Goal: Task Accomplishment & Management: Complete application form

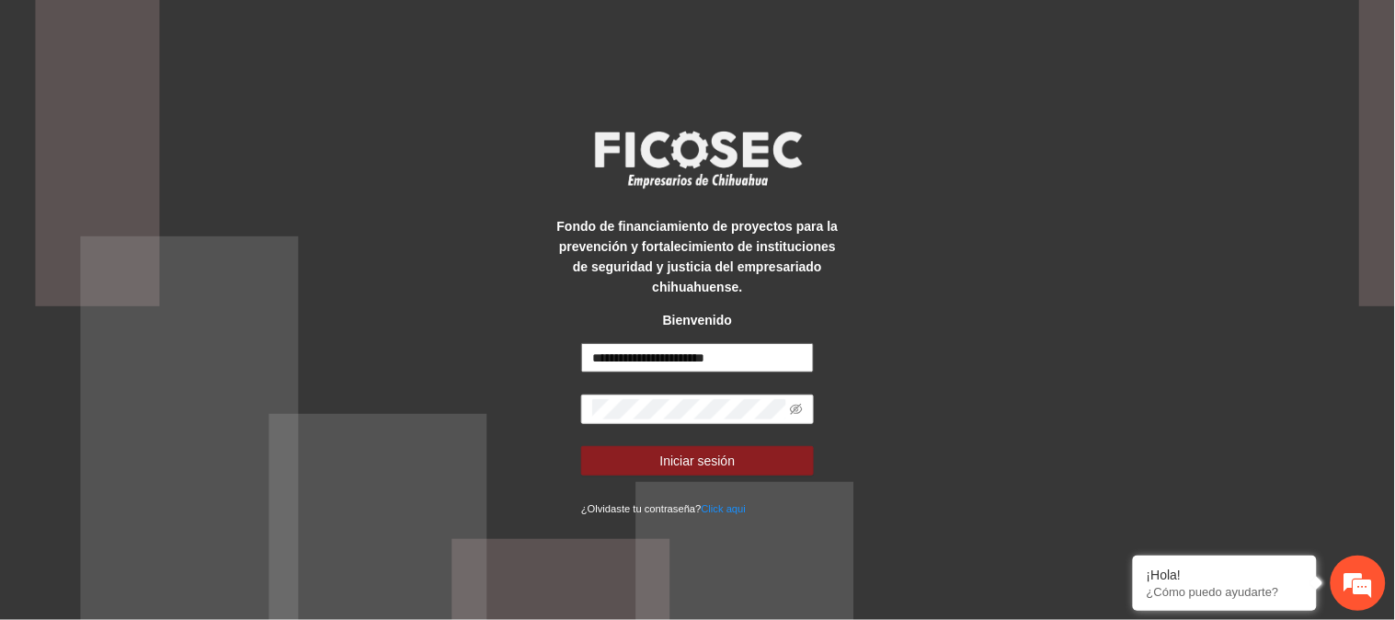
drag, startPoint x: 757, startPoint y: 354, endPoint x: 527, endPoint y: 359, distance: 230.0
click at [527, 359] on div "**********" at bounding box center [697, 310] width 1395 height 620
click at [785, 350] on input "**********" at bounding box center [697, 357] width 233 height 29
drag, startPoint x: 785, startPoint y: 350, endPoint x: 527, endPoint y: 371, distance: 258.4
click at [527, 371] on div "**********" at bounding box center [697, 310] width 1395 height 620
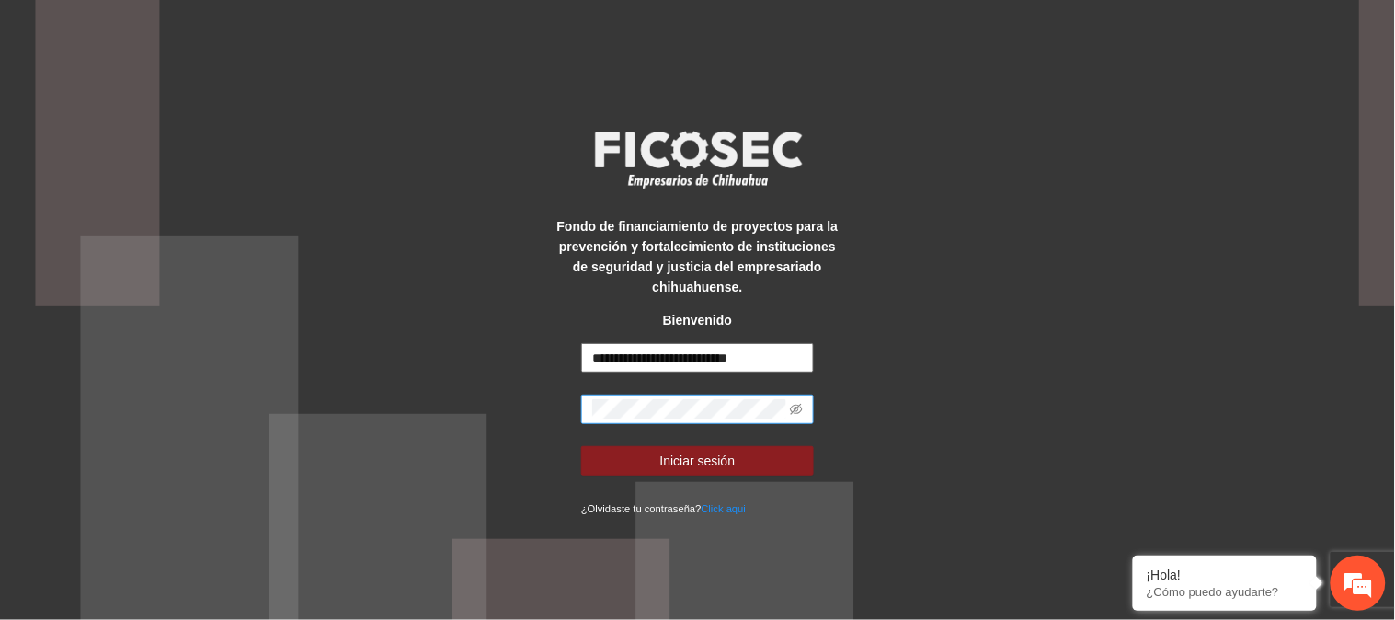
type input "**********"
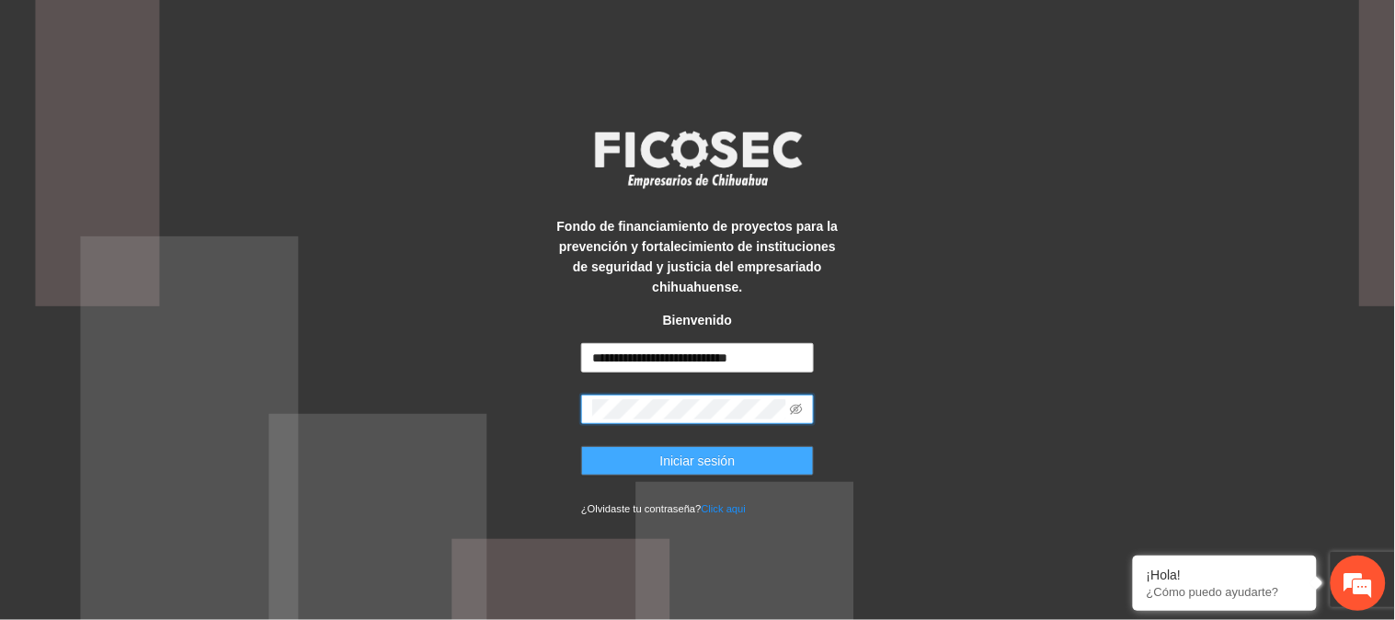
click at [710, 466] on span "Iniciar sesión" at bounding box center [697, 461] width 75 height 20
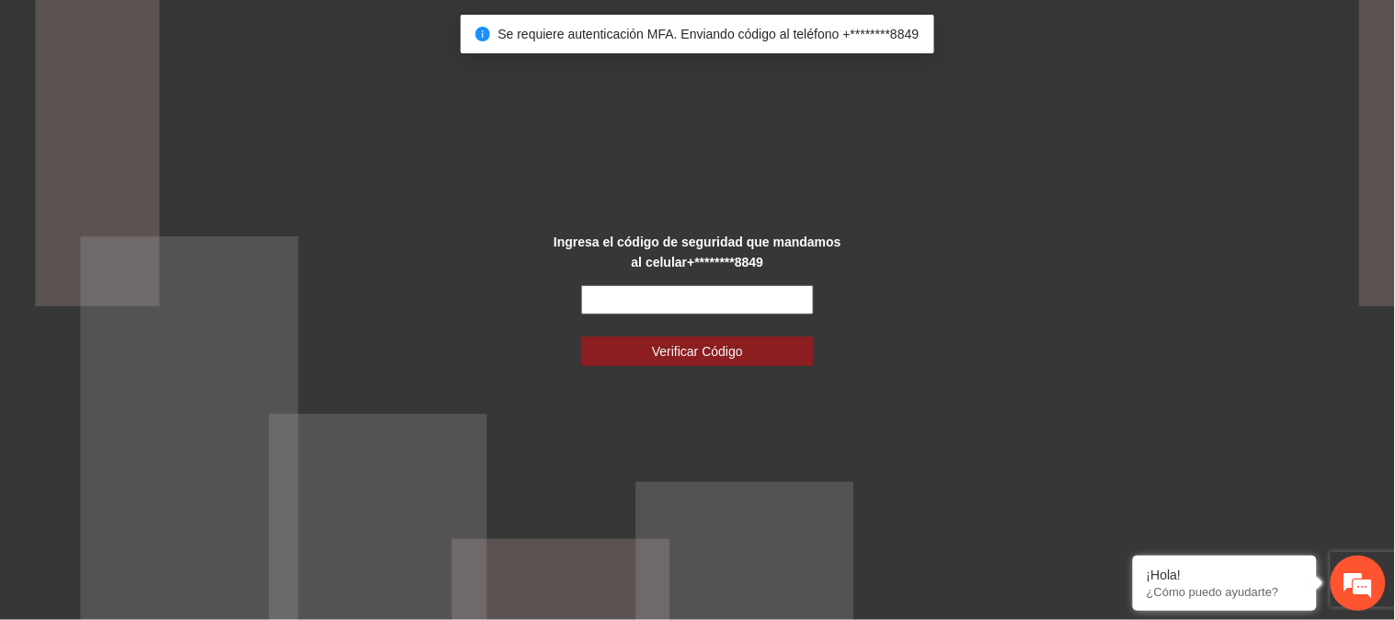
click at [687, 289] on input "text" at bounding box center [697, 299] width 233 height 29
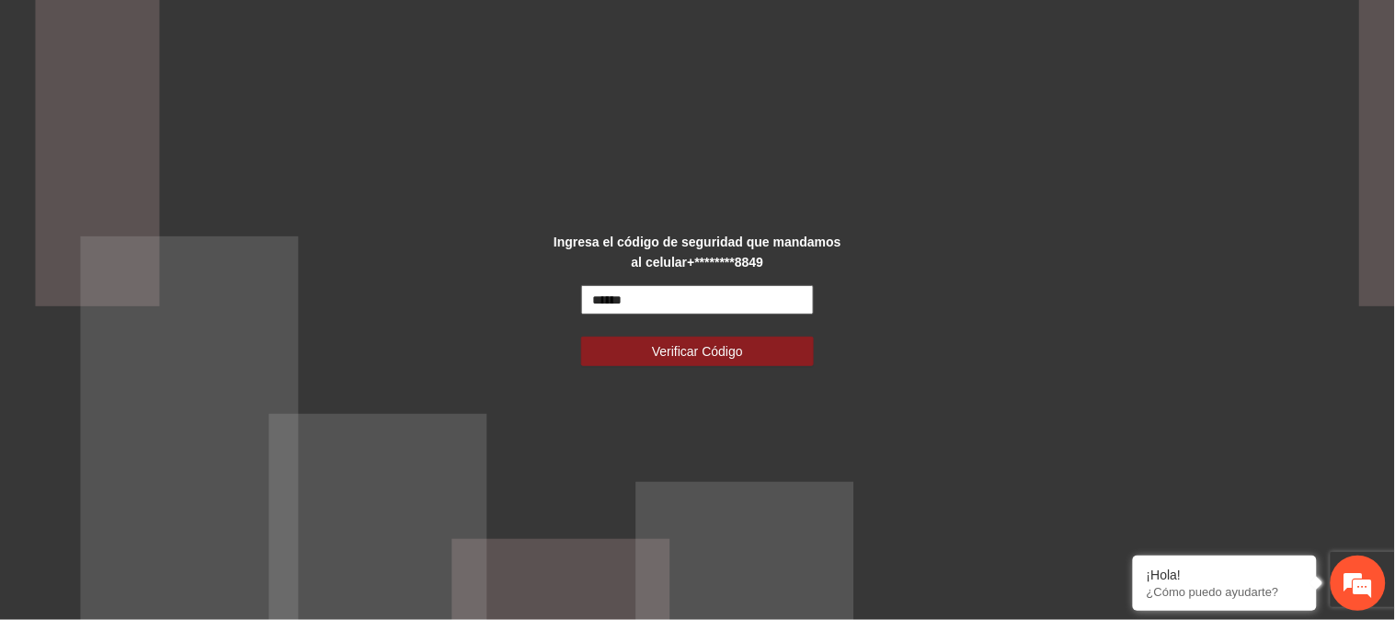
type input "******"
click at [736, 343] on span "Verificar Código" at bounding box center [697, 351] width 91 height 20
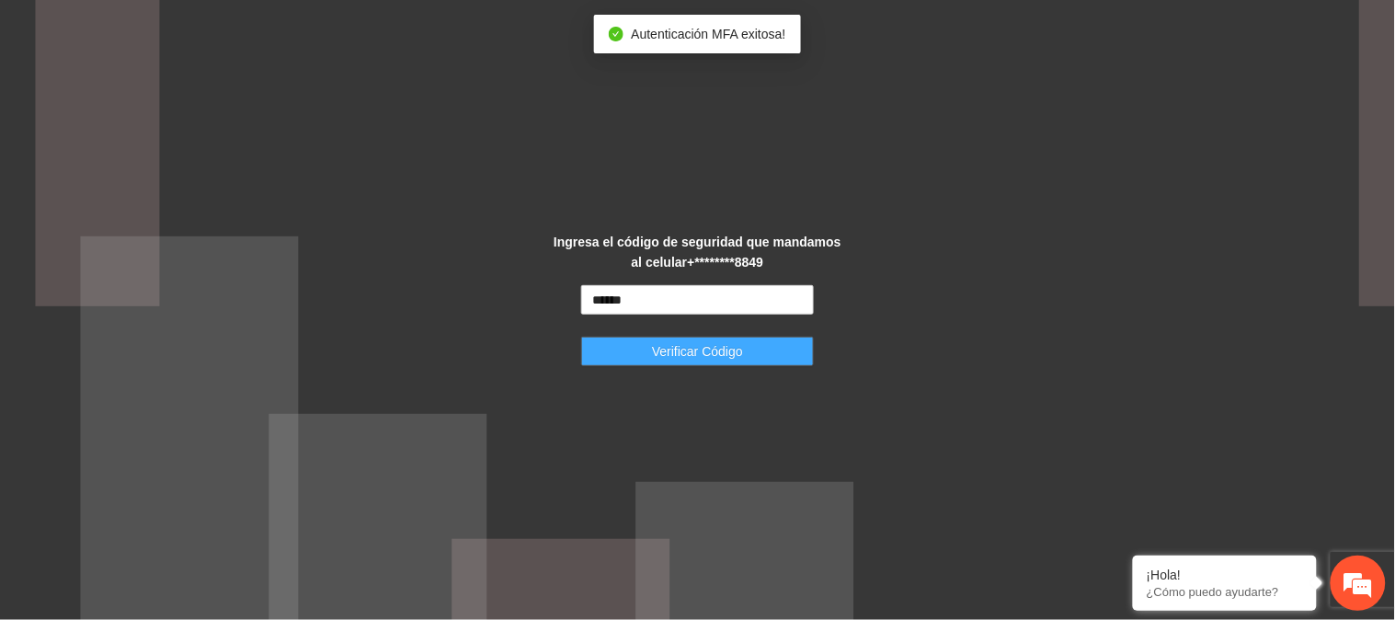
click at [682, 347] on span "Verificar Código" at bounding box center [697, 351] width 91 height 20
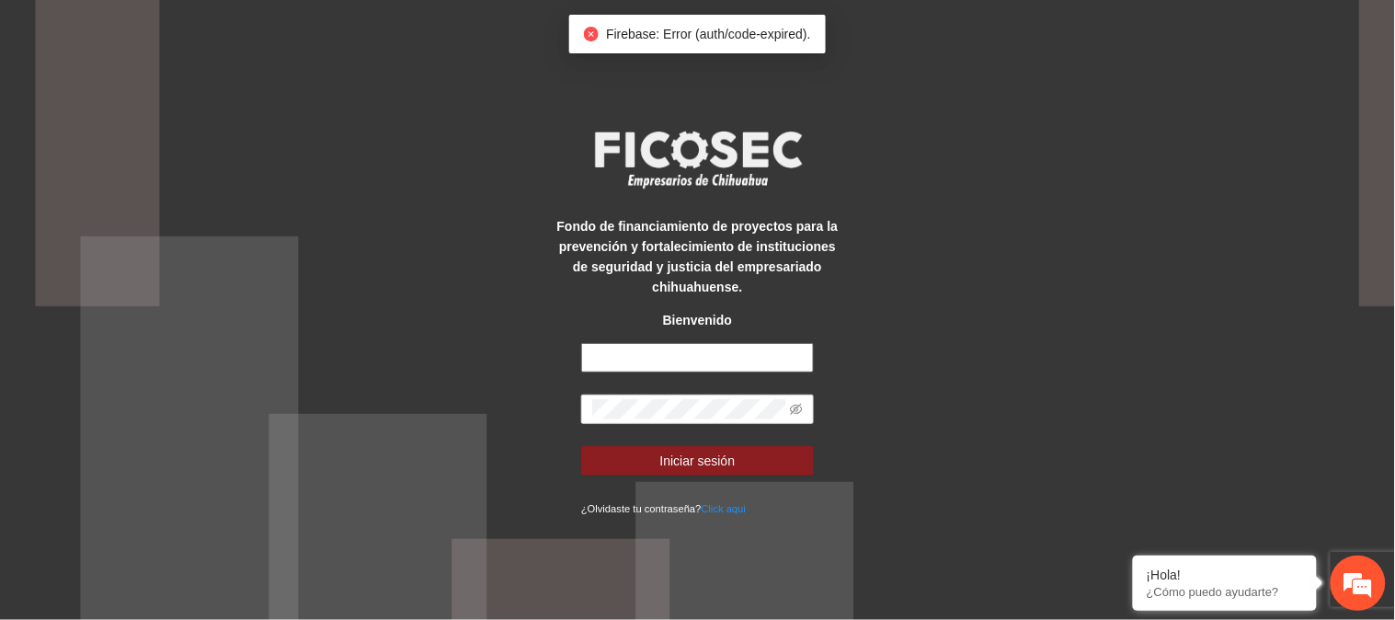
type input "**********"
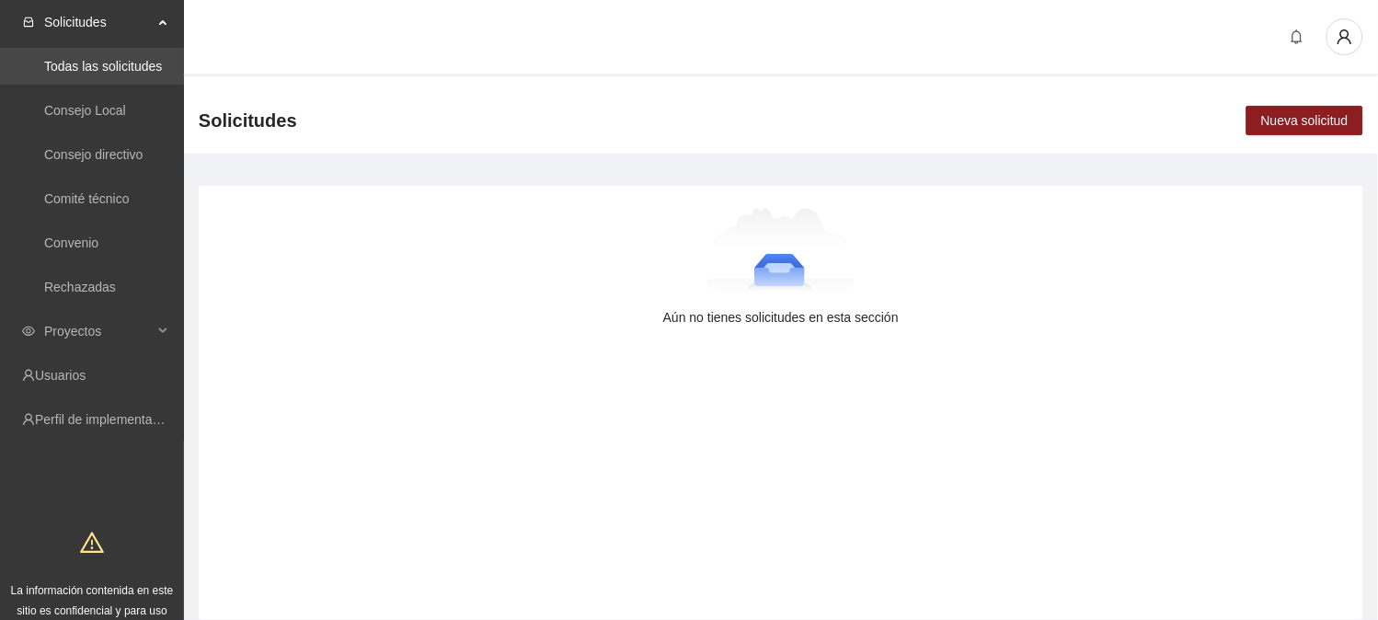
click at [123, 63] on link "Todas las solicitudes" at bounding box center [103, 66] width 118 height 15
click at [482, 380] on div "Aún no tienes solicitudes en esta sección" at bounding box center [781, 403] width 1165 height 434
click at [87, 19] on span "Solicitudes" at bounding box center [98, 22] width 109 height 37
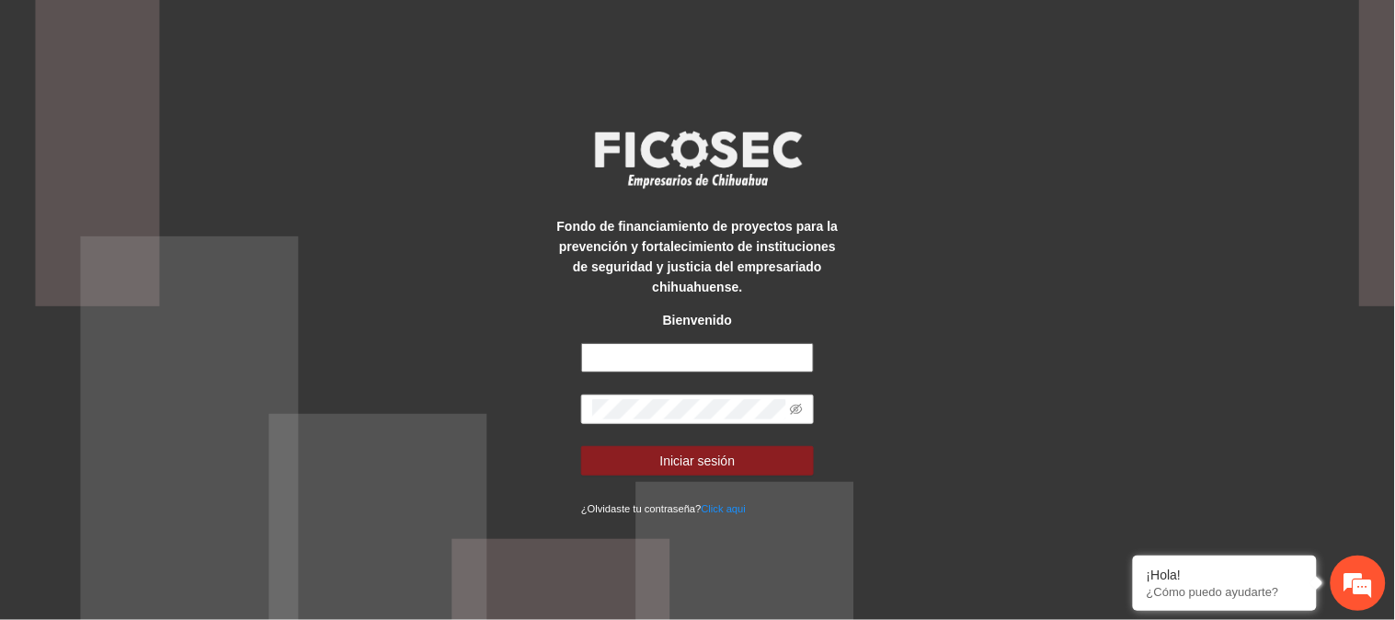
type input "**********"
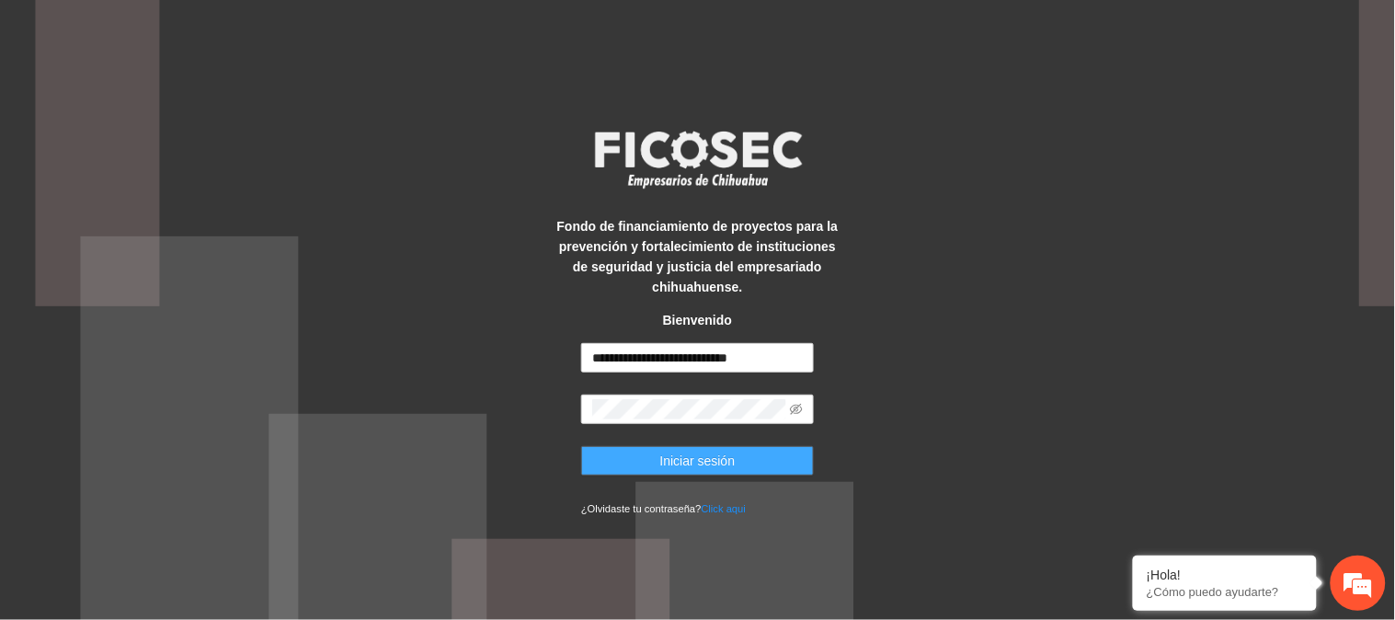
click at [687, 463] on span "Iniciar sesión" at bounding box center [697, 461] width 75 height 20
click at [733, 453] on span "Iniciar sesión" at bounding box center [697, 461] width 75 height 20
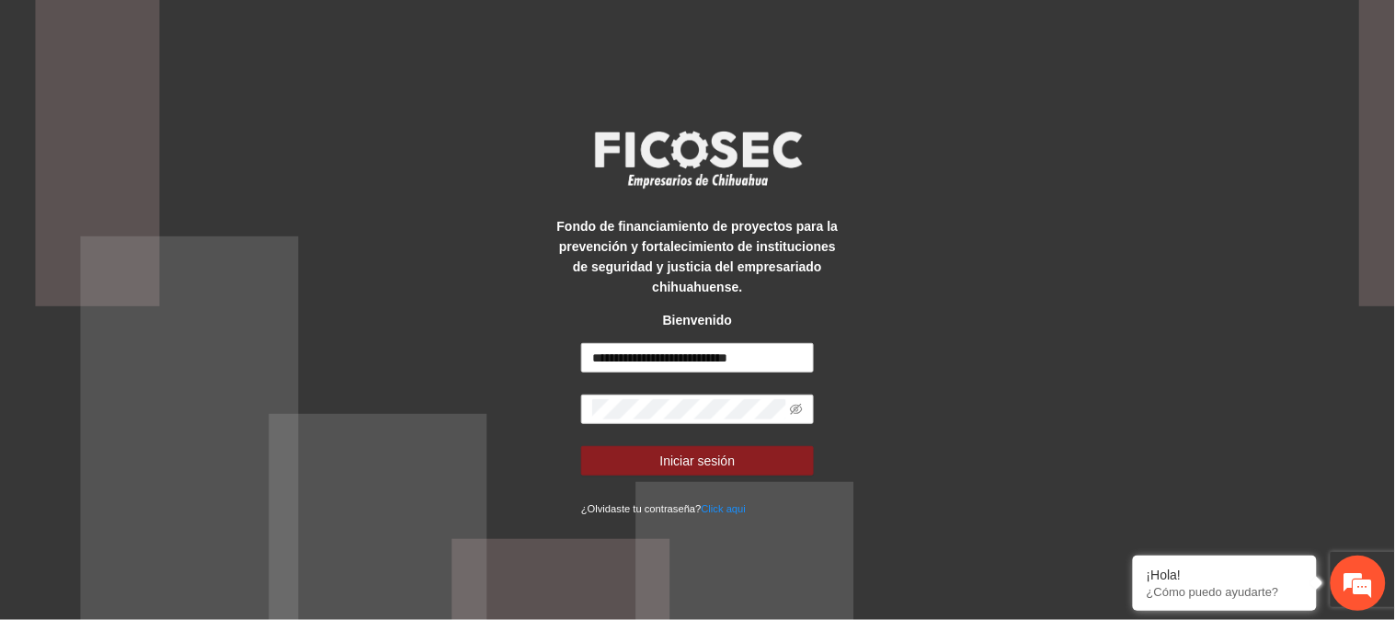
click at [952, 328] on div "**********" at bounding box center [697, 310] width 1395 height 620
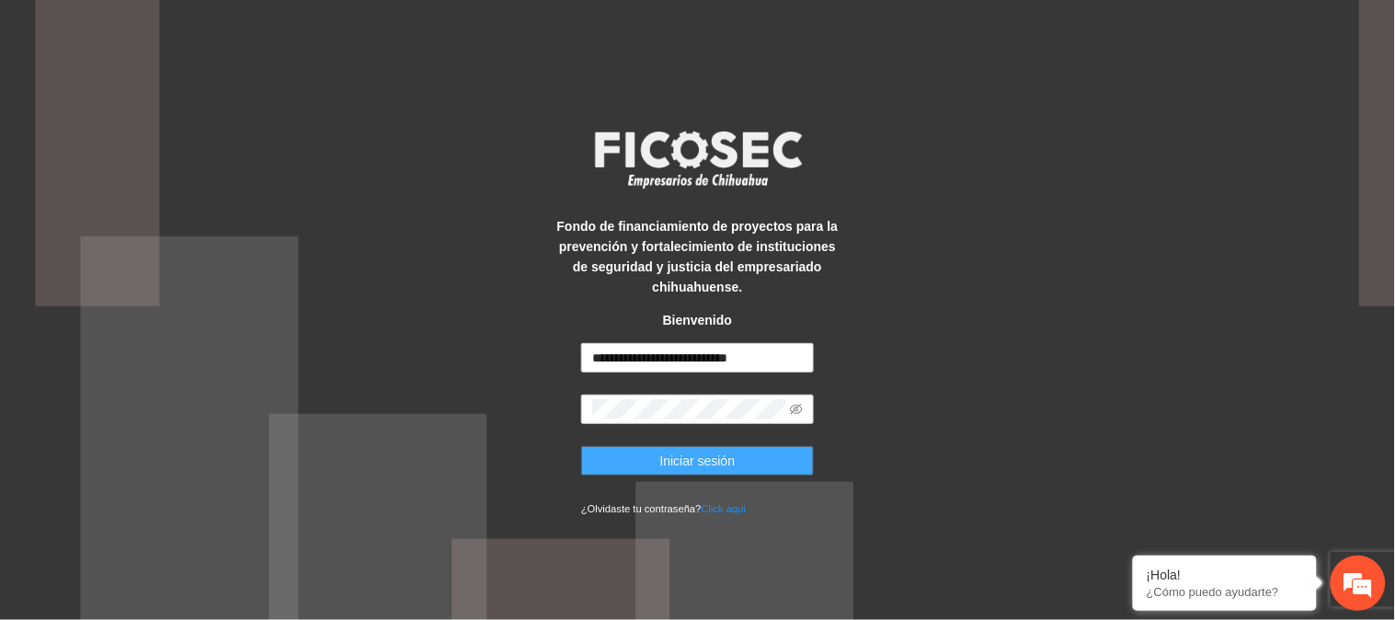
click at [718, 460] on span "Iniciar sesión" at bounding box center [697, 461] width 75 height 20
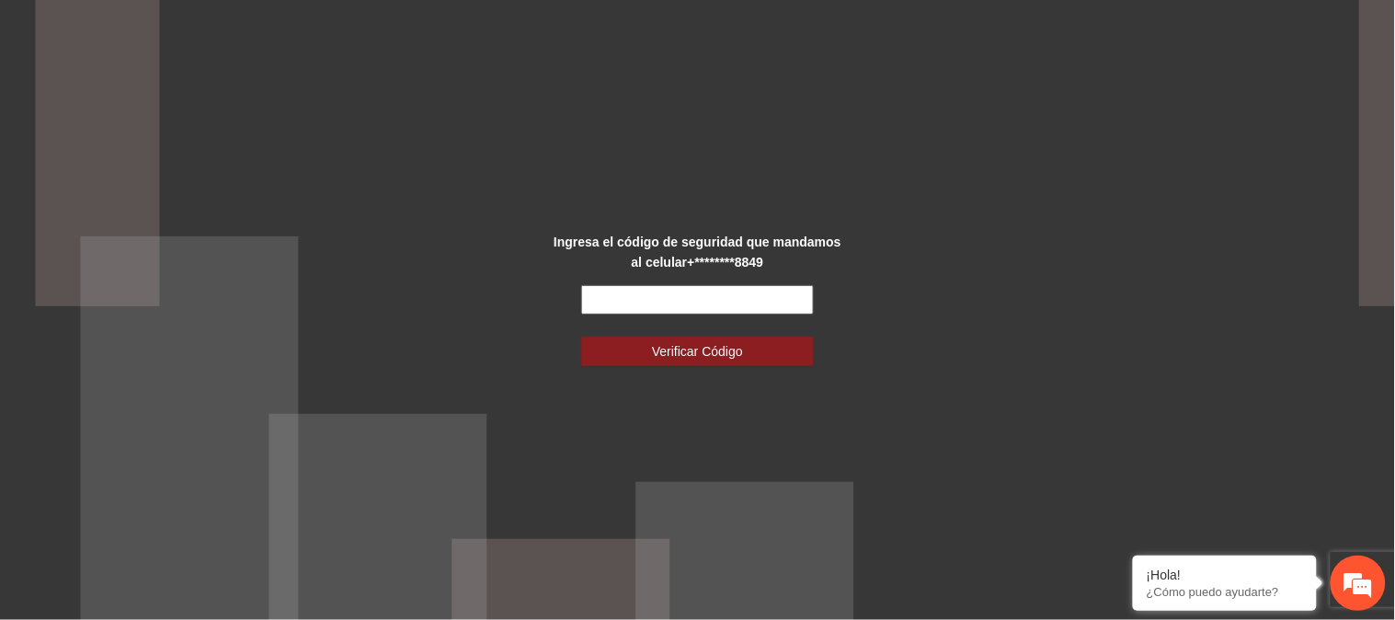
click at [684, 298] on input "text" at bounding box center [697, 299] width 233 height 29
type input "******"
click at [696, 347] on span "Verificar Código" at bounding box center [697, 351] width 91 height 20
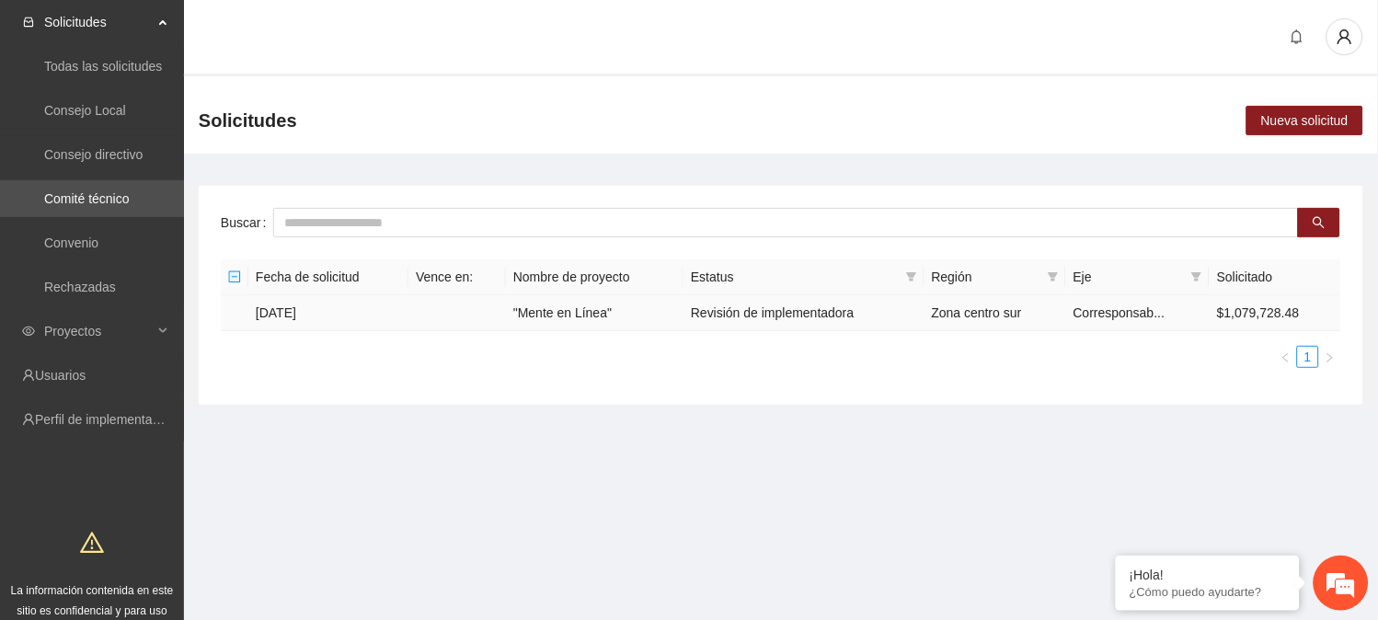
click at [558, 309] on td ""Mente en Línea"" at bounding box center [595, 313] width 178 height 36
click at [565, 308] on td ""Mente en Línea"" at bounding box center [595, 313] width 178 height 36
click at [537, 308] on td ""Mente en Línea"" at bounding box center [595, 313] width 178 height 36
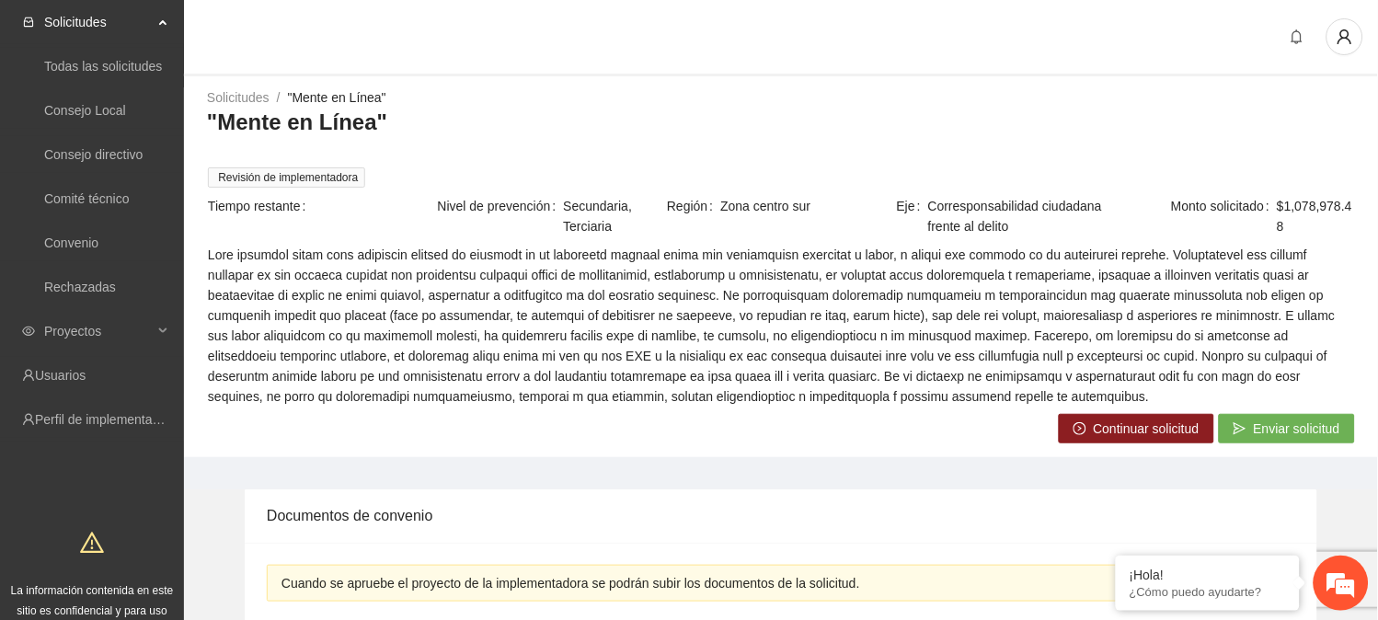
drag, startPoint x: 1219, startPoint y: 390, endPoint x: 1129, endPoint y: 420, distance: 95.1
click at [1129, 420] on div "Solicitudes / "Mente en Línea" / "Mente en Línea" Revisión de implementadora Ti…" at bounding box center [781, 264] width 1194 height 354
click at [1129, 420] on span "Continuar solicitud" at bounding box center [1147, 429] width 106 height 20
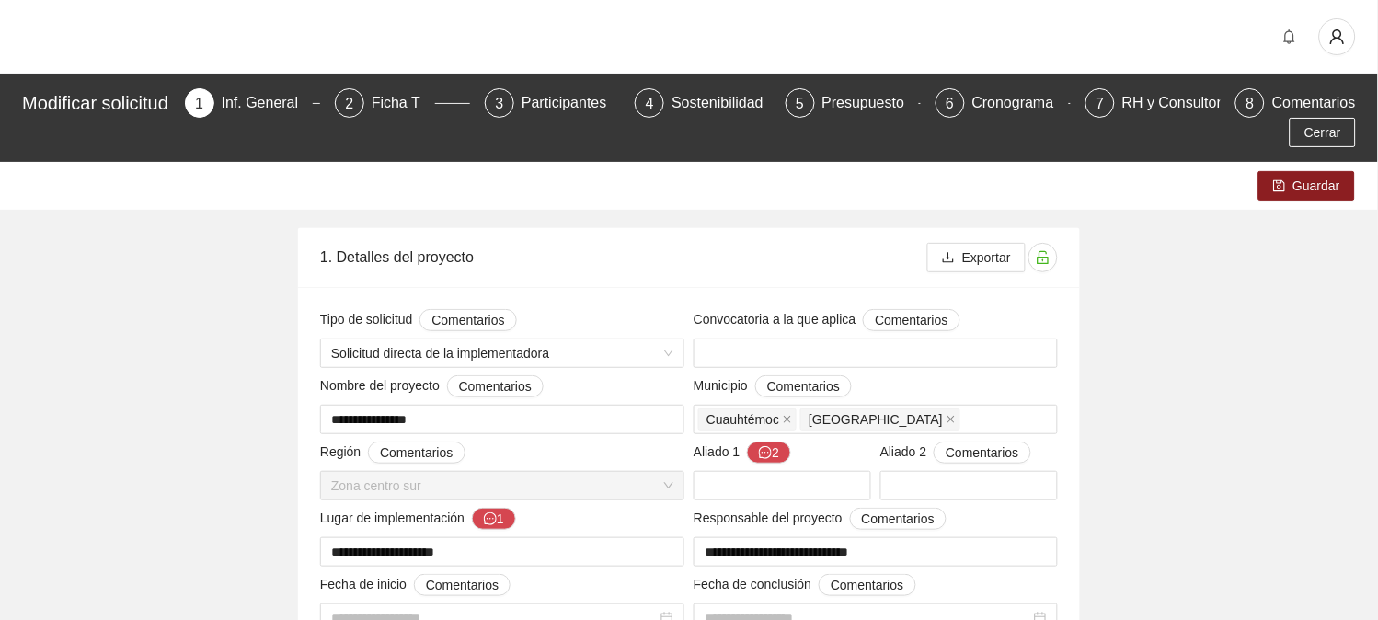
type input "**********"
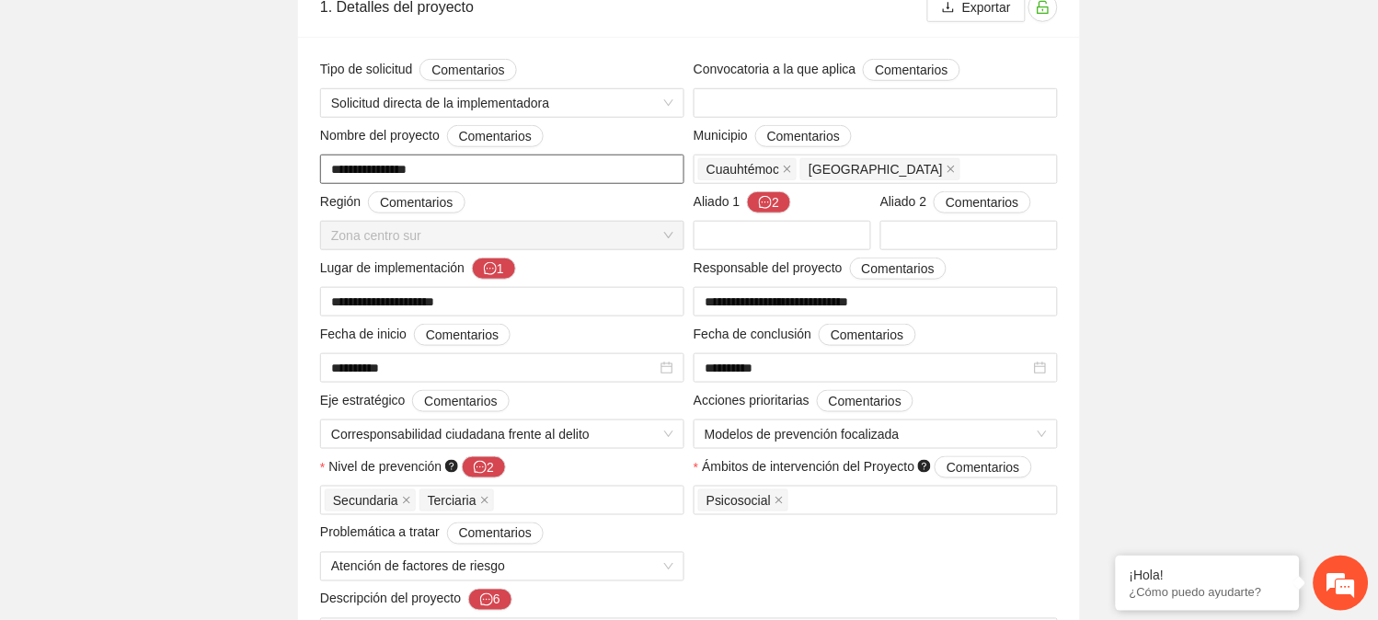
scroll to position [251, 0]
click at [509, 281] on div "Lugar de implementación 1" at bounding box center [502, 271] width 364 height 29
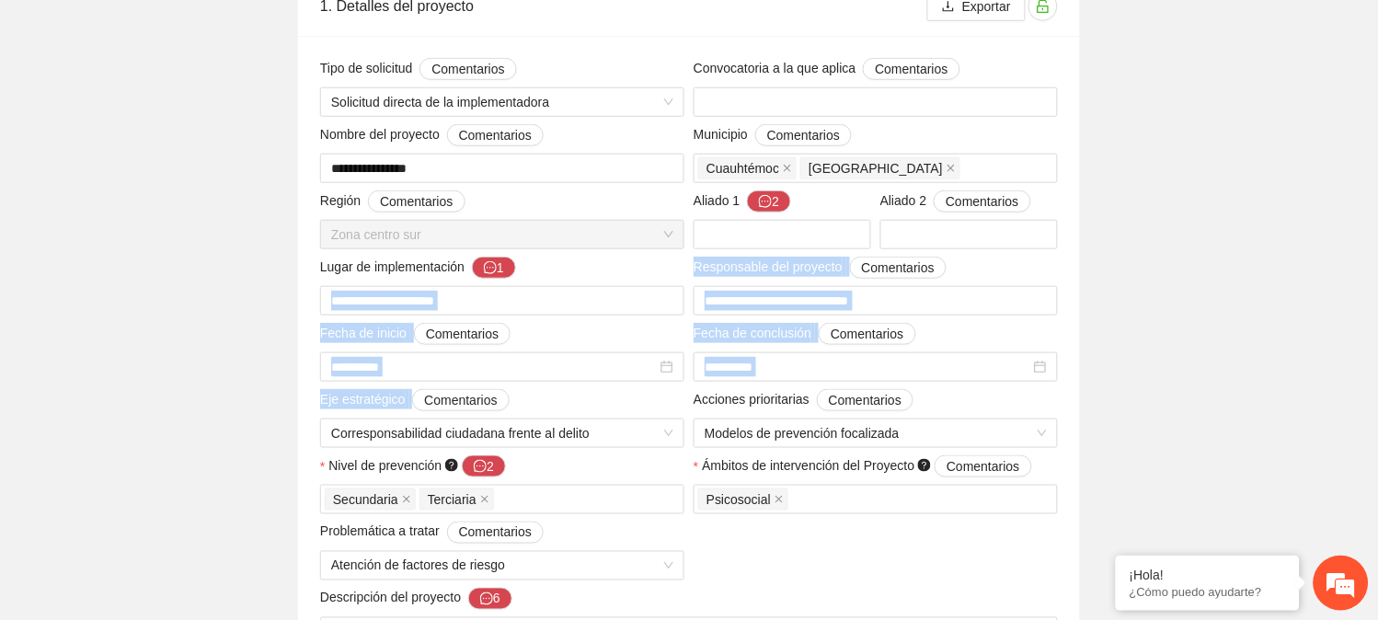
drag, startPoint x: 509, startPoint y: 281, endPoint x: 659, endPoint y: 414, distance: 200.7
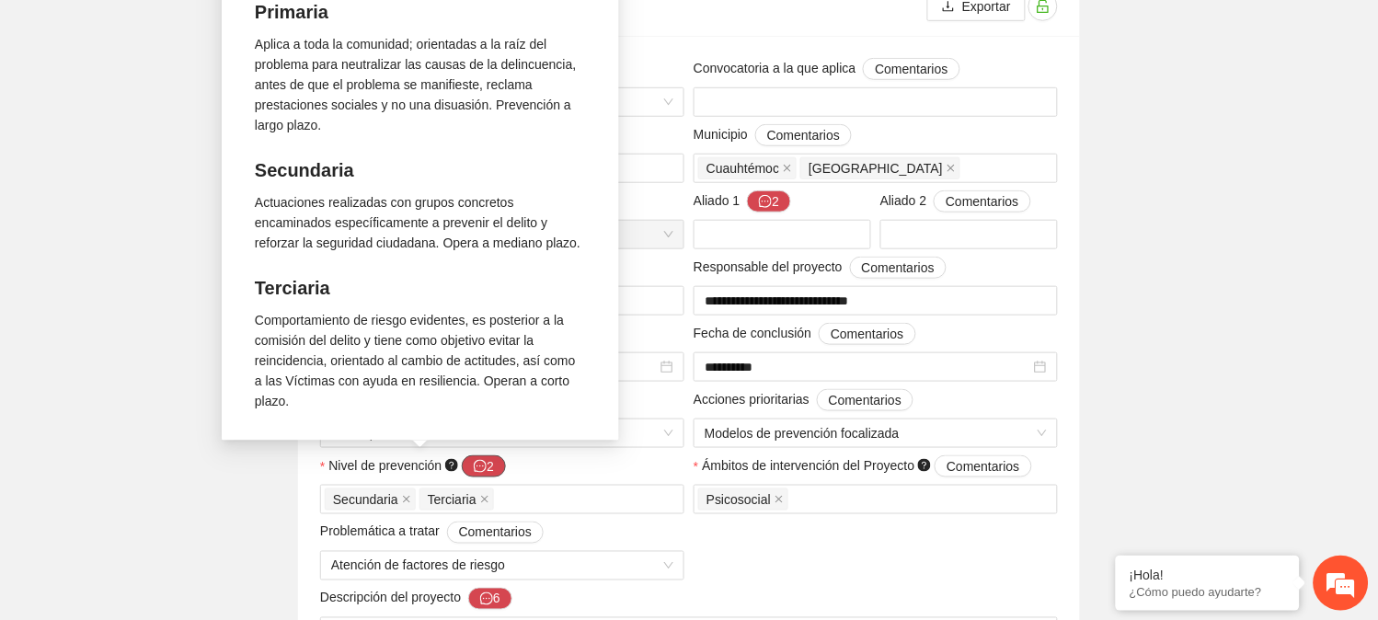
click at [481, 469] on icon "message" at bounding box center [480, 466] width 13 height 13
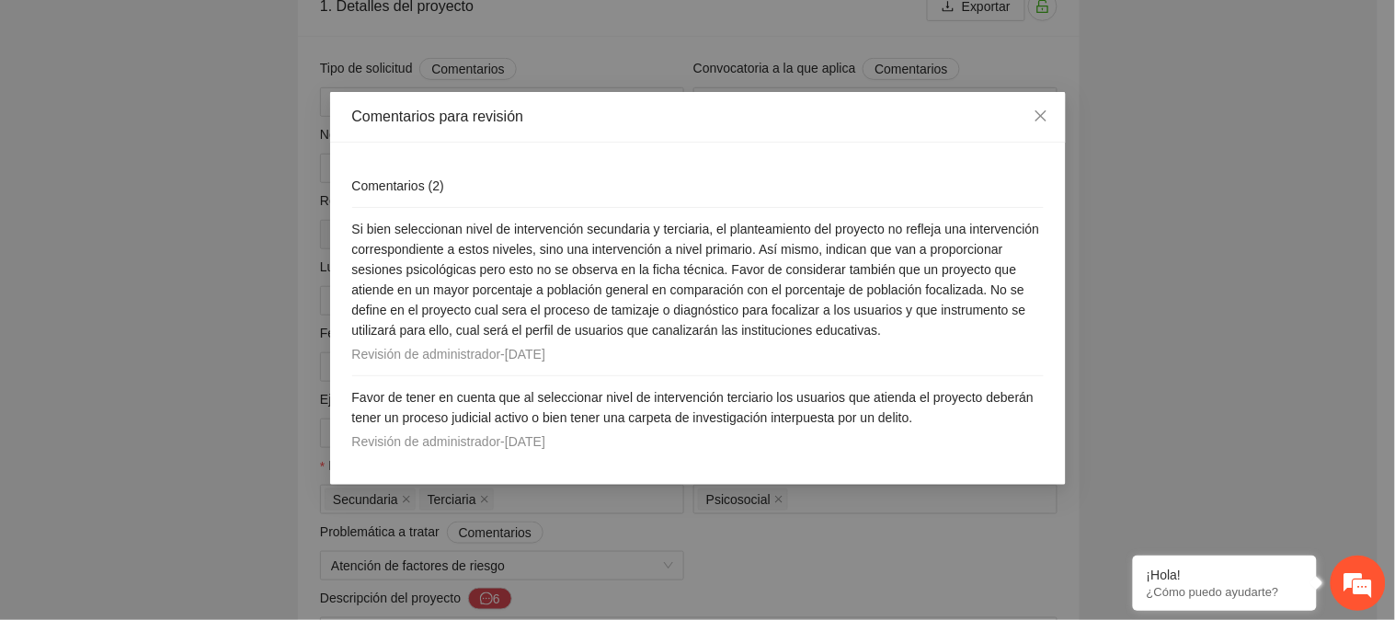
click at [166, 439] on div "Comentarios para revisión Comentarios ( 2 ) Si bien seleccionan nivel de interv…" at bounding box center [697, 310] width 1395 height 620
click at [1038, 123] on icon "close" at bounding box center [1041, 116] width 15 height 15
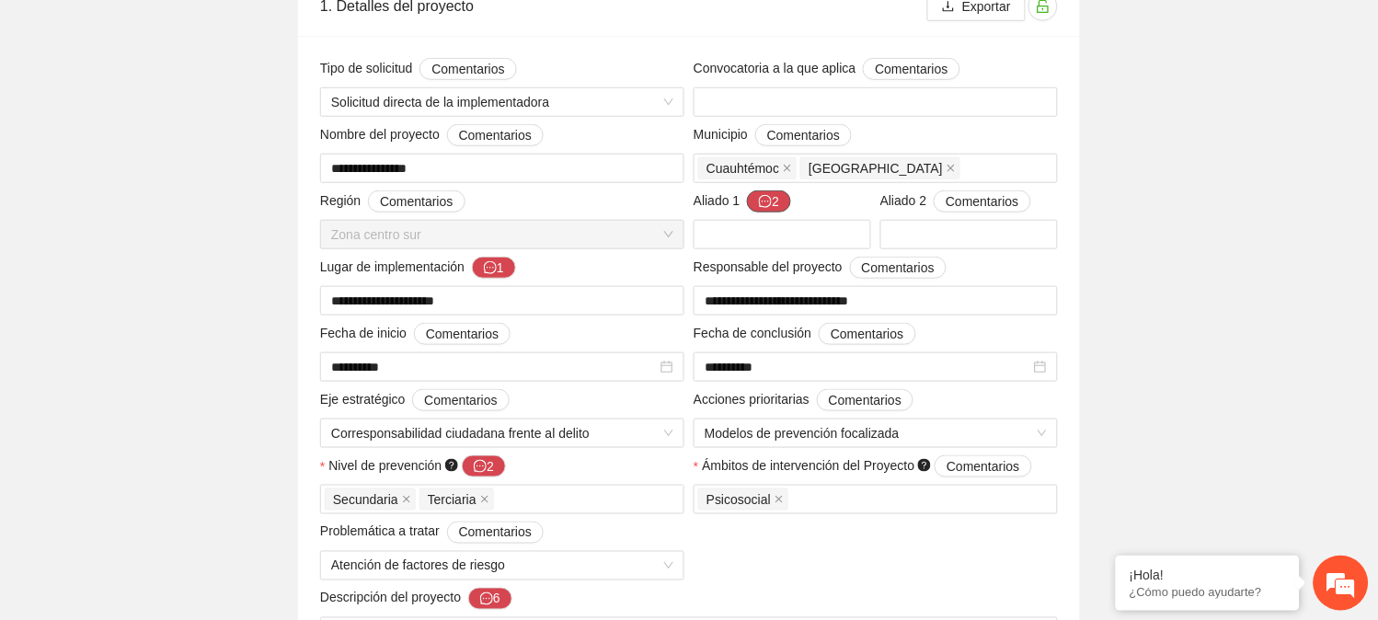
click at [764, 200] on icon "message" at bounding box center [765, 201] width 13 height 13
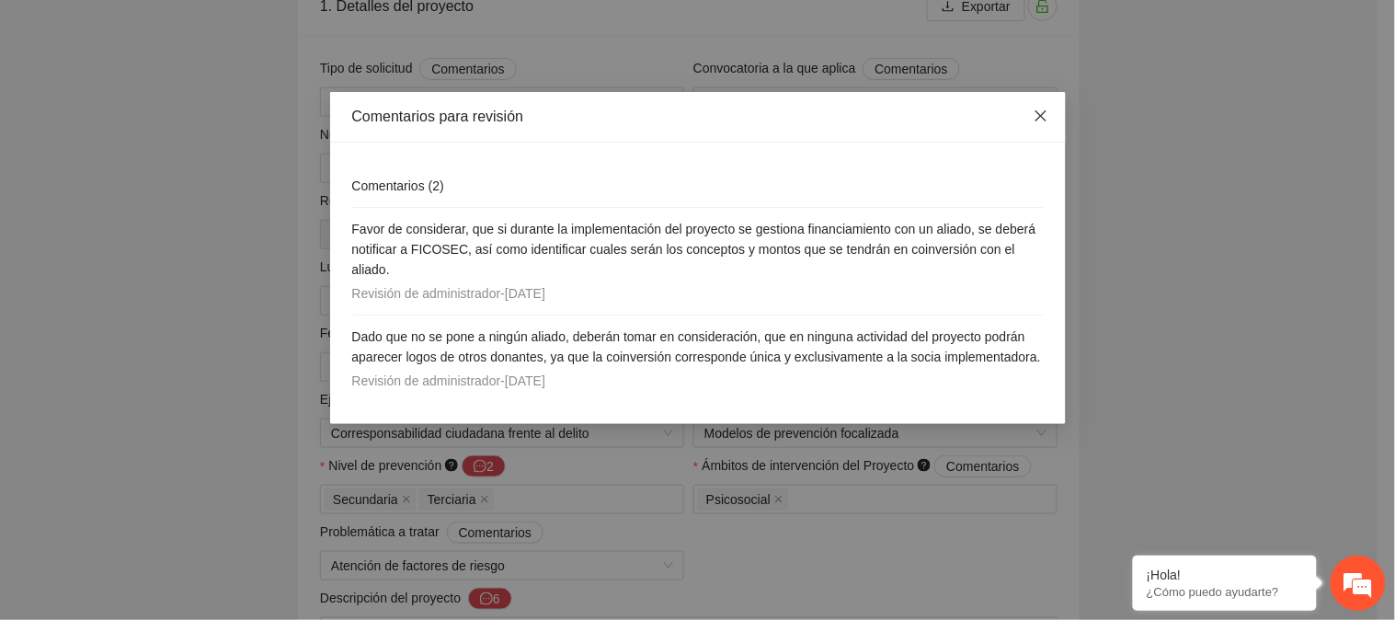
click at [1045, 117] on icon "close" at bounding box center [1041, 116] width 15 height 15
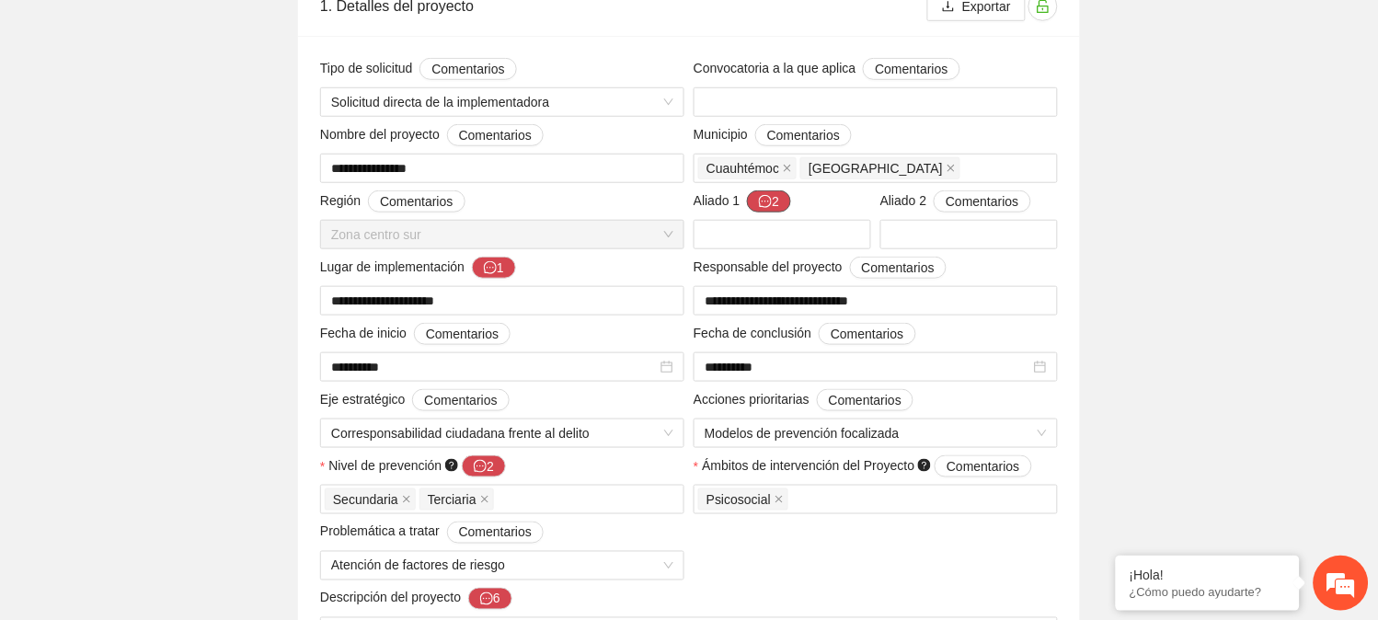
click at [775, 210] on button "2" at bounding box center [769, 201] width 44 height 22
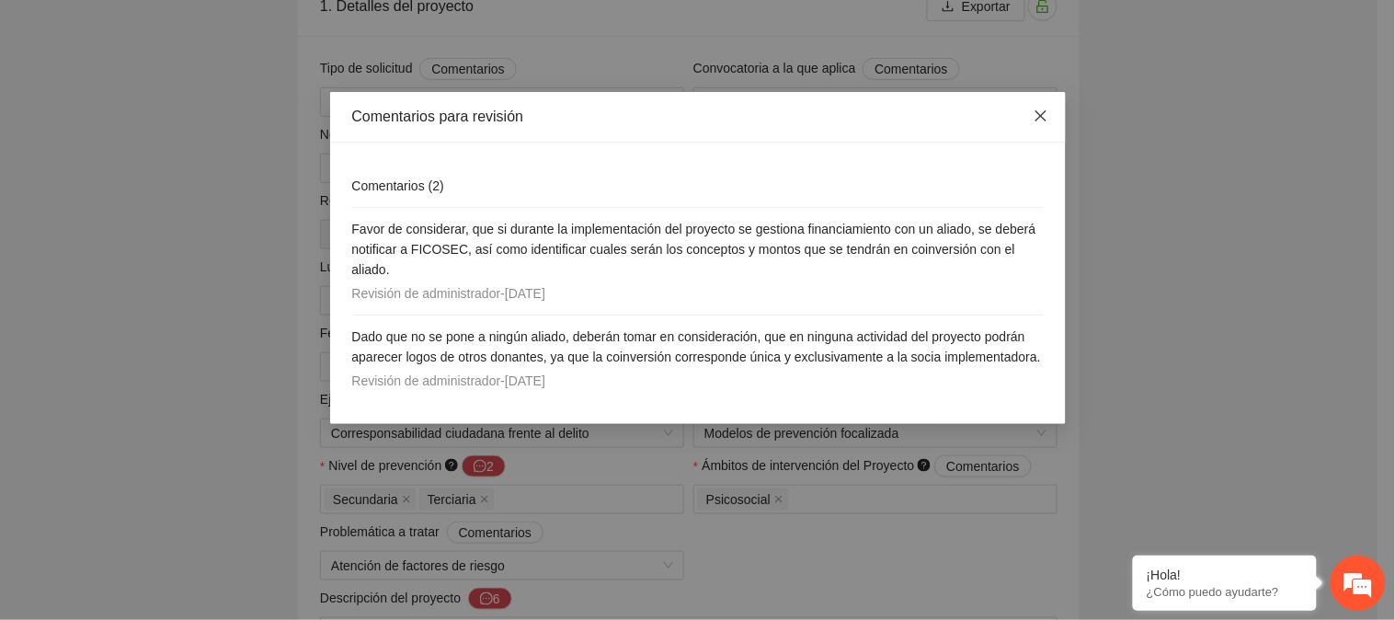
click at [1034, 111] on icon "close" at bounding box center [1041, 116] width 15 height 15
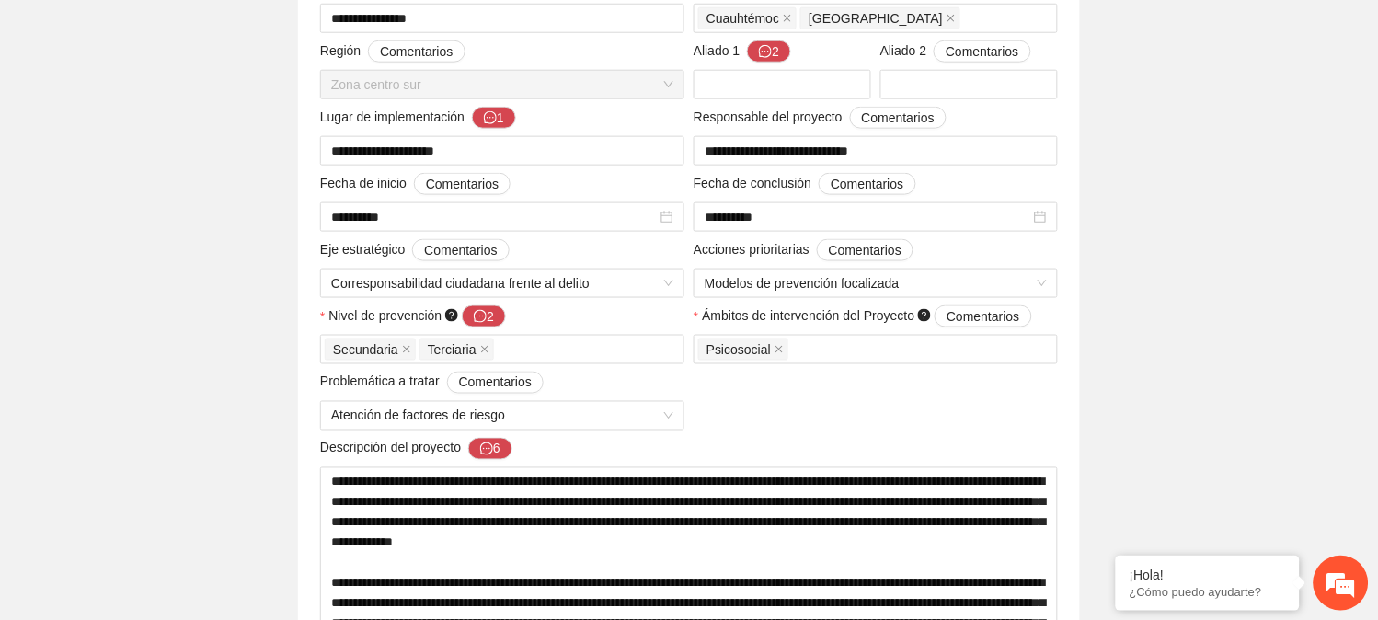
scroll to position [402, 0]
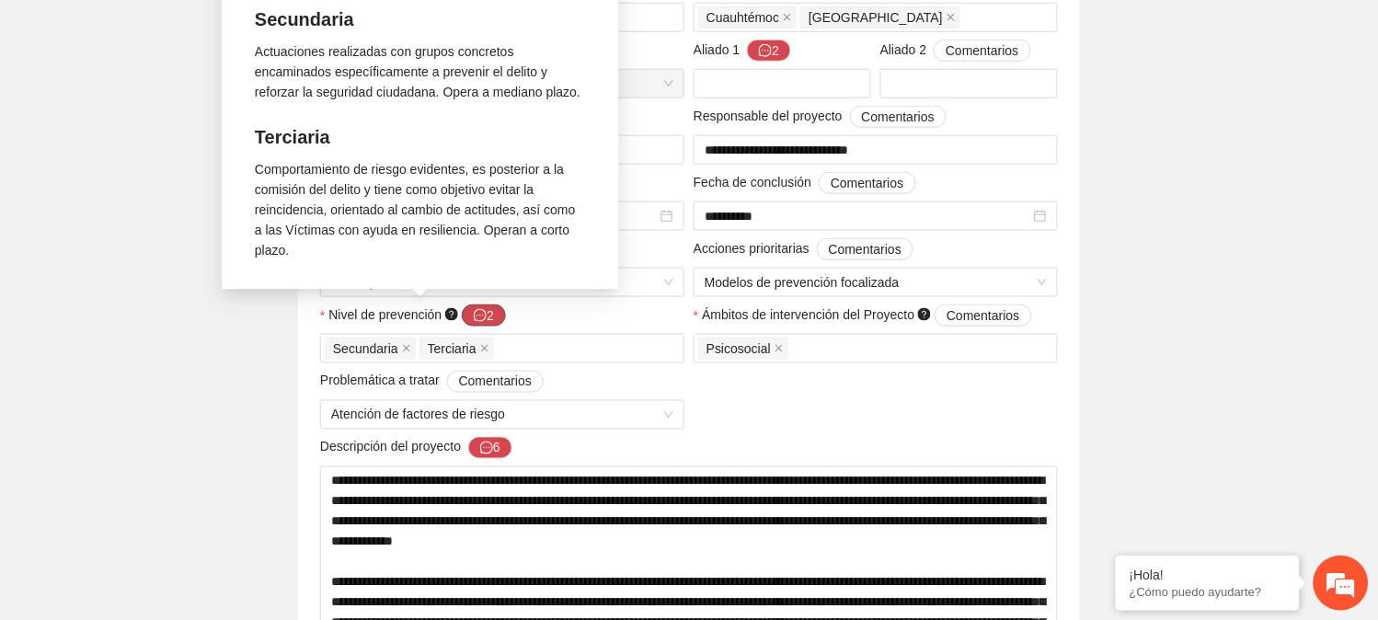
click at [486, 309] on button "2" at bounding box center [484, 315] width 44 height 22
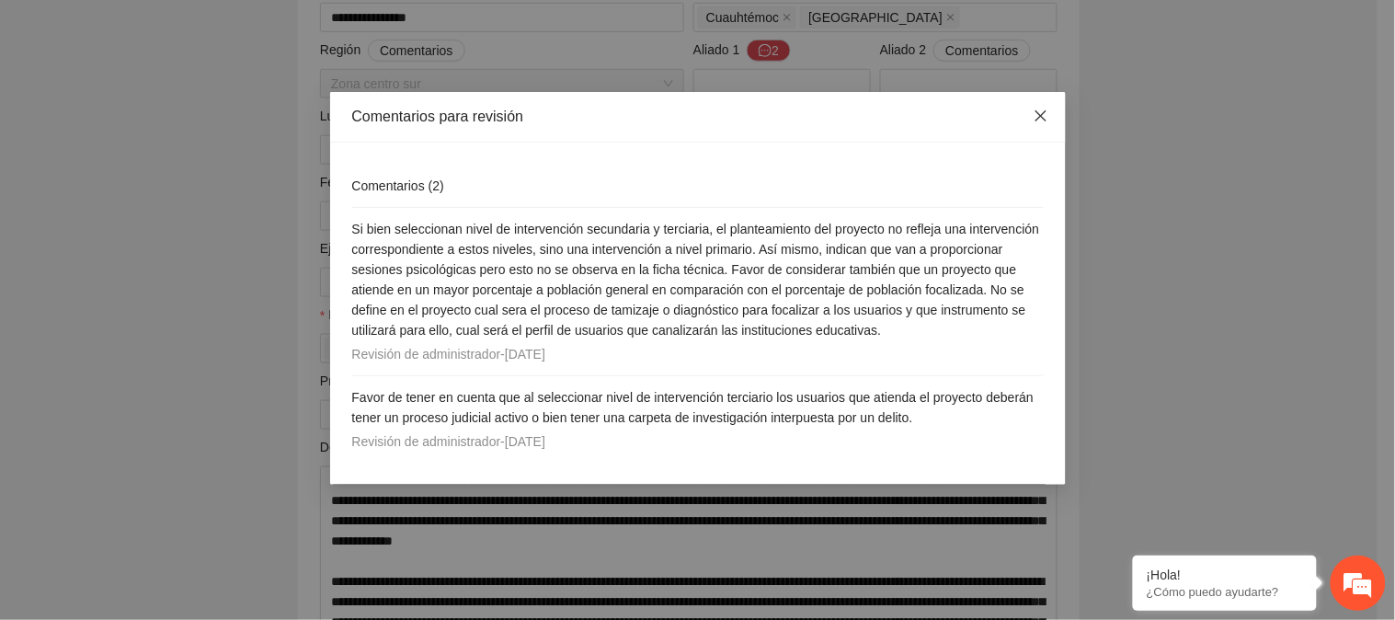
click at [1044, 117] on icon "close" at bounding box center [1041, 116] width 15 height 15
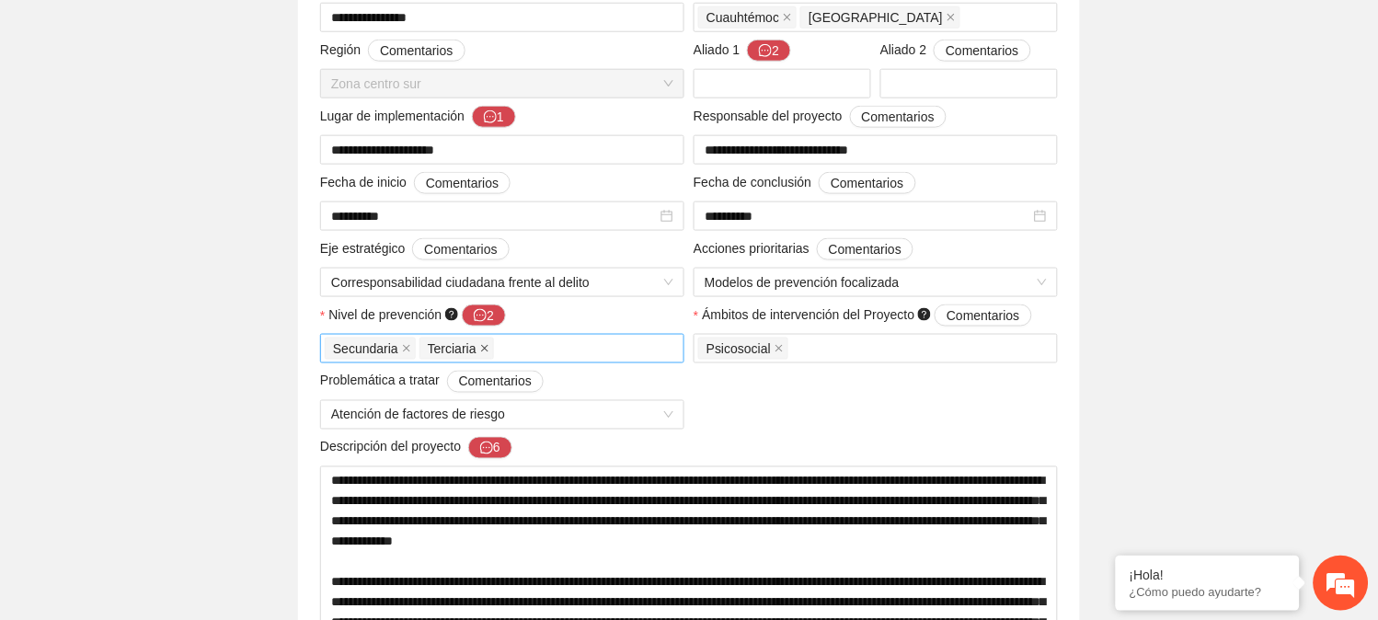
click at [480, 350] on icon "close" at bounding box center [484, 348] width 9 height 9
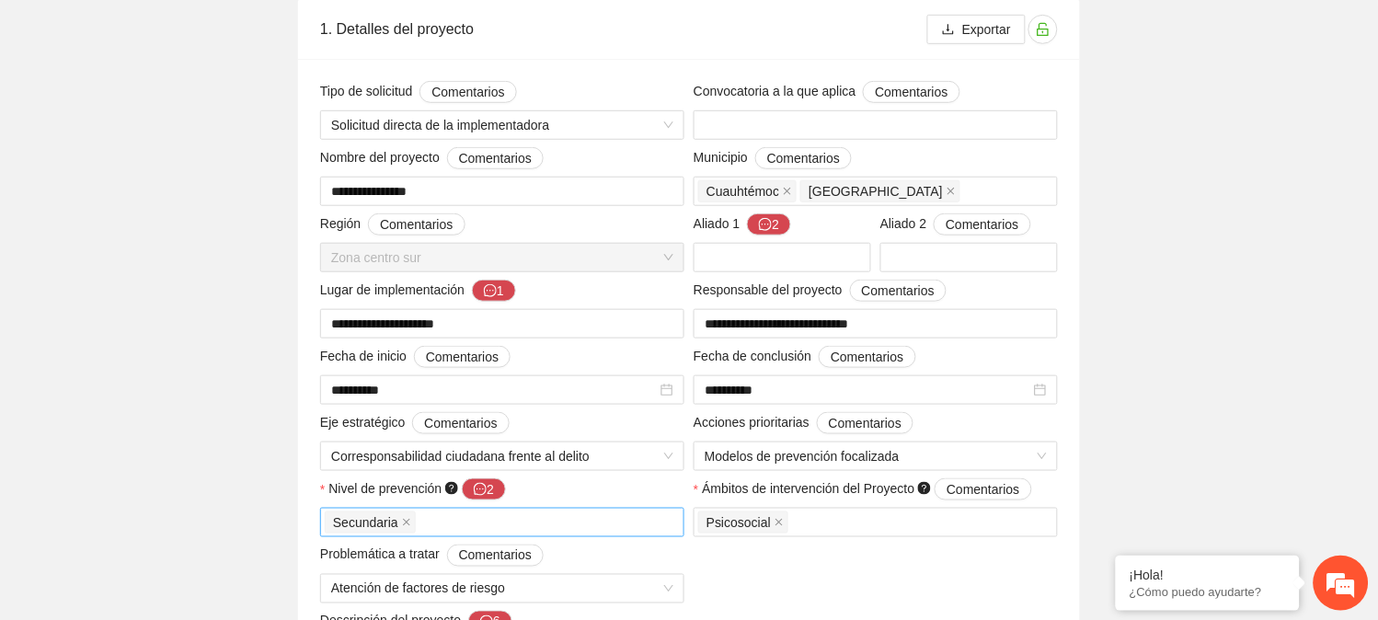
scroll to position [232, 0]
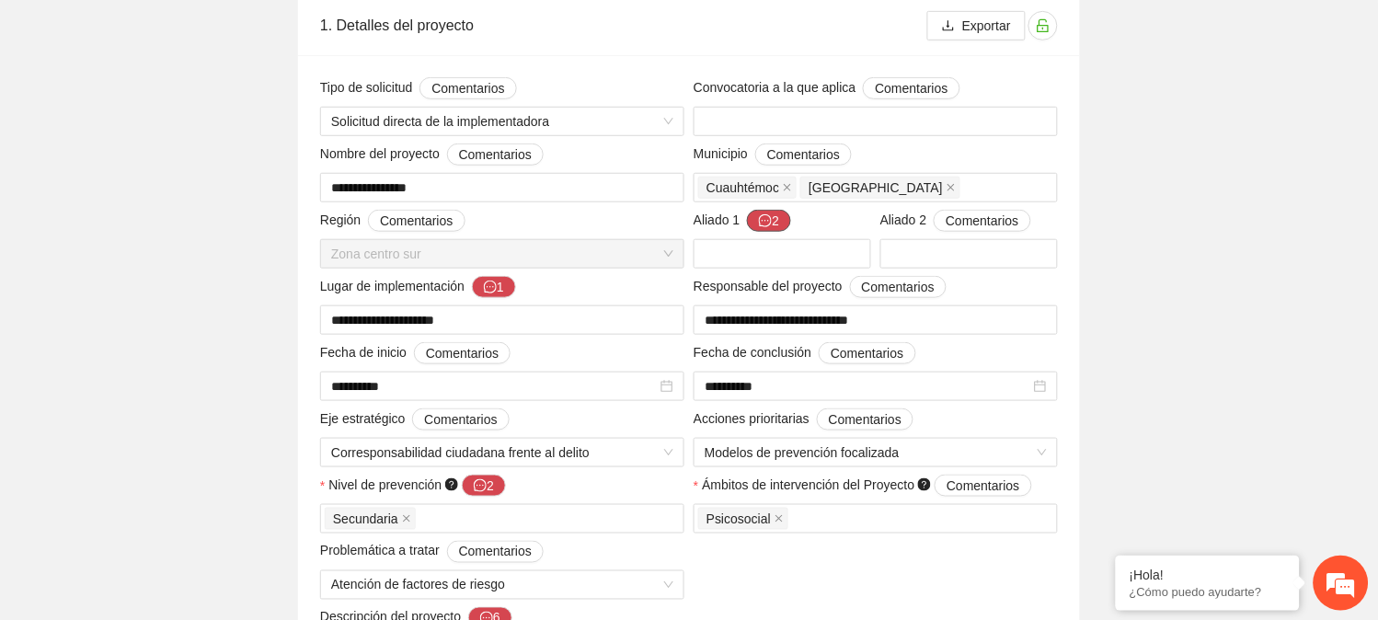
click at [771, 218] on icon "message" at bounding box center [765, 220] width 13 height 13
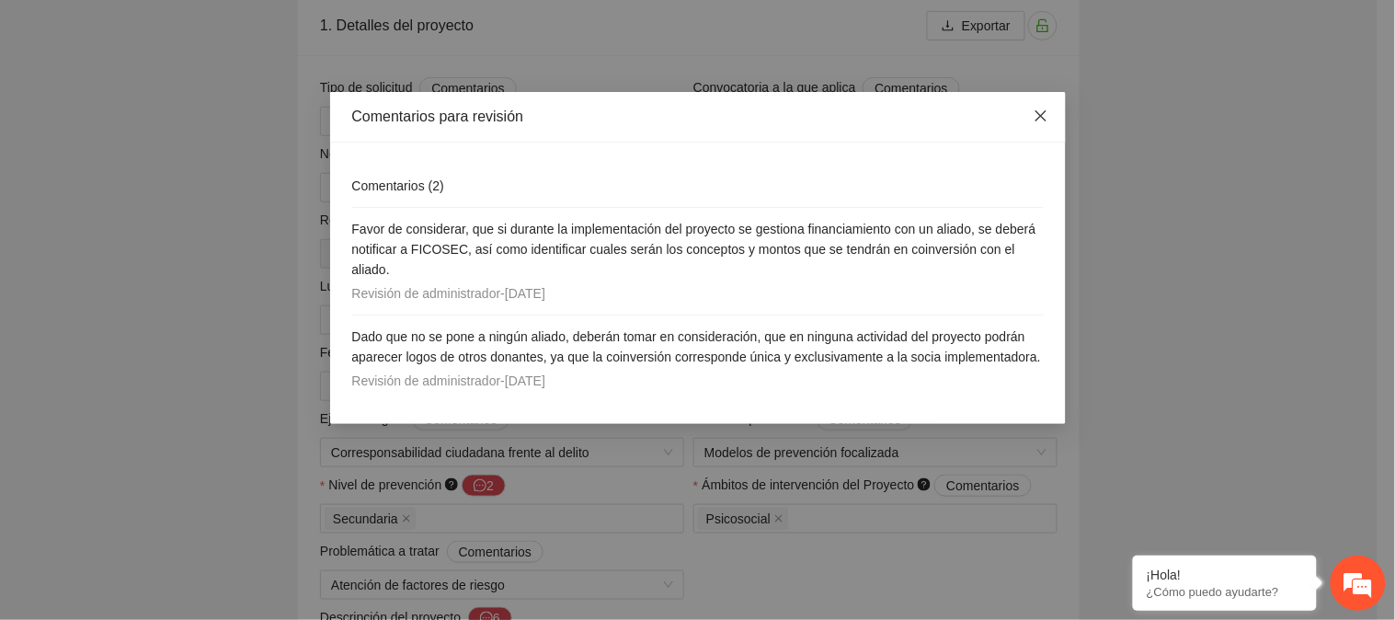
click at [1045, 115] on icon "close" at bounding box center [1041, 116] width 15 height 15
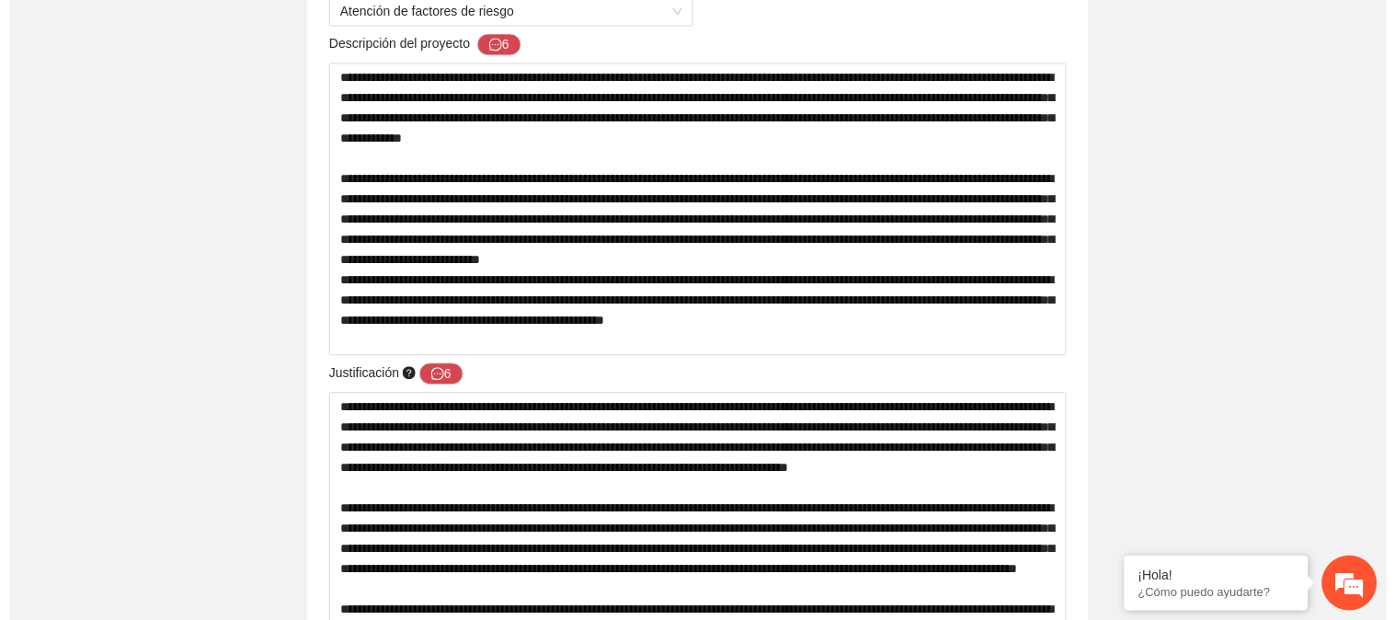
scroll to position [808, 0]
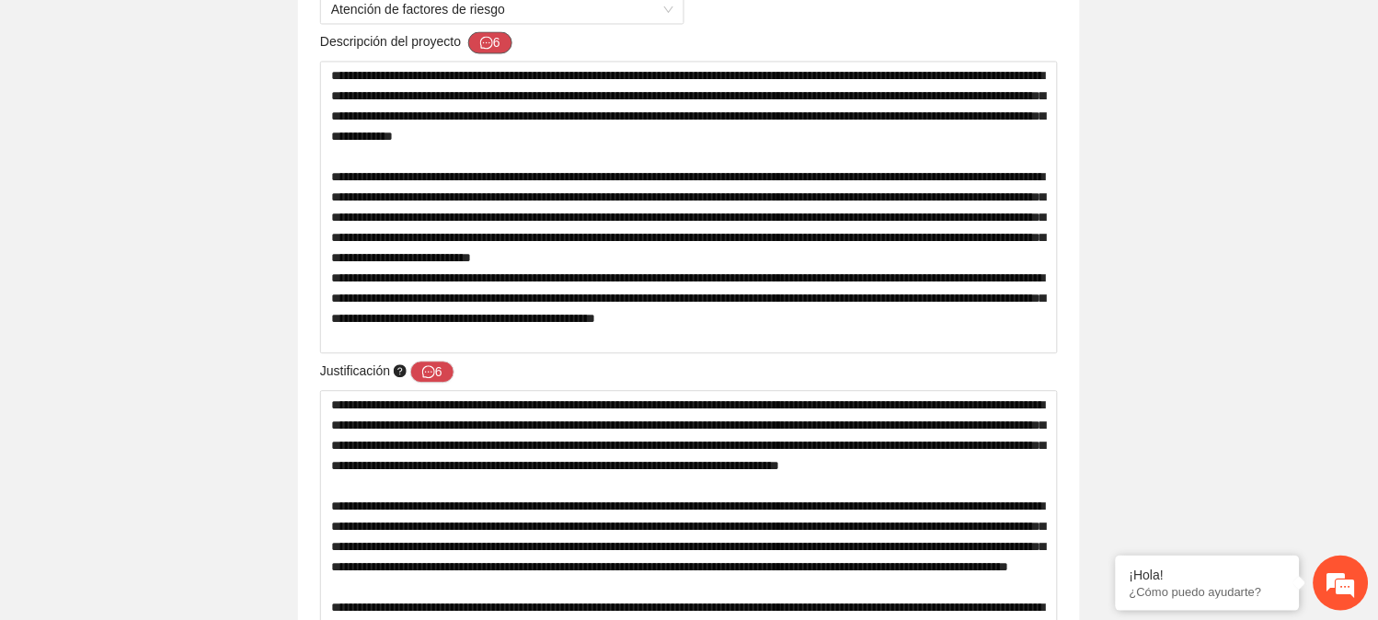
click at [486, 38] on icon "message" at bounding box center [486, 42] width 13 height 13
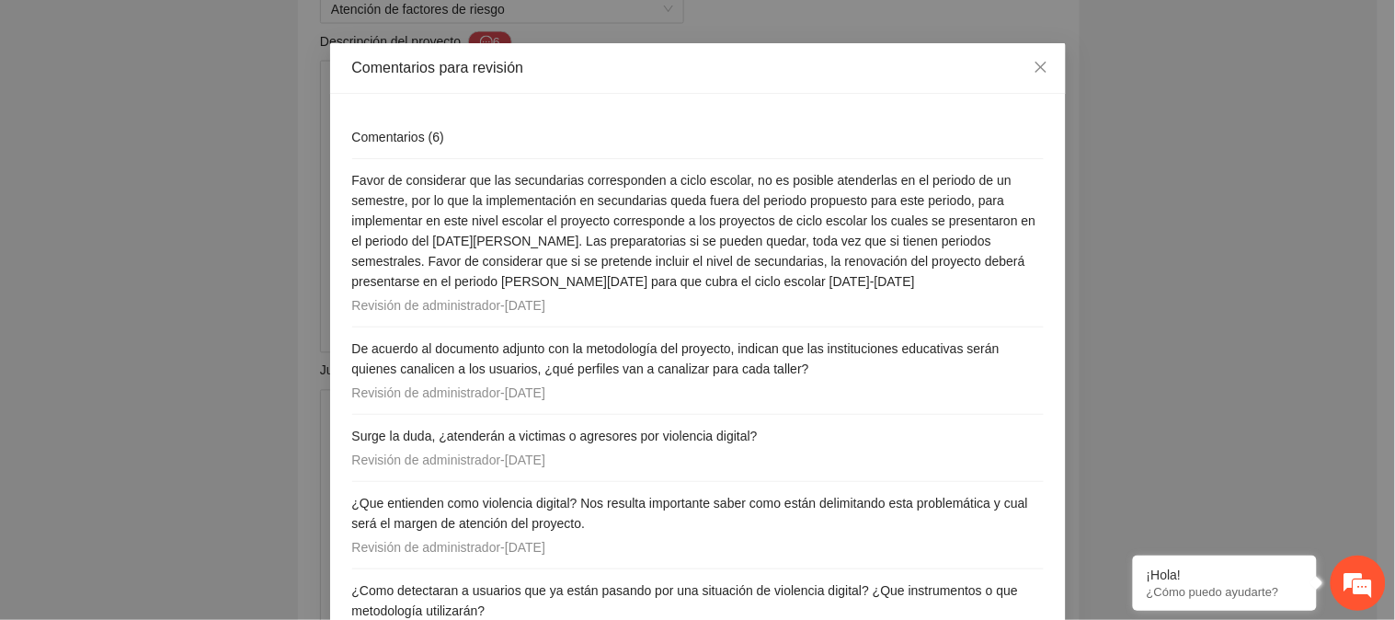
scroll to position [39, 0]
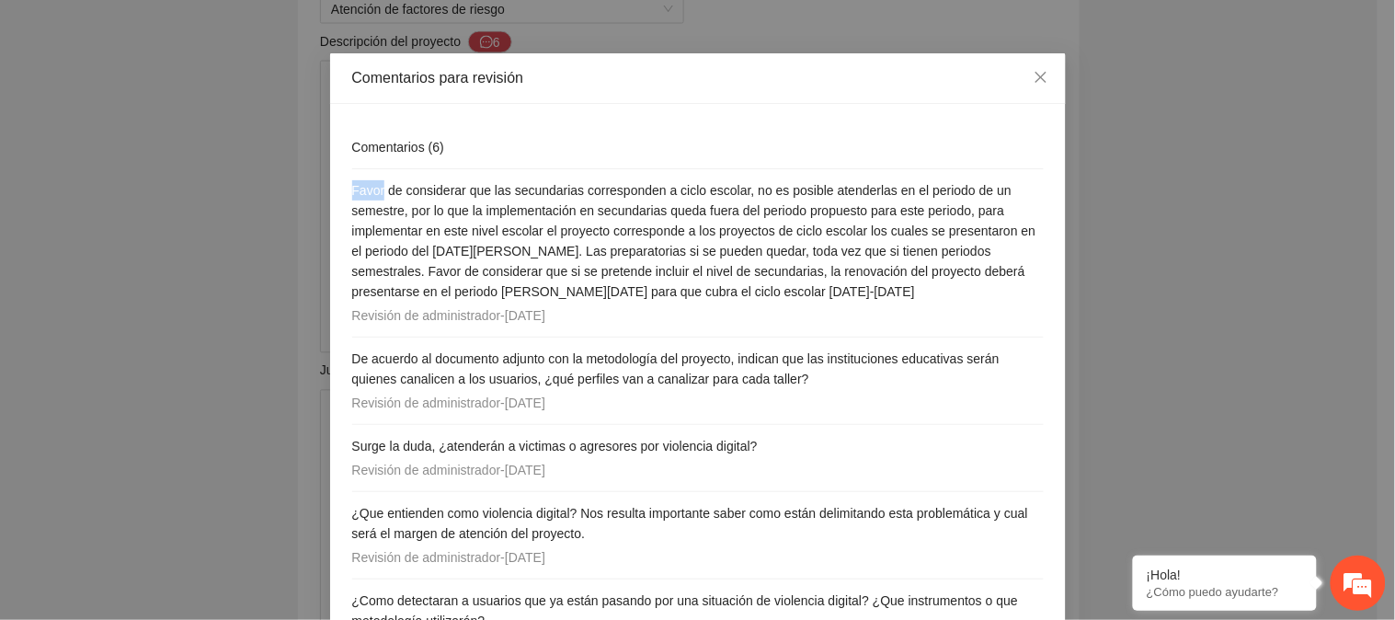
drag, startPoint x: 342, startPoint y: 191, endPoint x: 497, endPoint y: 235, distance: 160.5
click at [497, 235] on div "Comentarios ( 6 ) Favor de considerar que las secundarias corresponden a ciclo …" at bounding box center [698, 450] width 736 height 692
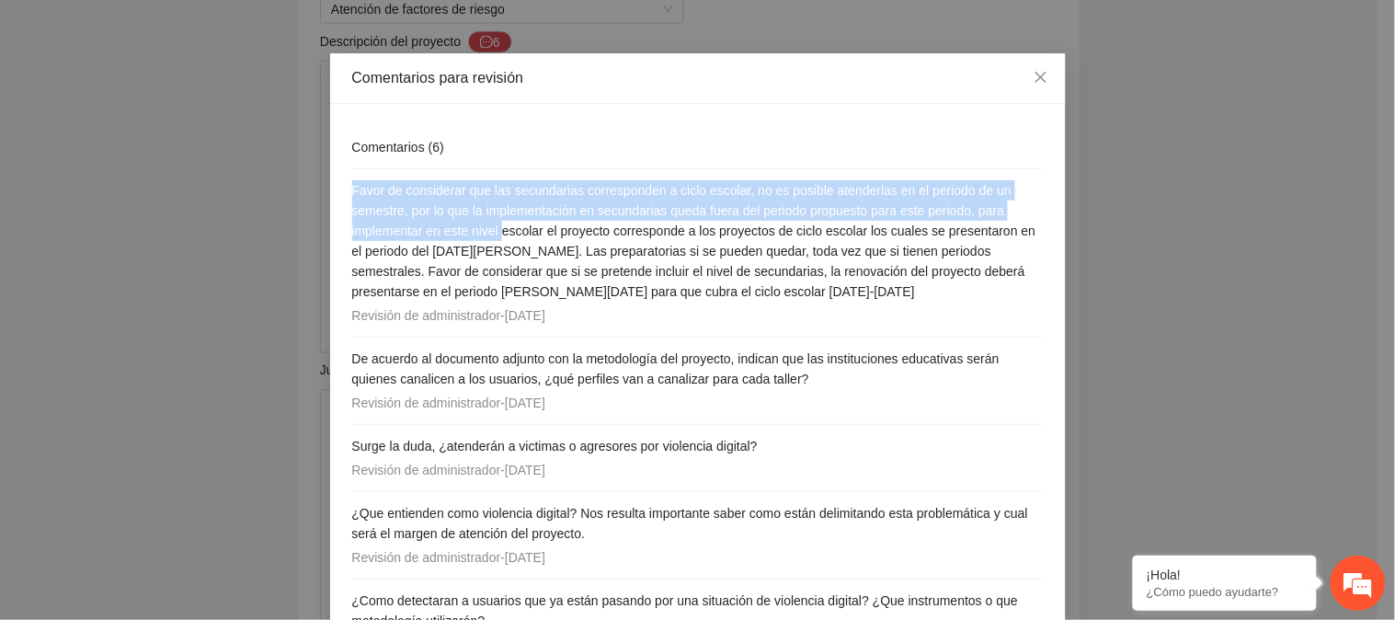
scroll to position [37, 0]
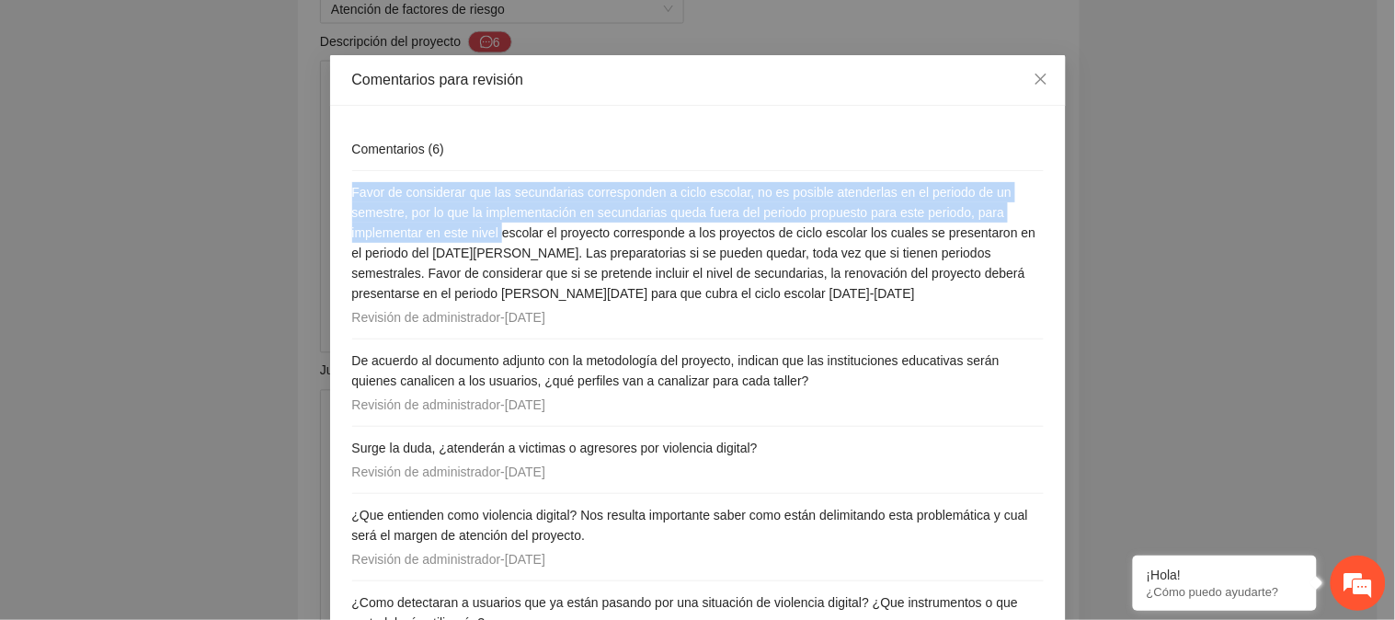
click at [691, 290] on span "Favor de considerar que las secundarias corresponden a ciclo escolar, no es pos…" at bounding box center [694, 243] width 684 height 116
click at [1023, 106] on div "Comentarios ( 6 ) Favor de considerar que las secundarias corresponden a ciclo …" at bounding box center [698, 452] width 736 height 692
click at [1034, 84] on icon "close" at bounding box center [1041, 79] width 15 height 15
click at [1035, 78] on textarea at bounding box center [689, 207] width 738 height 293
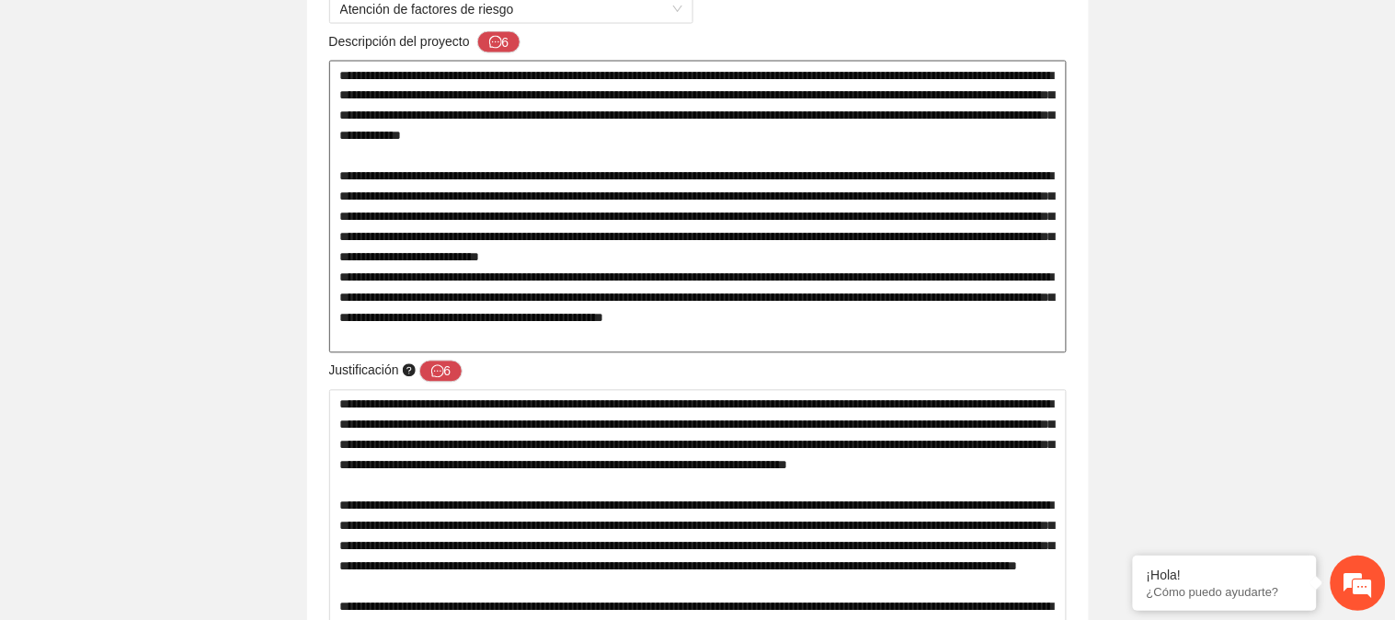
click at [412, 256] on textarea at bounding box center [698, 207] width 738 height 293
click at [394, 242] on textarea at bounding box center [698, 207] width 738 height 293
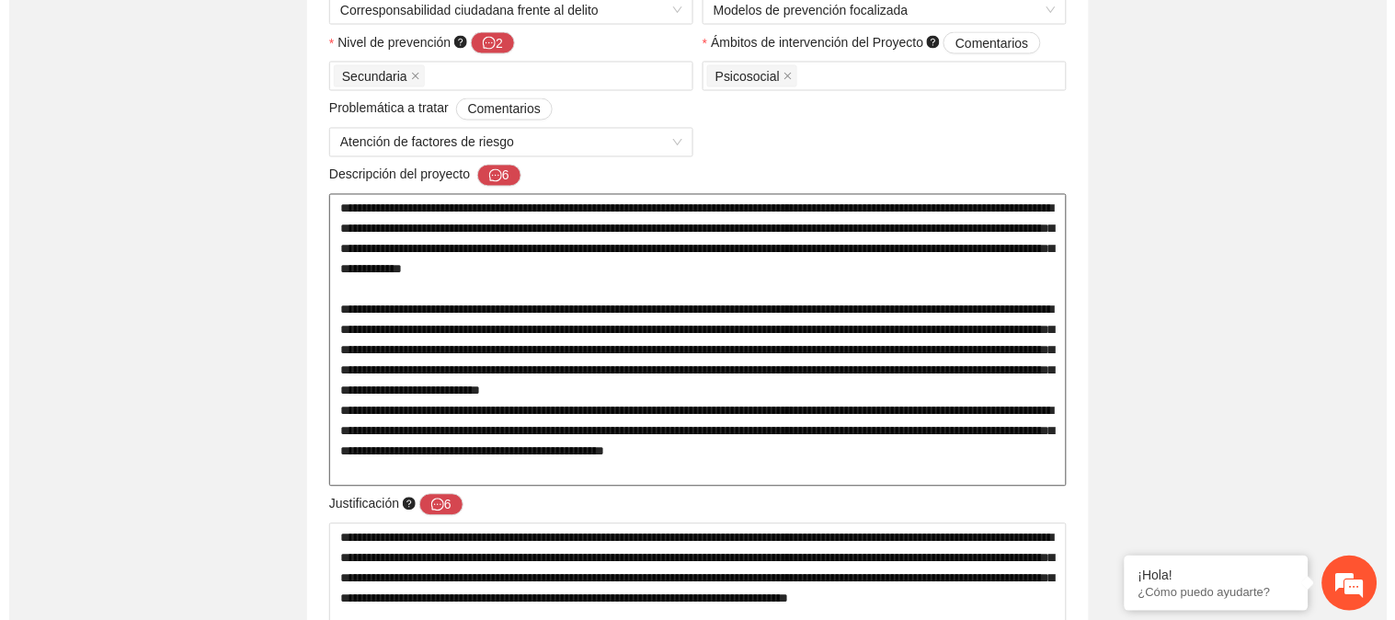
scroll to position [19, 0]
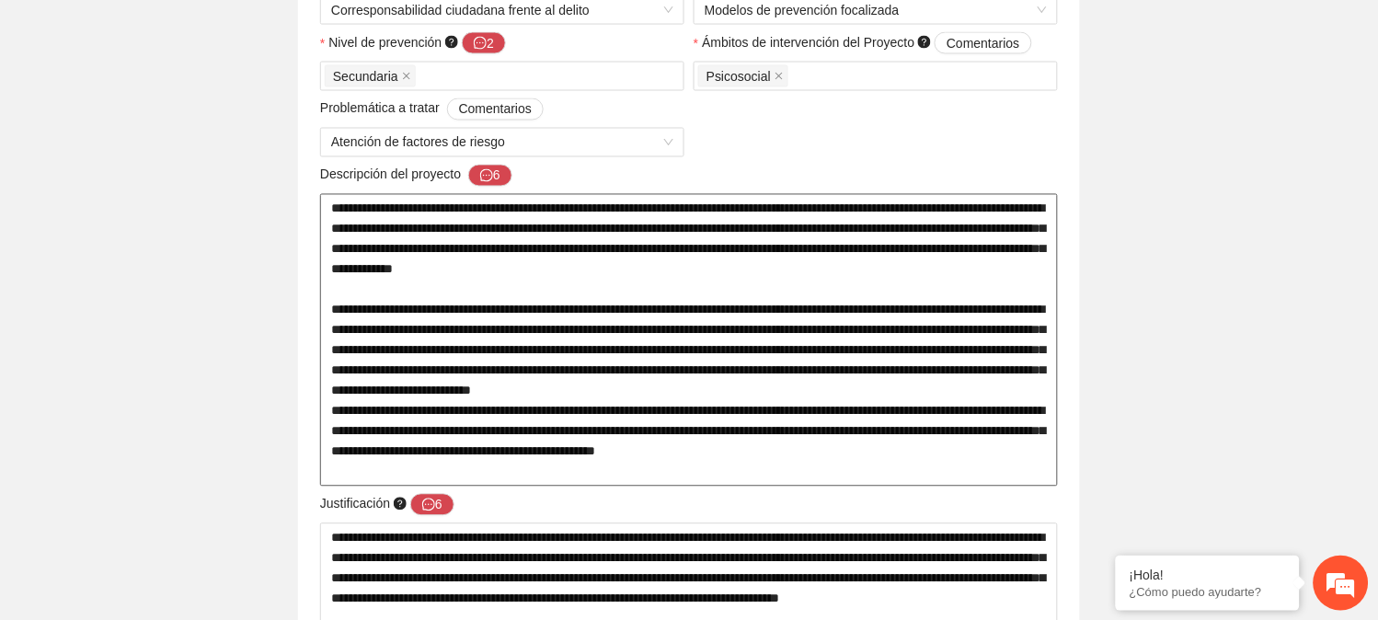
click at [355, 339] on textarea at bounding box center [689, 340] width 738 height 293
click at [499, 176] on button "6" at bounding box center [490, 176] width 44 height 22
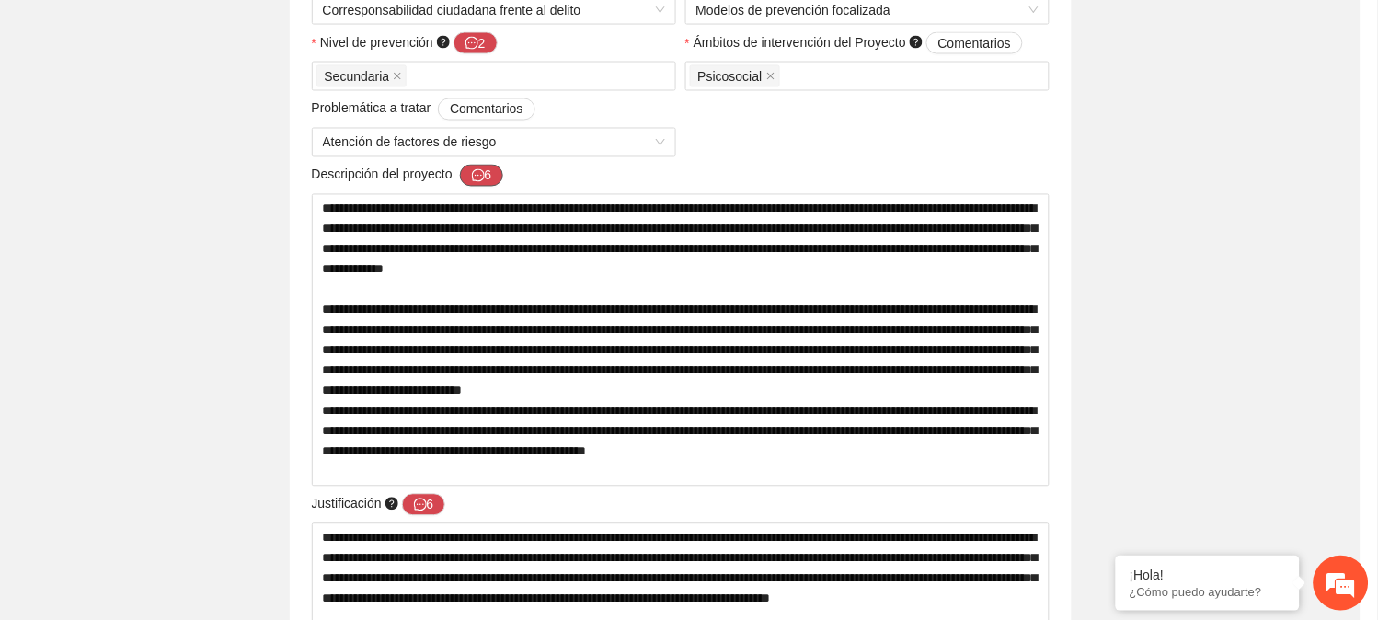
click at [499, 176] on div "Comentarios ( 6 )" at bounding box center [689, 186] width 692 height 43
click at [498, 179] on div "Comentarios ( 6 )" at bounding box center [689, 186] width 692 height 43
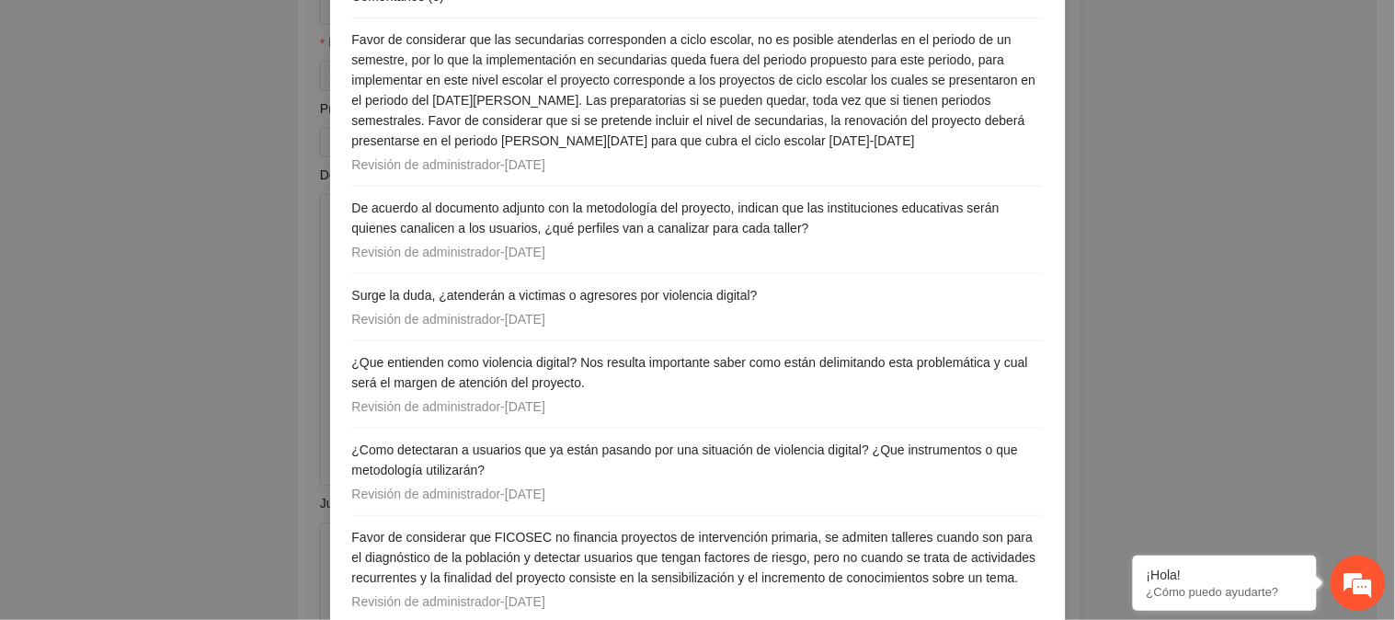
scroll to position [190, 0]
click at [524, 435] on li "¿Como detectaran a usuarios que ya están pasando por una situación de violencia…" at bounding box center [698, 471] width 692 height 87
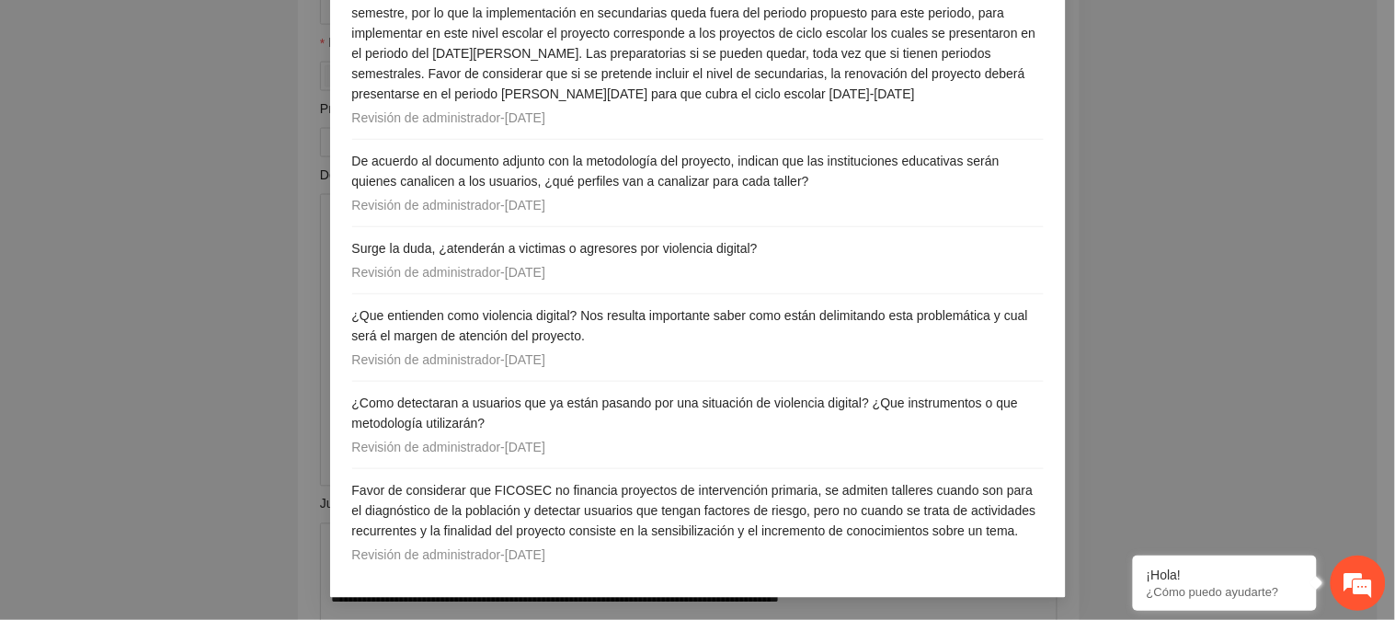
click at [212, 133] on div "Comentarios para revisión Comentarios ( 6 ) Favor de considerar que las secunda…" at bounding box center [697, 310] width 1395 height 620
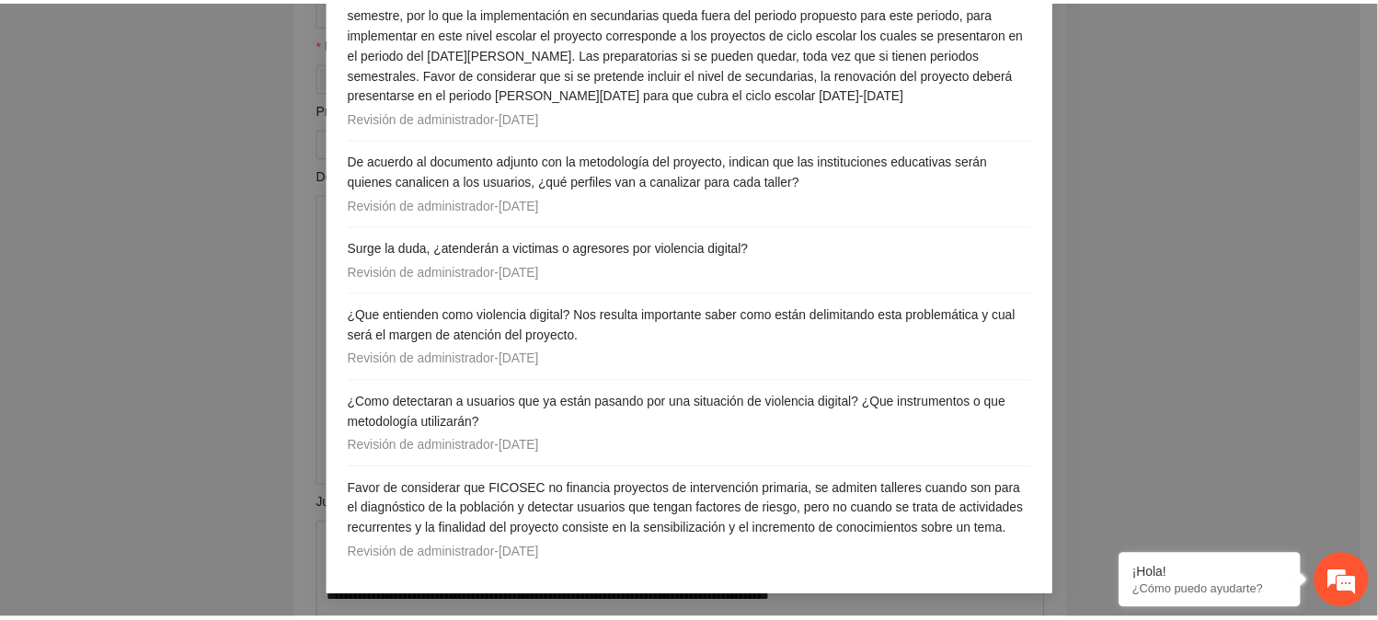
scroll to position [0, 0]
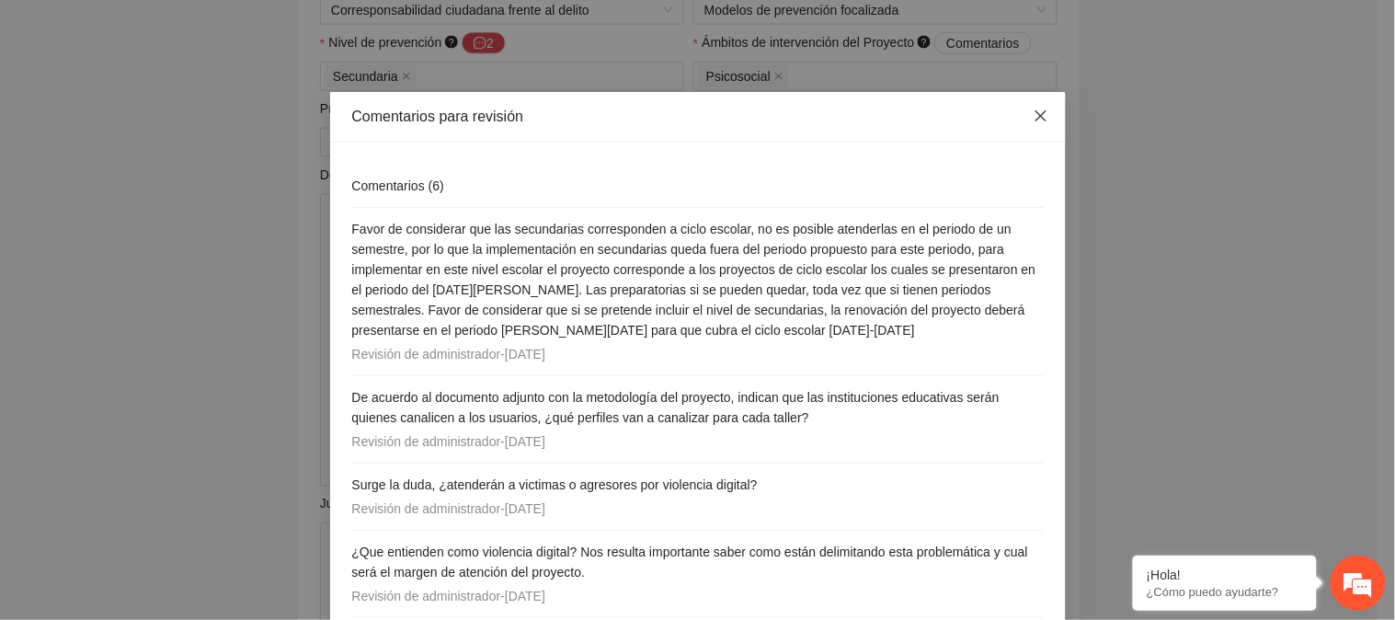
click at [1034, 117] on icon "close" at bounding box center [1041, 116] width 15 height 15
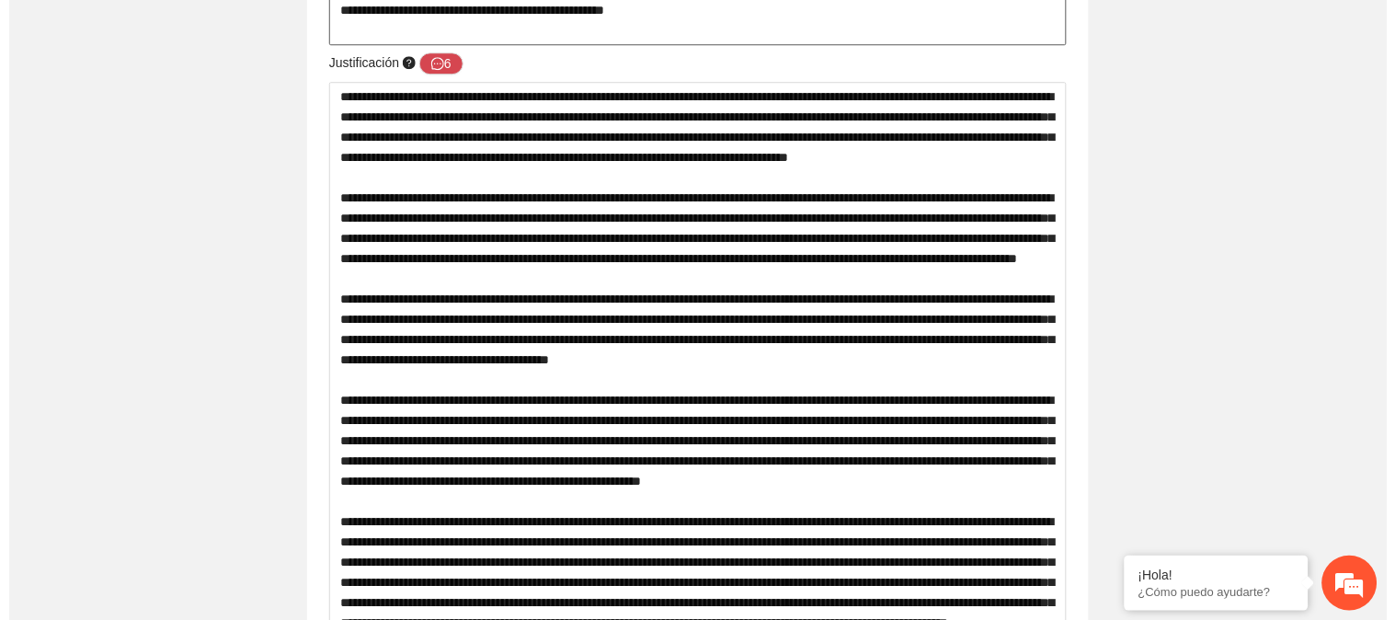
scroll to position [1117, 0]
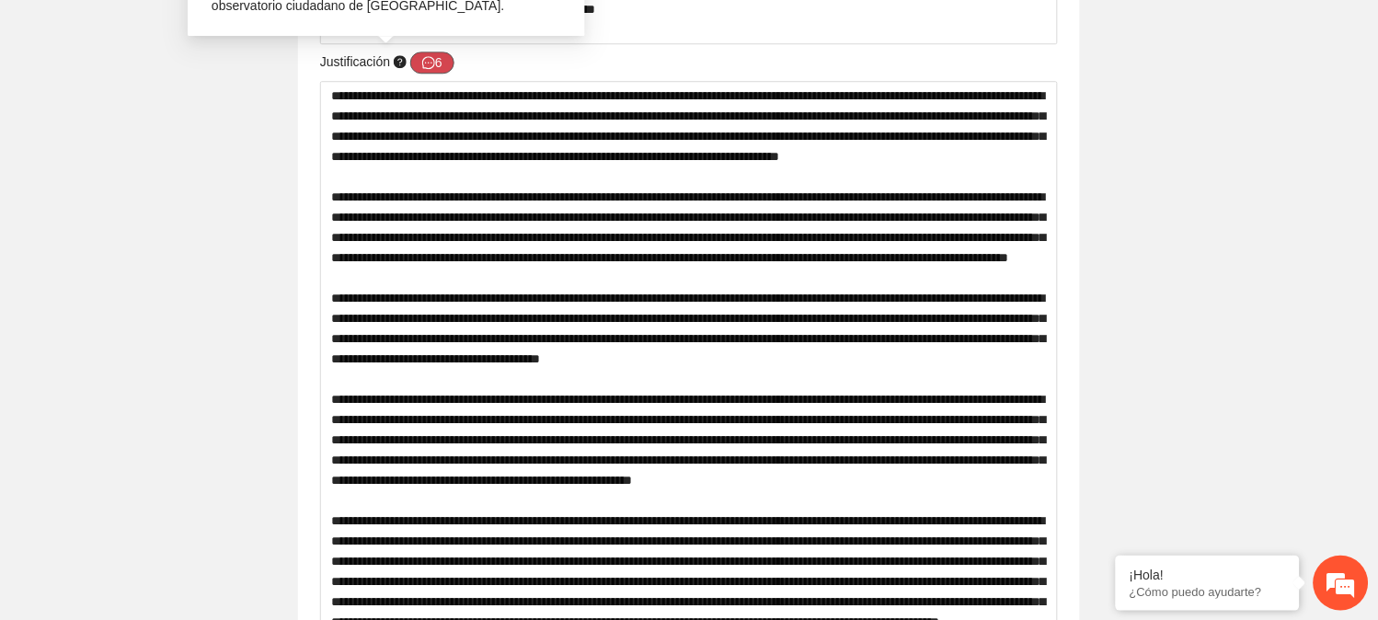
click at [439, 65] on button "6" at bounding box center [432, 63] width 44 height 22
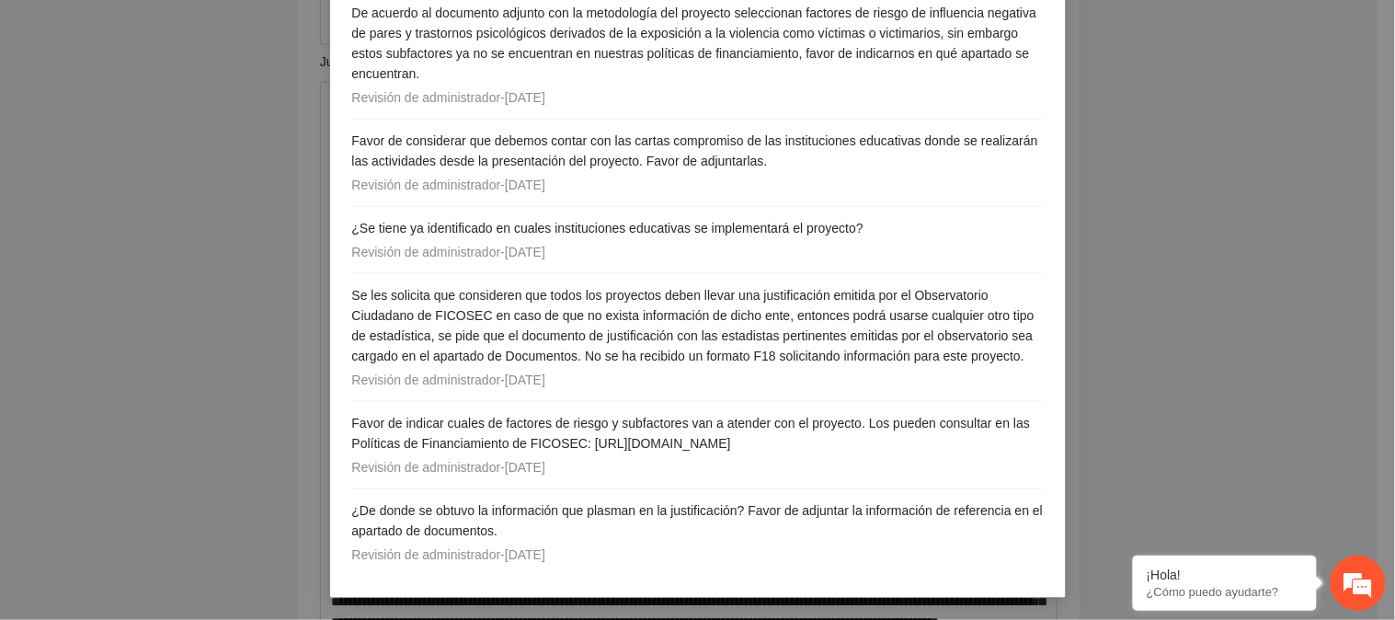
scroll to position [235, 0]
click at [283, 492] on div "Comentarios para revisión Comentarios ( 6 ) De acuerdo al documento adjunto con…" at bounding box center [697, 310] width 1395 height 620
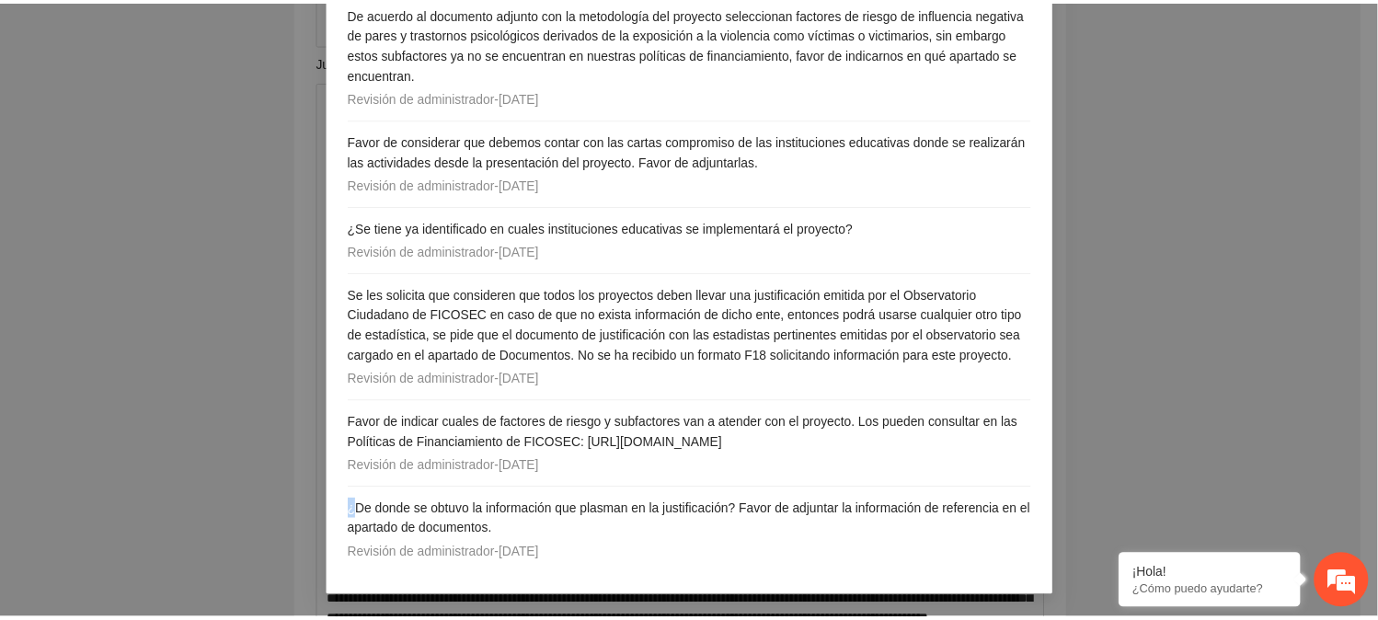
scroll to position [0, 0]
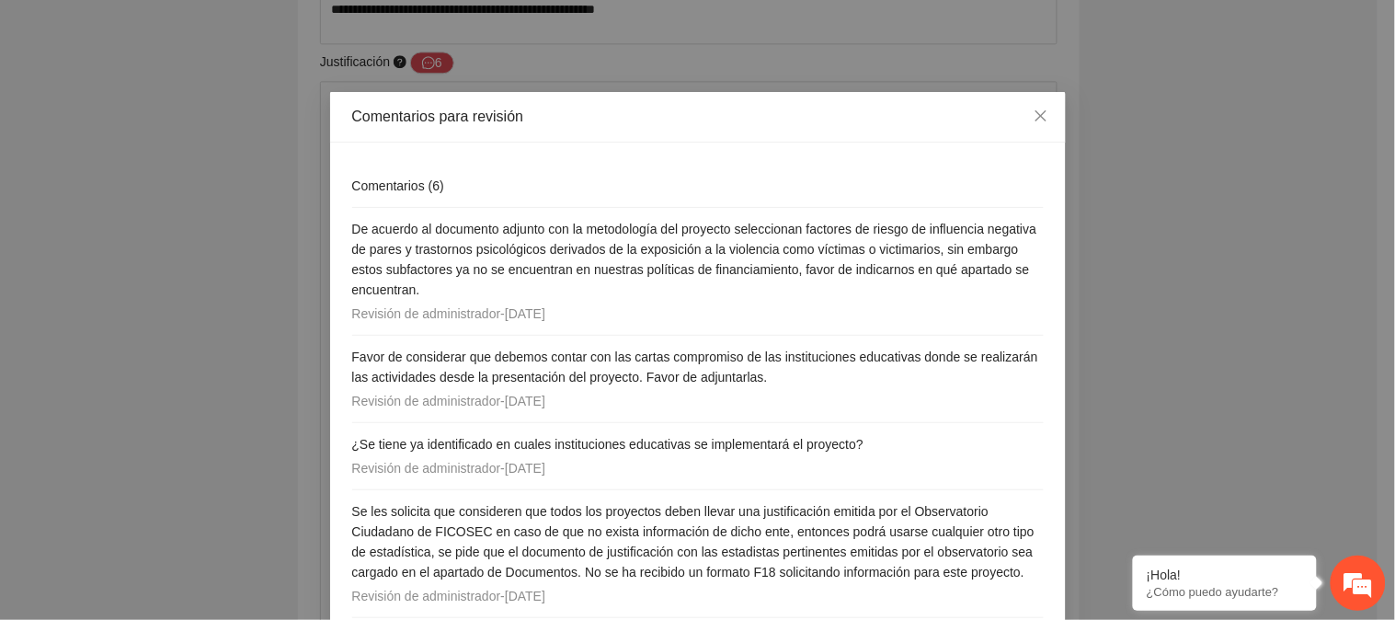
click at [638, 167] on div "Comentarios ( 6 )" at bounding box center [698, 186] width 692 height 43
click at [1034, 113] on icon "close" at bounding box center [1041, 116] width 15 height 15
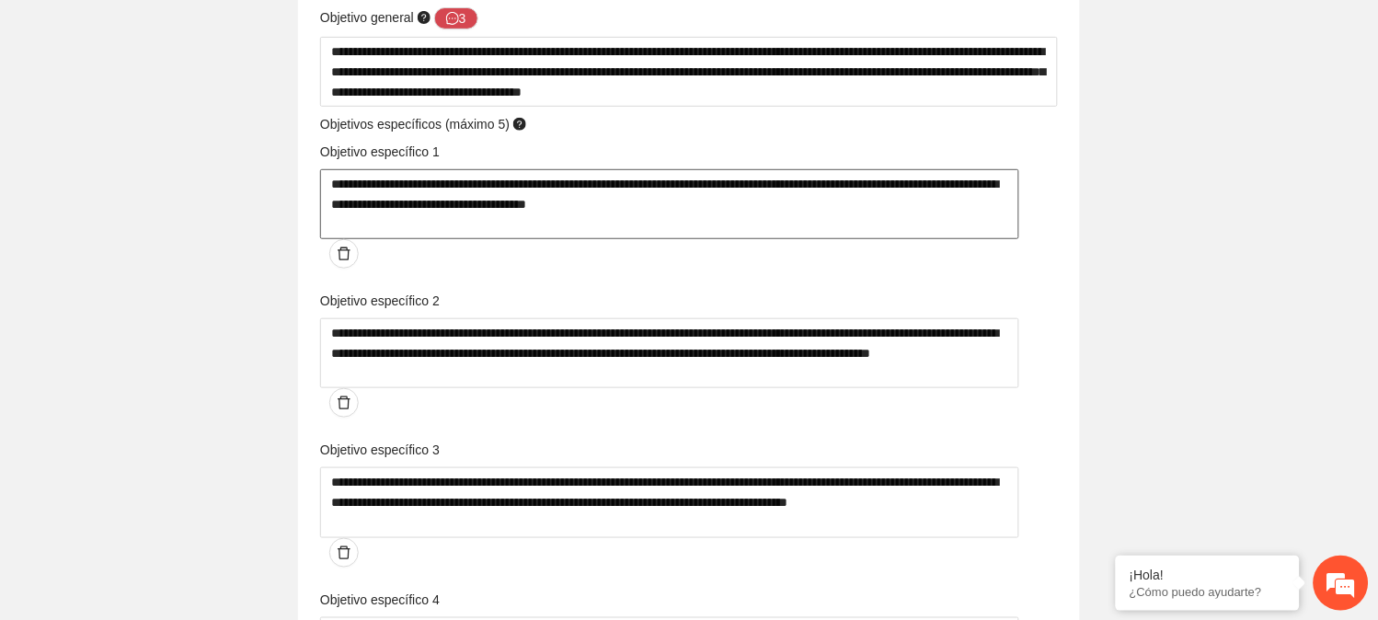
scroll to position [3252, 0]
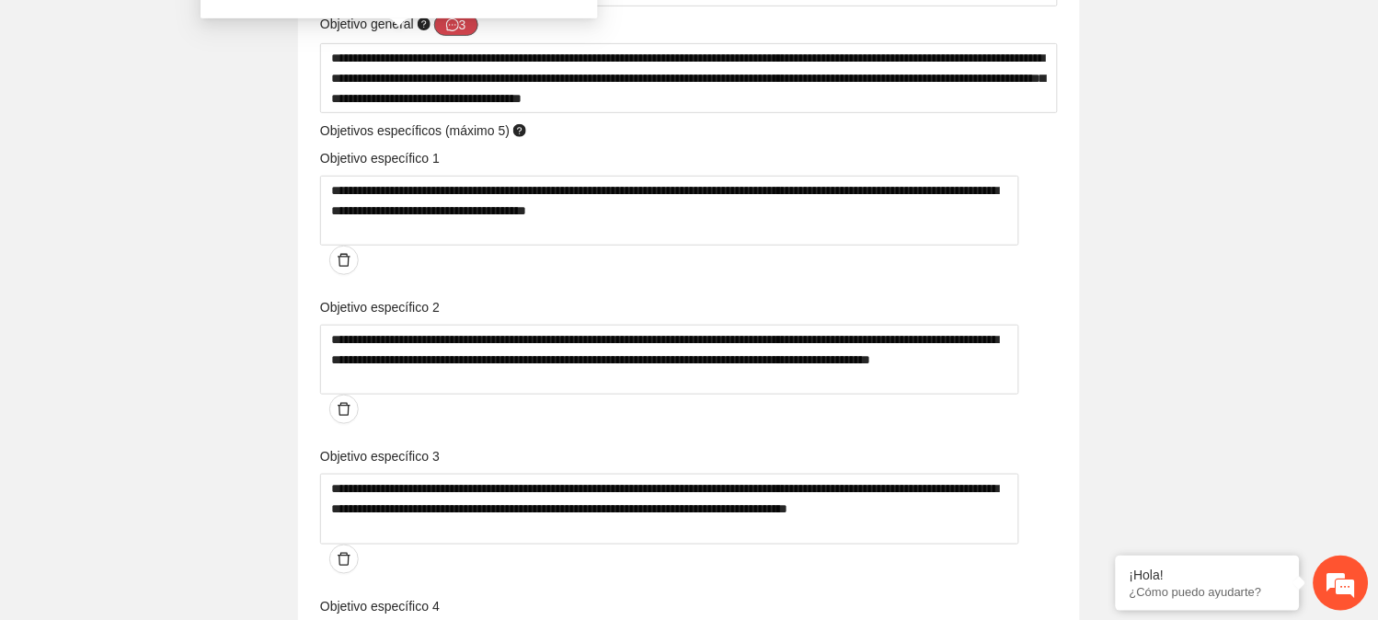
click at [461, 21] on button "3" at bounding box center [456, 25] width 44 height 22
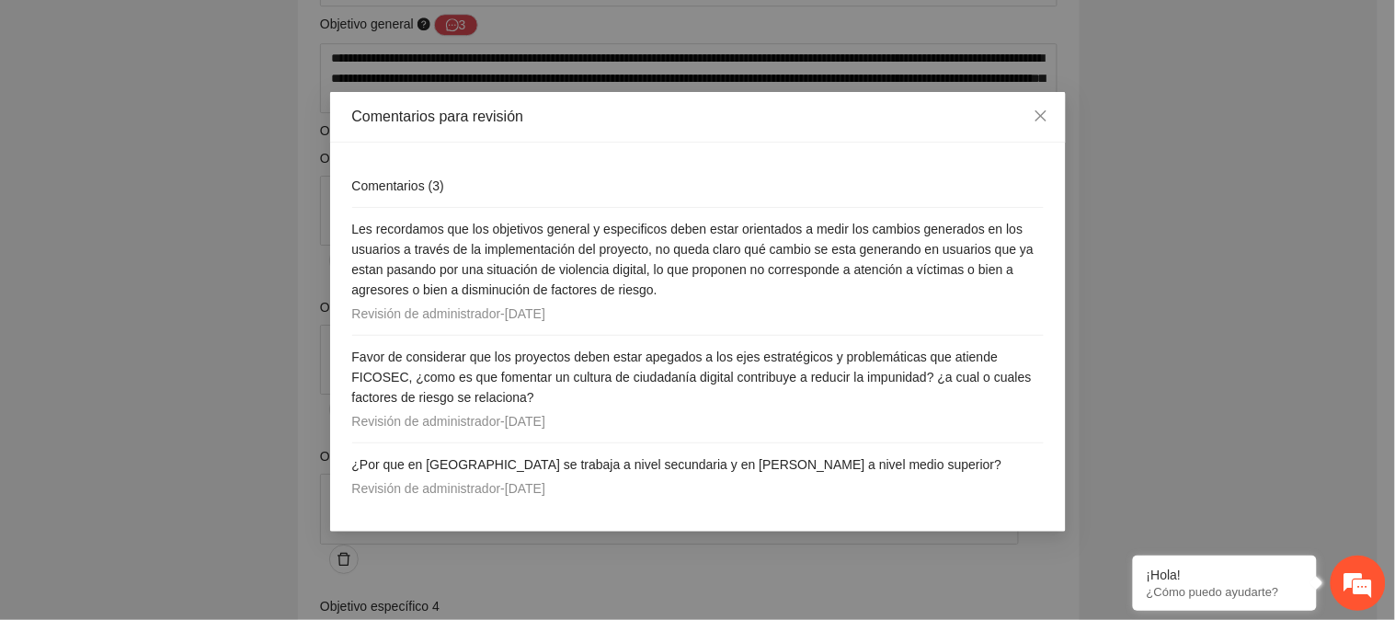
click at [481, 340] on li "Favor de considerar que los proyectos deben estar apegados a los ejes estratégi…" at bounding box center [698, 390] width 692 height 108
click at [502, 329] on li "Les recordamos que los objetivos general y especificos deben estar orientados a…" at bounding box center [698, 272] width 692 height 128
click at [1045, 106] on span "Close" at bounding box center [1041, 117] width 50 height 50
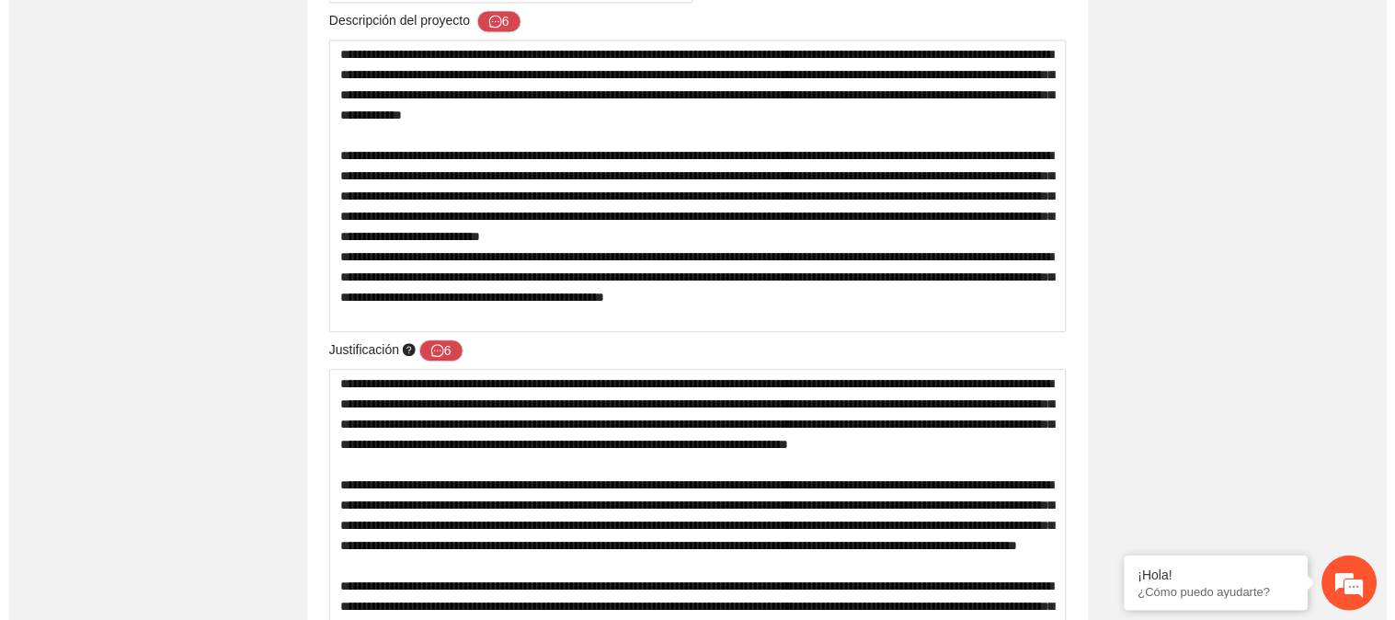
scroll to position [830, 0]
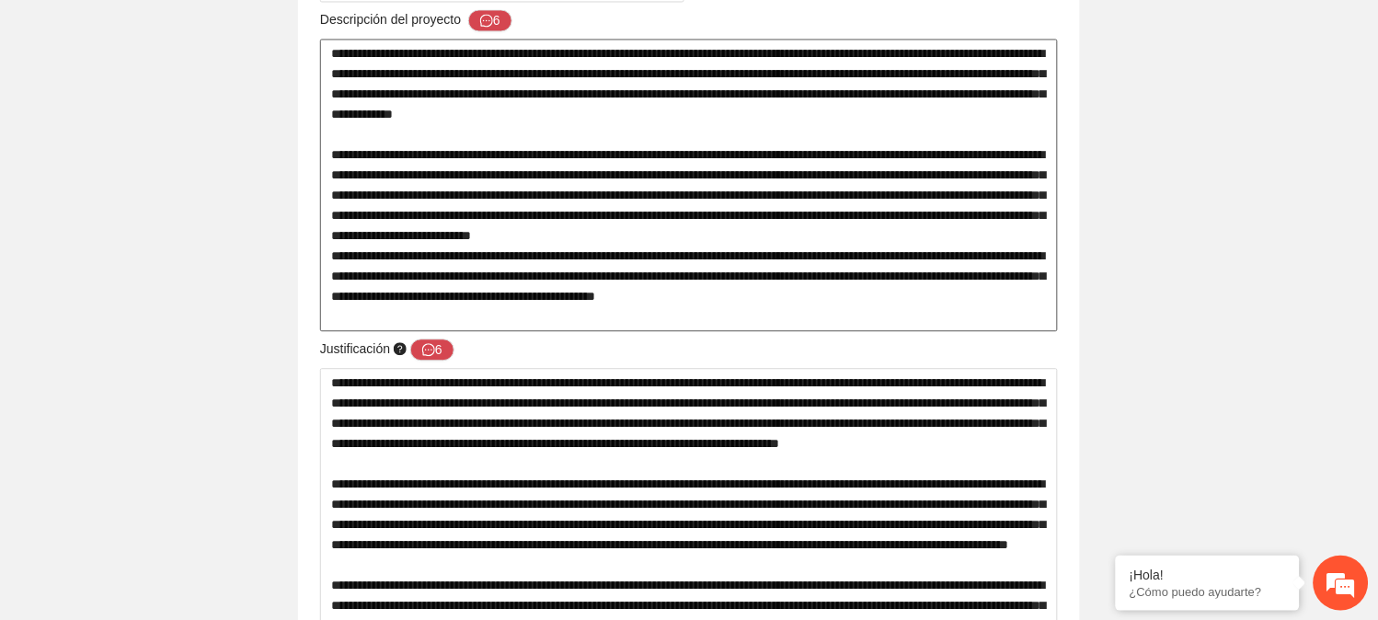
drag, startPoint x: 418, startPoint y: 316, endPoint x: 331, endPoint y: 78, distance: 253.5
click at [331, 78] on textarea at bounding box center [689, 185] width 738 height 293
click at [407, 159] on textarea at bounding box center [689, 185] width 738 height 293
click at [423, 320] on textarea at bounding box center [689, 185] width 738 height 293
click at [490, 23] on icon "message" at bounding box center [486, 20] width 13 height 13
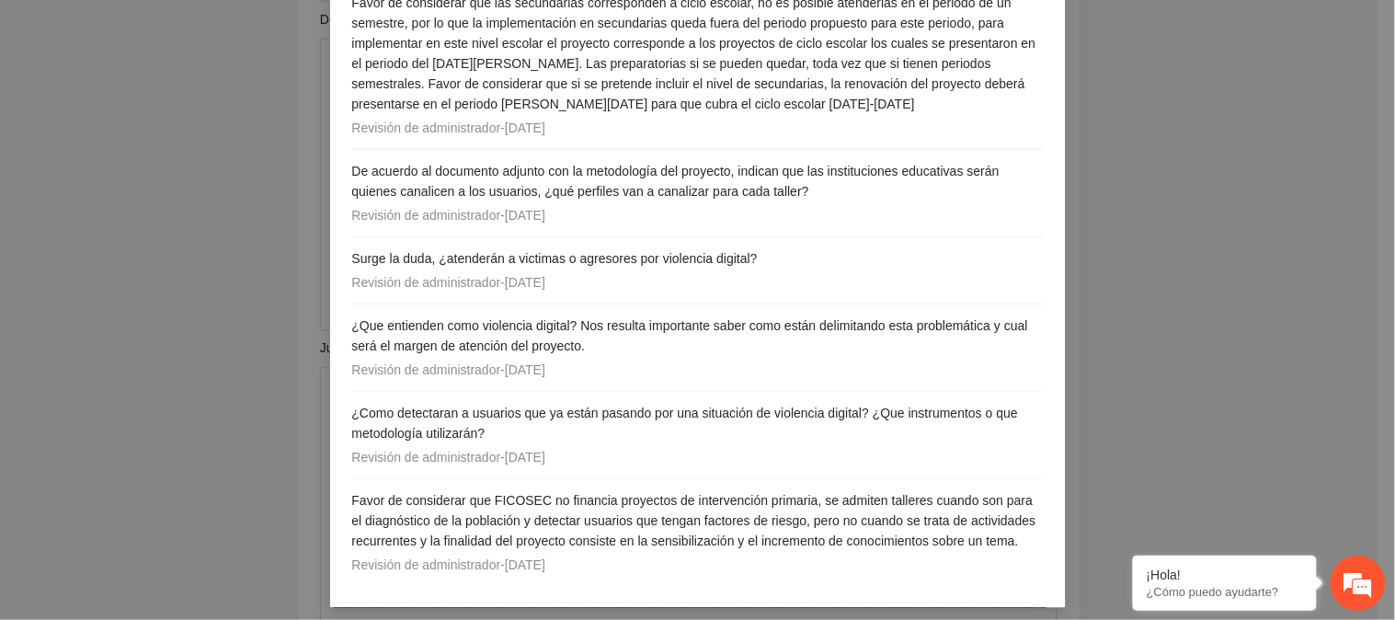
scroll to position [256, 0]
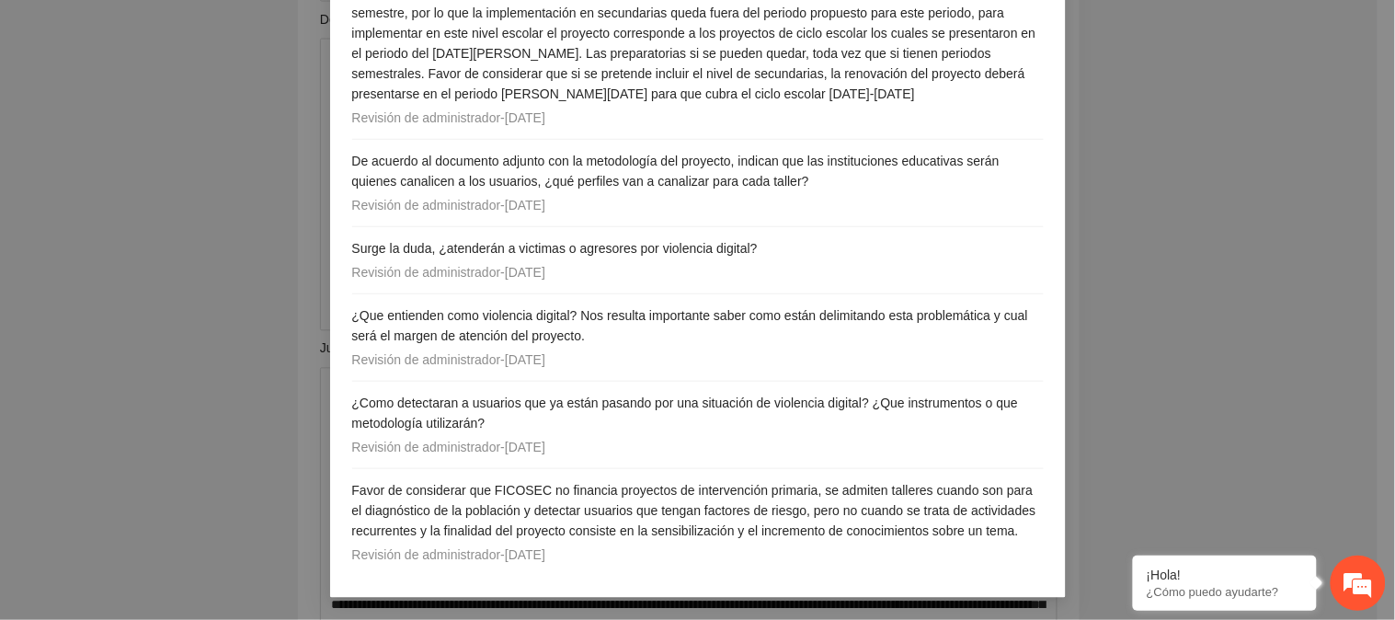
click at [263, 368] on div "Comentarios para revisión Comentarios ( 6 ) Favor de considerar que las secunda…" at bounding box center [697, 310] width 1395 height 620
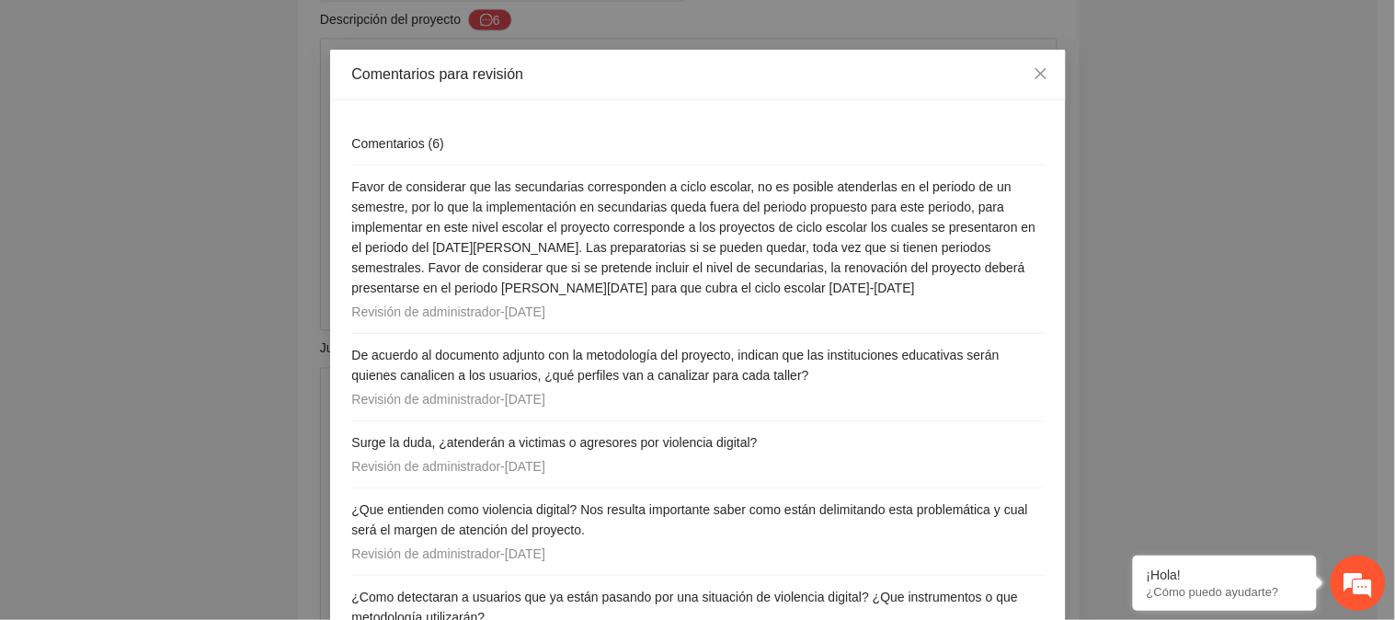
scroll to position [0, 0]
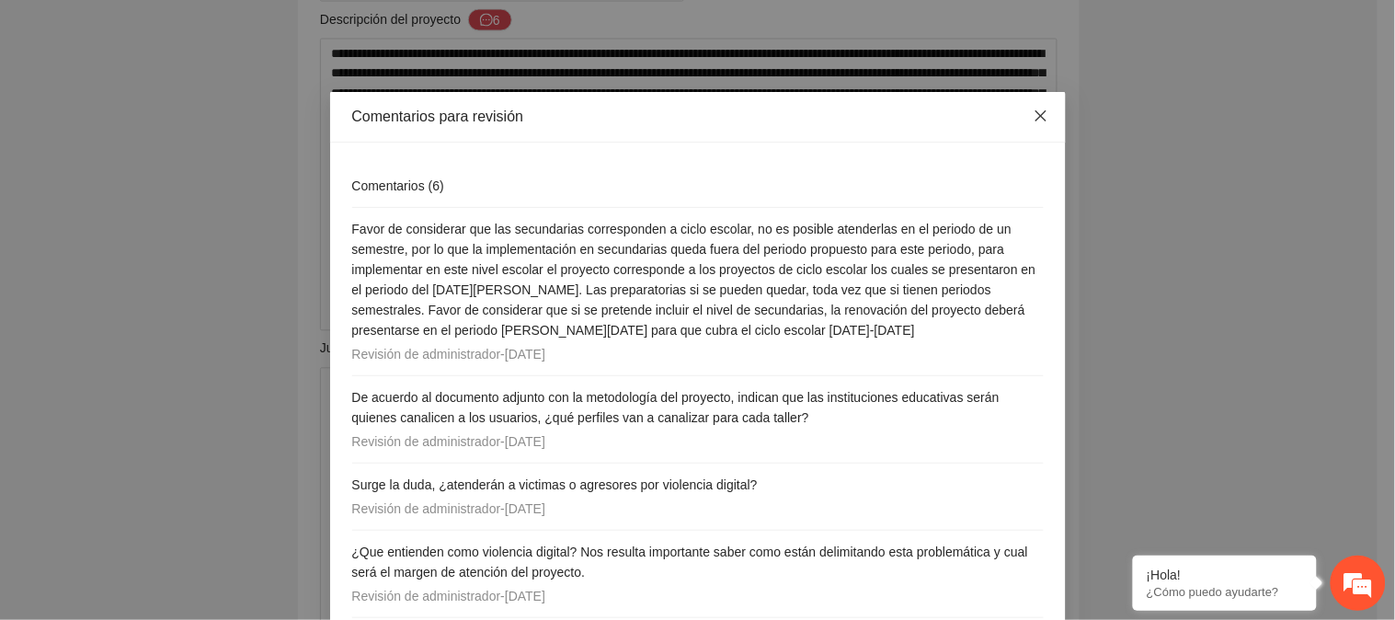
click at [1038, 116] on icon "close" at bounding box center [1041, 116] width 15 height 15
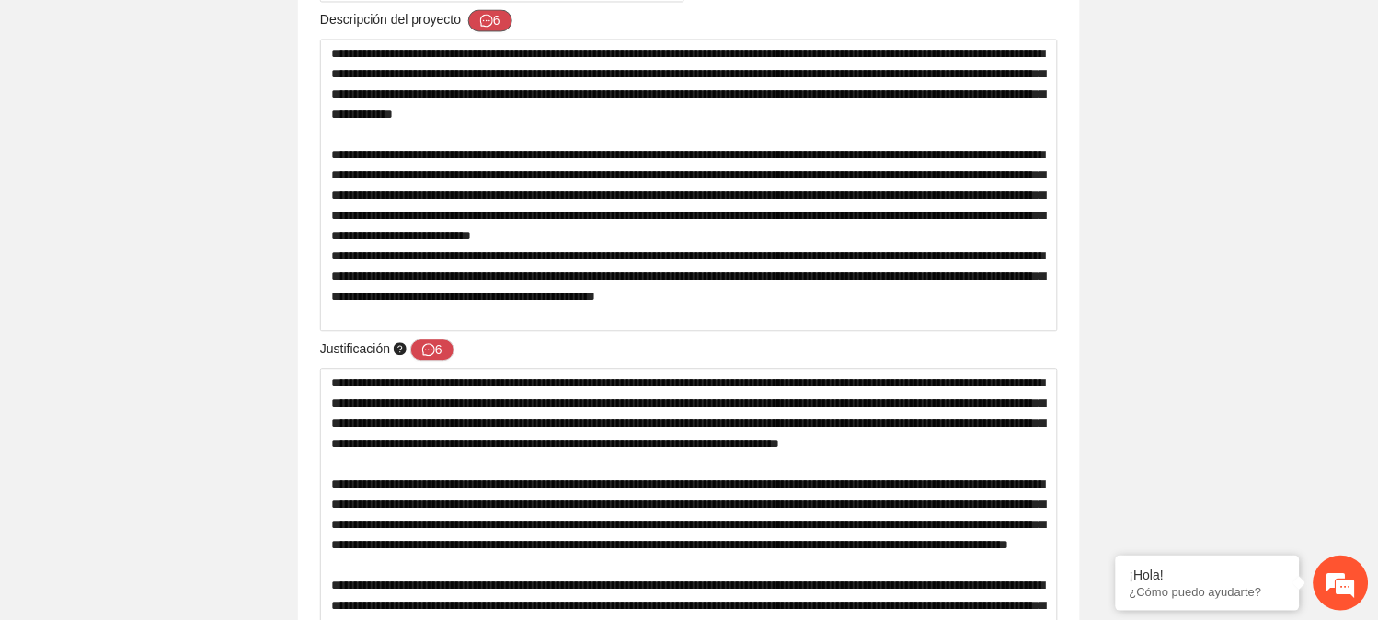
click at [497, 18] on button "6" at bounding box center [490, 20] width 44 height 22
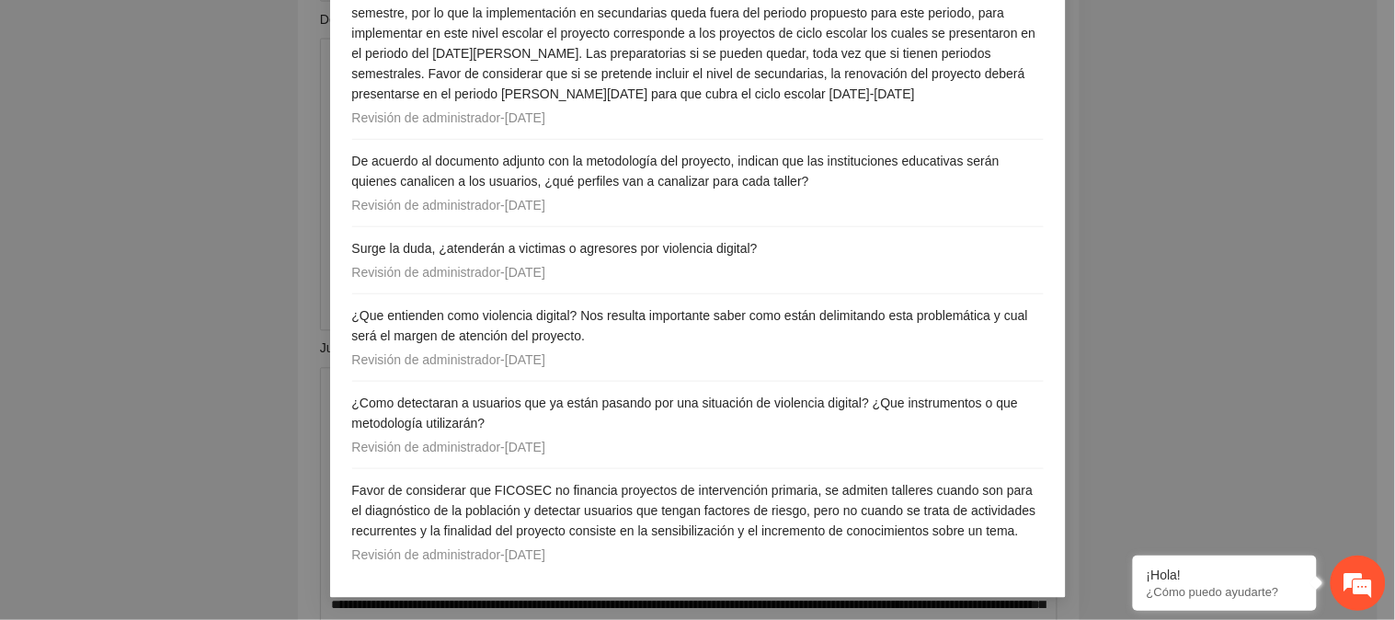
scroll to position [256, 0]
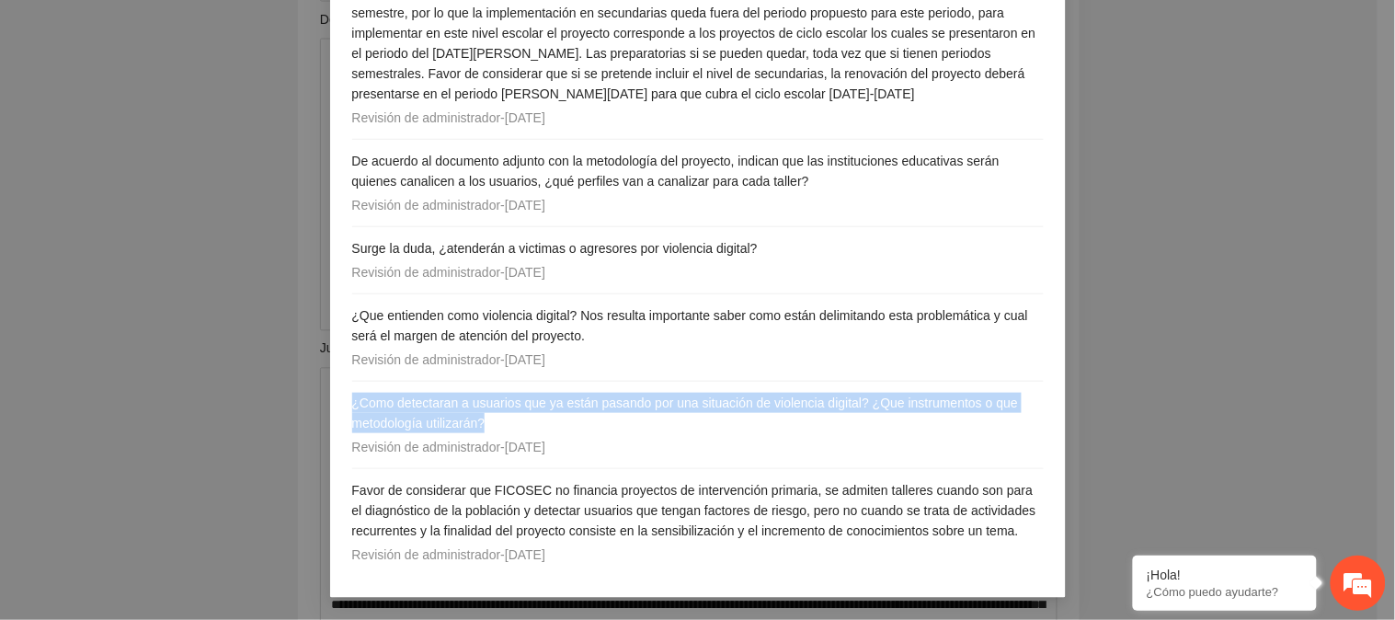
drag, startPoint x: 495, startPoint y: 402, endPoint x: 328, endPoint y: 382, distance: 167.7
click at [330, 382] on div "Comentarios ( 6 ) Favor de considerar que las secundarias corresponden a ciclo …" at bounding box center [698, 252] width 736 height 692
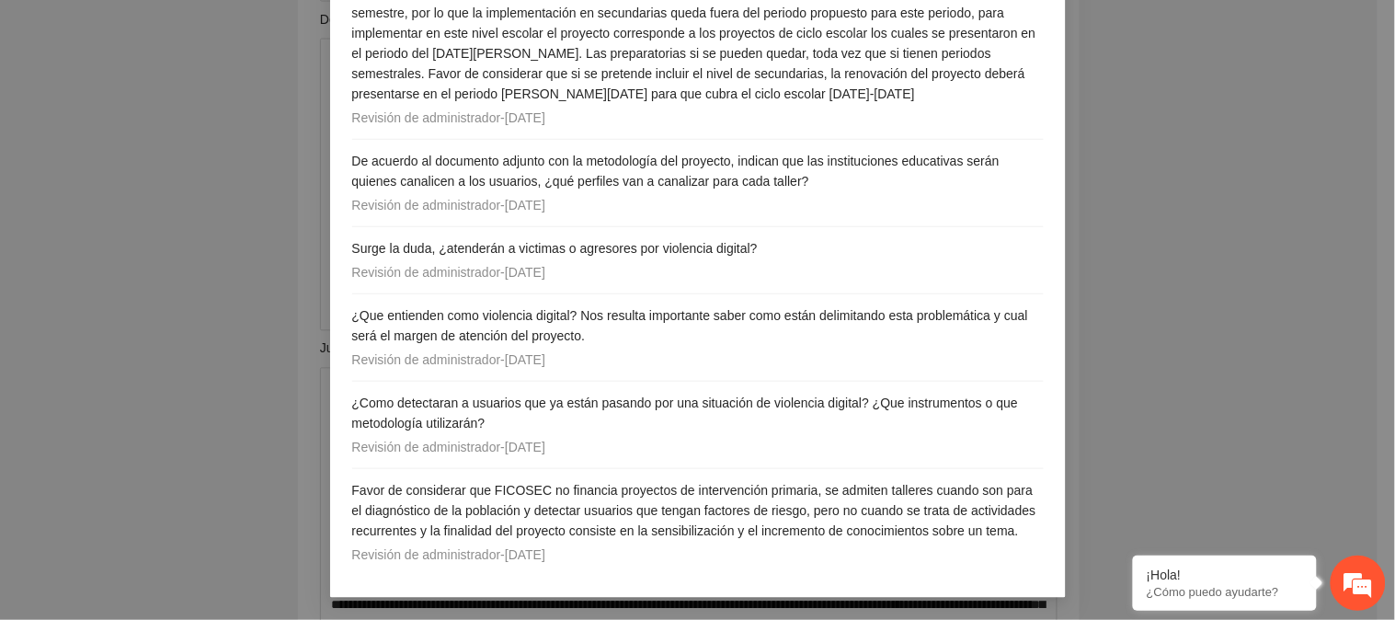
click at [1120, 268] on div "Comentarios para revisión Comentarios ( 6 ) Favor de considerar que las secunda…" at bounding box center [697, 310] width 1395 height 620
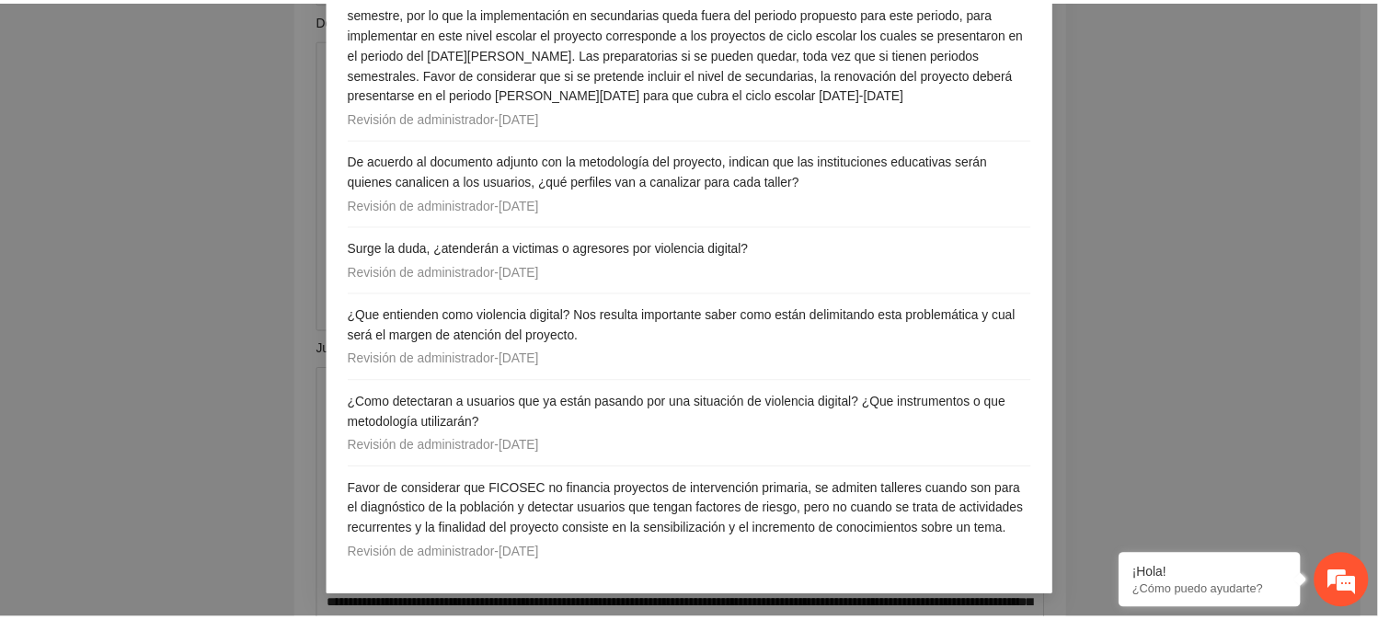
scroll to position [0, 0]
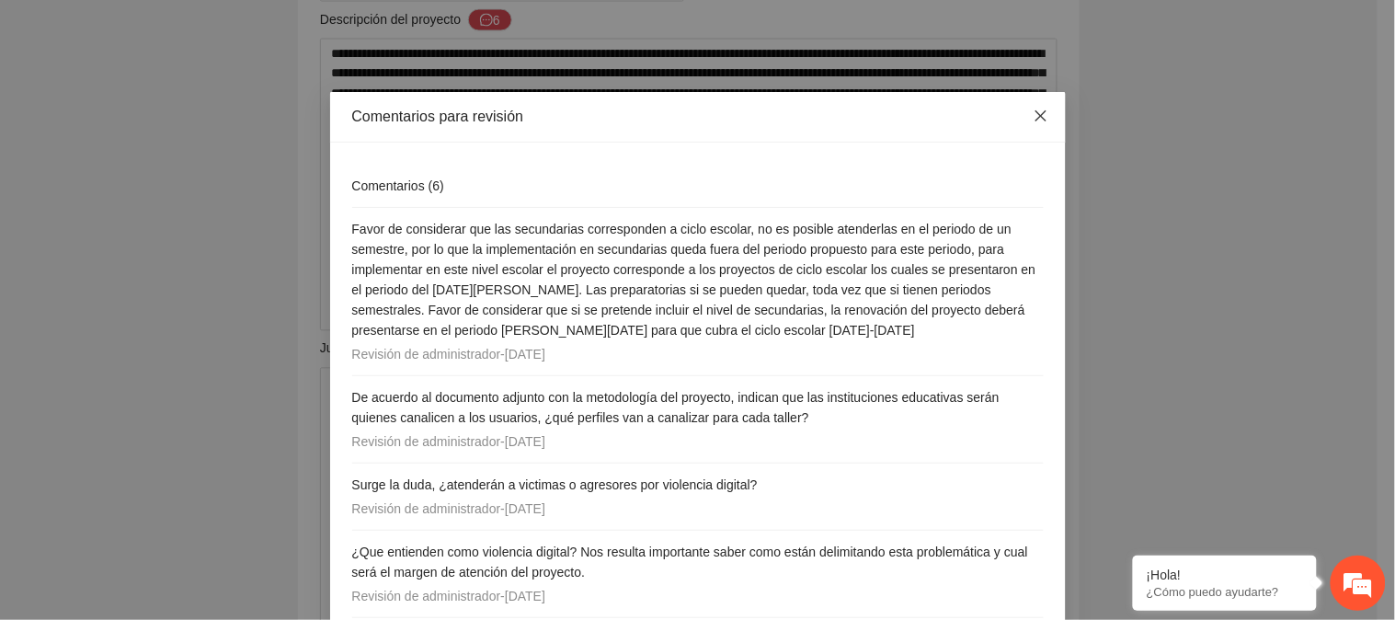
click at [1034, 112] on icon "close" at bounding box center [1041, 116] width 15 height 15
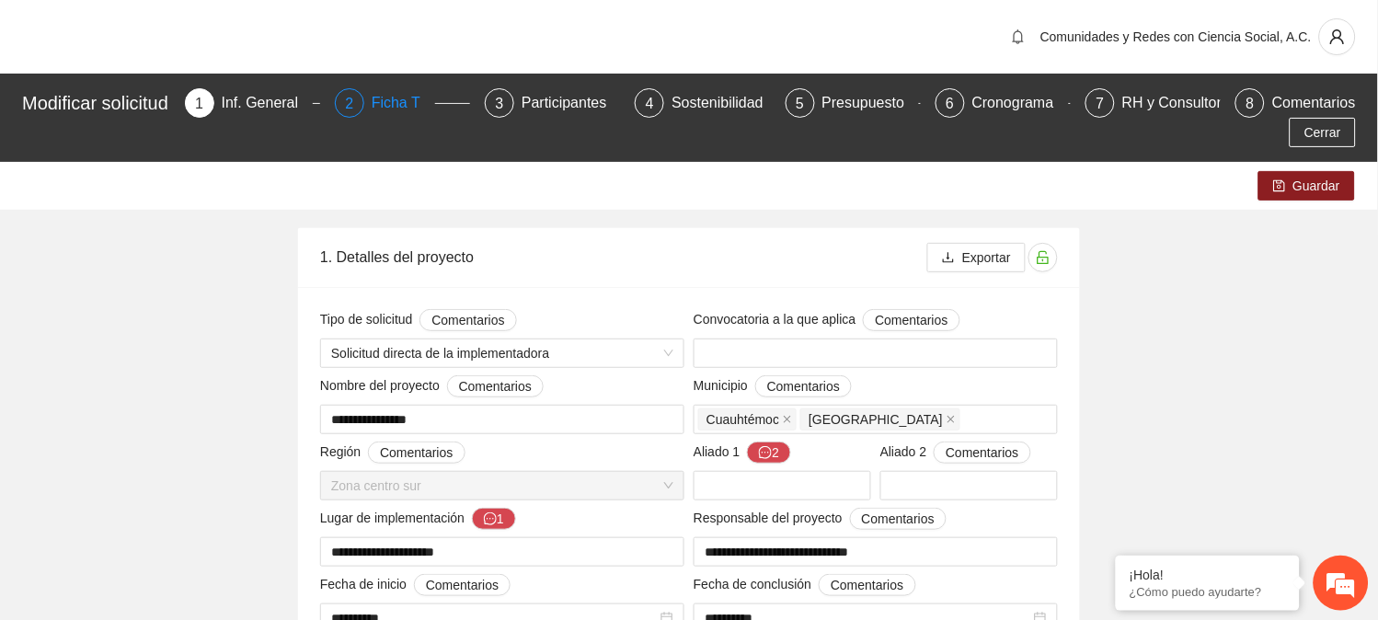
click at [384, 98] on div "Ficha T" at bounding box center [403, 102] width 63 height 29
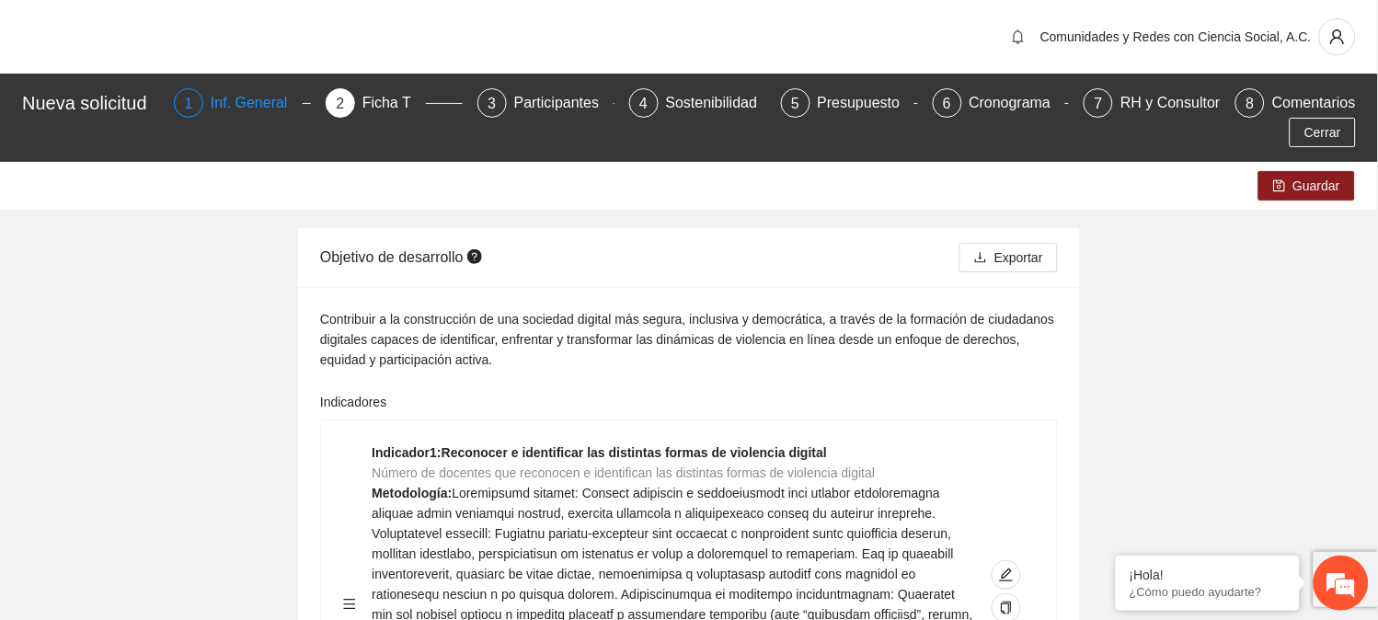
click at [250, 105] on div "Inf. General" at bounding box center [257, 102] width 92 height 29
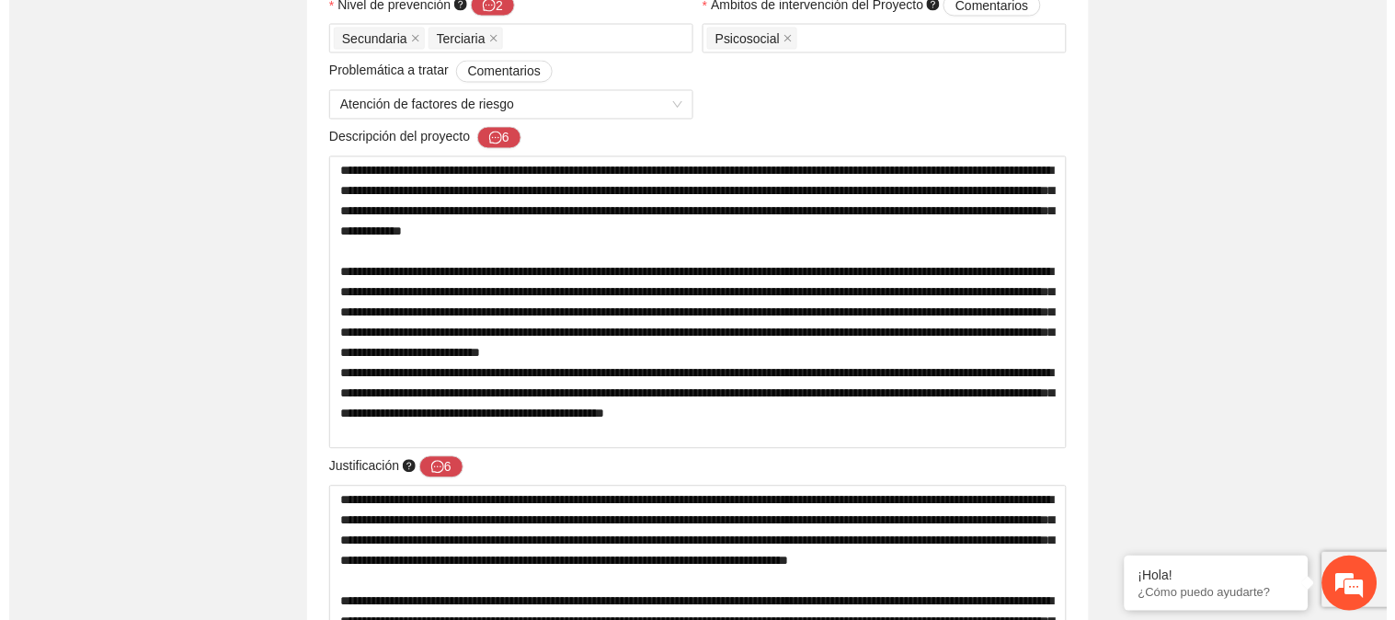
scroll to position [745, 0]
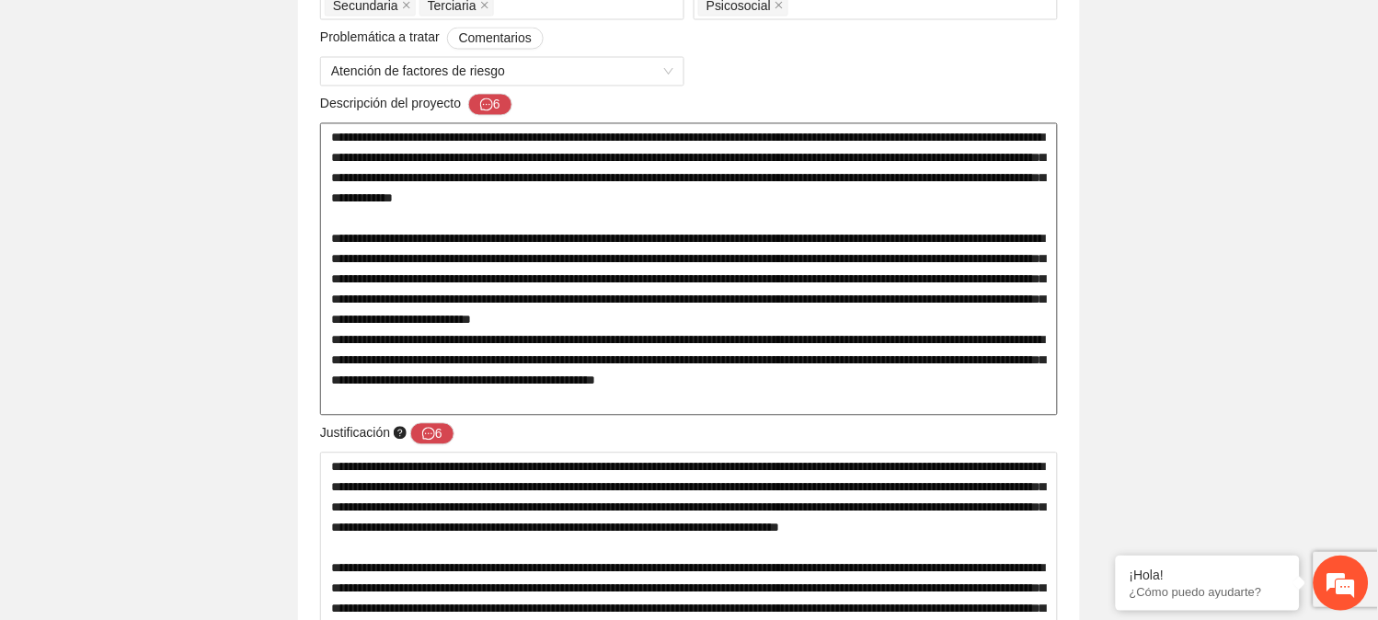
click at [480, 254] on textarea at bounding box center [689, 269] width 738 height 293
click at [789, 180] on textarea at bounding box center [689, 269] width 738 height 293
click at [749, 302] on textarea at bounding box center [689, 269] width 738 height 293
click at [747, 182] on textarea at bounding box center [689, 269] width 738 height 293
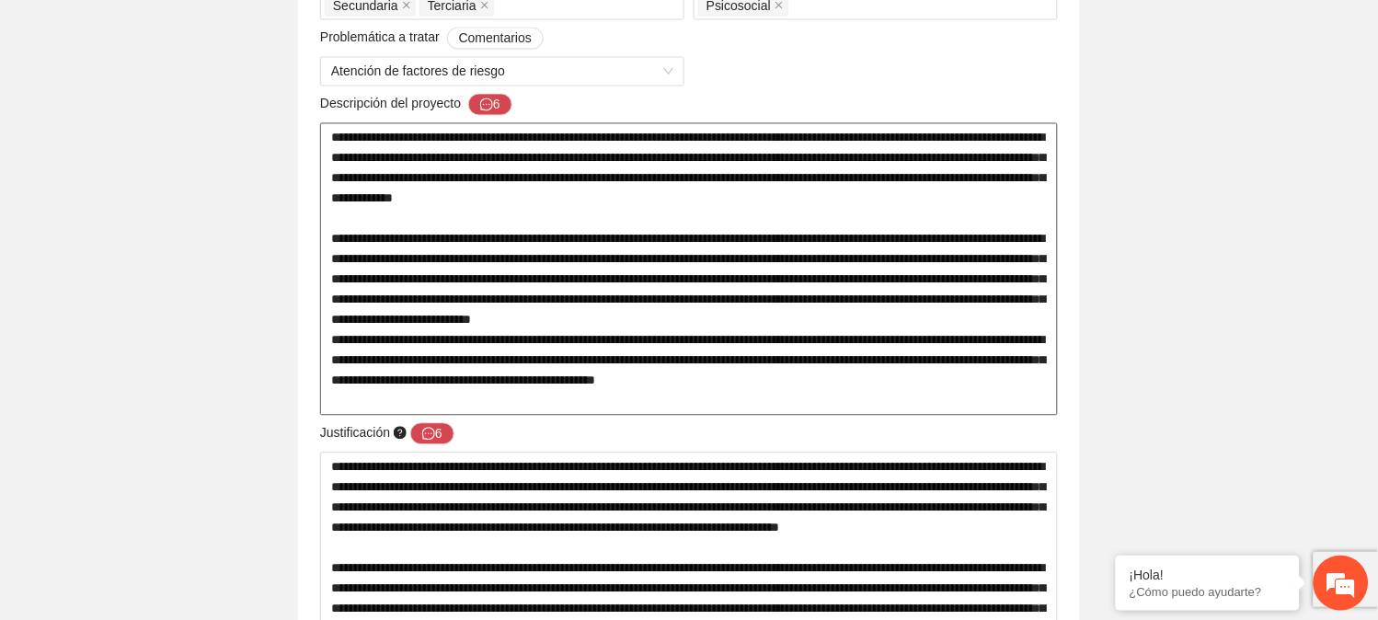
drag, startPoint x: 786, startPoint y: 188, endPoint x: 747, endPoint y: 263, distance: 84.7
click at [747, 263] on textarea at bounding box center [689, 269] width 738 height 293
click at [493, 108] on button "6" at bounding box center [490, 105] width 44 height 22
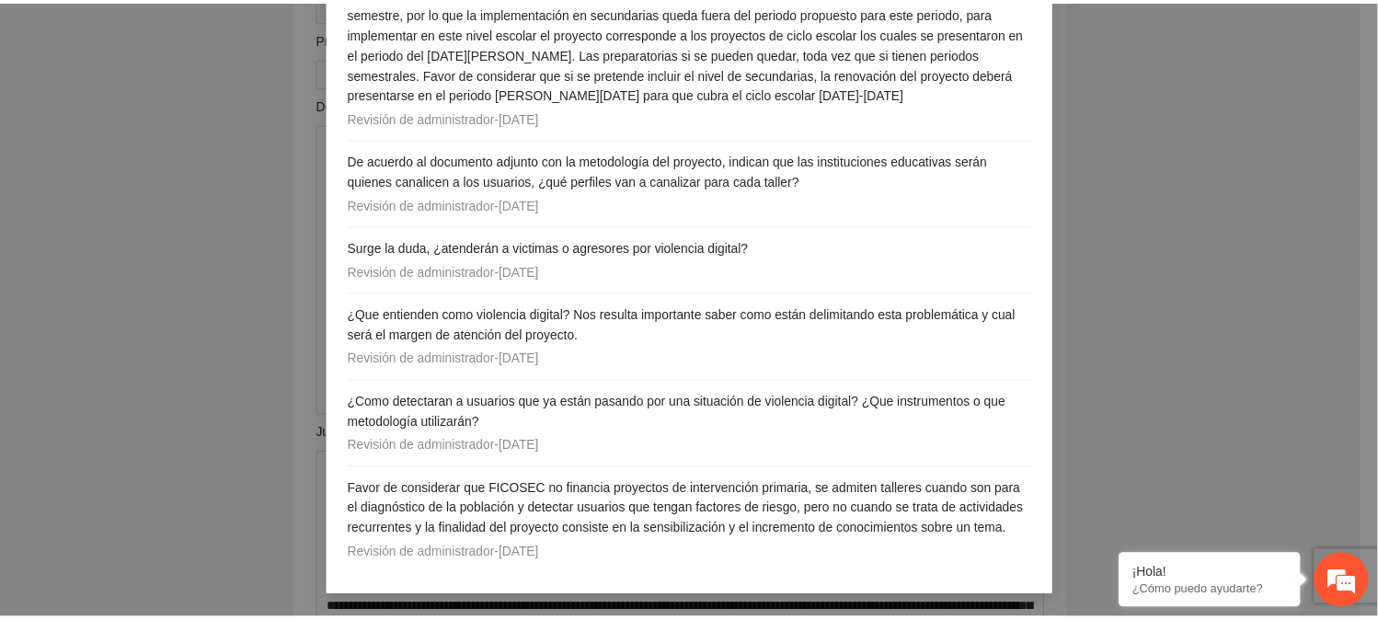
scroll to position [0, 0]
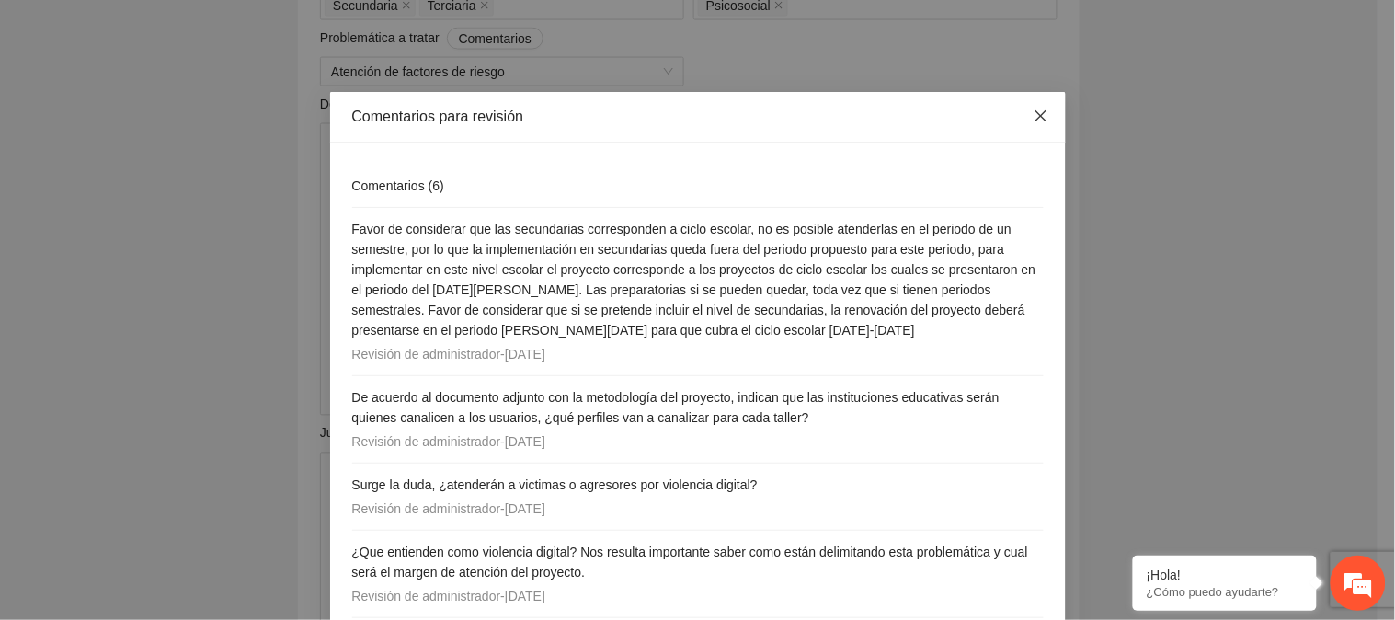
click at [1046, 120] on span "Close" at bounding box center [1041, 117] width 50 height 50
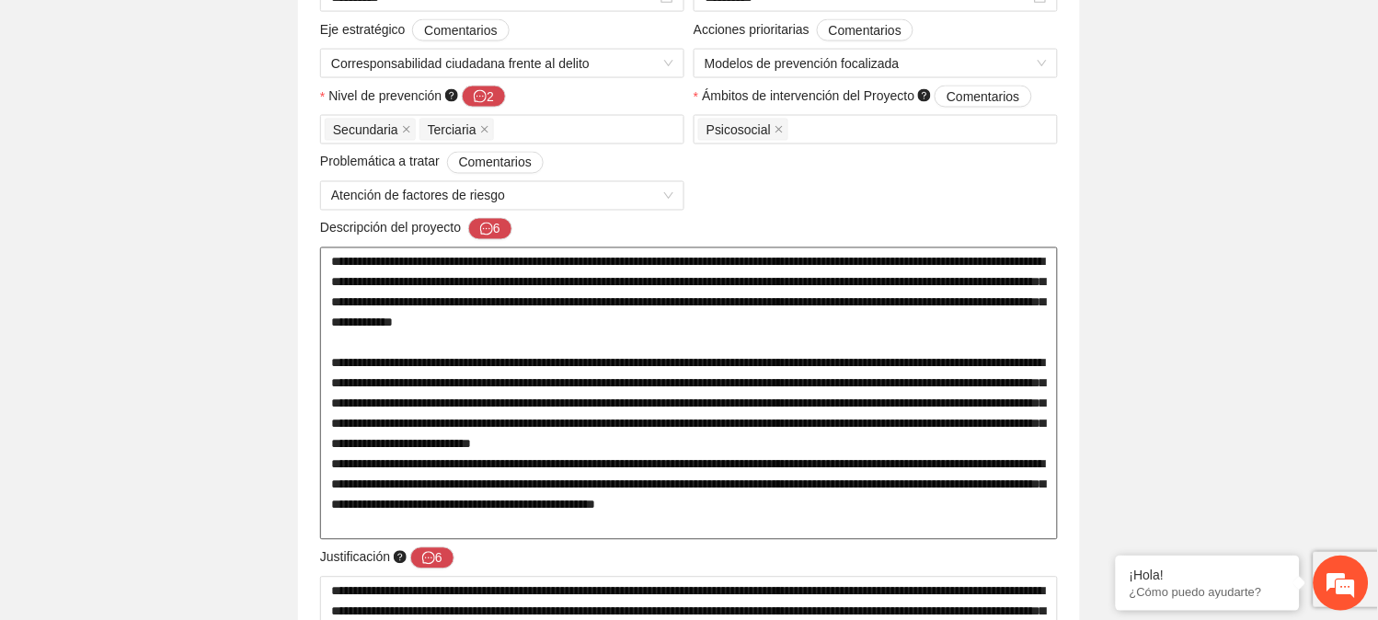
scroll to position [19, 0]
click at [401, 328] on textarea at bounding box center [689, 393] width 738 height 293
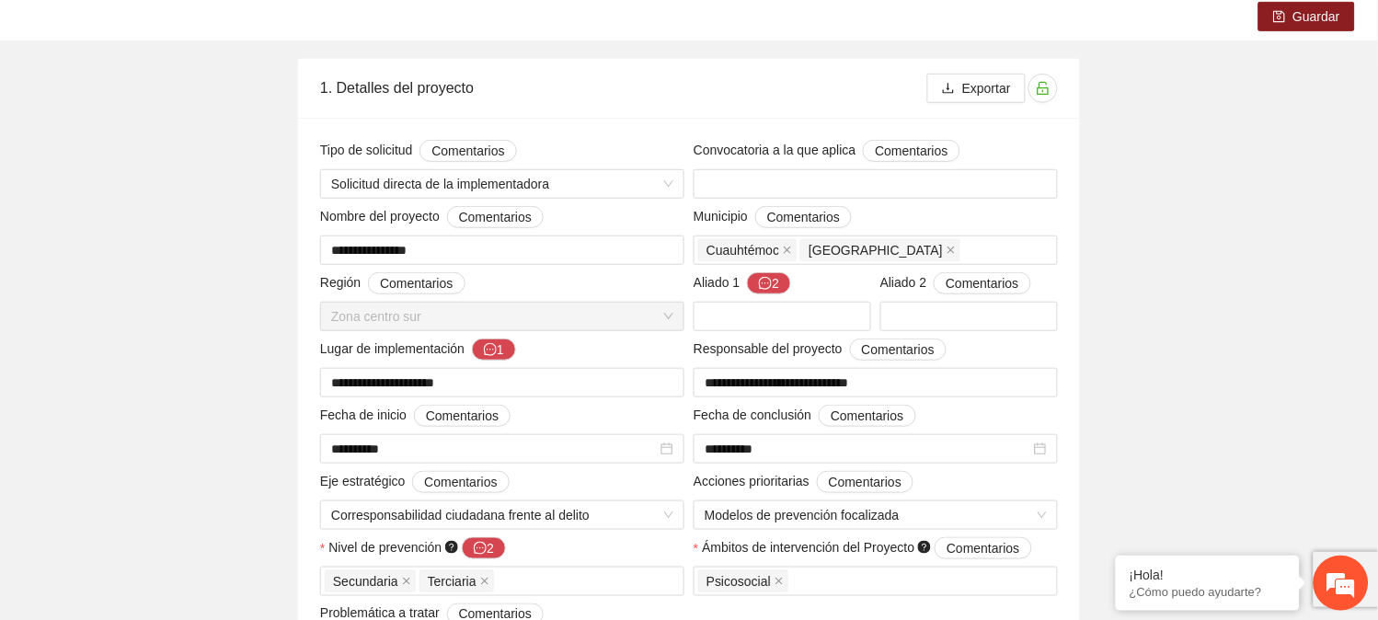
scroll to position [0, 0]
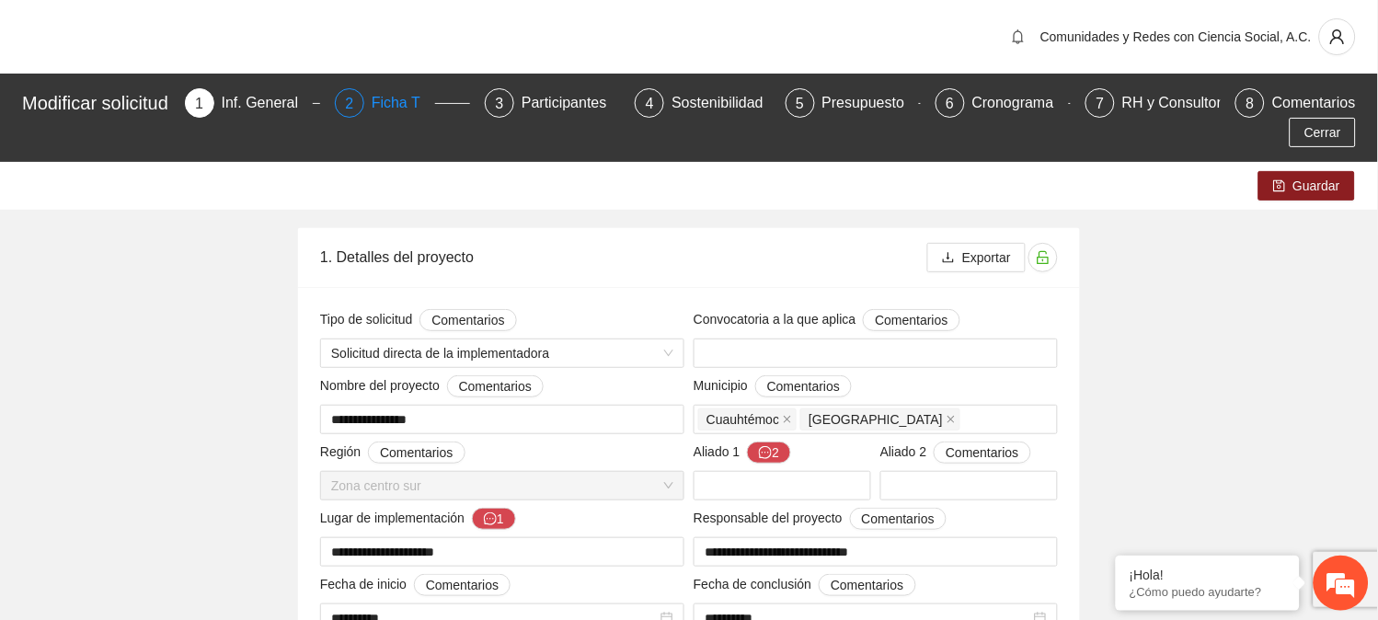
click at [383, 102] on div "Ficha T" at bounding box center [403, 102] width 63 height 29
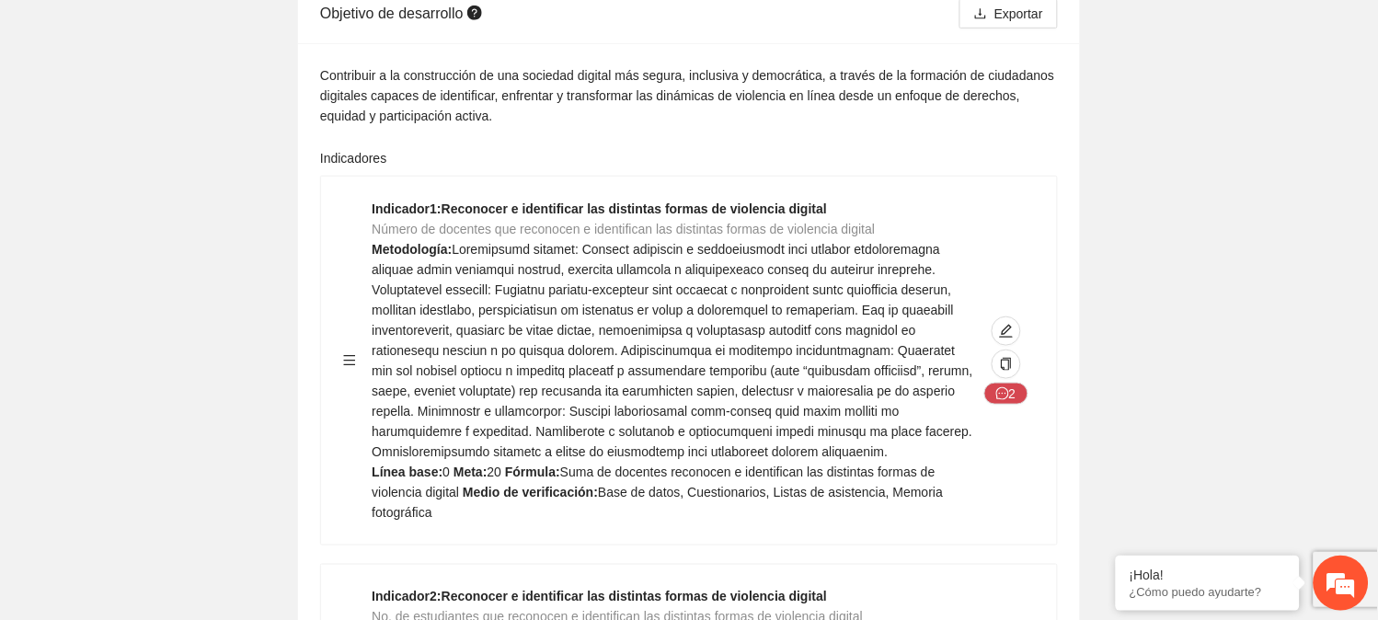
scroll to position [245, 0]
click at [1009, 393] on button "2" at bounding box center [1006, 393] width 44 height 22
click at [1009, 394] on button "2" at bounding box center [1006, 393] width 44 height 22
click at [999, 390] on icon "message" at bounding box center [1002, 392] width 13 height 13
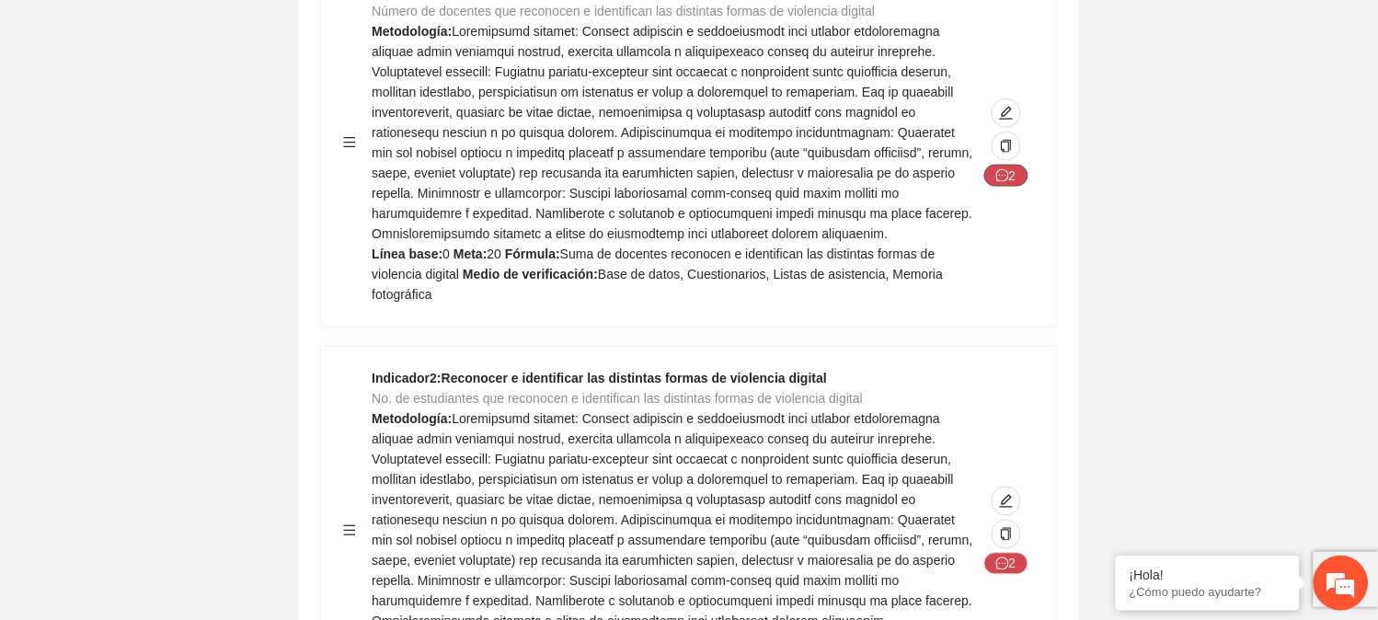
scroll to position [452, 0]
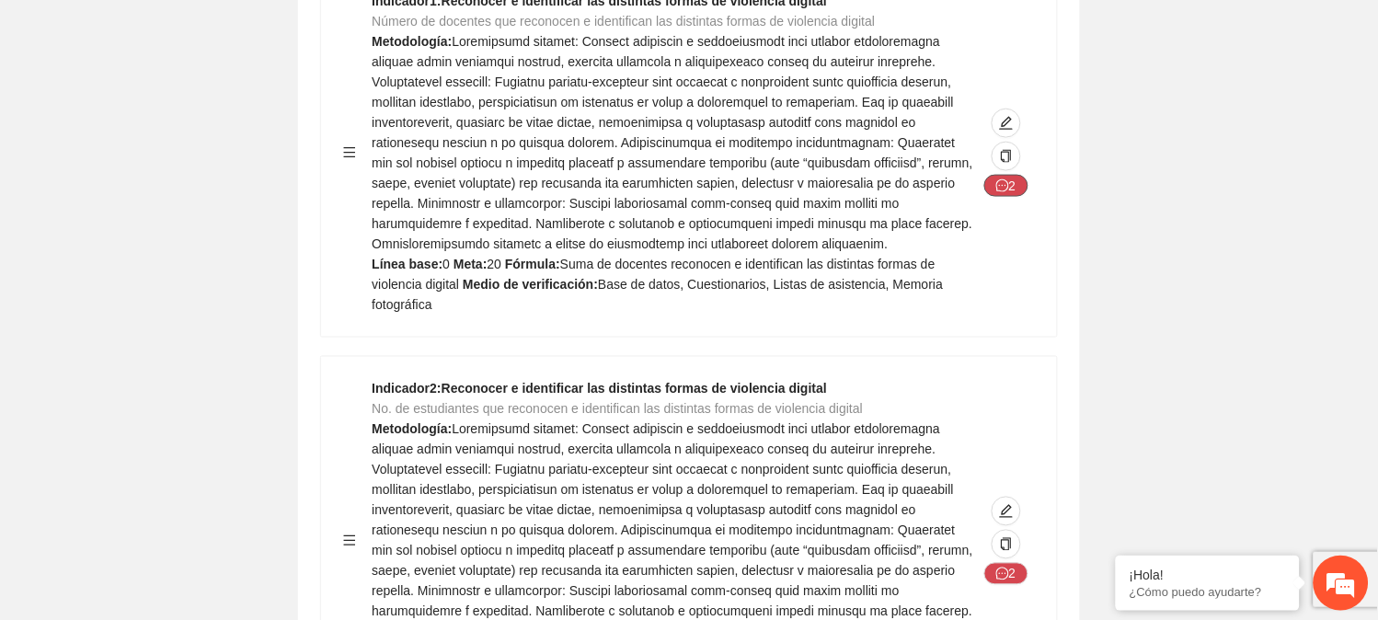
click at [1006, 184] on icon "message" at bounding box center [1002, 185] width 13 height 13
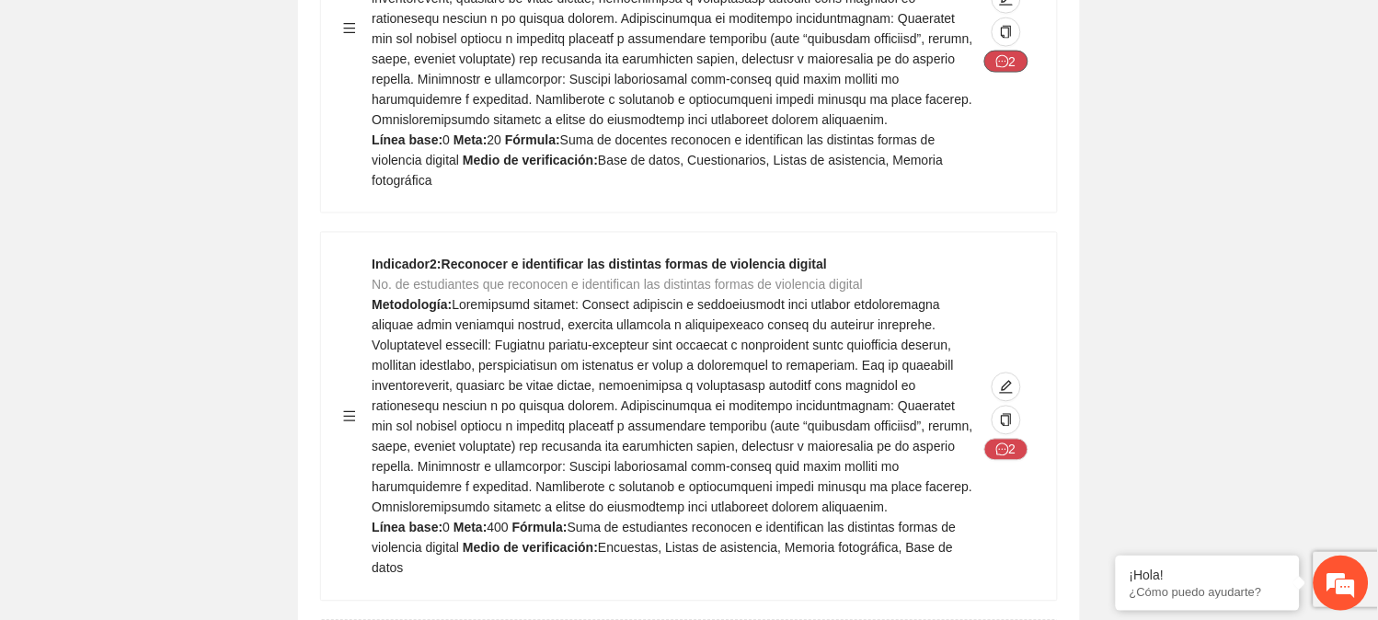
scroll to position [578, 0]
click at [1008, 442] on icon "message" at bounding box center [1002, 448] width 13 height 13
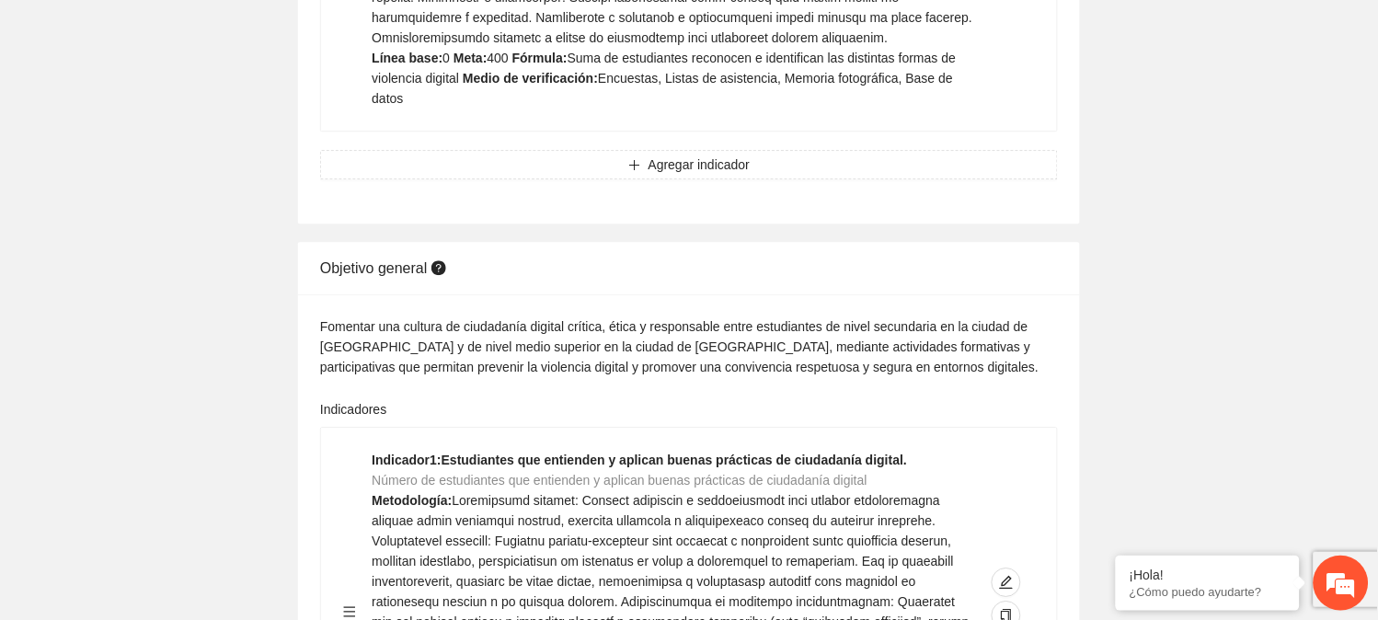
scroll to position [1292, 0]
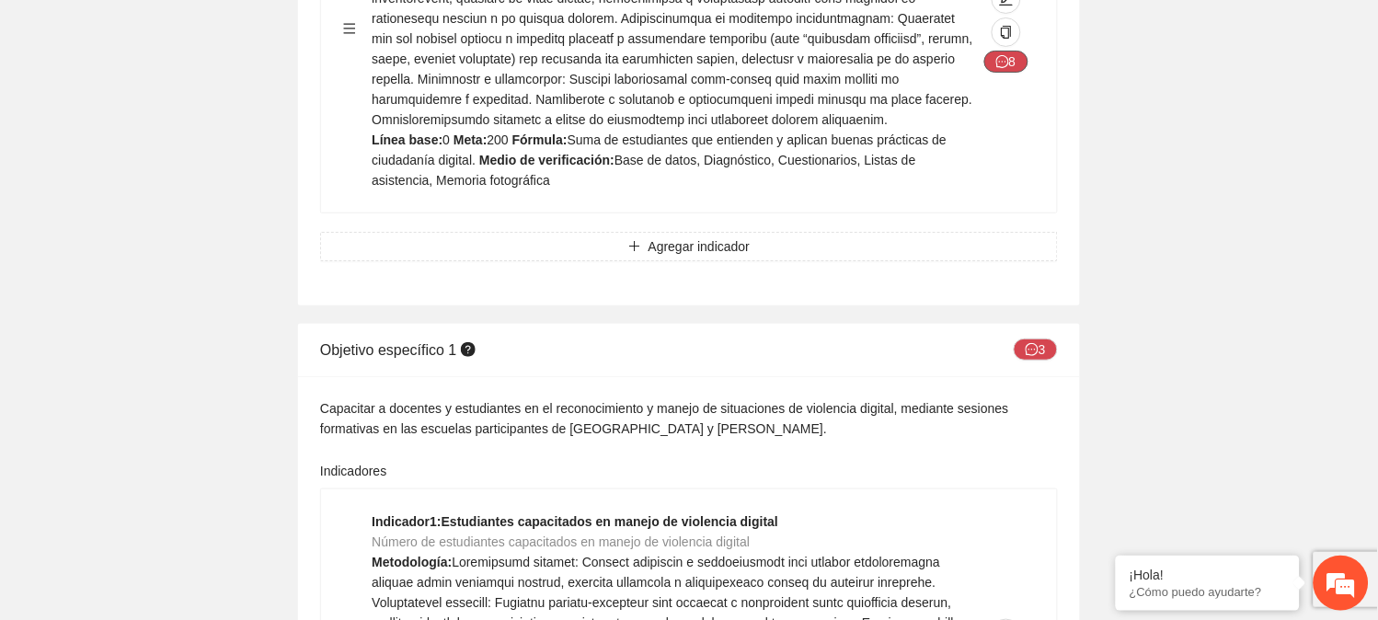
scroll to position [1645, 0]
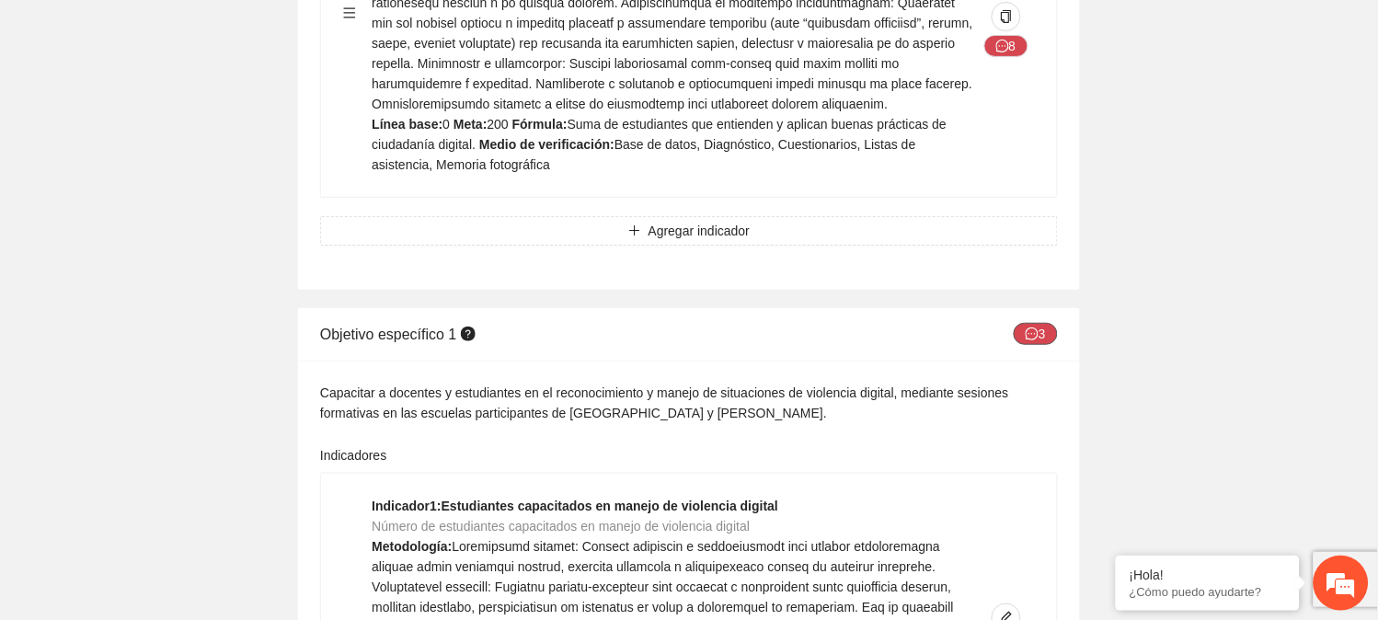
click at [1032, 327] on icon "message" at bounding box center [1032, 333] width 13 height 13
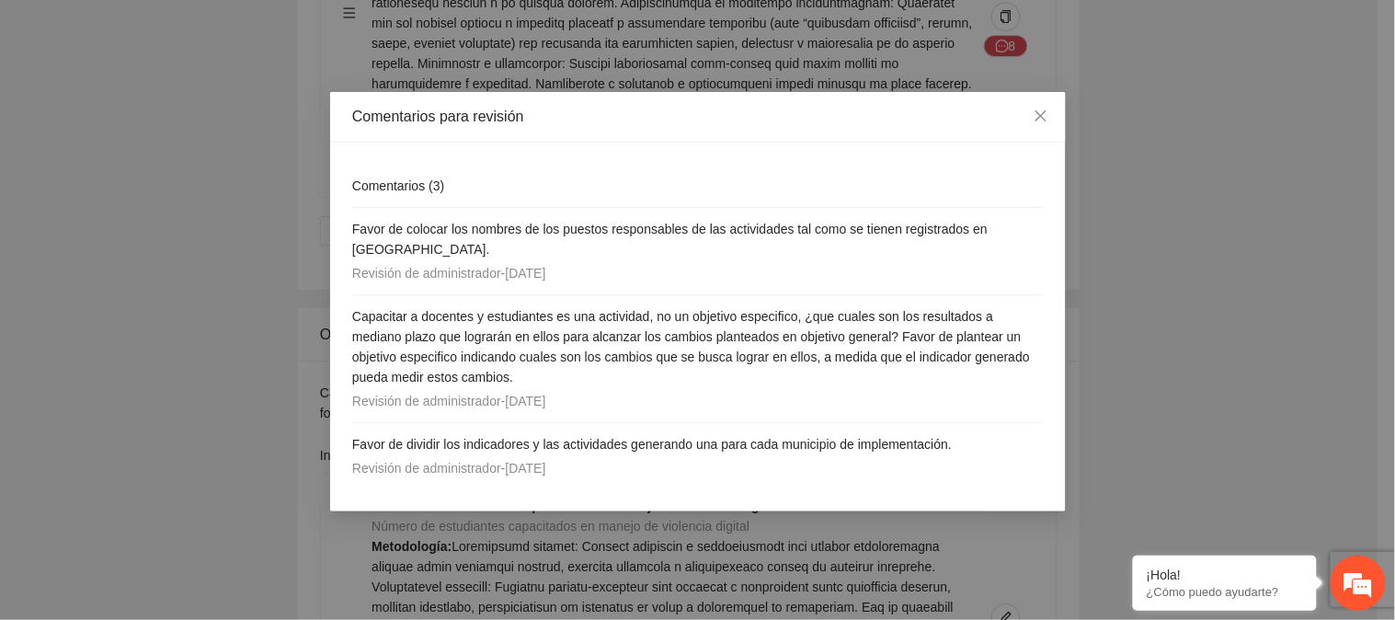
click at [1030, 315] on span "Capacitar a docentes y estudiantes es una actividad, no un objetivo especifico,…" at bounding box center [691, 346] width 678 height 75
click at [1041, 114] on icon "close" at bounding box center [1041, 116] width 15 height 15
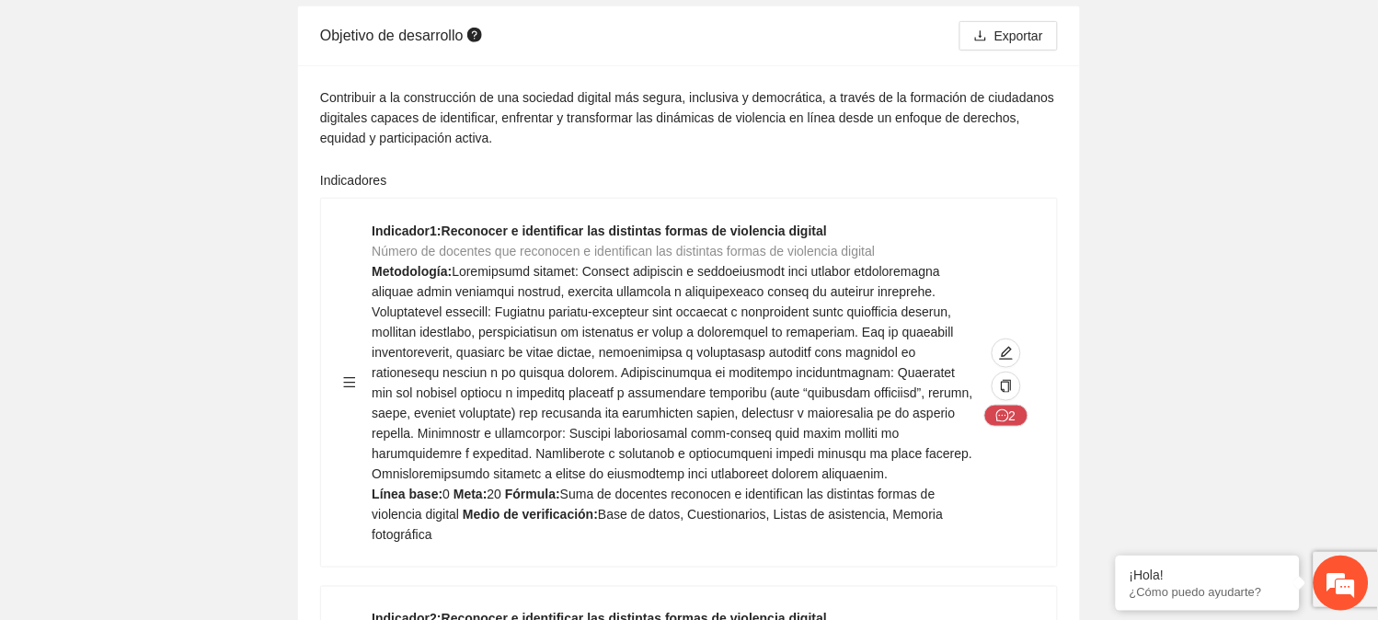
scroll to position [216, 0]
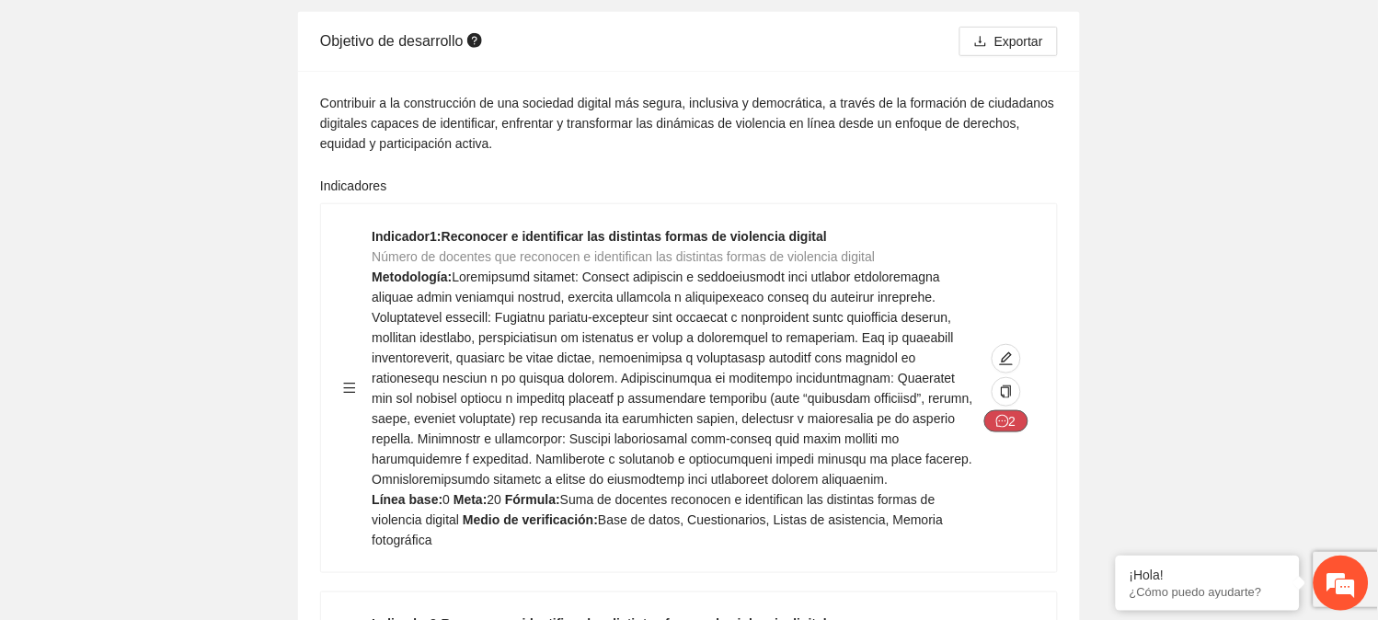
click at [1007, 420] on icon "message" at bounding box center [1002, 421] width 13 height 13
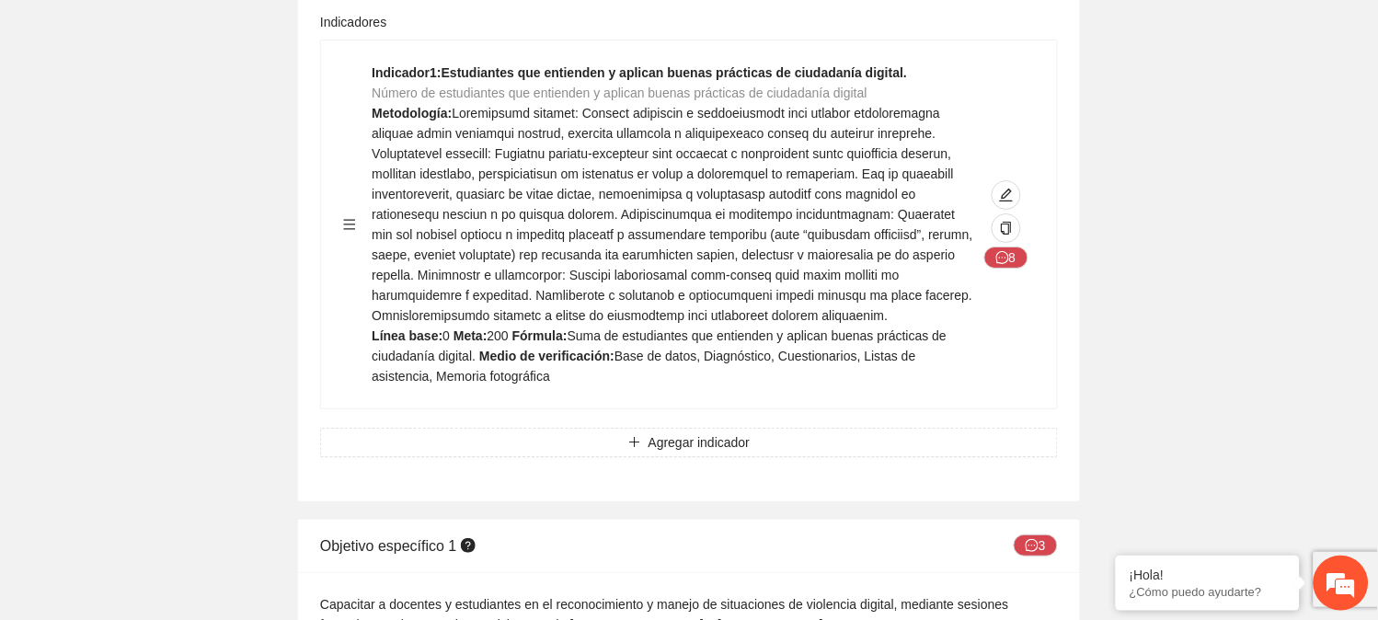
scroll to position [1437, 0]
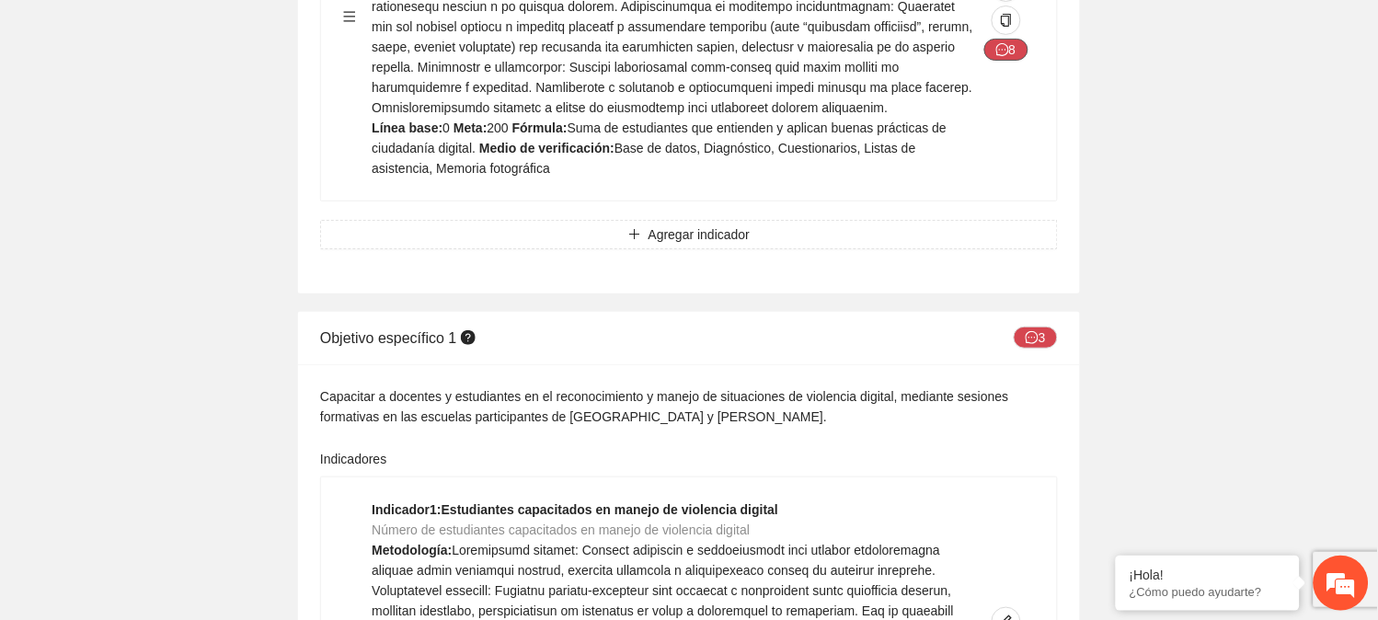
scroll to position [1670, 0]
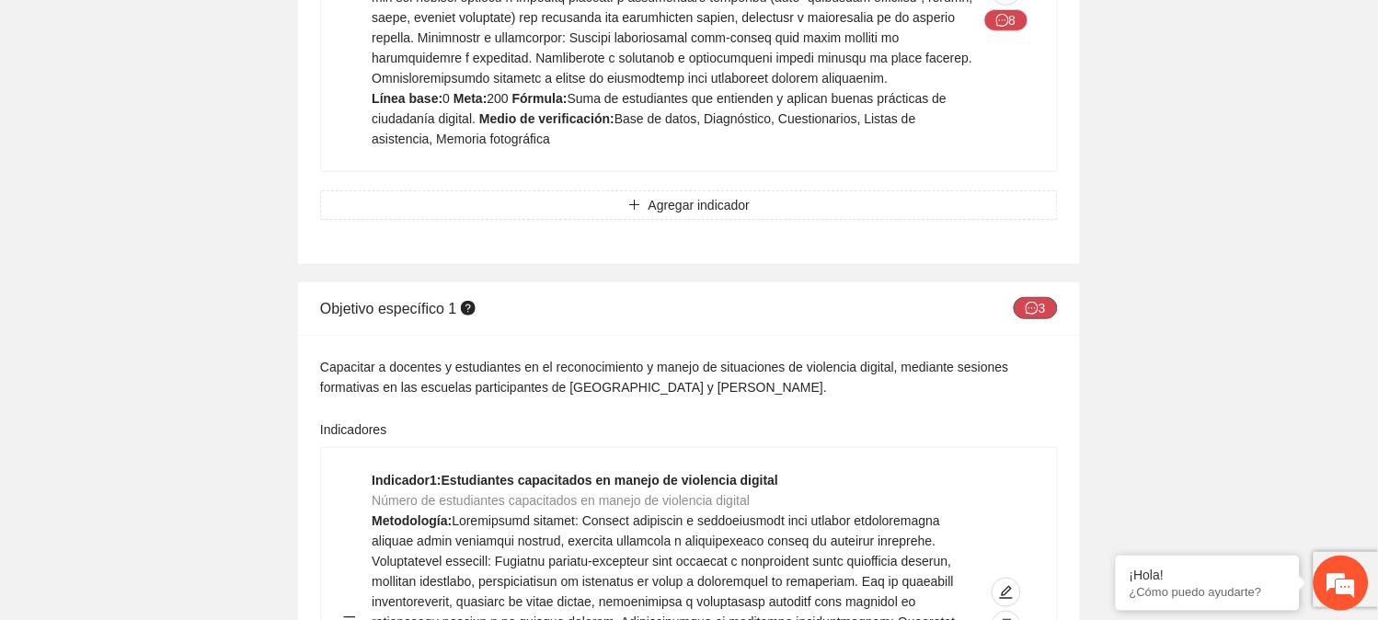
click at [1036, 302] on icon "message" at bounding box center [1032, 308] width 13 height 13
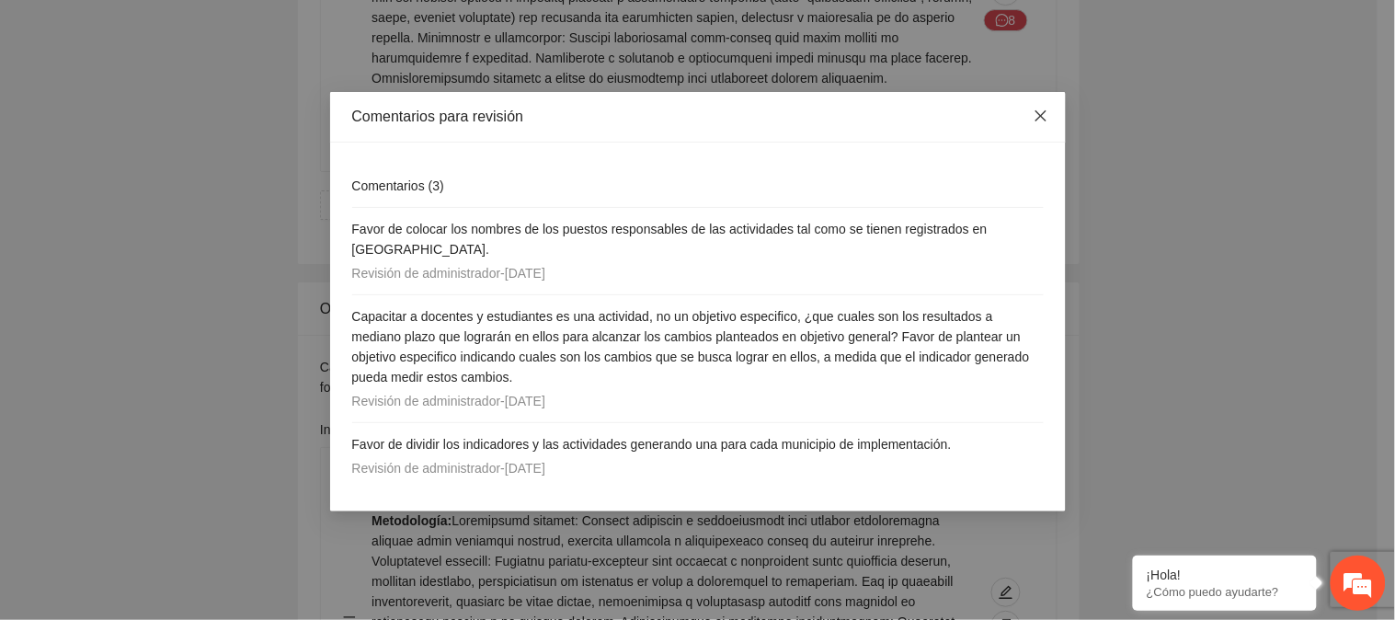
click at [1041, 115] on icon "close" at bounding box center [1041, 116] width 15 height 15
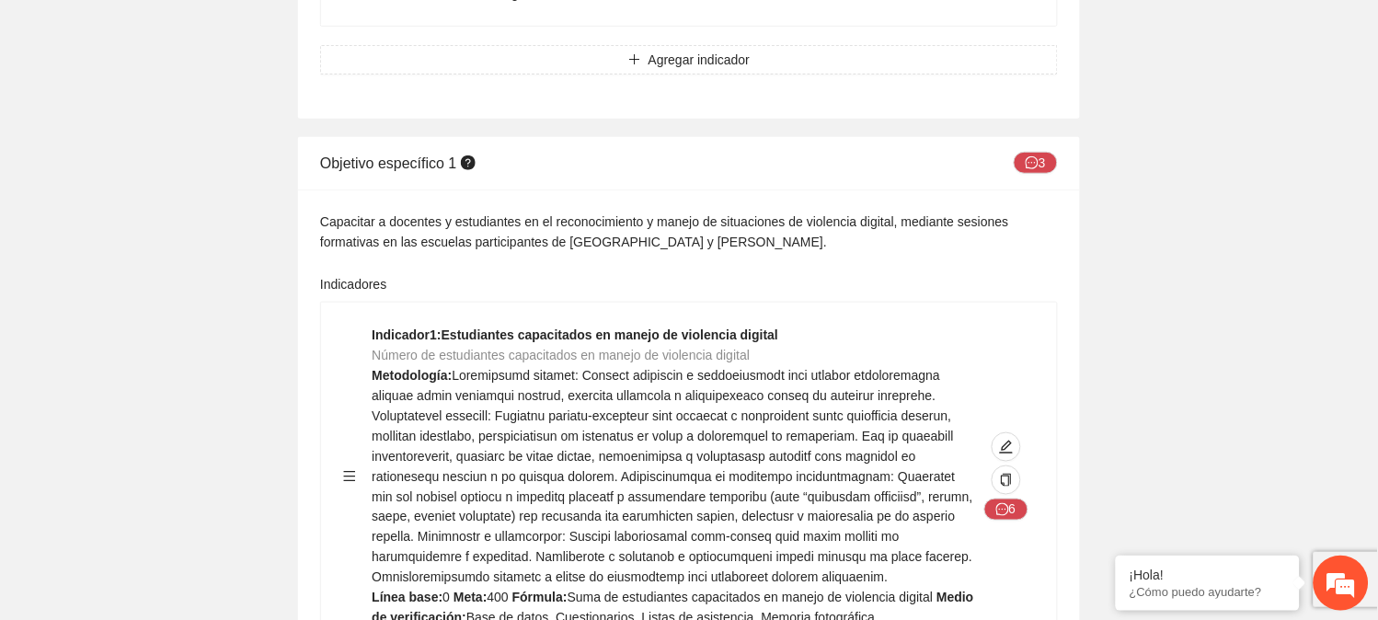
scroll to position [1815, 0]
click at [1038, 157] on icon "message" at bounding box center [1032, 163] width 13 height 13
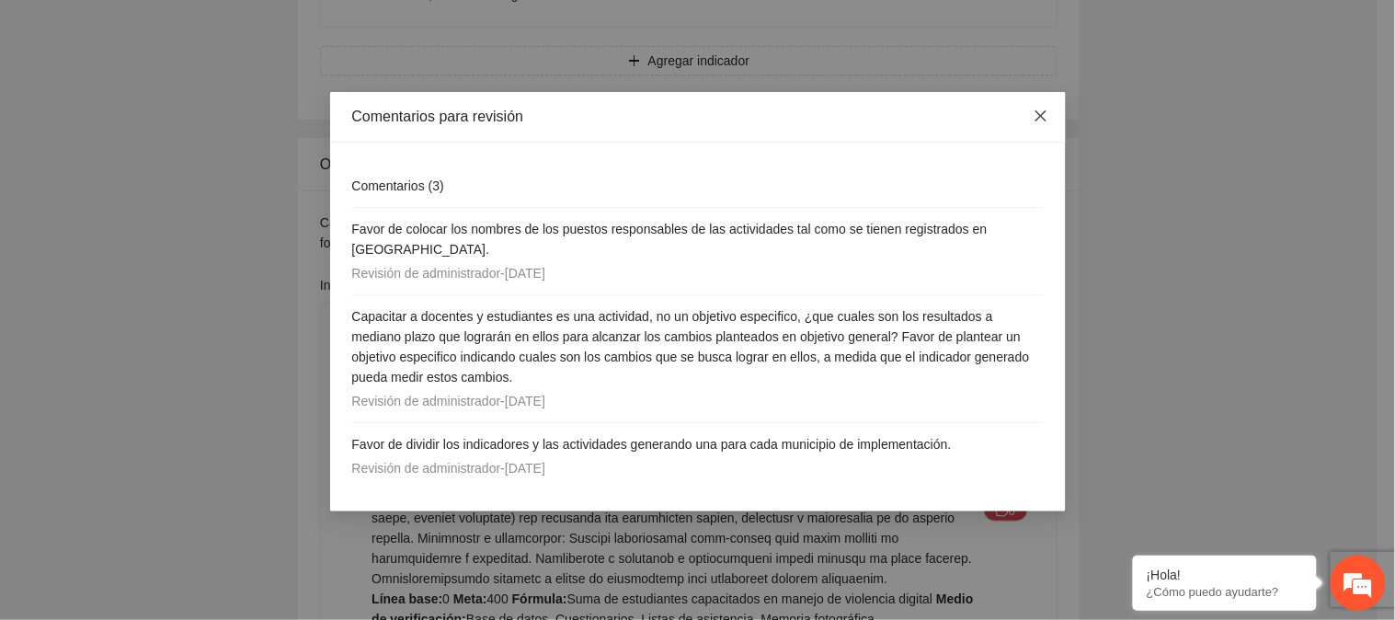
click at [1043, 113] on icon "close" at bounding box center [1041, 116] width 15 height 15
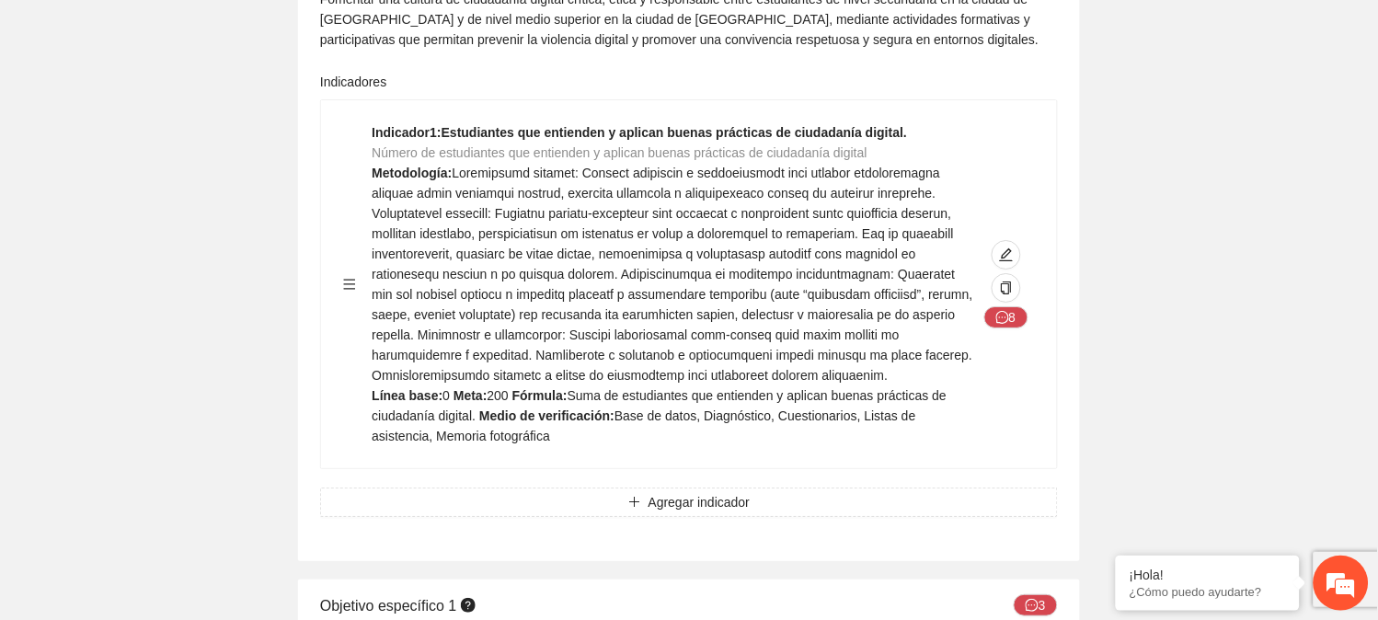
scroll to position [1364, 0]
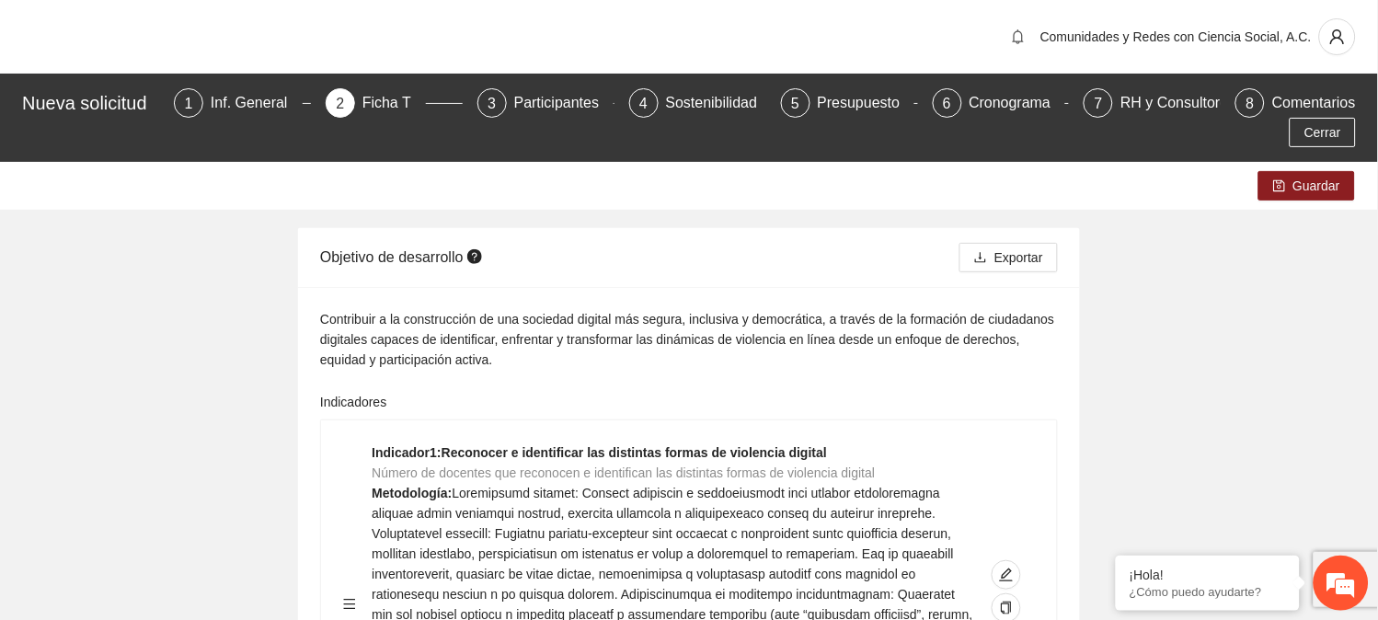
scroll to position [232, 0]
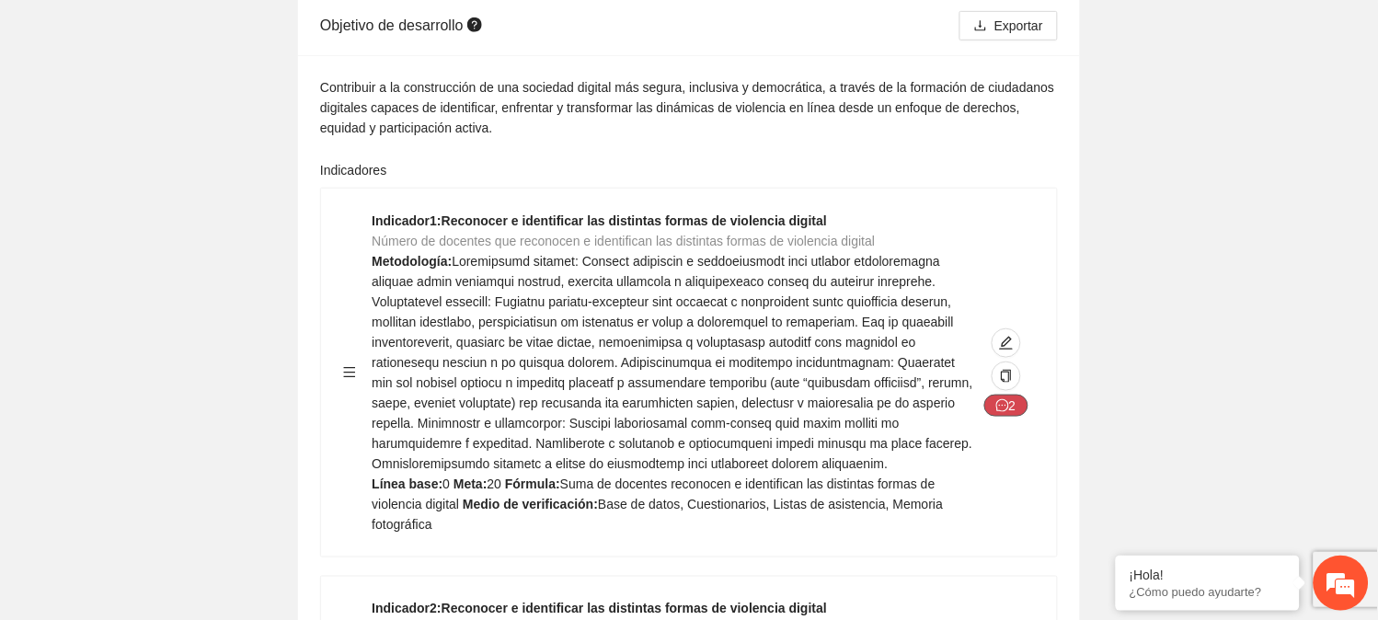
click at [1003, 399] on icon "message" at bounding box center [1002, 405] width 13 height 13
click at [1001, 407] on icon "message" at bounding box center [1002, 405] width 13 height 13
click at [1009, 405] on button "2" at bounding box center [1006, 406] width 44 height 22
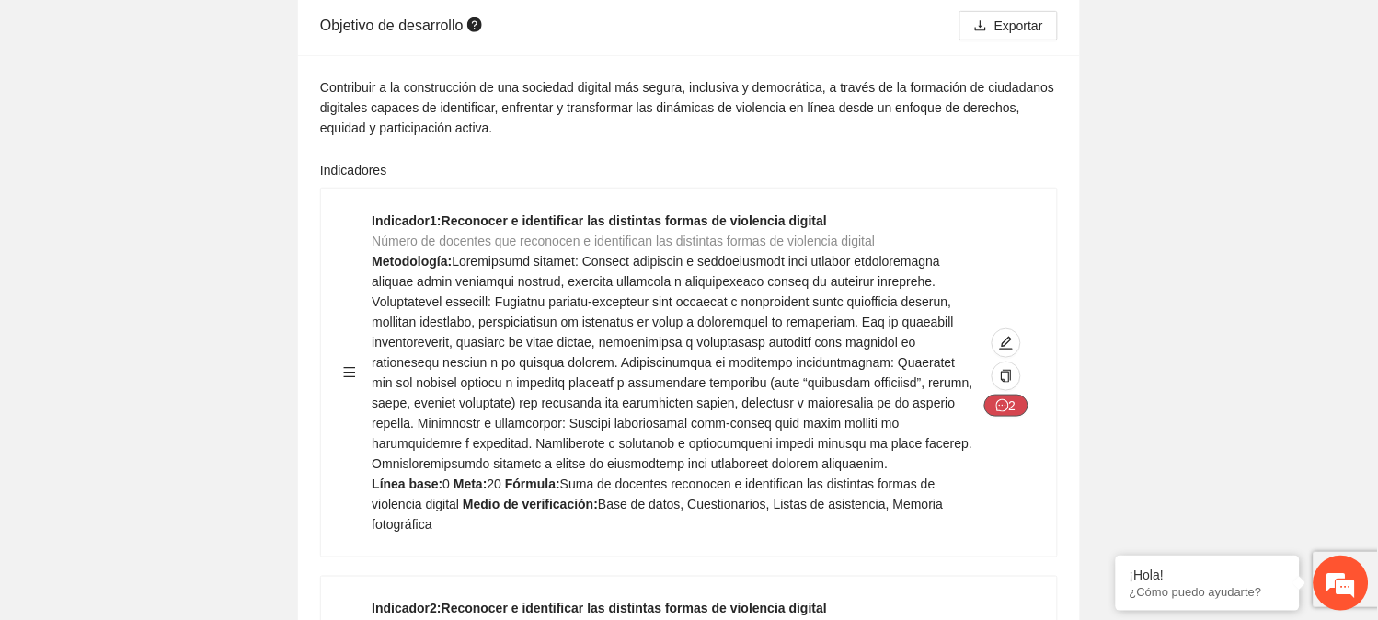
click at [1009, 405] on button "2" at bounding box center [1006, 406] width 44 height 22
click at [1038, 429] on div "Indicador 1 : Reconocer e identificar las distintas formas de violencia digital…" at bounding box center [689, 373] width 736 height 368
click at [1008, 400] on icon "message" at bounding box center [1002, 405] width 13 height 13
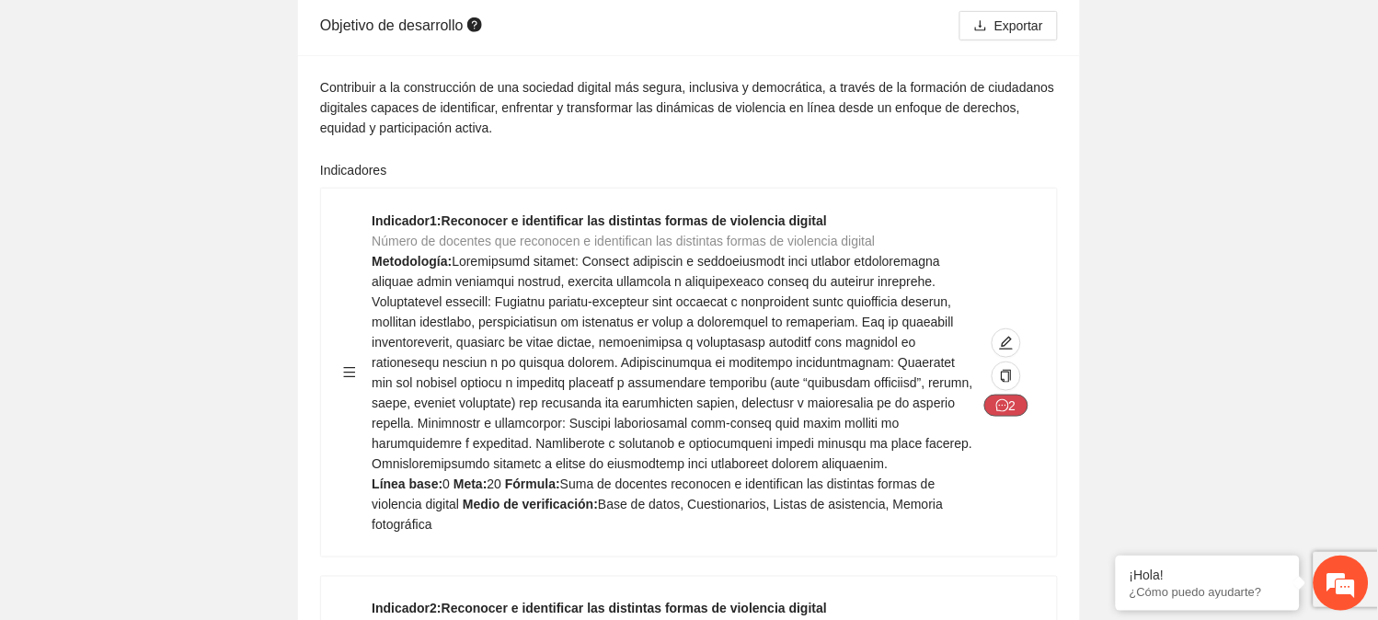
click at [1008, 400] on icon "message" at bounding box center [1002, 405] width 13 height 13
click at [1010, 400] on button "2" at bounding box center [1006, 406] width 44 height 22
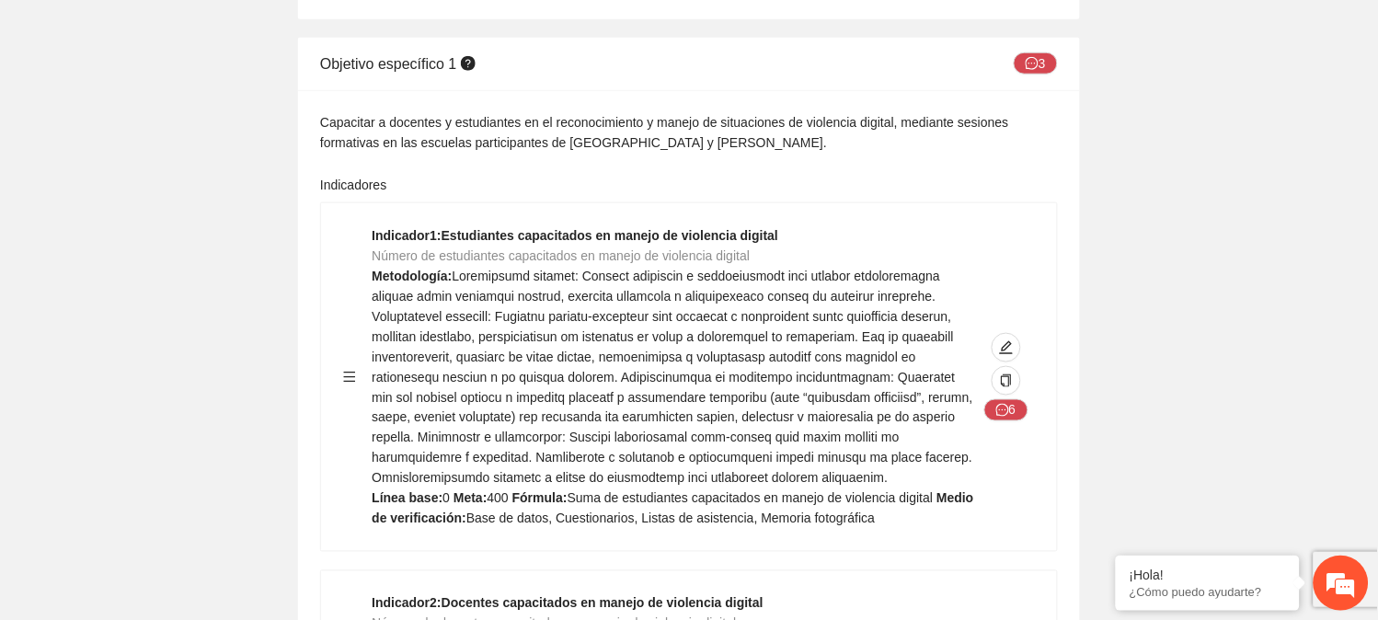
scroll to position [1917, 0]
click at [999, 402] on icon "message" at bounding box center [1002, 408] width 13 height 13
click at [1008, 402] on icon "message" at bounding box center [1002, 408] width 13 height 13
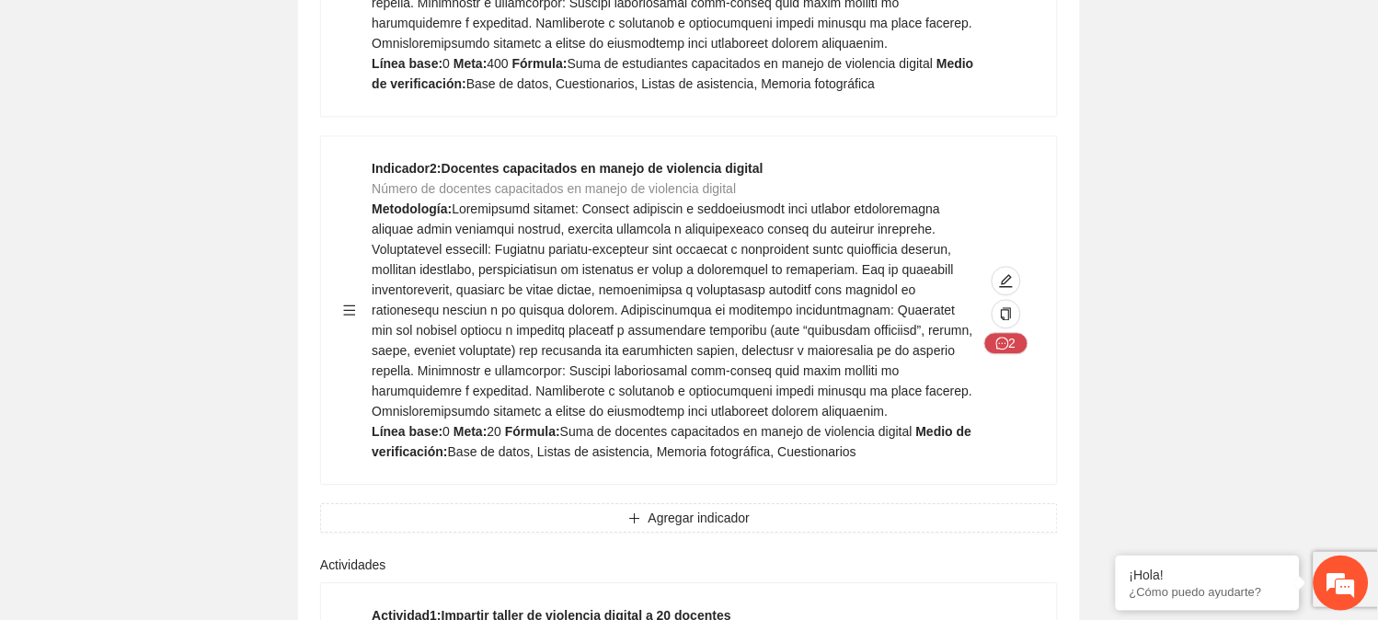
scroll to position [2351, 0]
click at [1010, 331] on button "2" at bounding box center [1006, 342] width 44 height 22
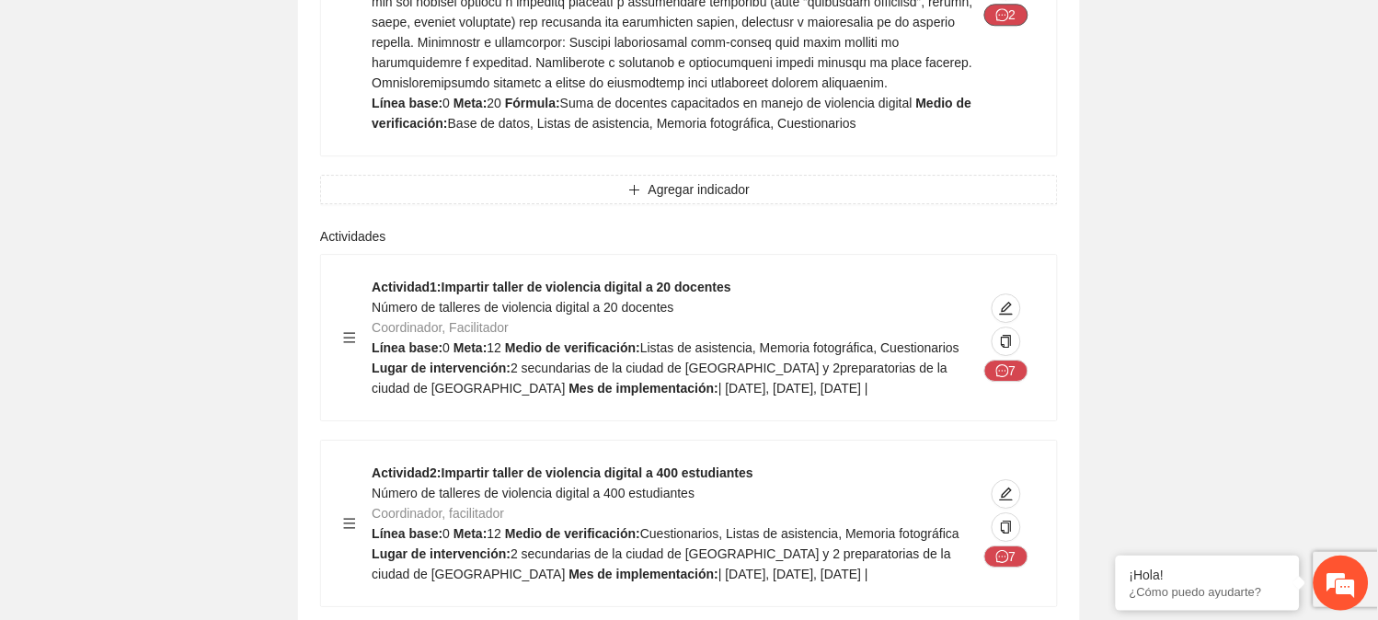
scroll to position [2680, 0]
click at [1001, 363] on icon "message" at bounding box center [1002, 369] width 13 height 13
click at [1009, 359] on button "7" at bounding box center [1006, 370] width 44 height 22
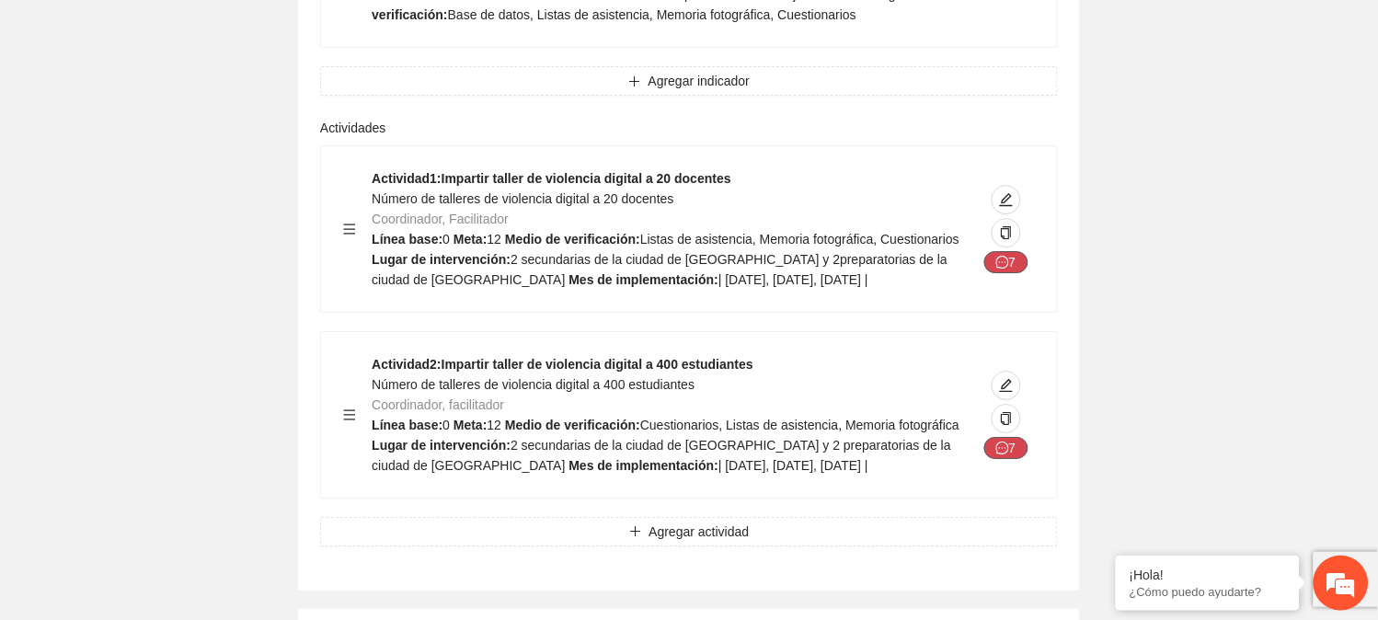
scroll to position [2788, 0]
click at [1008, 441] on icon "message" at bounding box center [1002, 447] width 13 height 13
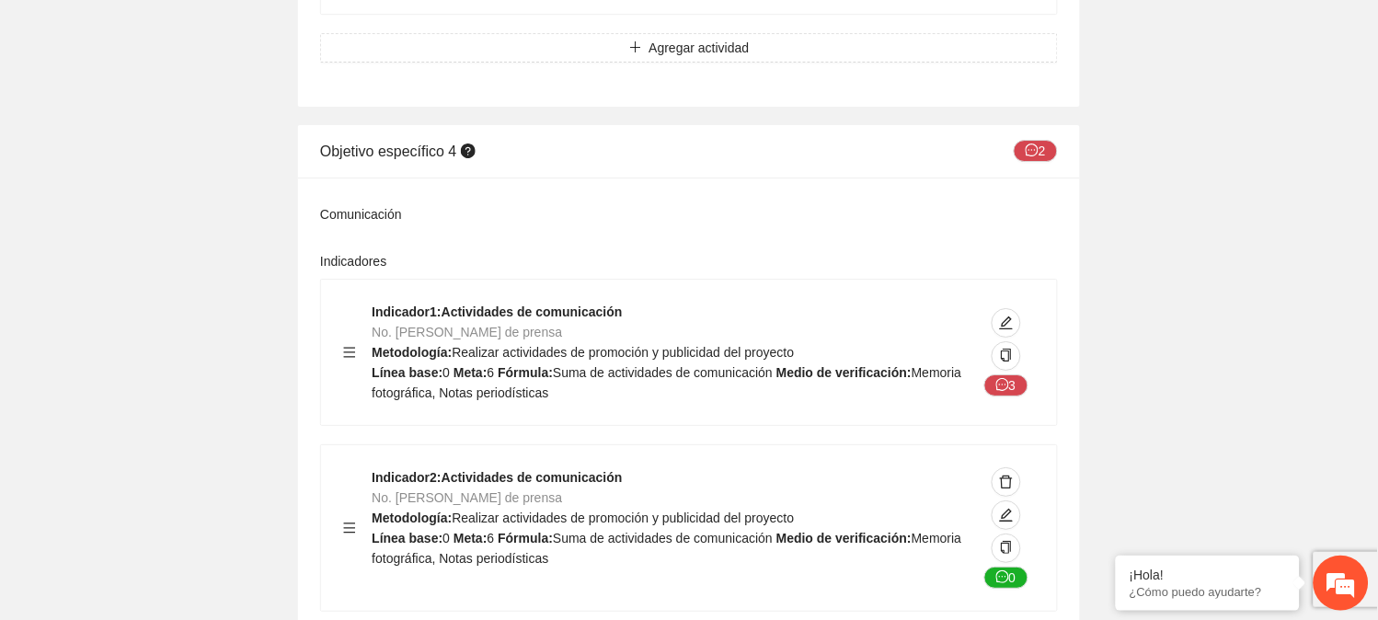
scroll to position [5979, 0]
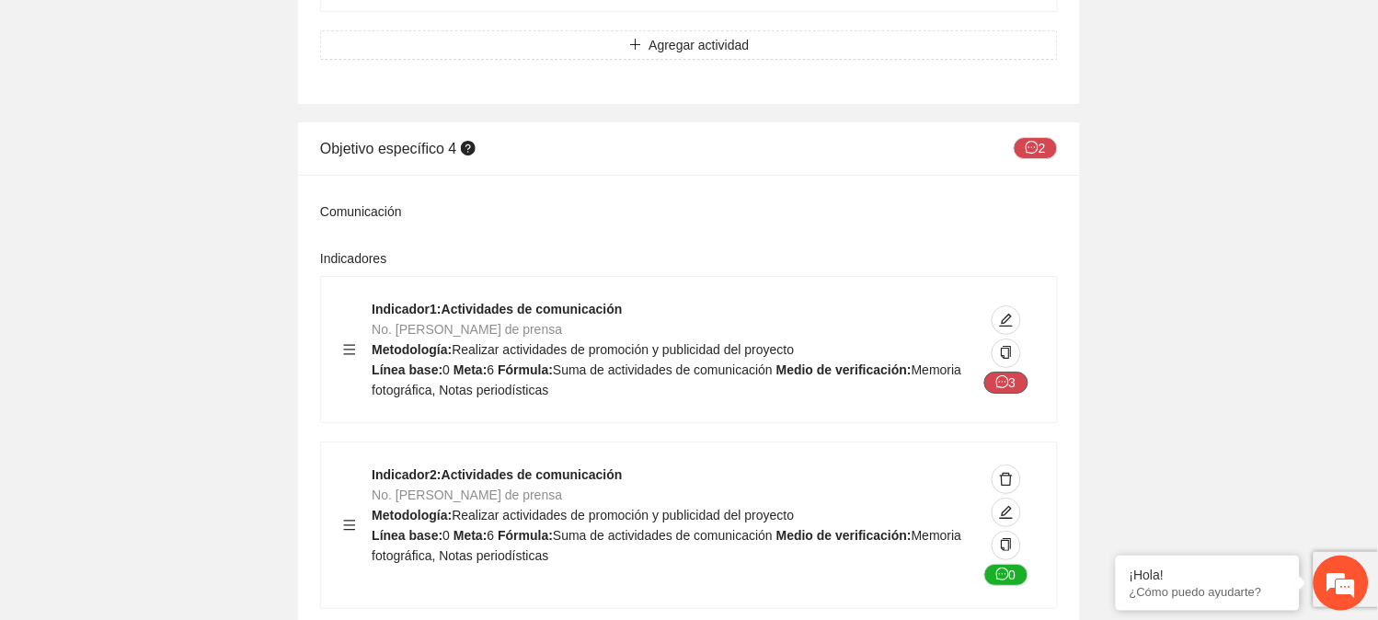
click at [1010, 564] on button "0" at bounding box center [1006, 575] width 44 height 22
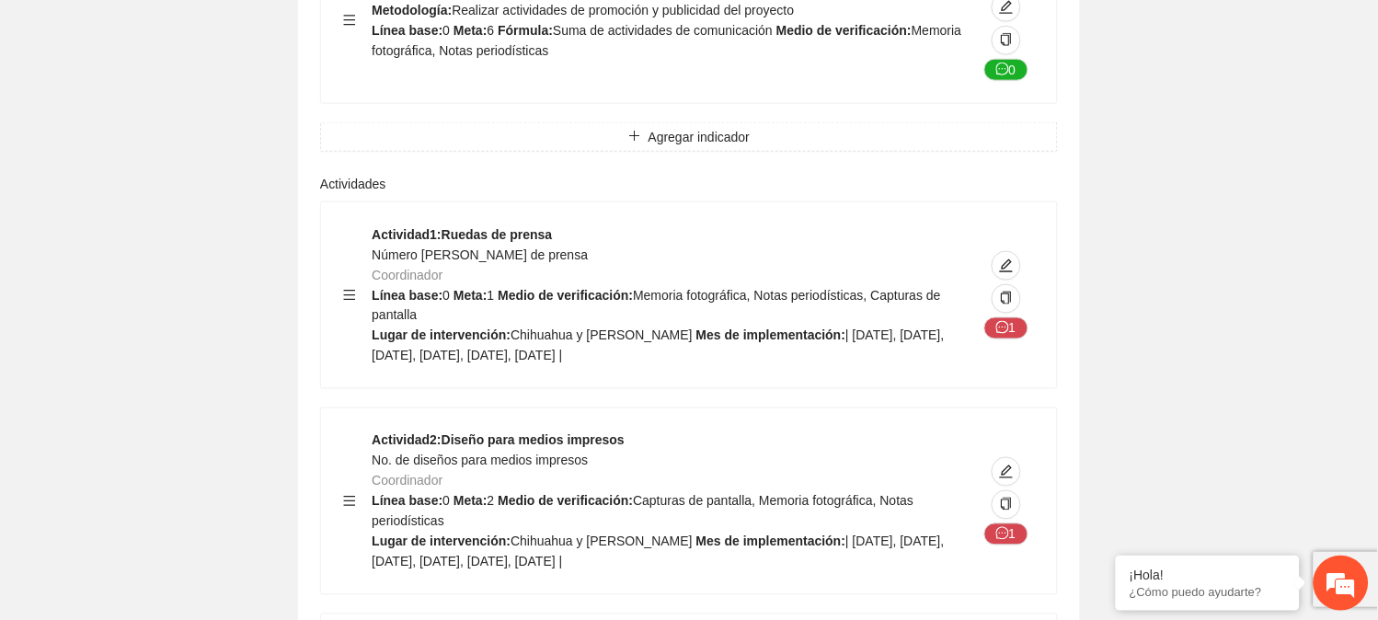
scroll to position [6671, 0]
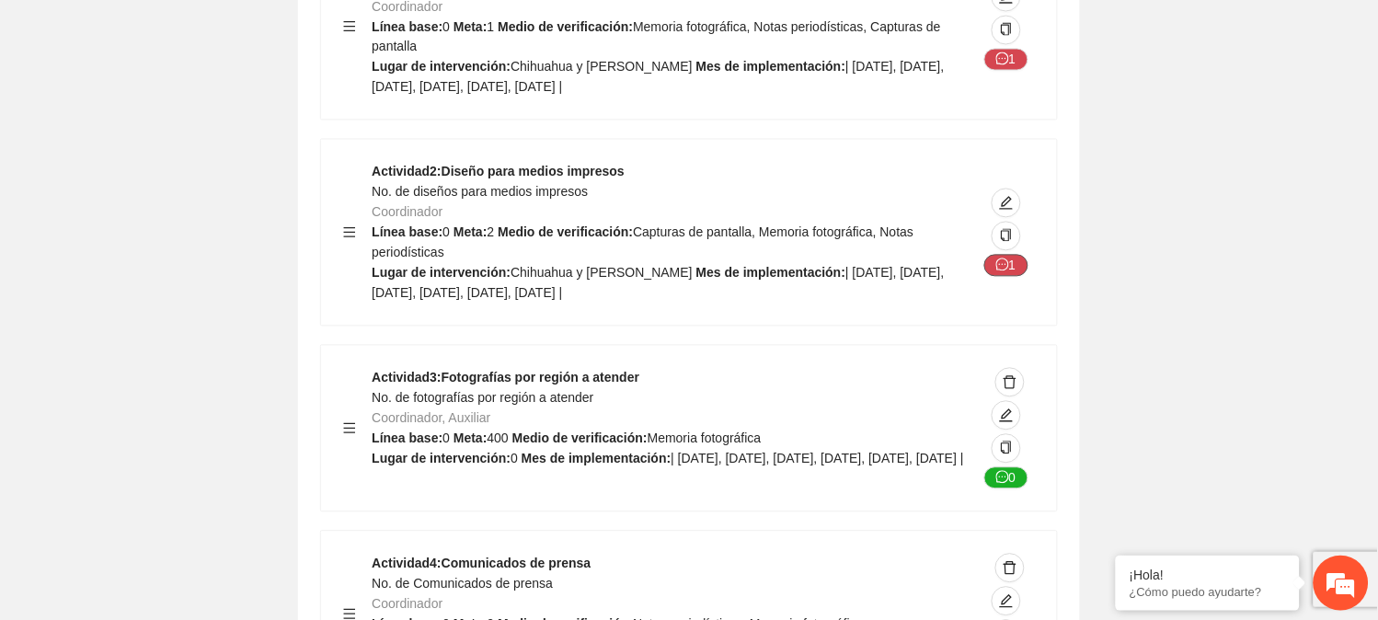
scroll to position [6936, 0]
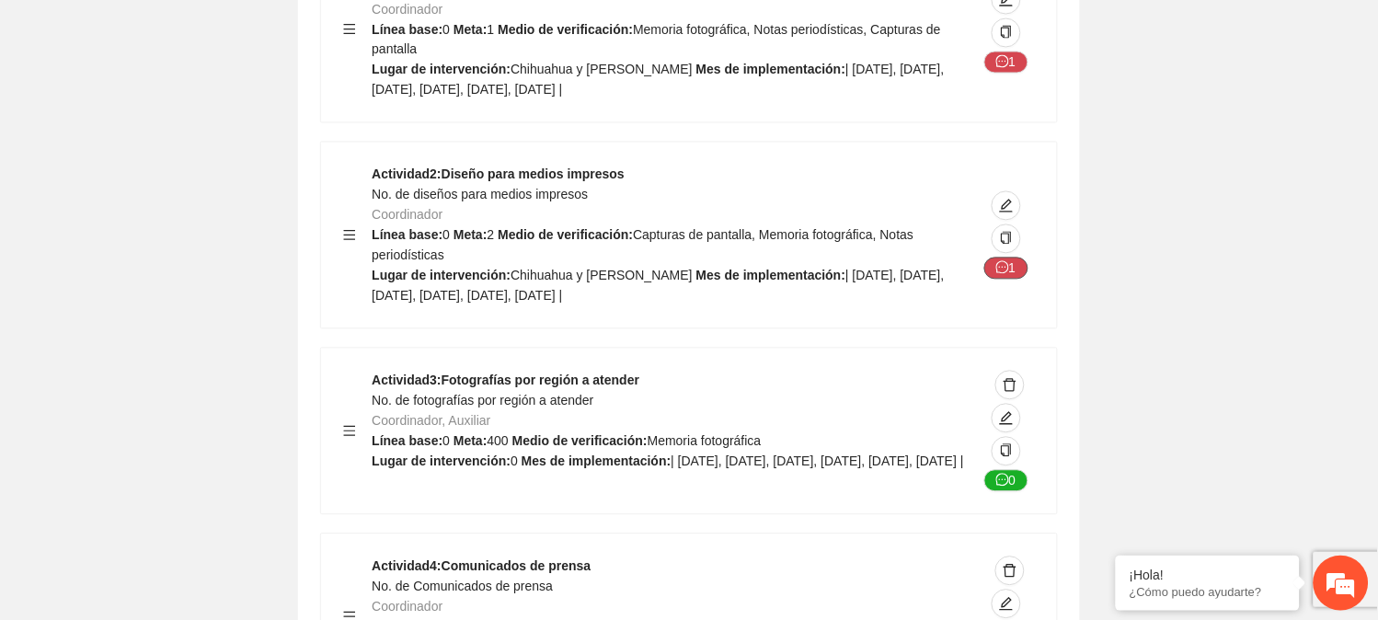
drag, startPoint x: 1015, startPoint y: 224, endPoint x: 1059, endPoint y: 210, distance: 46.3
click at [1059, 210] on div "Comunicación Indicadores Indicador 1 : Actividades de comunicación No. de rueda…" at bounding box center [689, 191] width 782 height 1946
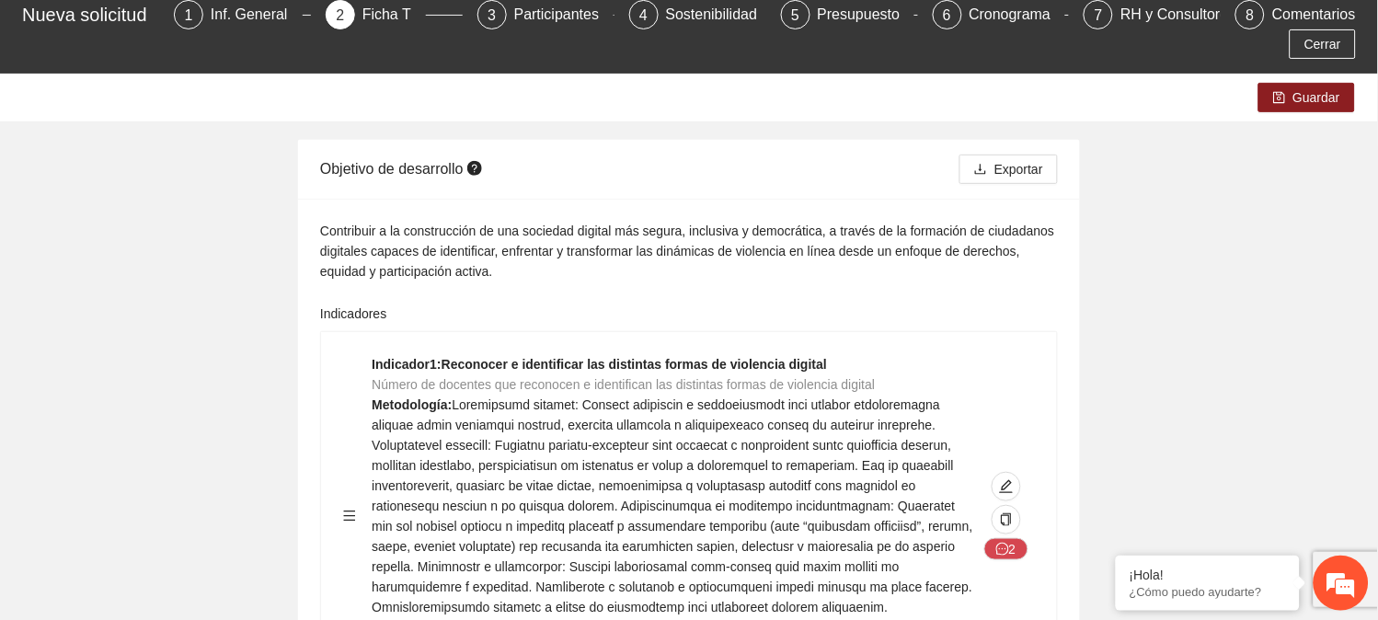
scroll to position [0, 0]
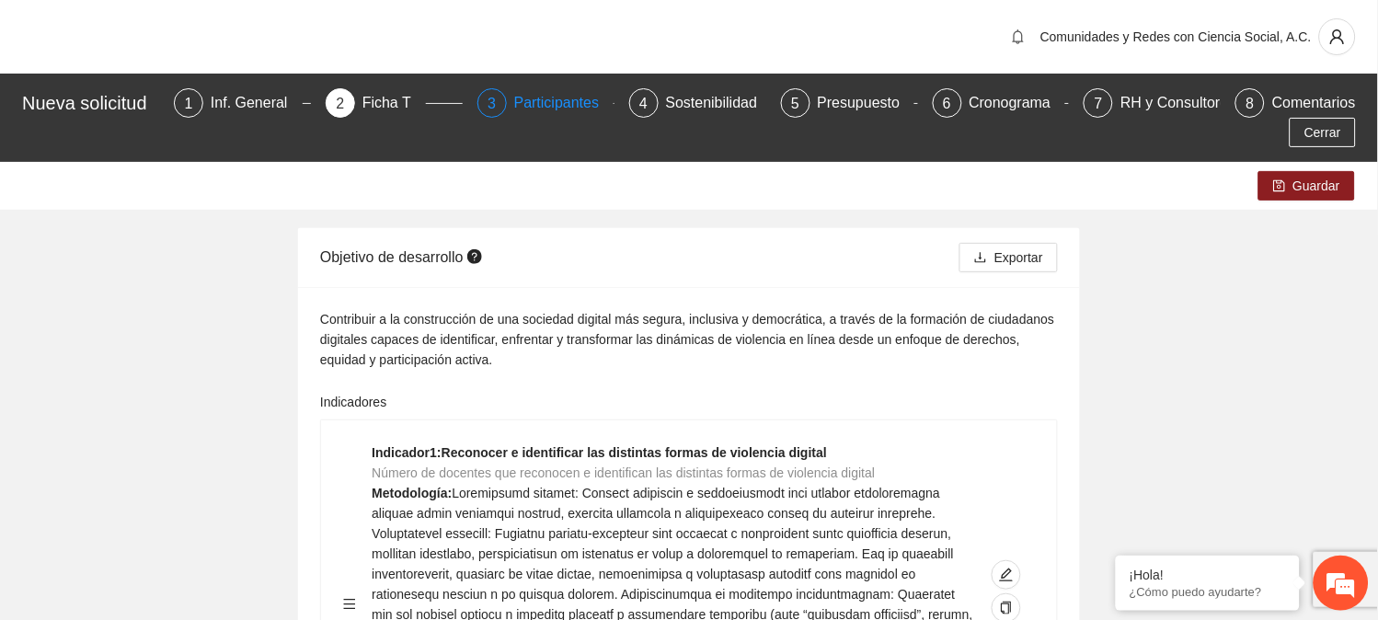
click at [540, 97] on div "Participantes" at bounding box center [564, 102] width 100 height 29
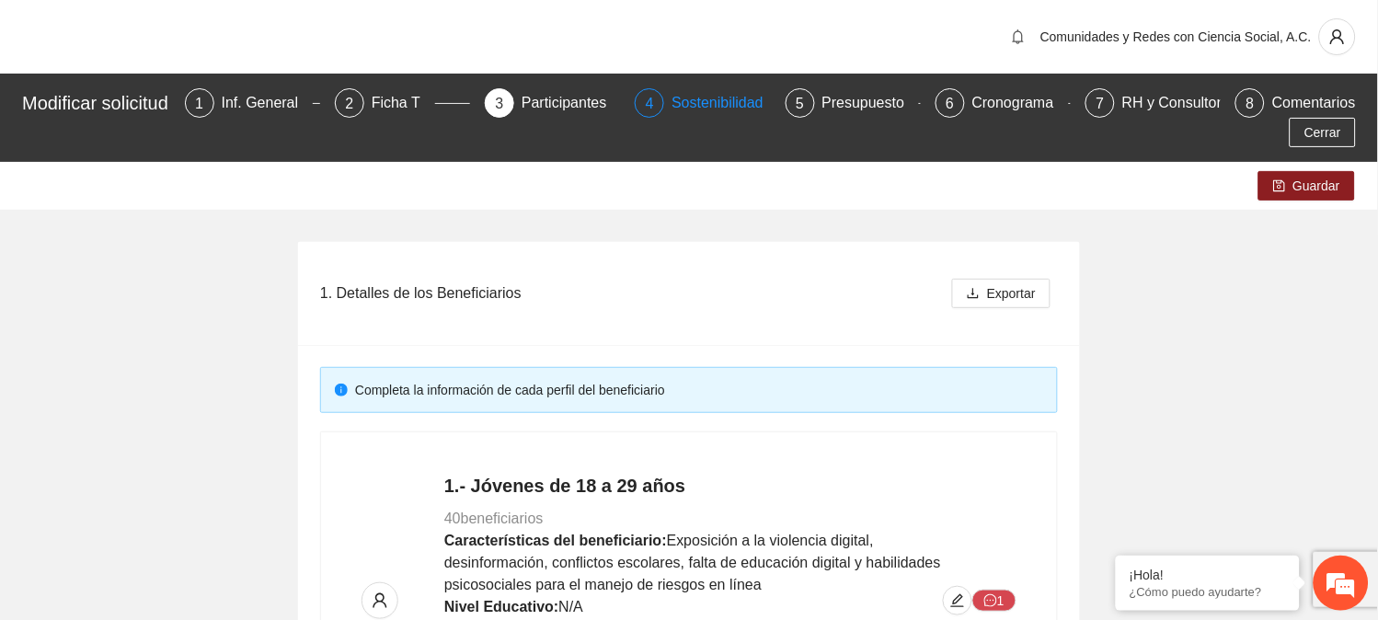
click at [715, 104] on div "Sostenibilidad" at bounding box center [725, 102] width 107 height 29
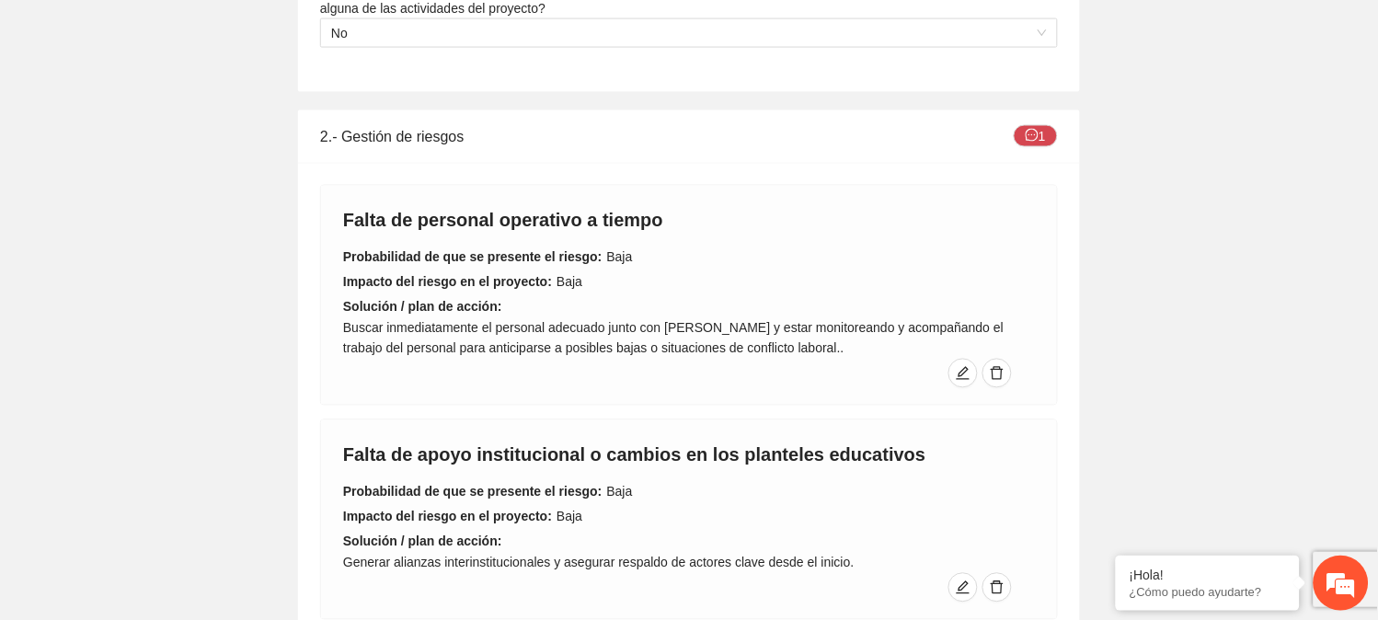
scroll to position [603, 0]
click at [1032, 133] on icon "message" at bounding box center [1032, 133] width 13 height 13
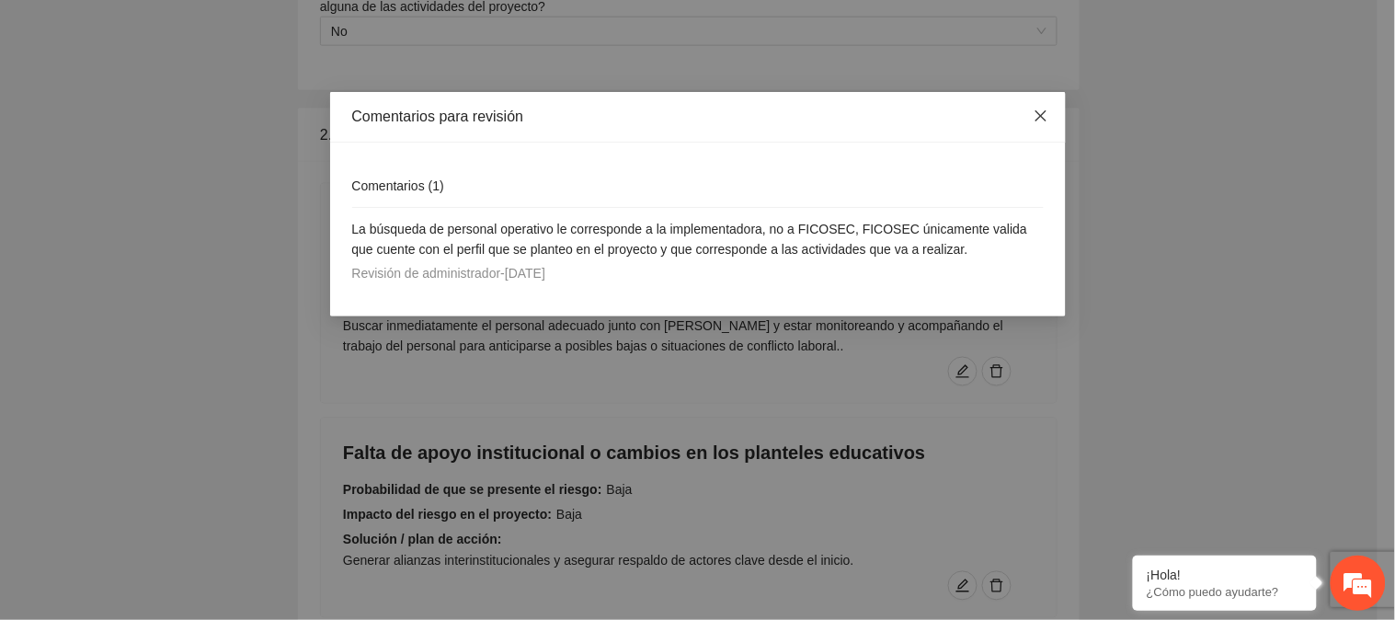
click at [1043, 118] on icon "close" at bounding box center [1040, 115] width 11 height 11
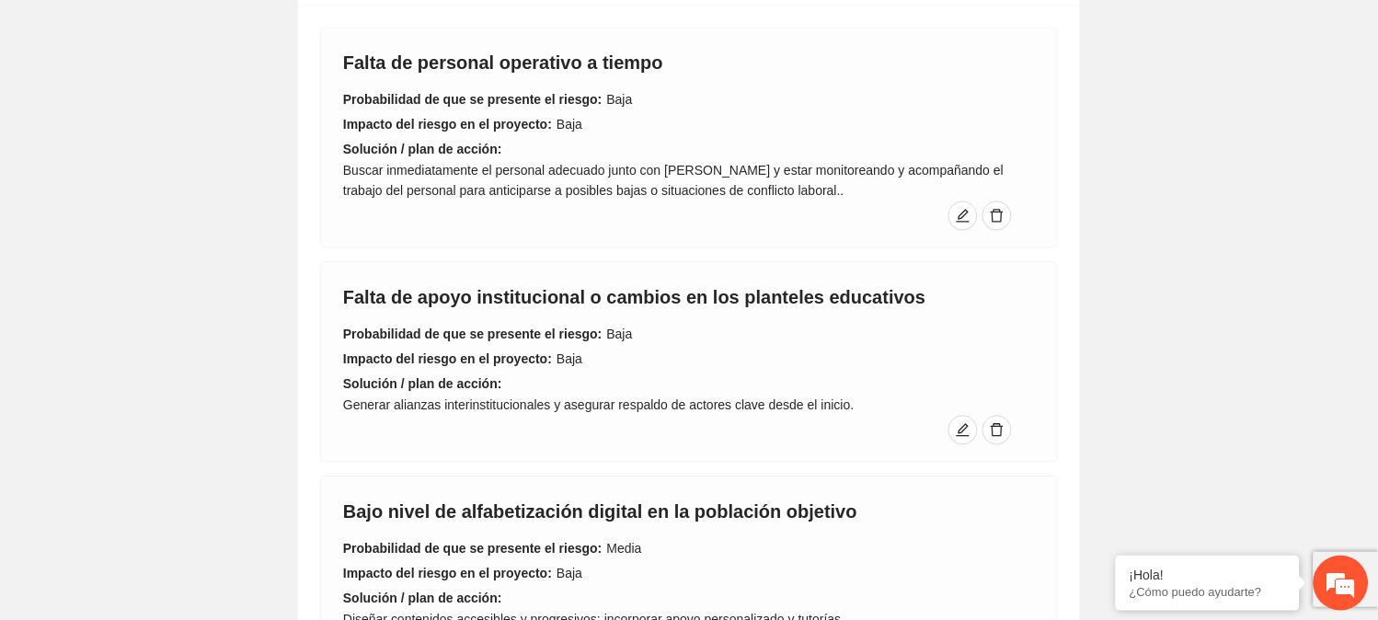
scroll to position [649, 0]
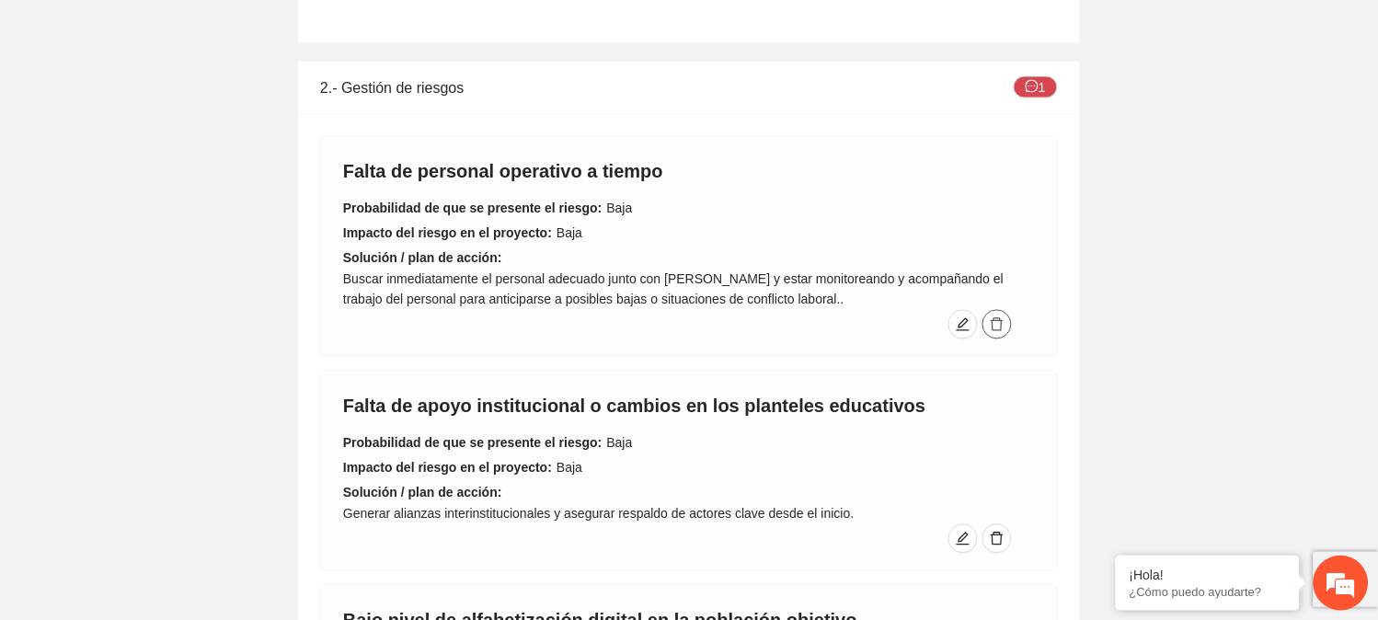
click at [997, 320] on icon "delete" at bounding box center [997, 324] width 15 height 15
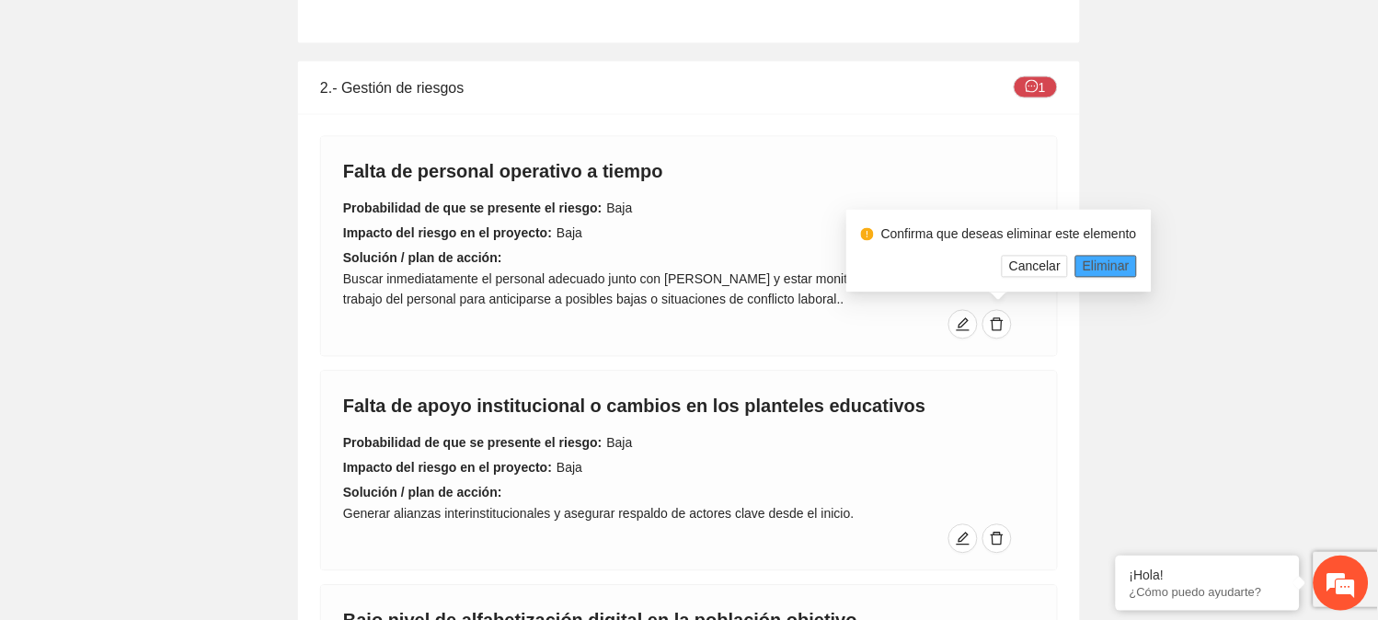
click at [1108, 261] on span "Eliminar" at bounding box center [1106, 267] width 47 height 20
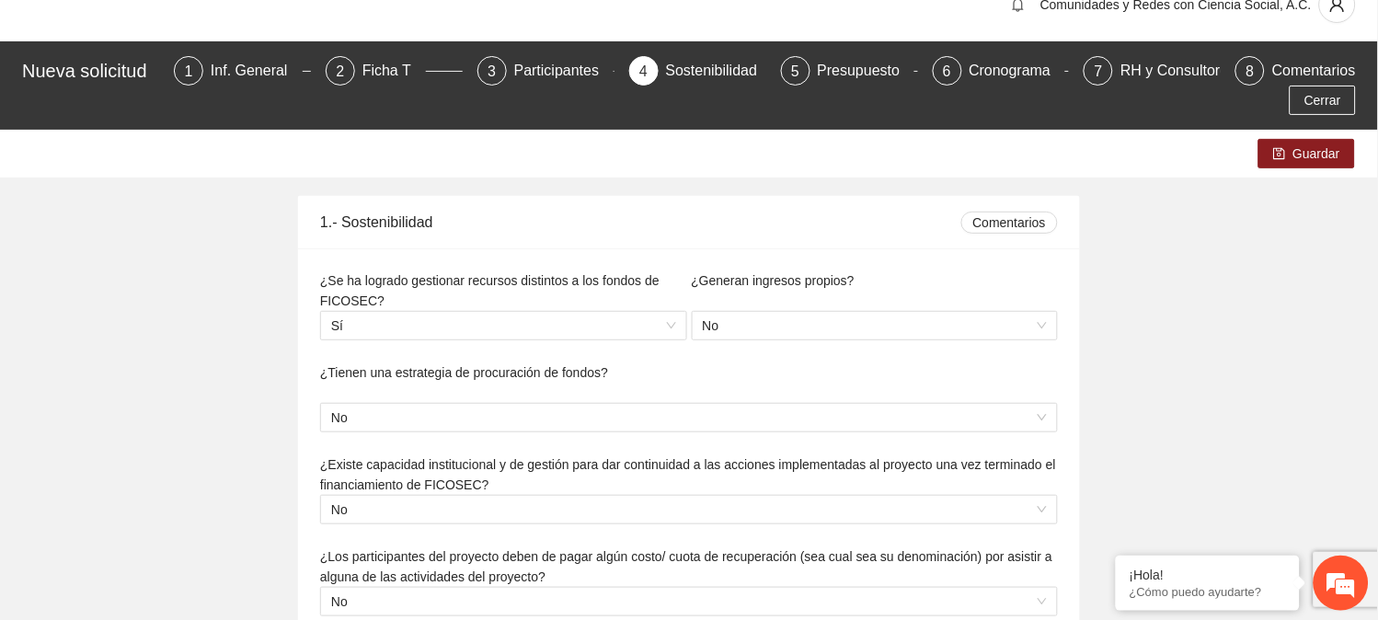
scroll to position [16, 0]
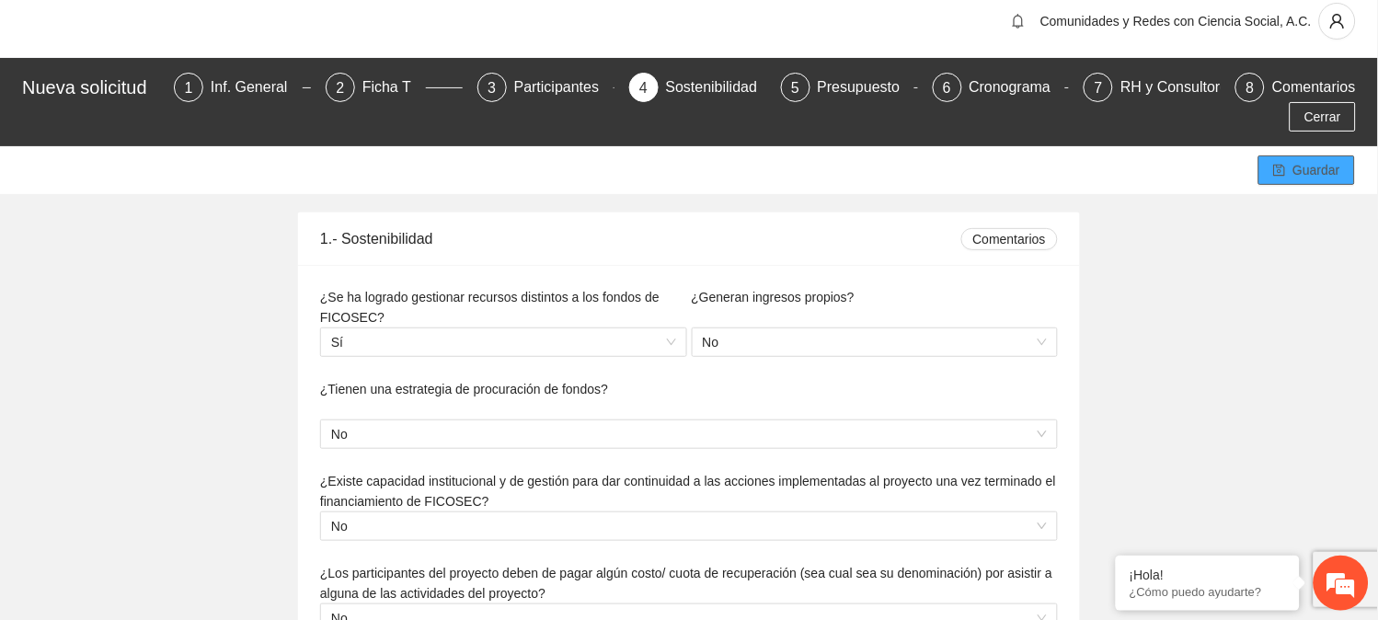
click at [1320, 171] on span "Guardar" at bounding box center [1316, 170] width 47 height 20
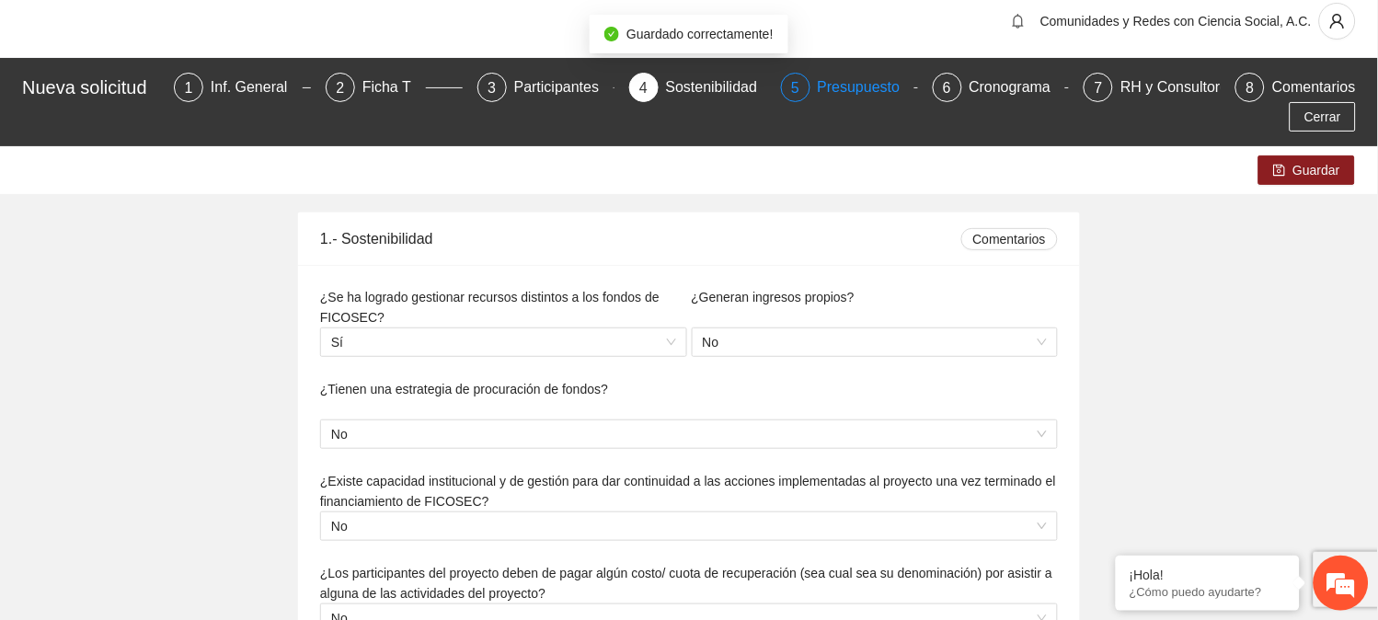
click at [856, 87] on div "Presupuesto" at bounding box center [867, 87] width 98 height 29
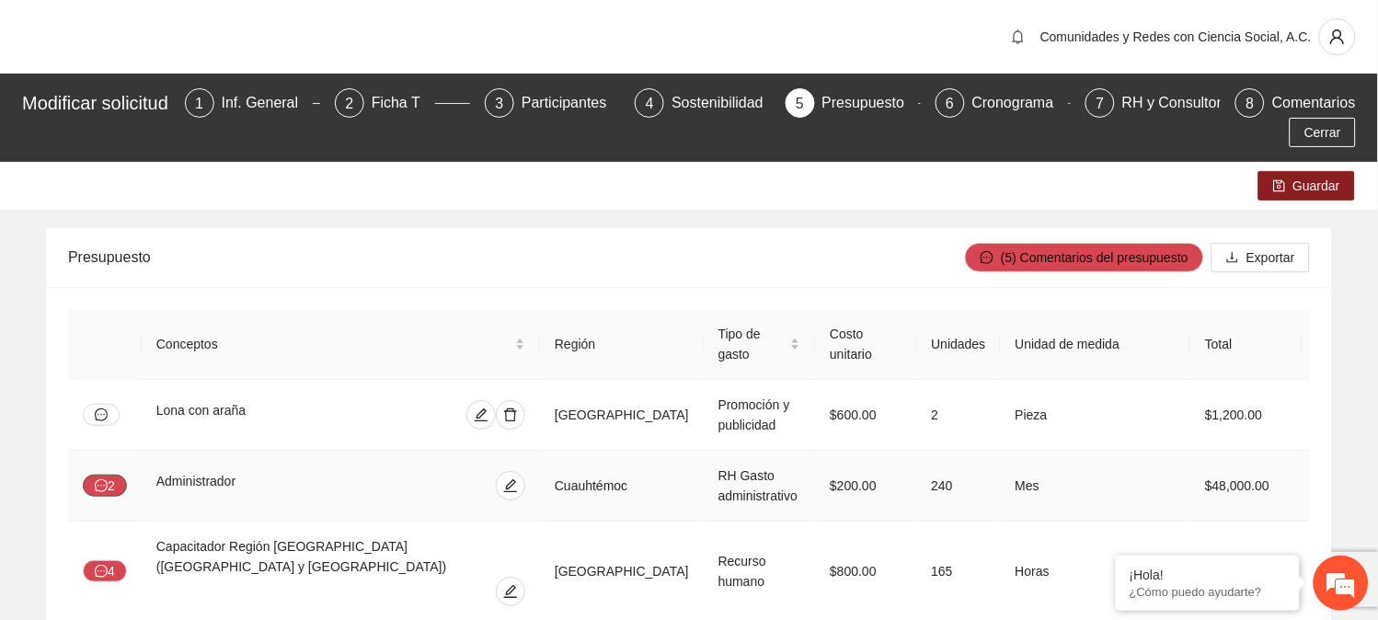
click at [104, 488] on icon "message" at bounding box center [101, 485] width 13 height 13
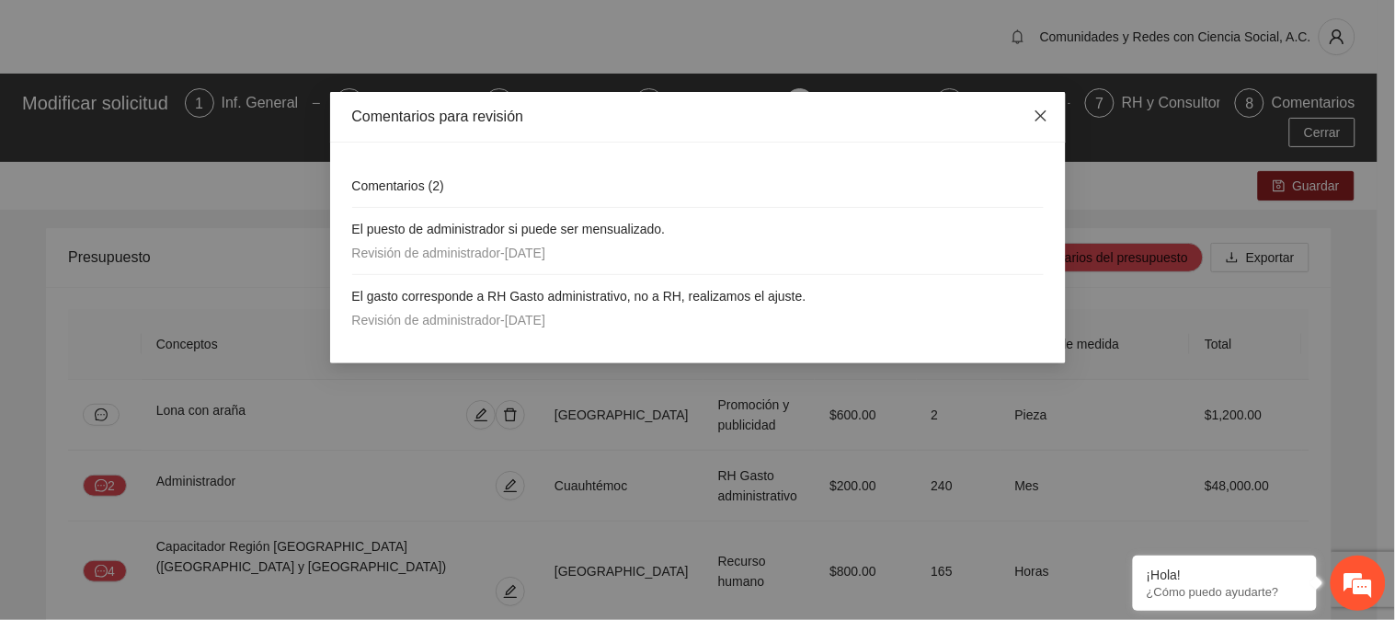
click at [1044, 112] on icon "close" at bounding box center [1041, 116] width 15 height 15
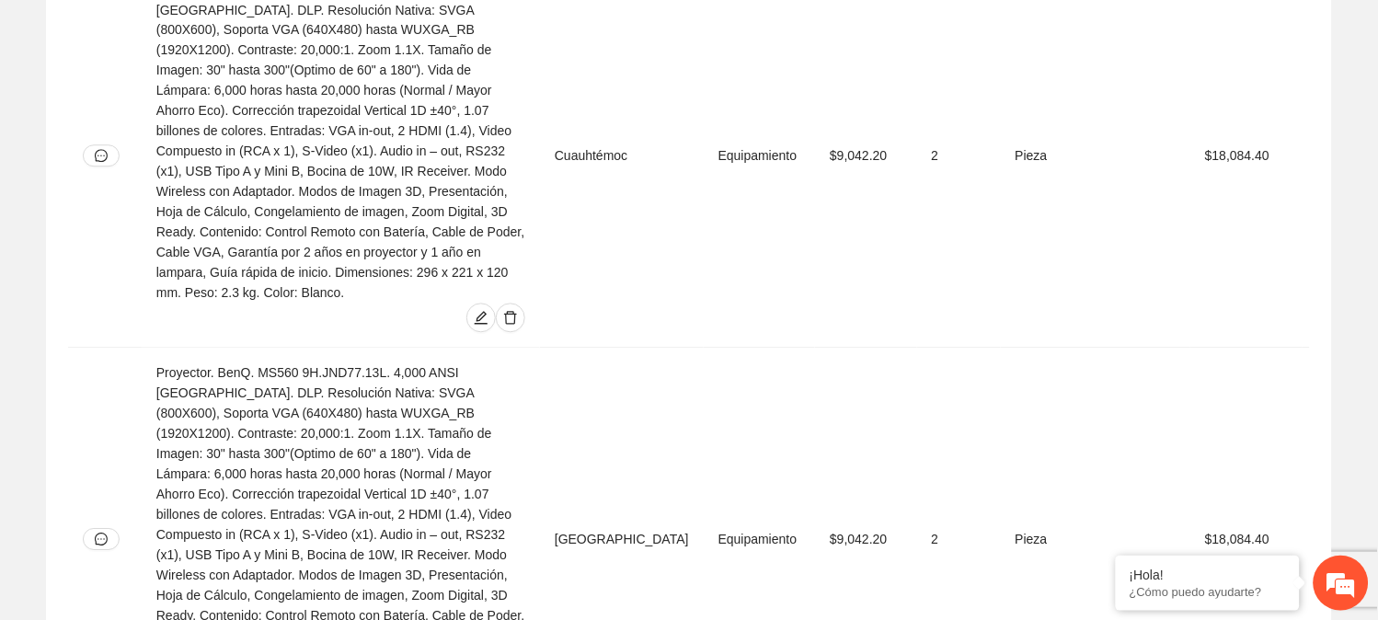
scroll to position [2615, 0]
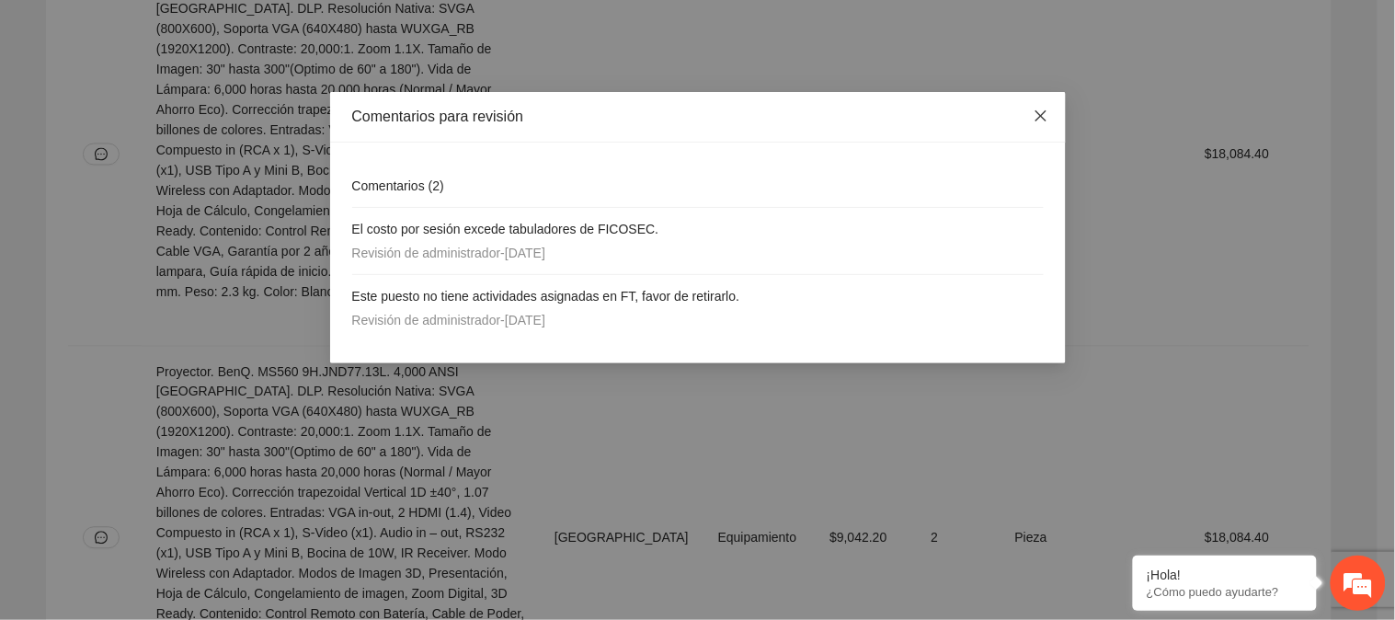
click at [1038, 117] on icon "close" at bounding box center [1041, 116] width 15 height 15
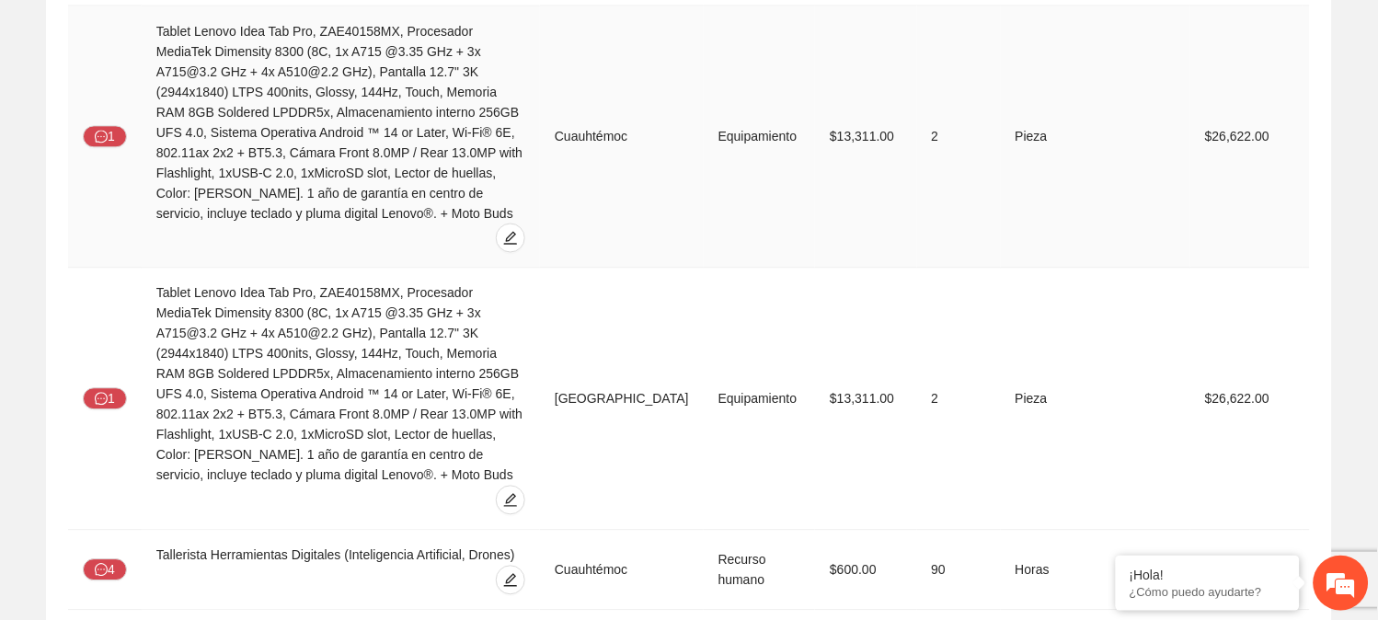
scroll to position [3926, 0]
click at [107, 557] on button "4" at bounding box center [105, 568] width 44 height 22
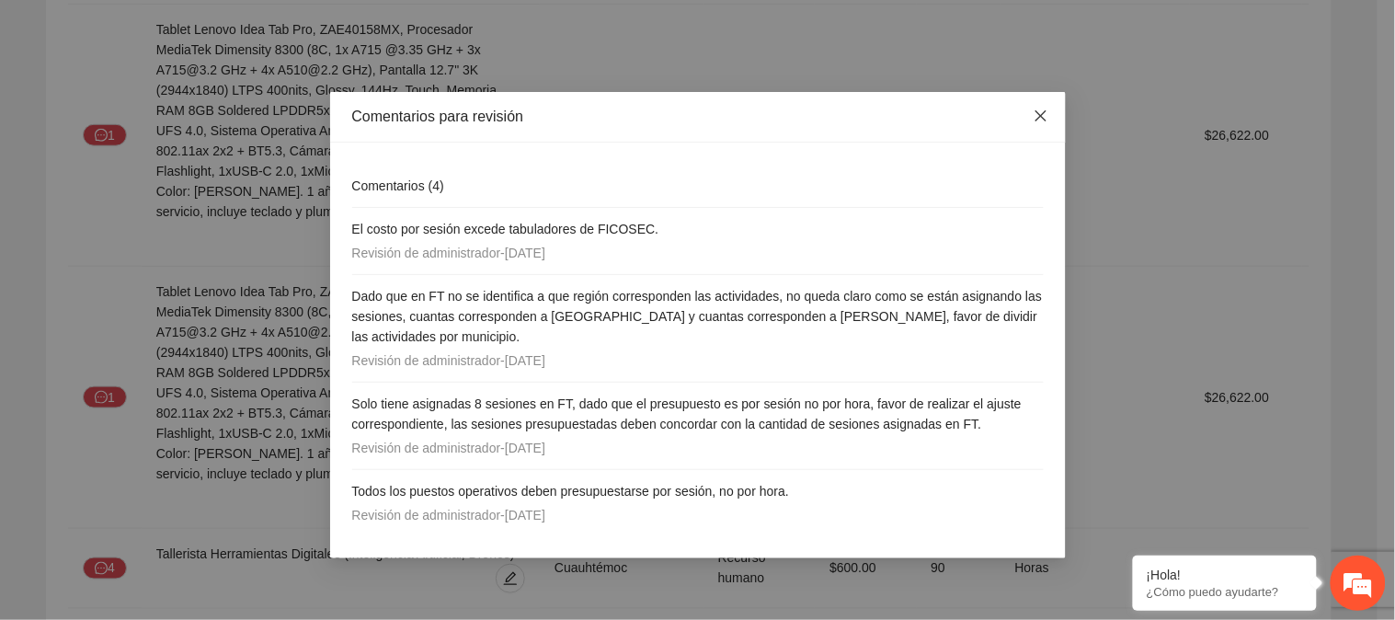
click at [1042, 117] on icon "close" at bounding box center [1040, 115] width 11 height 11
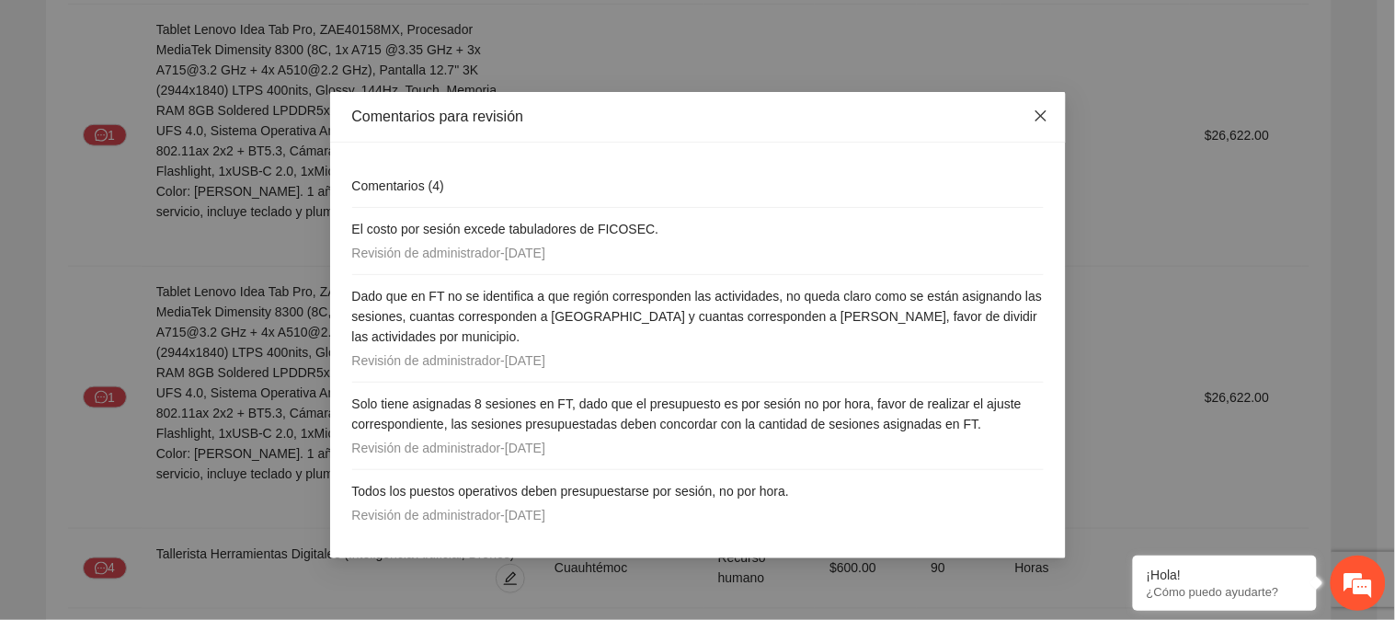
click at [1036, 121] on icon "close" at bounding box center [1040, 115] width 11 height 11
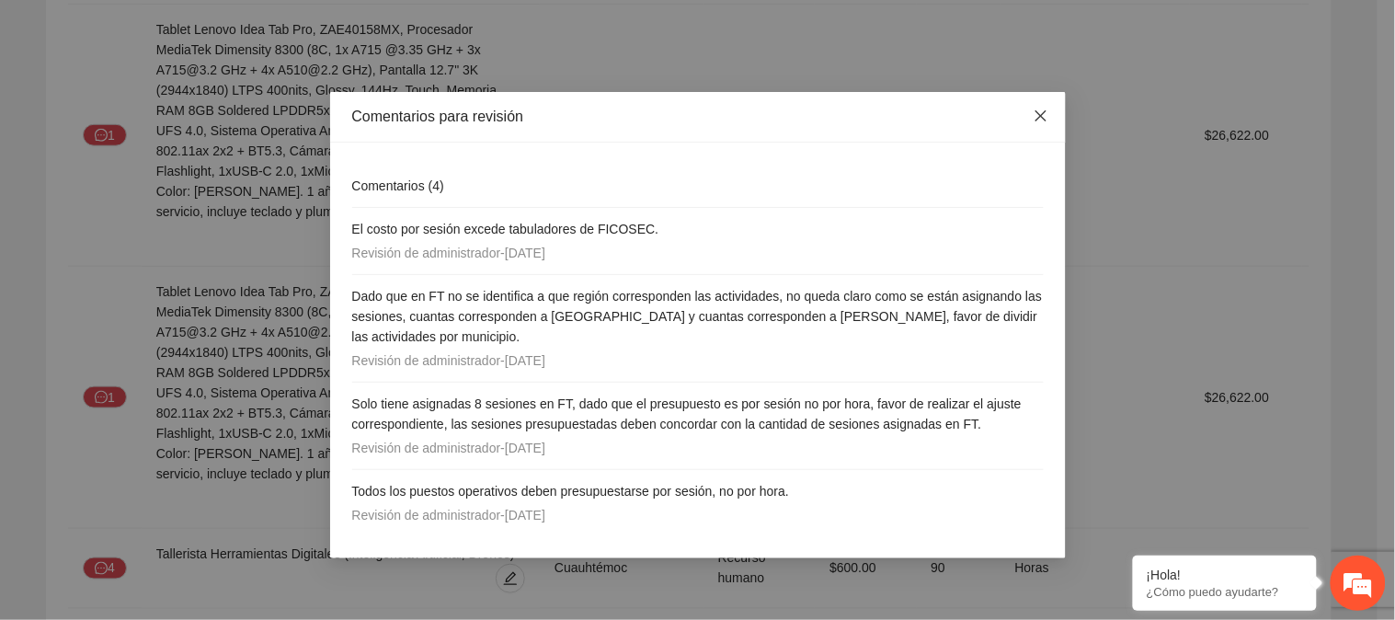
click at [1028, 120] on span "Close" at bounding box center [1041, 117] width 50 height 50
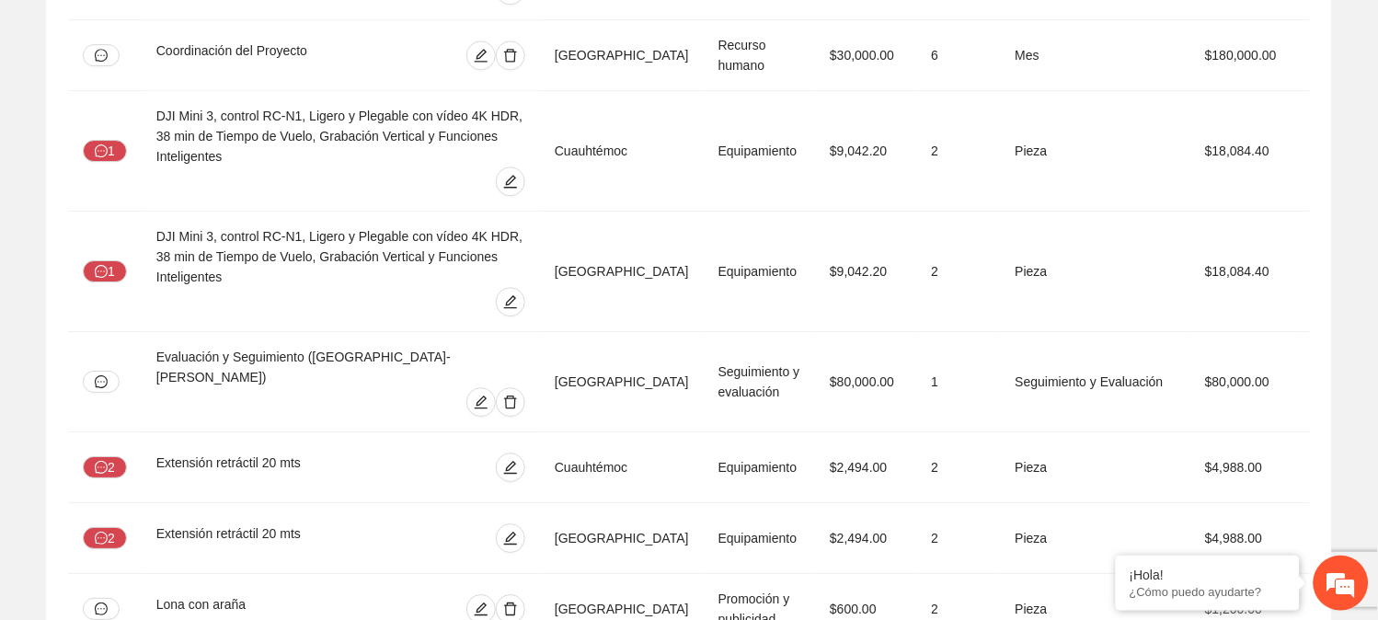
scroll to position [1222, 0]
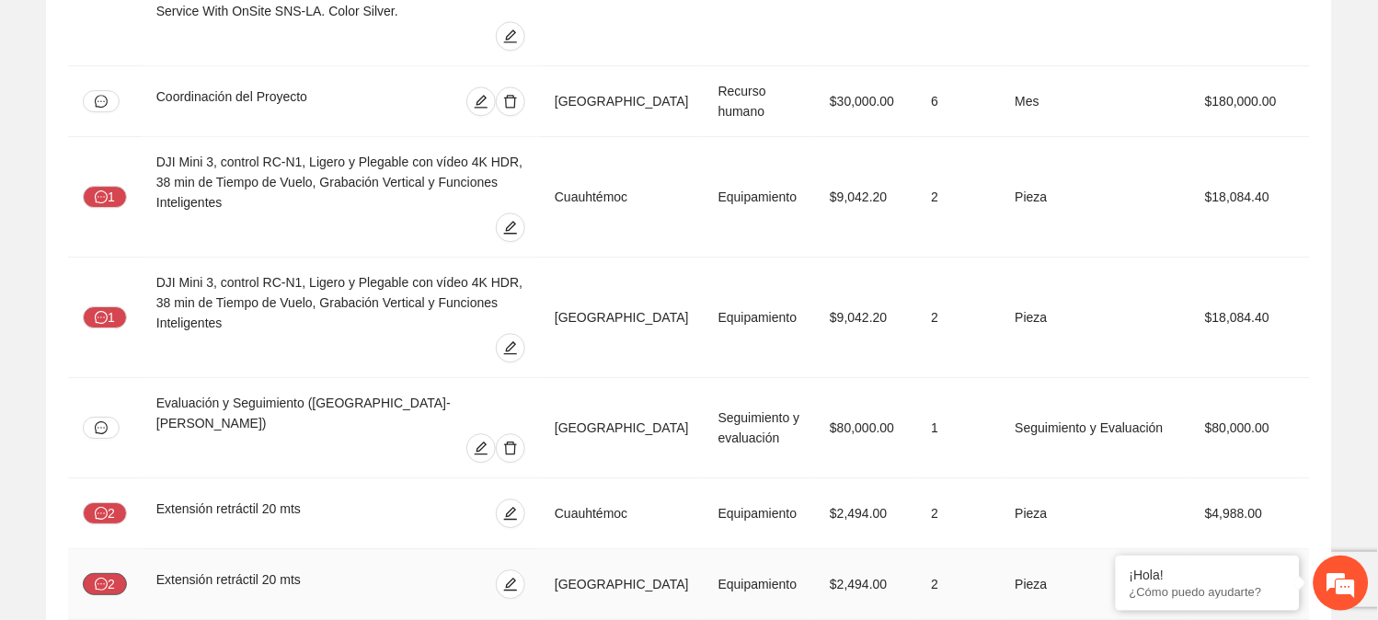
click at [108, 573] on button "2" at bounding box center [105, 584] width 44 height 22
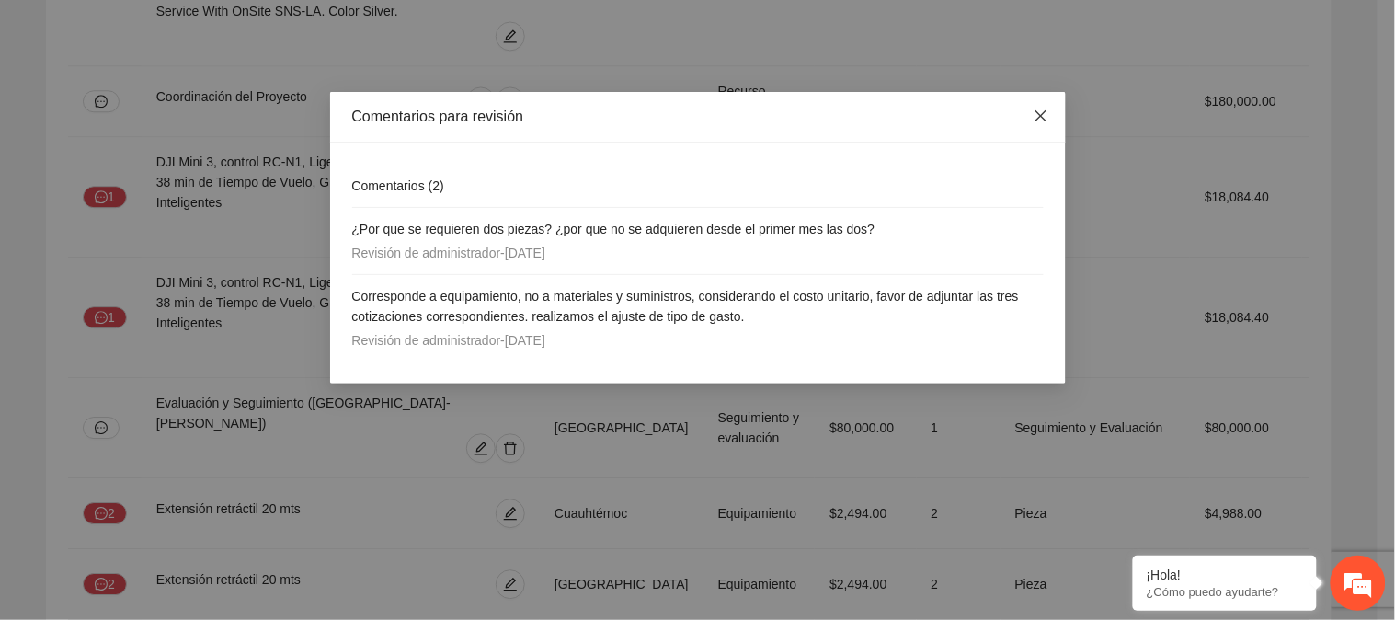
click at [1049, 118] on span "Close" at bounding box center [1041, 117] width 50 height 50
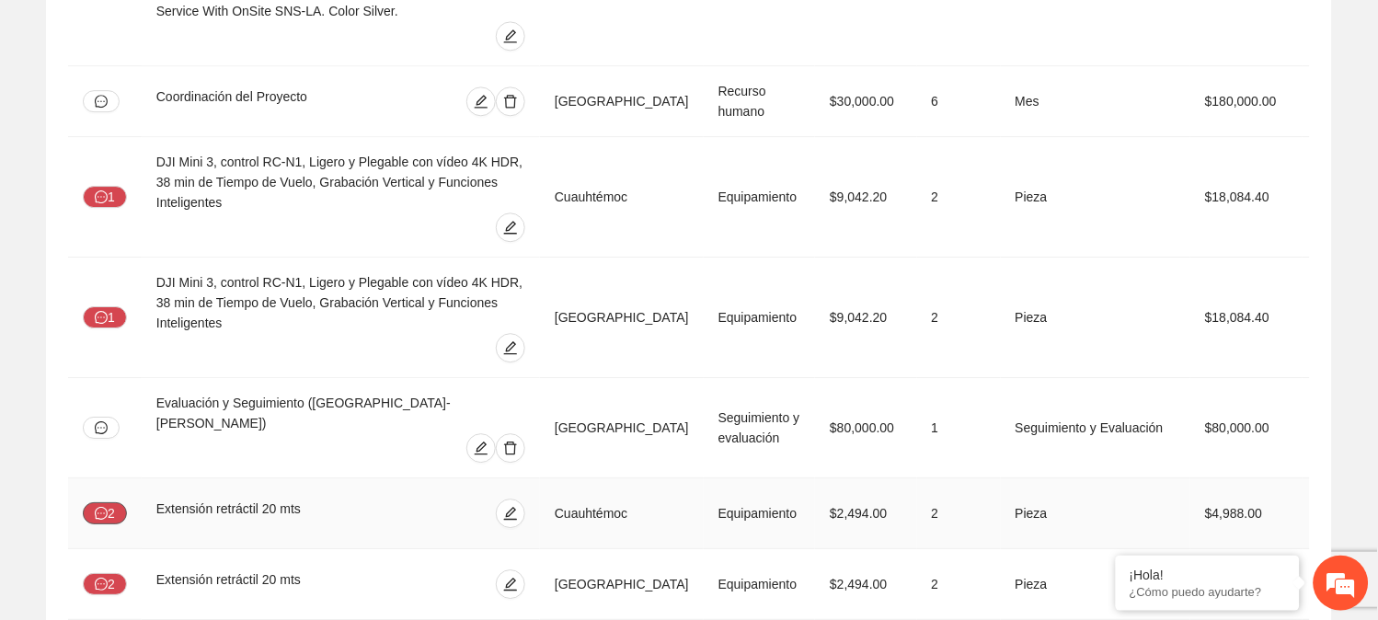
click at [106, 507] on icon "message" at bounding box center [101, 513] width 13 height 13
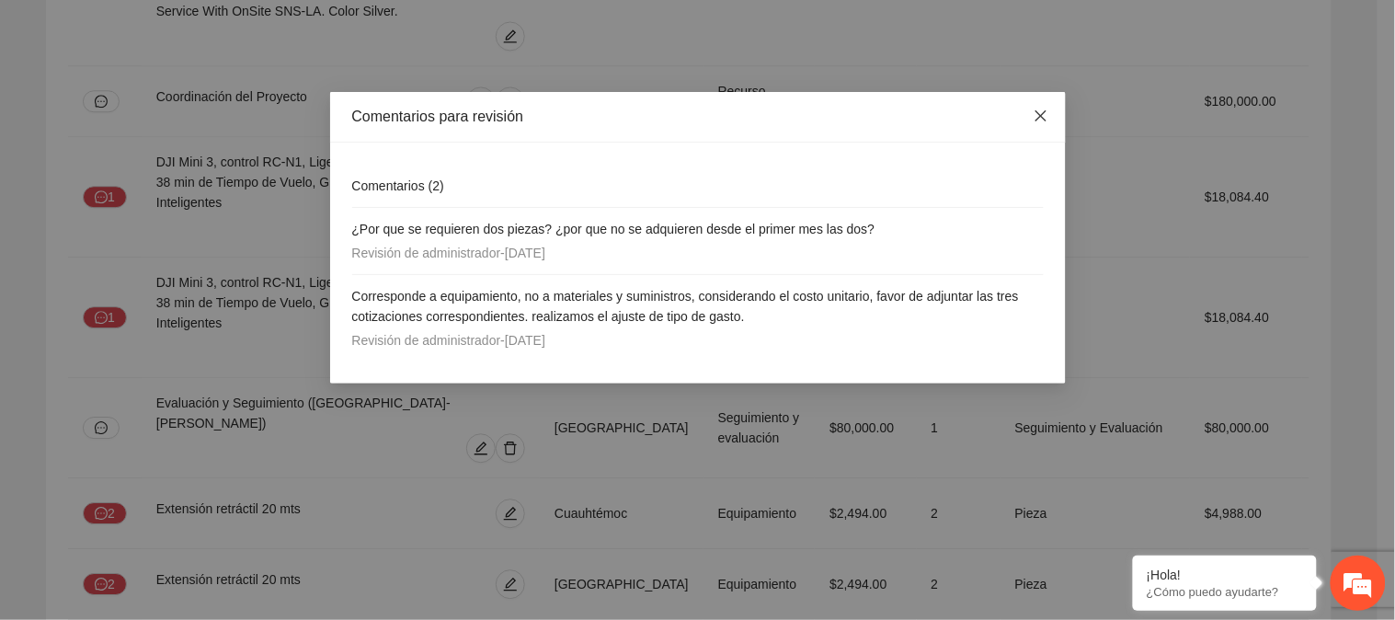
click at [1041, 113] on icon "close" at bounding box center [1041, 116] width 15 height 15
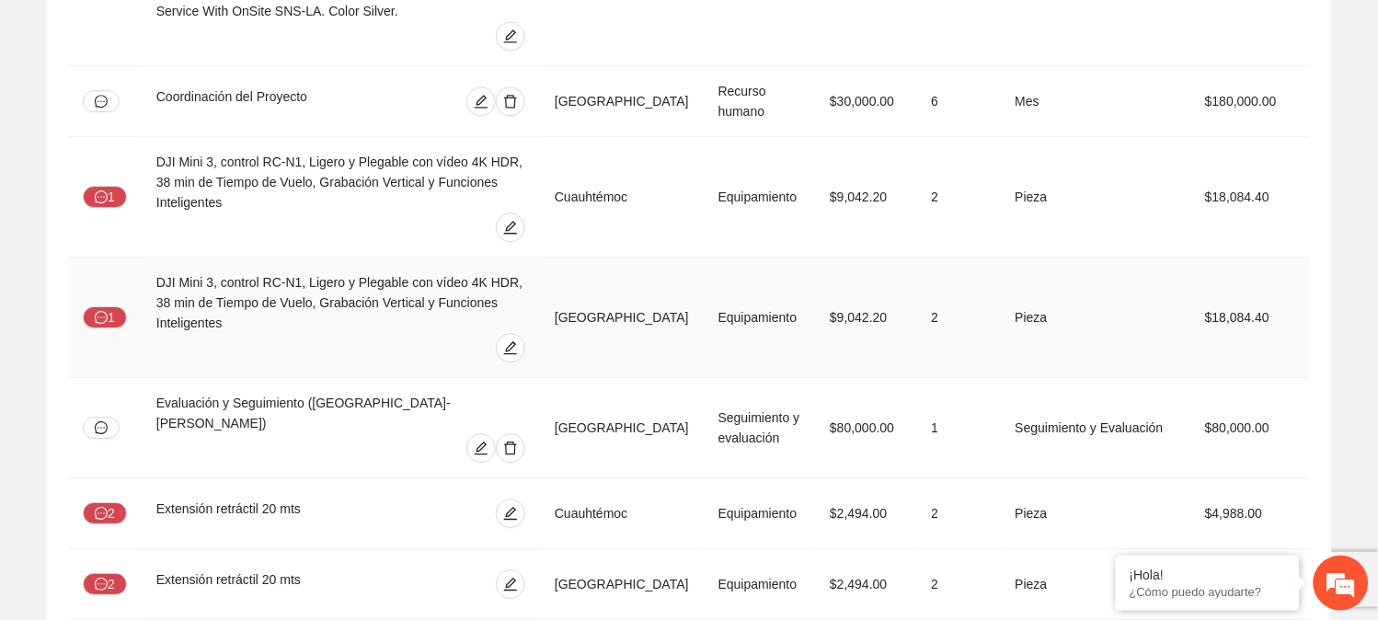
scroll to position [1132, 0]
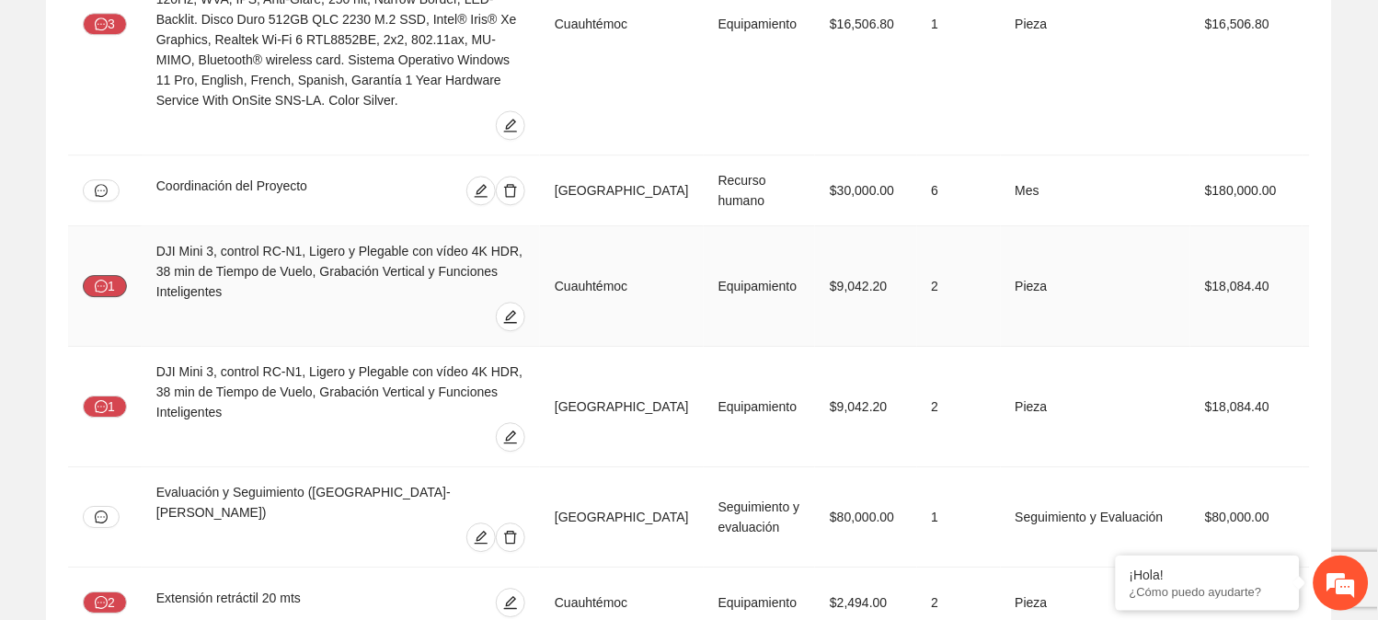
click at [118, 275] on button "1" at bounding box center [105, 286] width 44 height 22
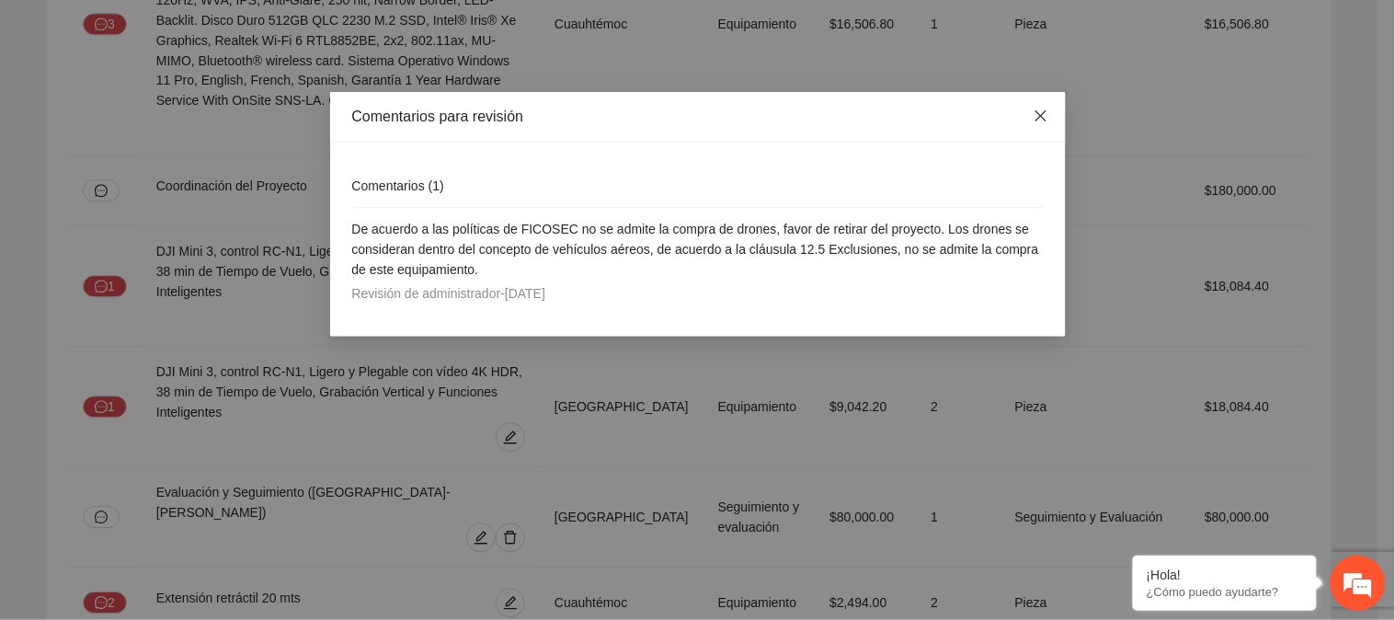
click at [1039, 118] on icon "close" at bounding box center [1040, 115] width 11 height 11
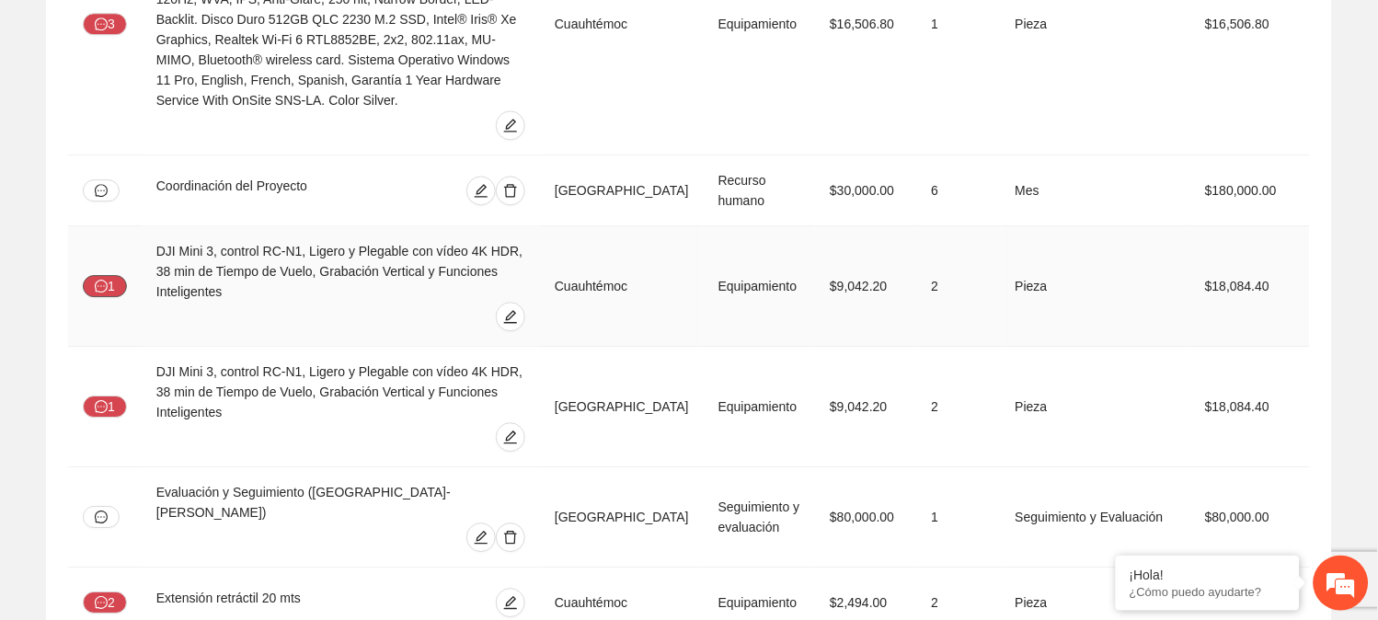
click at [106, 280] on icon "message" at bounding box center [101, 286] width 13 height 13
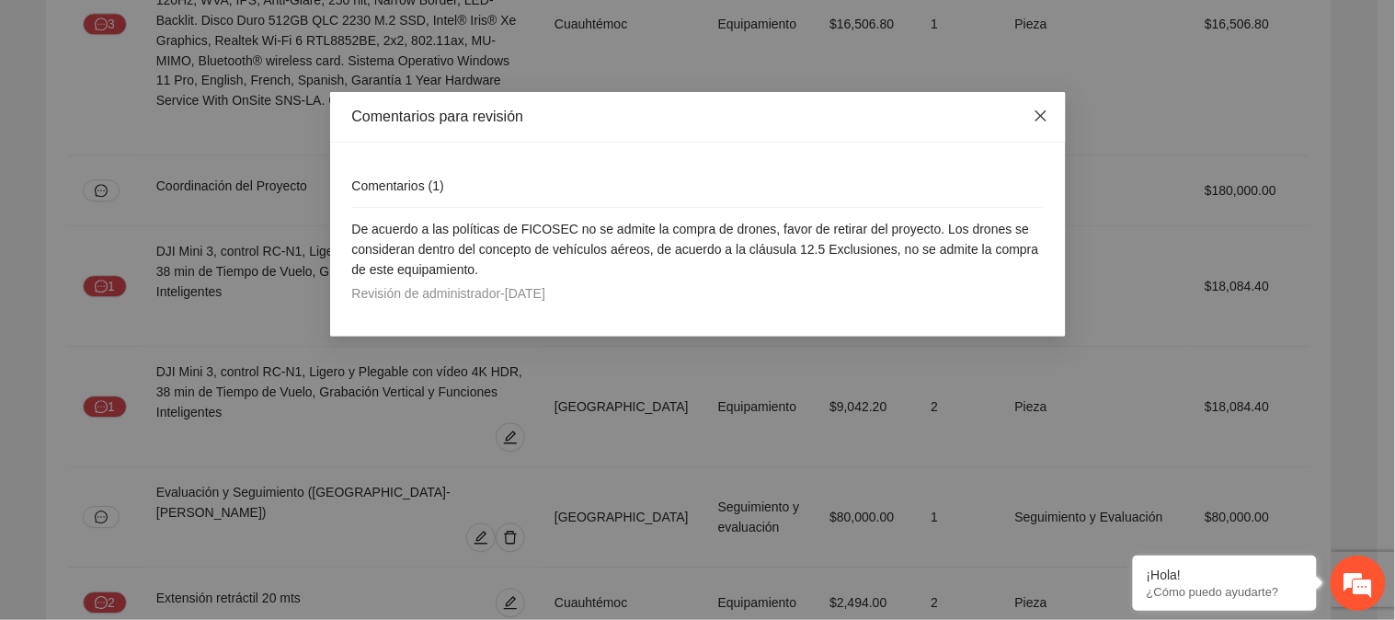
click at [1049, 115] on span "Close" at bounding box center [1041, 117] width 50 height 50
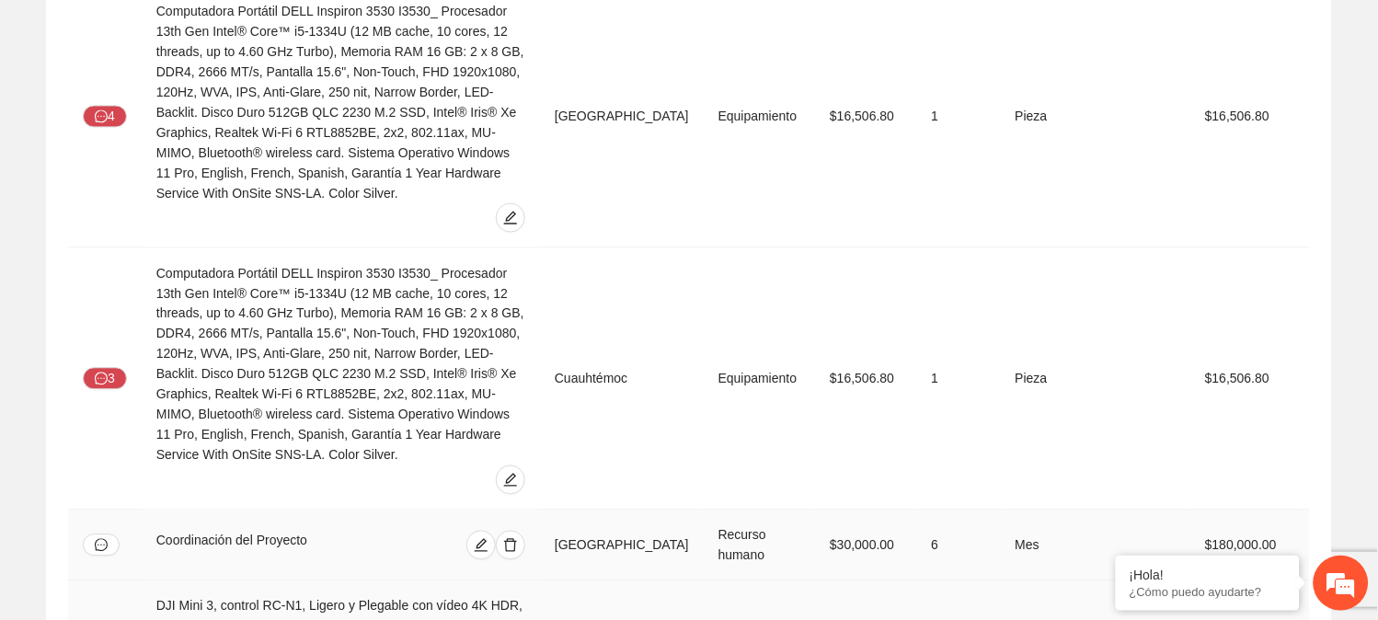
scroll to position [777, 0]
click at [105, 373] on icon "message" at bounding box center [101, 379] width 13 height 13
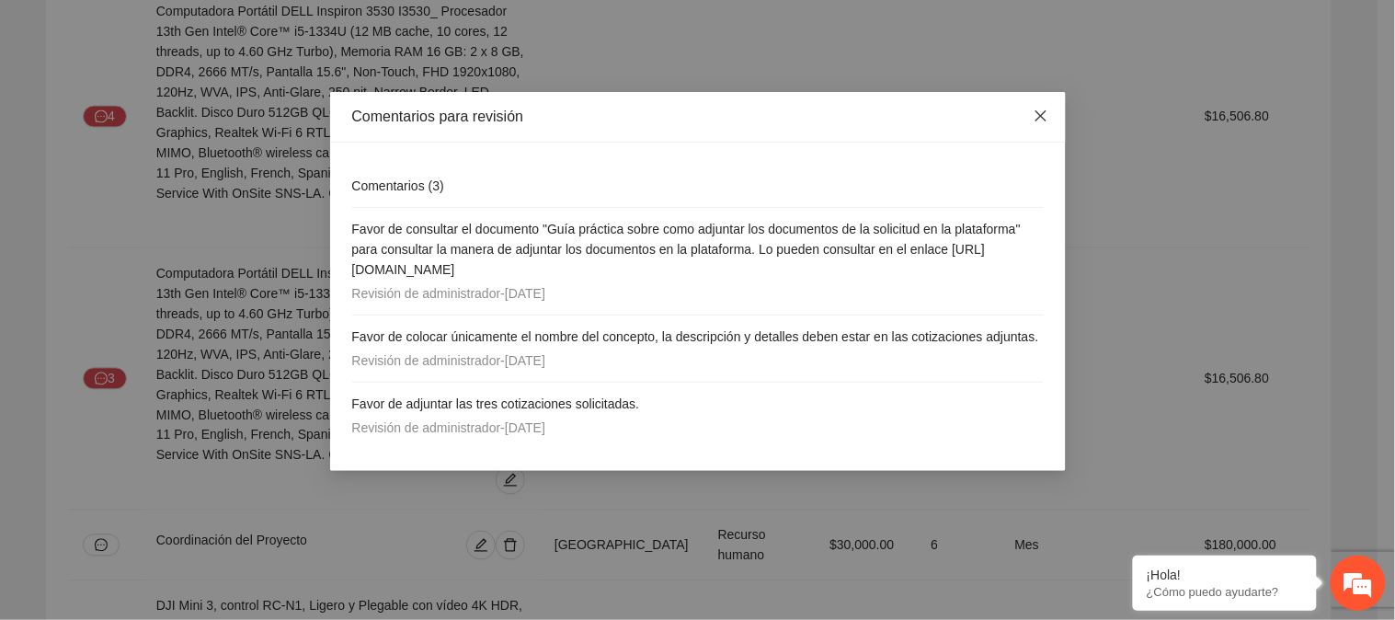
click at [1039, 122] on icon "close" at bounding box center [1041, 116] width 15 height 15
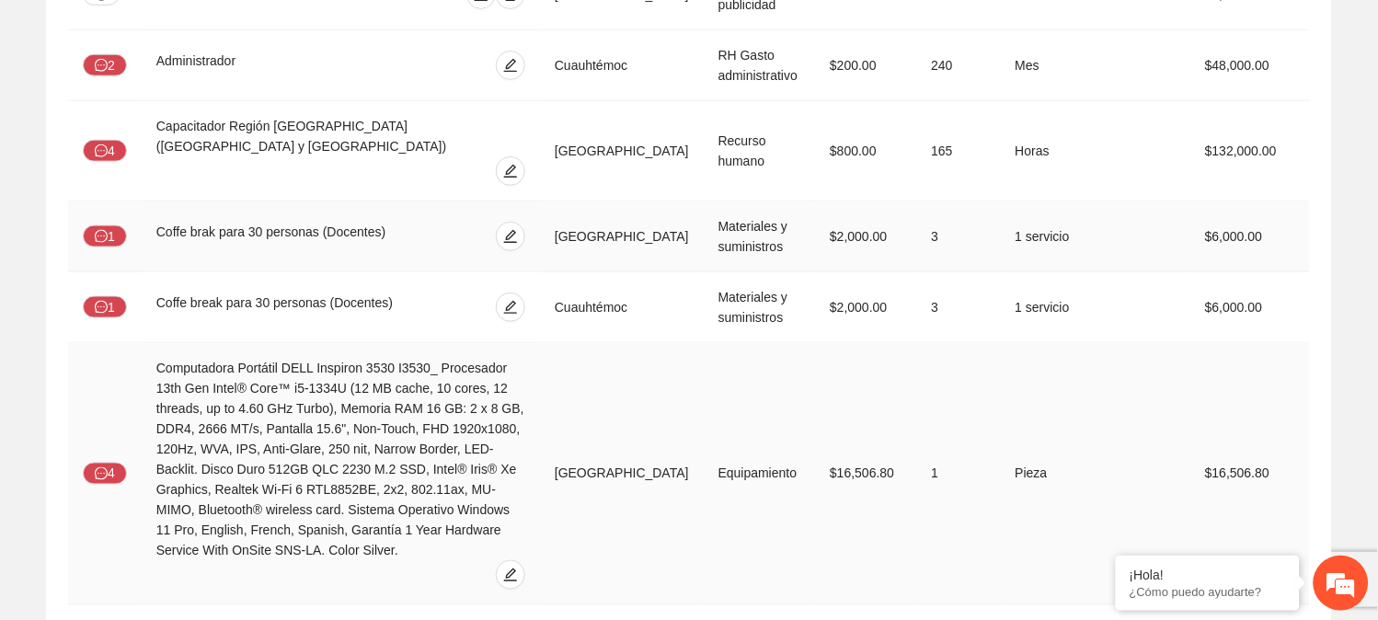
scroll to position [421, 0]
click at [107, 140] on button "4" at bounding box center [105, 150] width 44 height 22
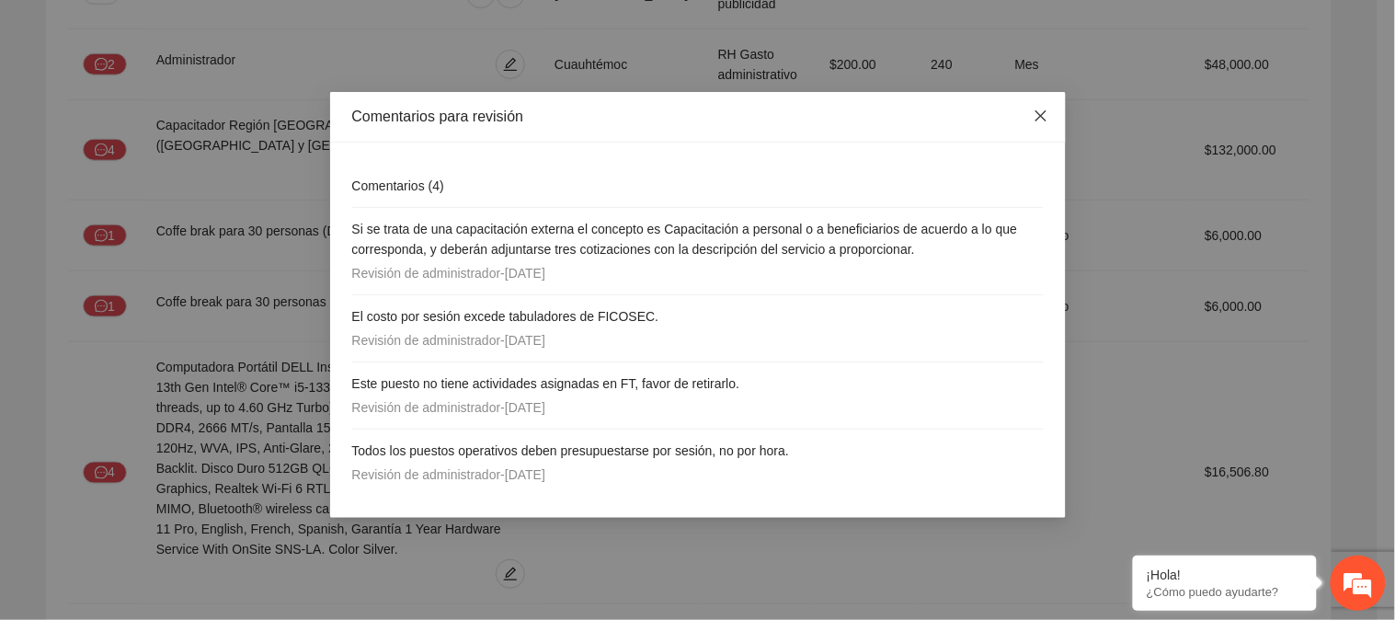
click at [1046, 113] on icon "close" at bounding box center [1041, 116] width 15 height 15
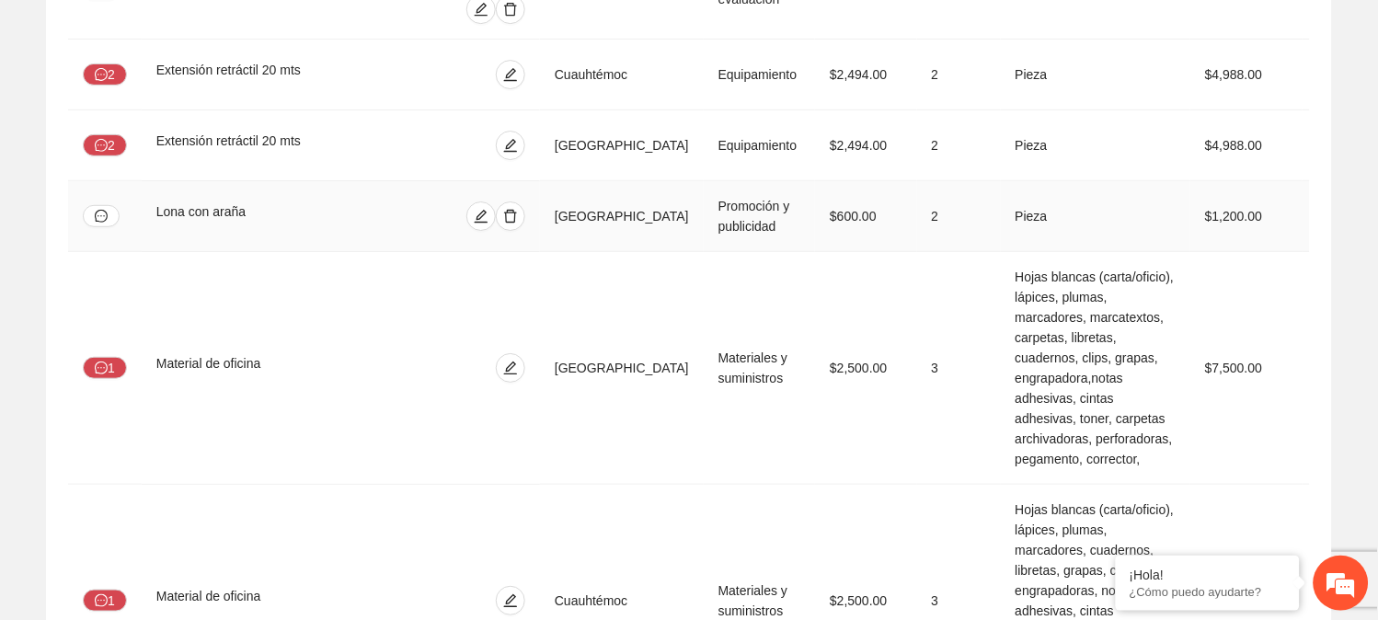
scroll to position [1661, 0]
click at [106, 361] on icon "message" at bounding box center [101, 367] width 13 height 13
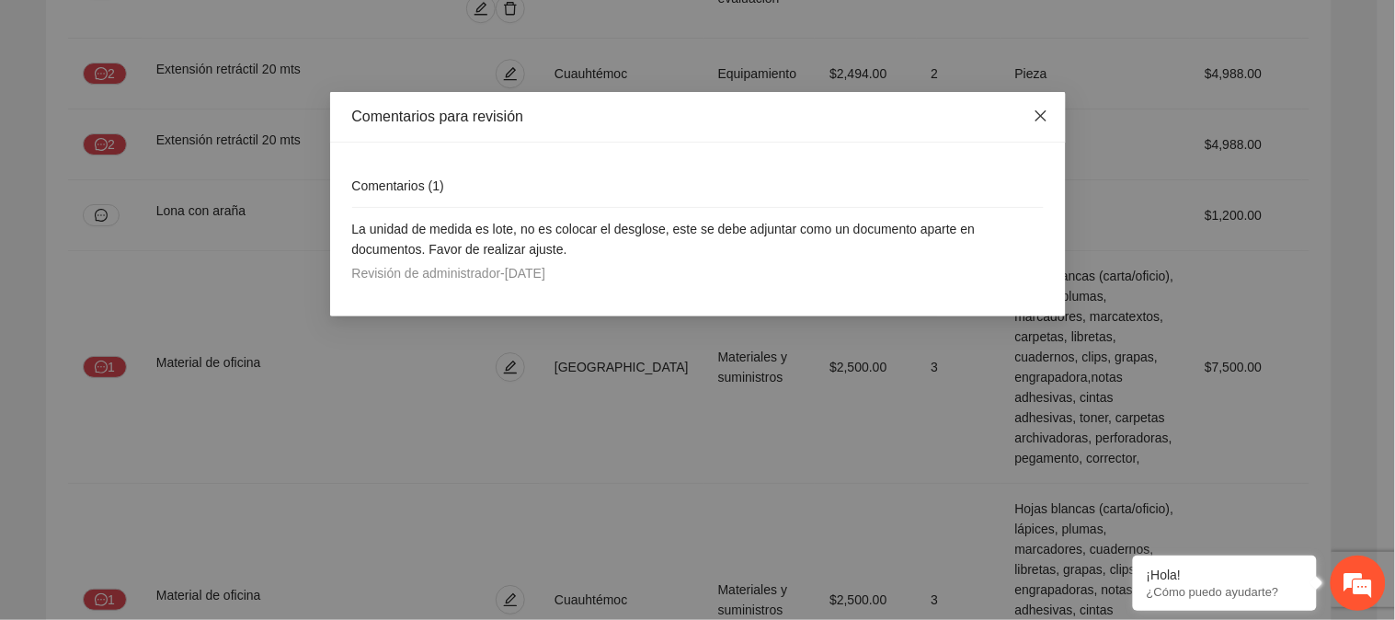
click at [1038, 118] on icon "close" at bounding box center [1041, 116] width 15 height 15
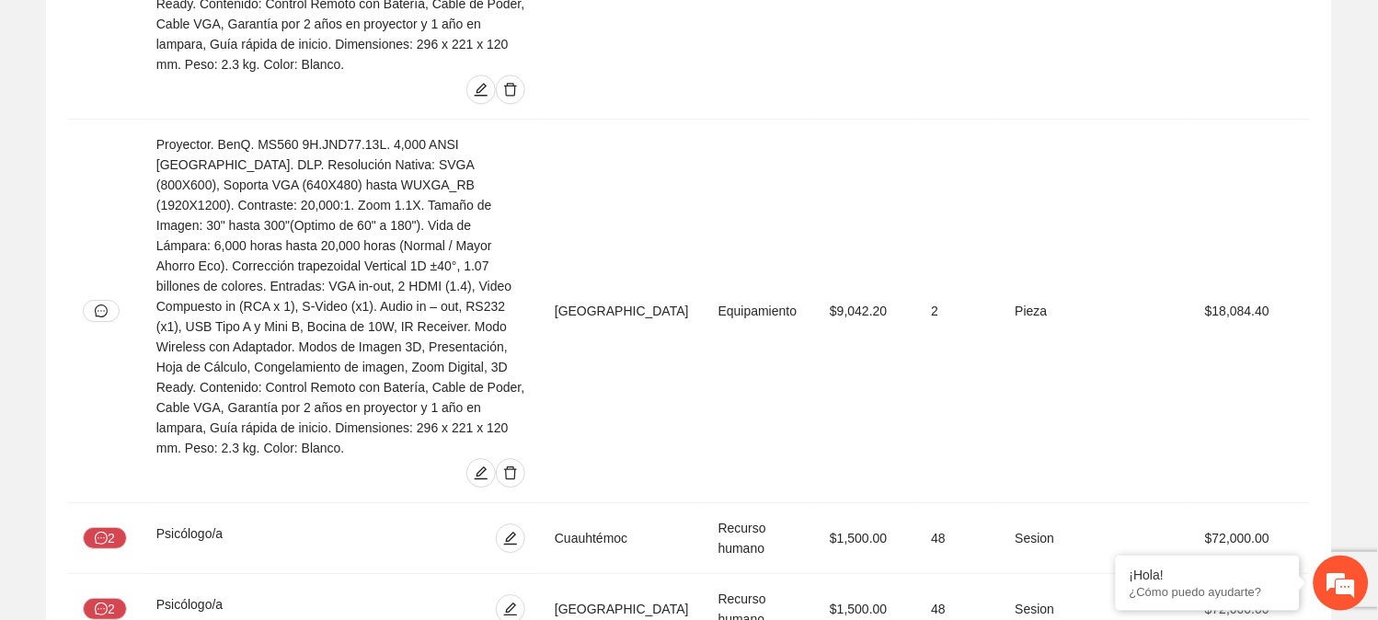
scroll to position [2926, 0]
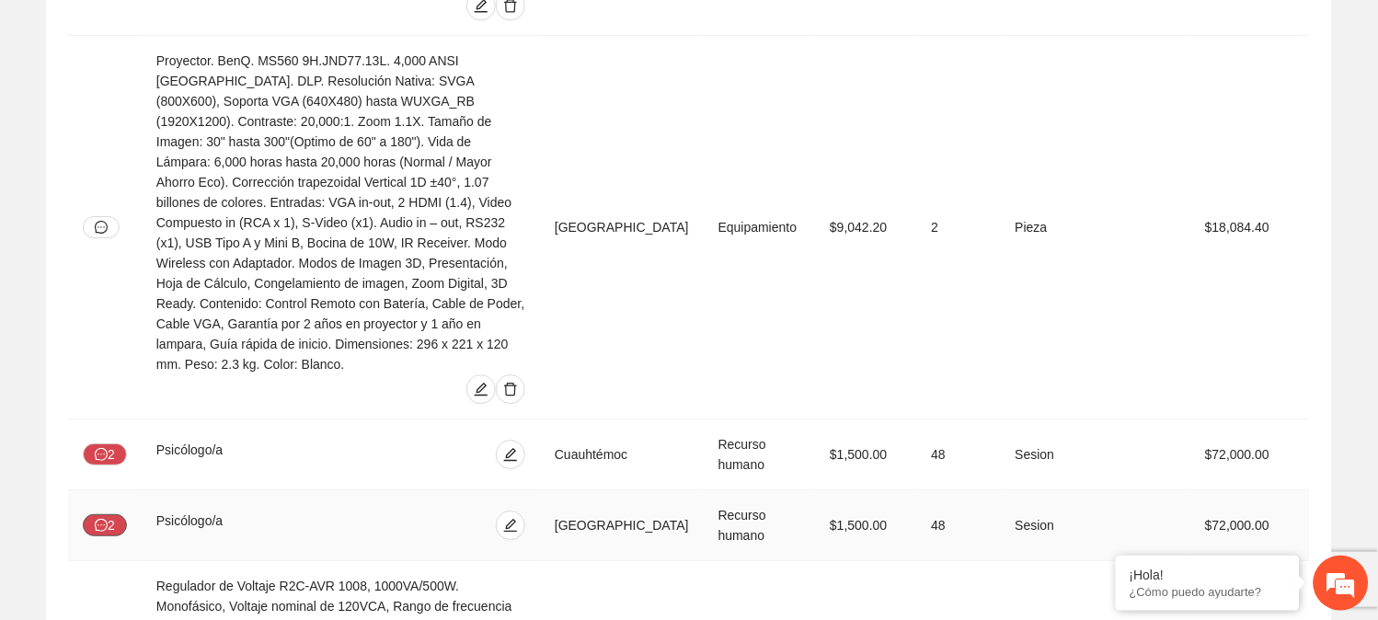
click at [110, 514] on button "2" at bounding box center [105, 525] width 44 height 22
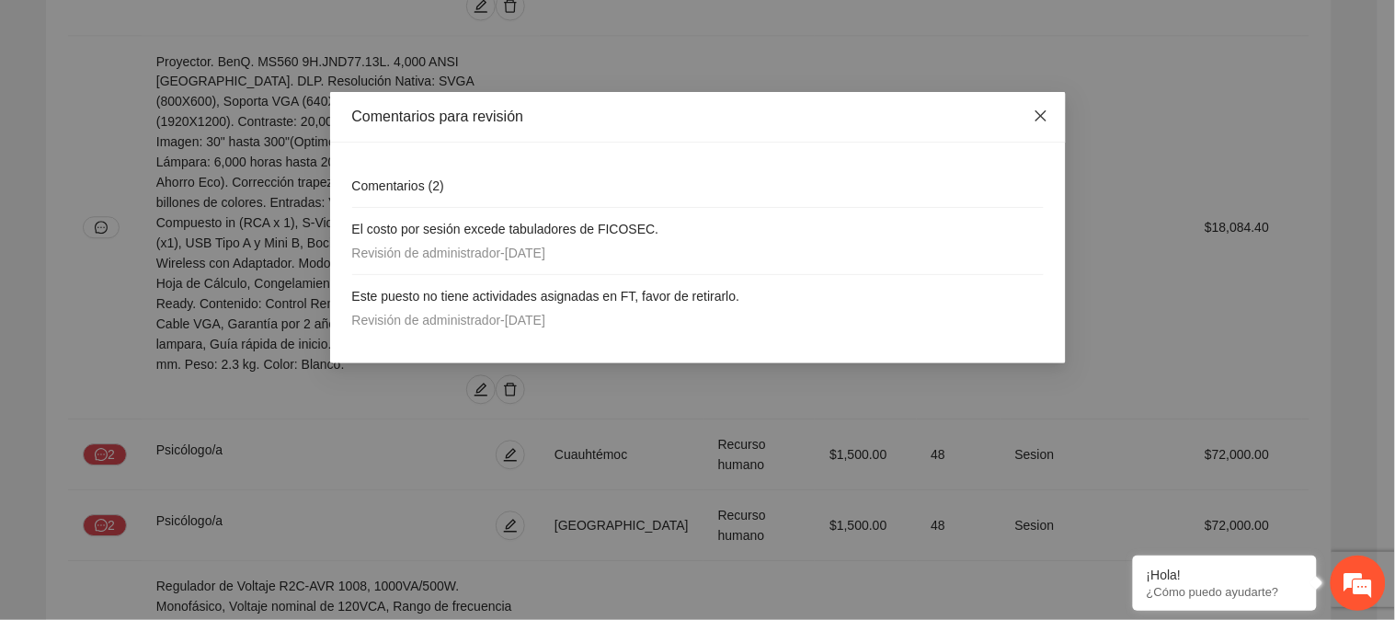
click at [1043, 116] on icon "close" at bounding box center [1041, 116] width 15 height 15
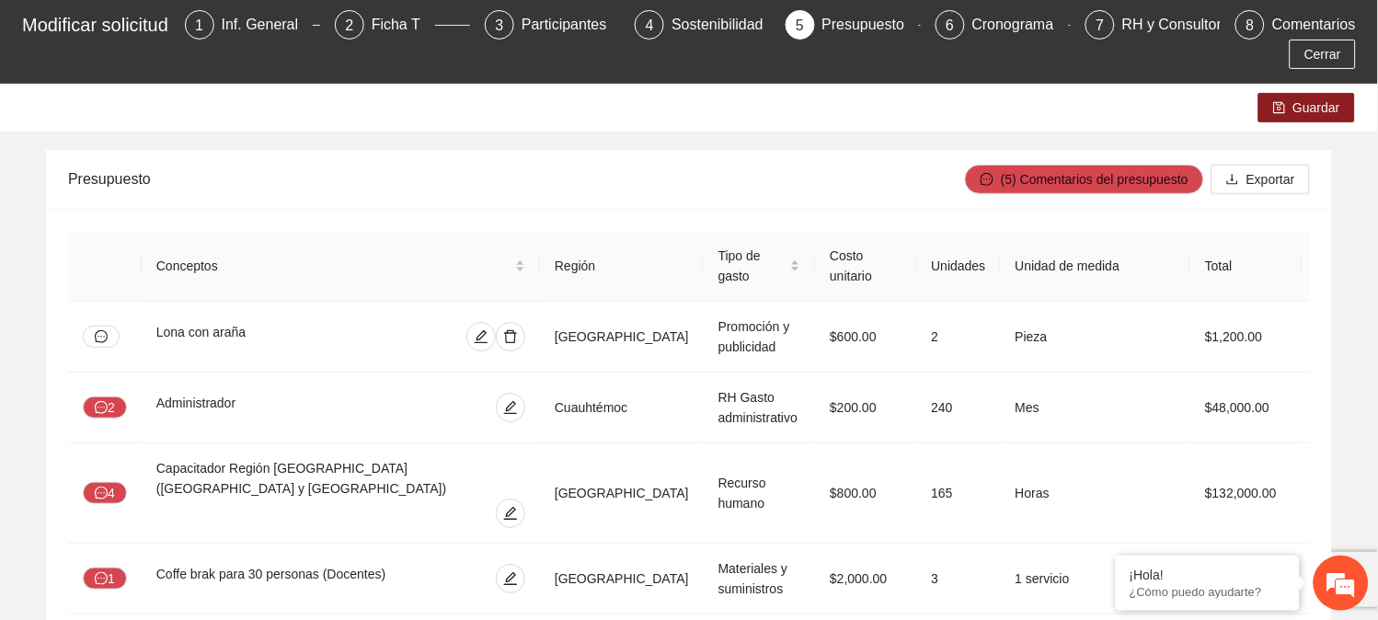
scroll to position [0, 0]
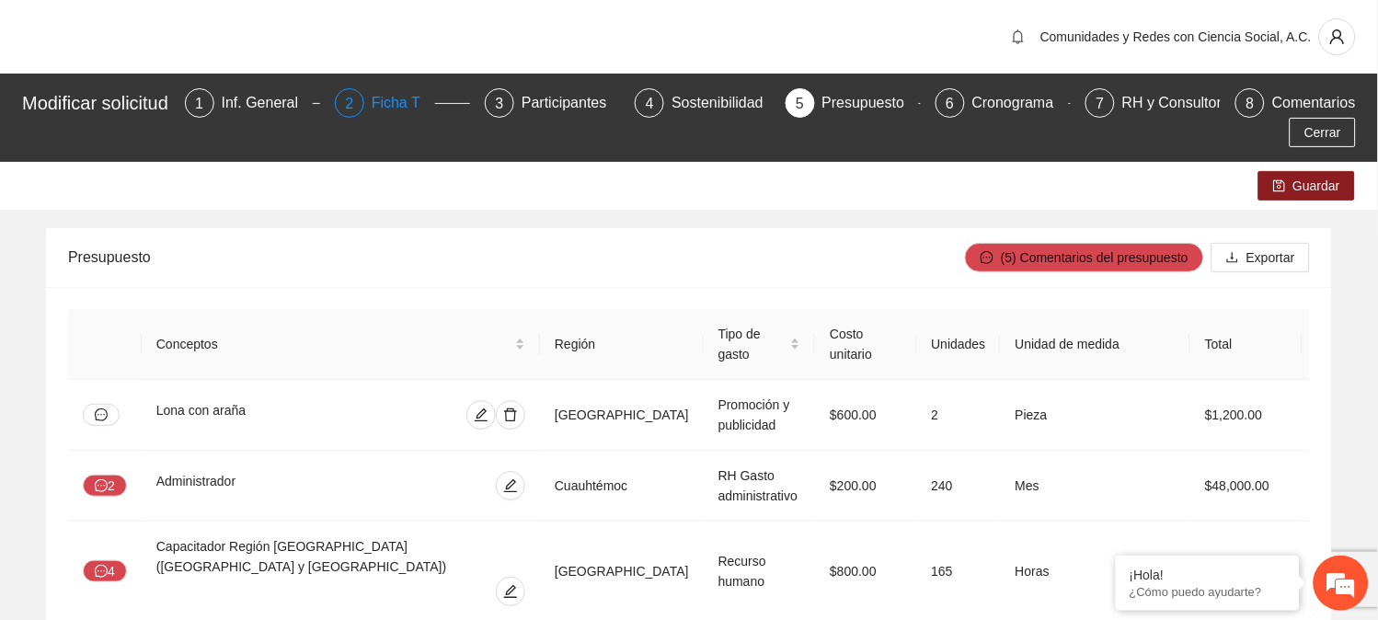
click at [419, 101] on div "Ficha T" at bounding box center [403, 102] width 63 height 29
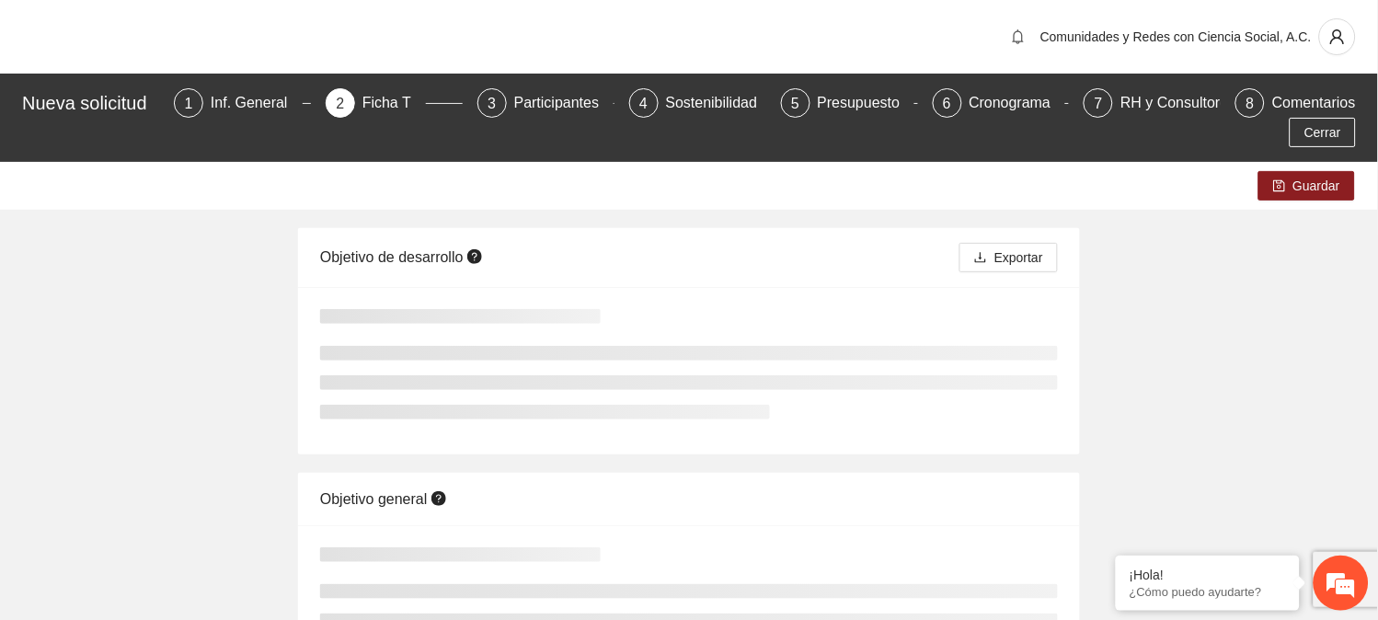
click at [419, 101] on div "Ficha T" at bounding box center [393, 102] width 63 height 29
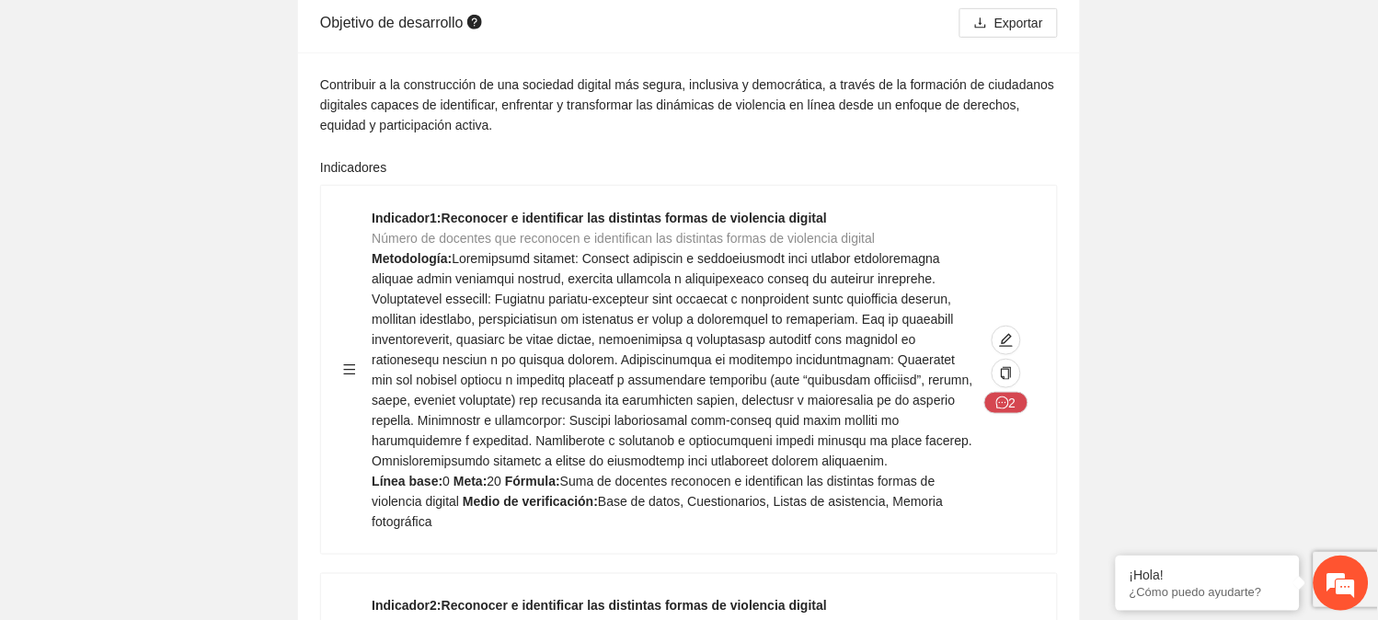
scroll to position [239, 0]
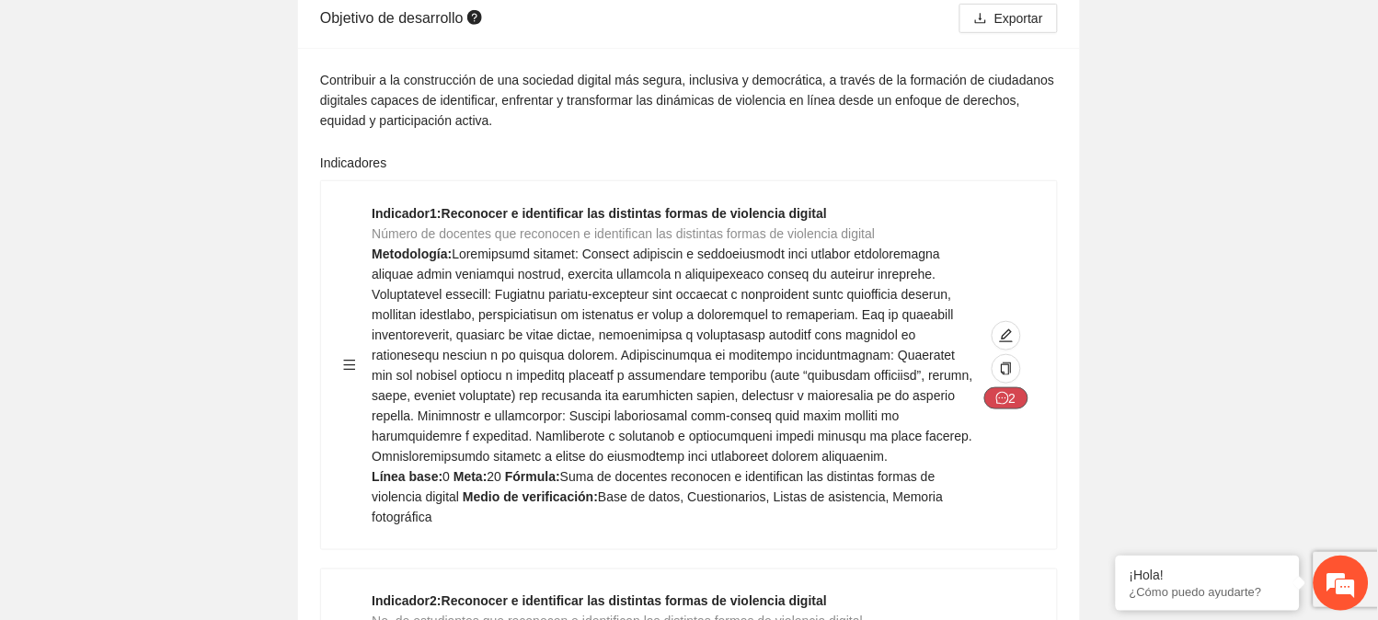
click at [1004, 399] on icon "message" at bounding box center [1002, 398] width 13 height 13
click at [1013, 390] on button "2" at bounding box center [1006, 398] width 44 height 22
click at [1014, 397] on button "2" at bounding box center [1006, 398] width 44 height 22
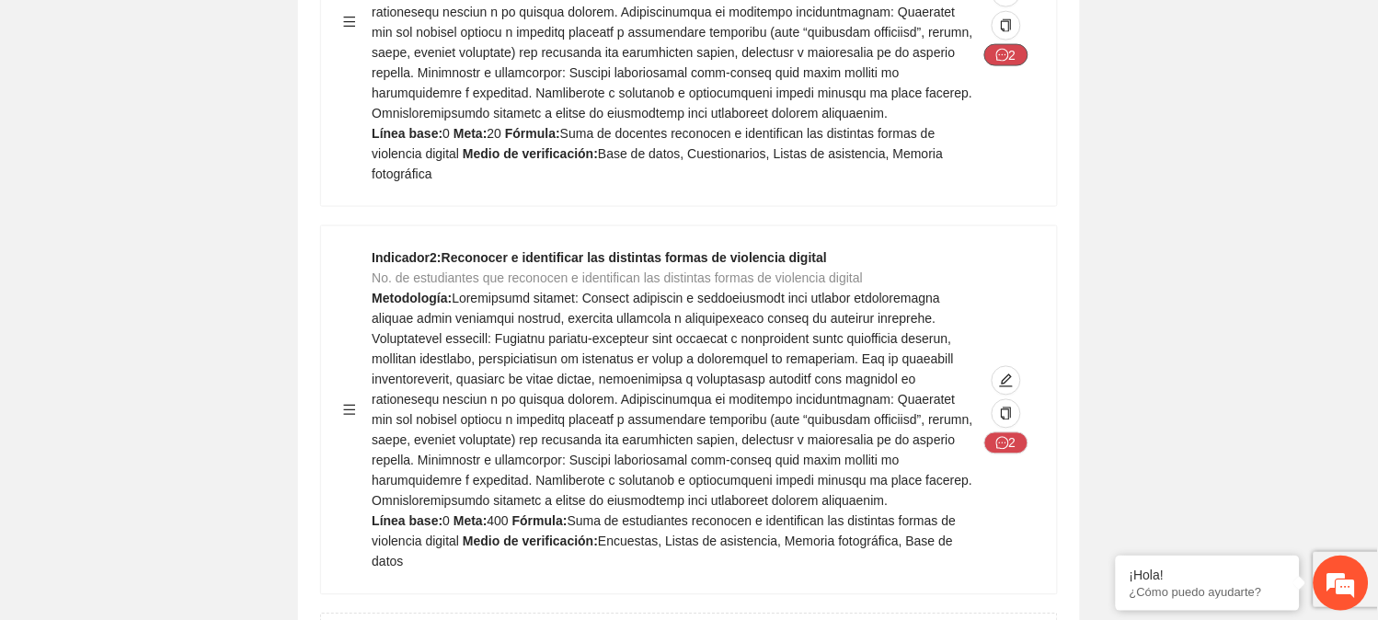
scroll to position [583, 0]
click at [1007, 436] on icon "message" at bounding box center [1002, 442] width 13 height 13
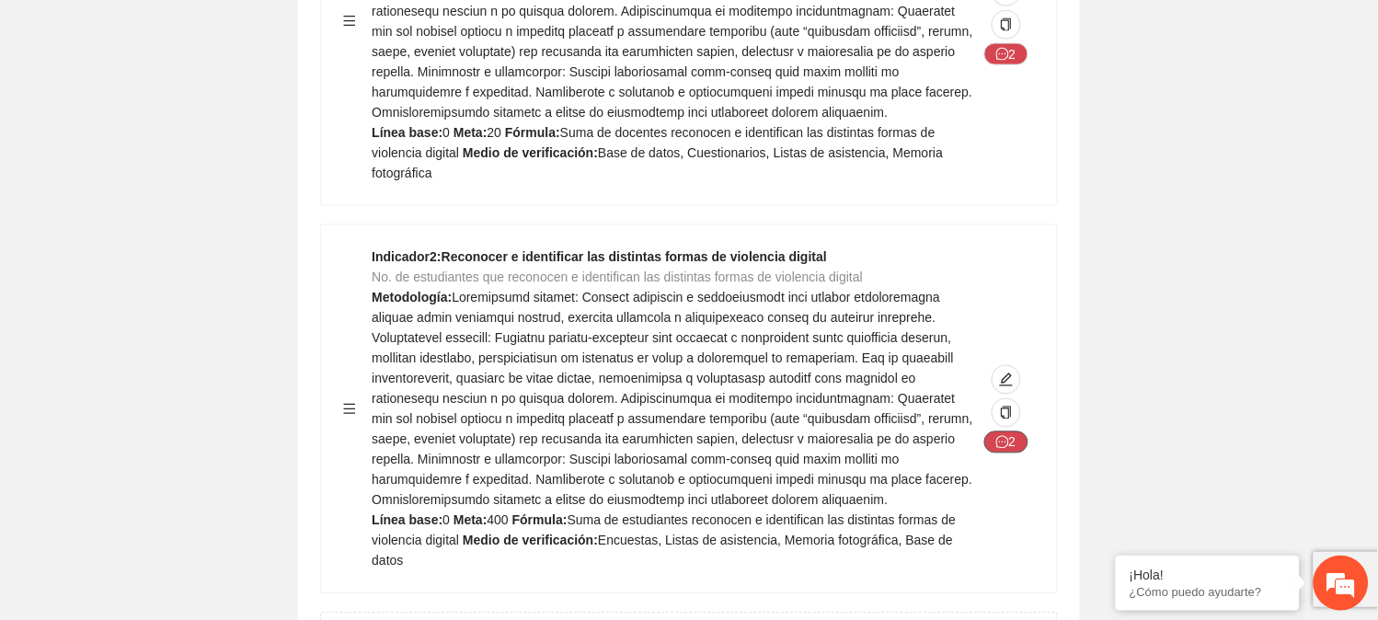
click at [1007, 436] on icon "message" at bounding box center [1002, 442] width 13 height 13
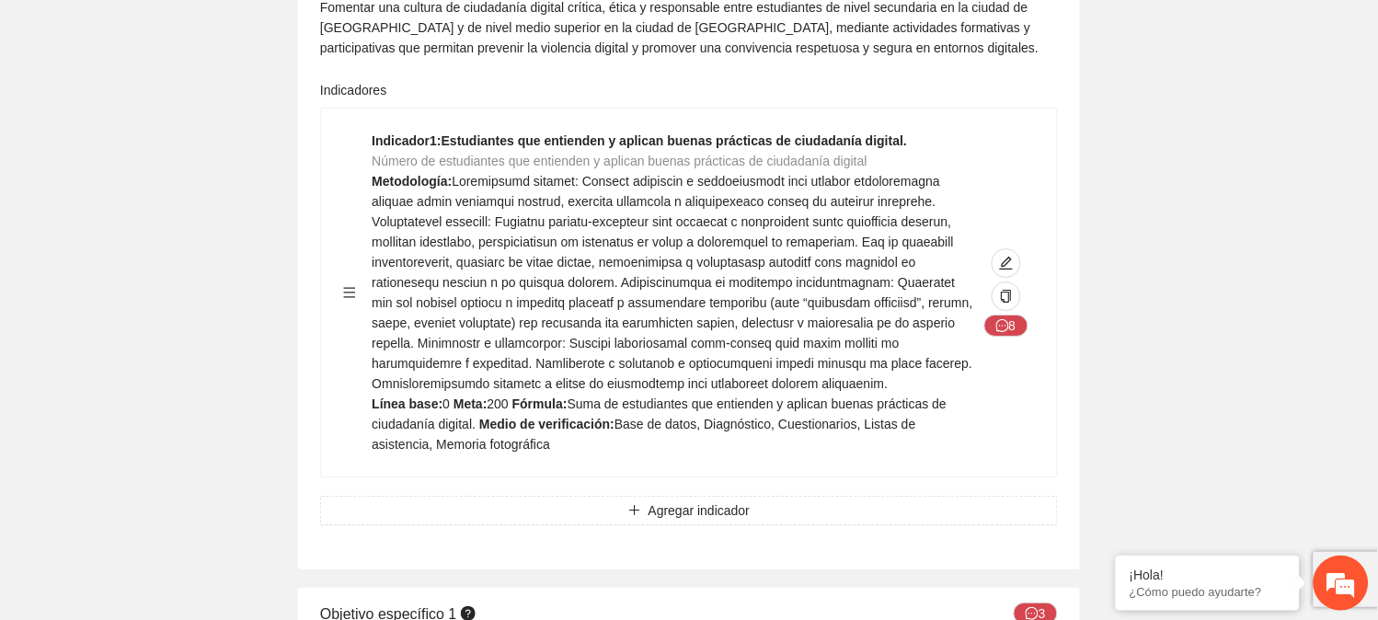
scroll to position [1366, 0]
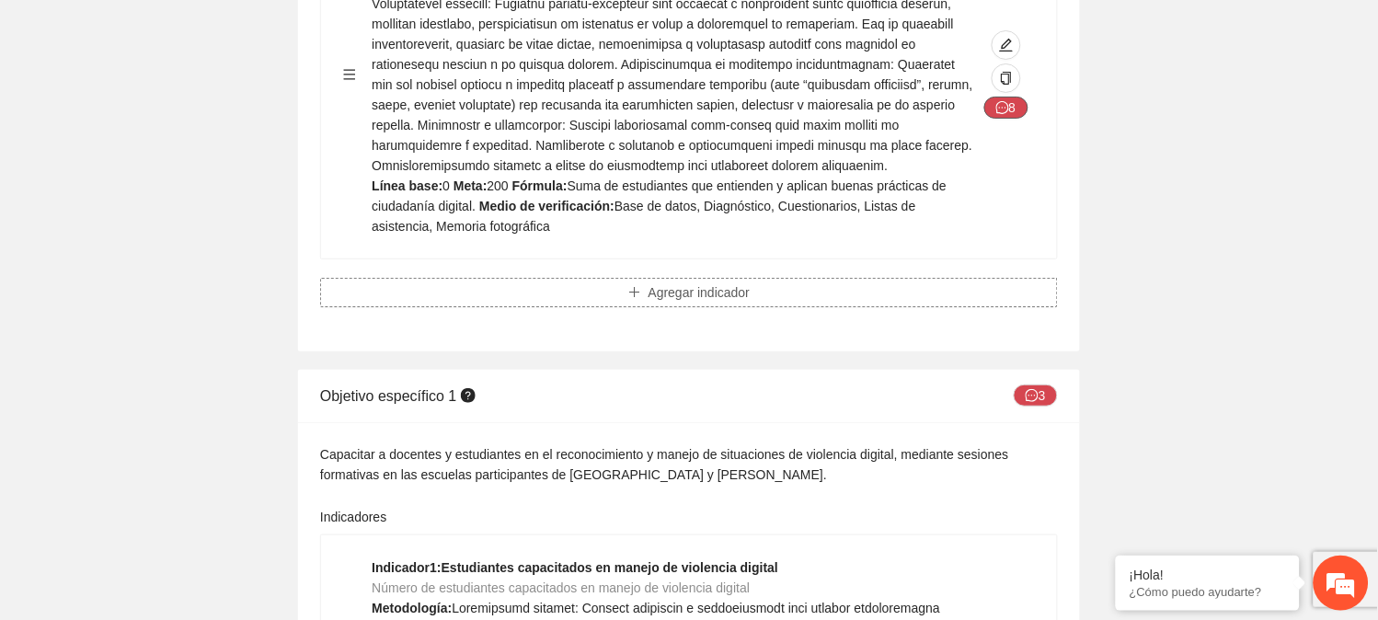
scroll to position [1584, 0]
click at [1037, 388] on icon "message" at bounding box center [1032, 394] width 13 height 13
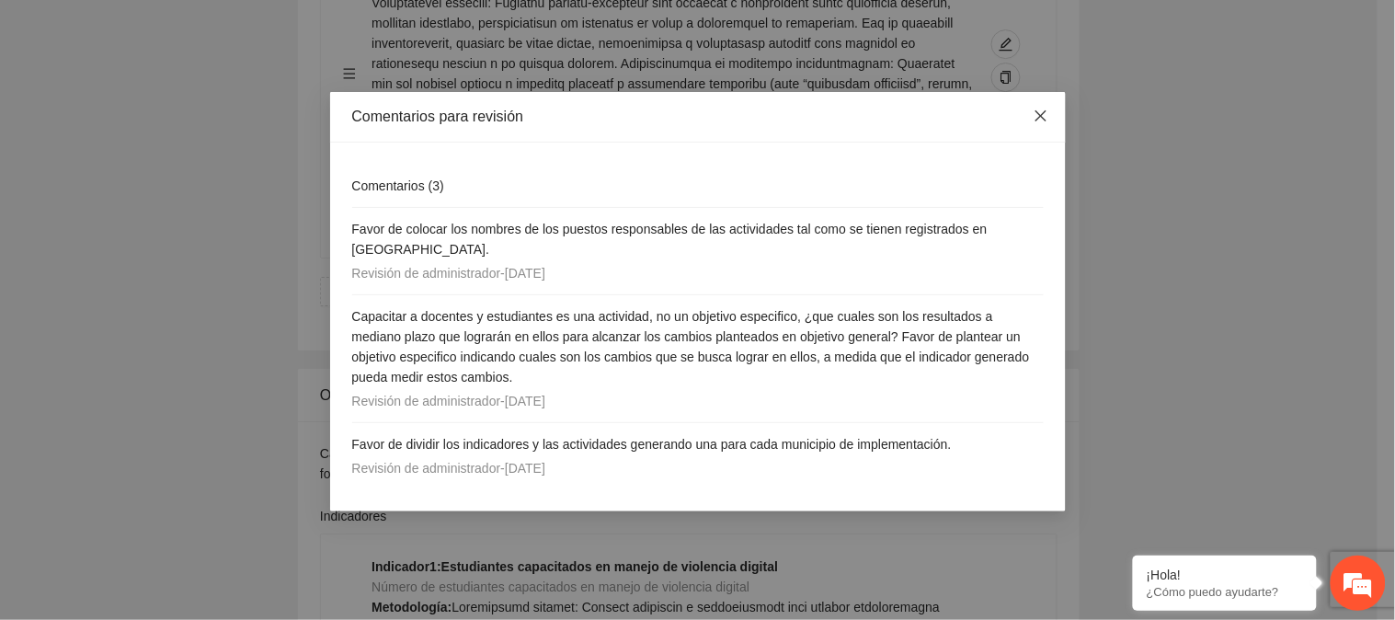
click at [1042, 117] on icon "close" at bounding box center [1040, 115] width 11 height 11
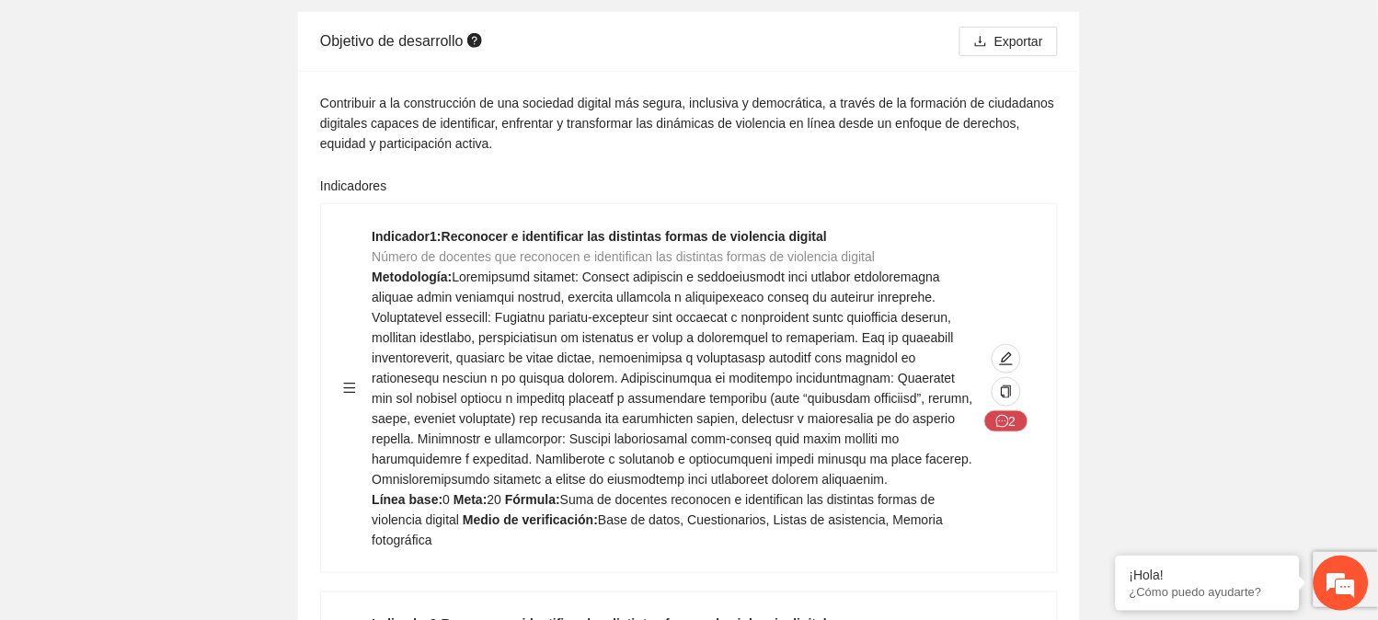
scroll to position [217, 0]
click at [1004, 423] on icon "message" at bounding box center [1002, 420] width 13 height 13
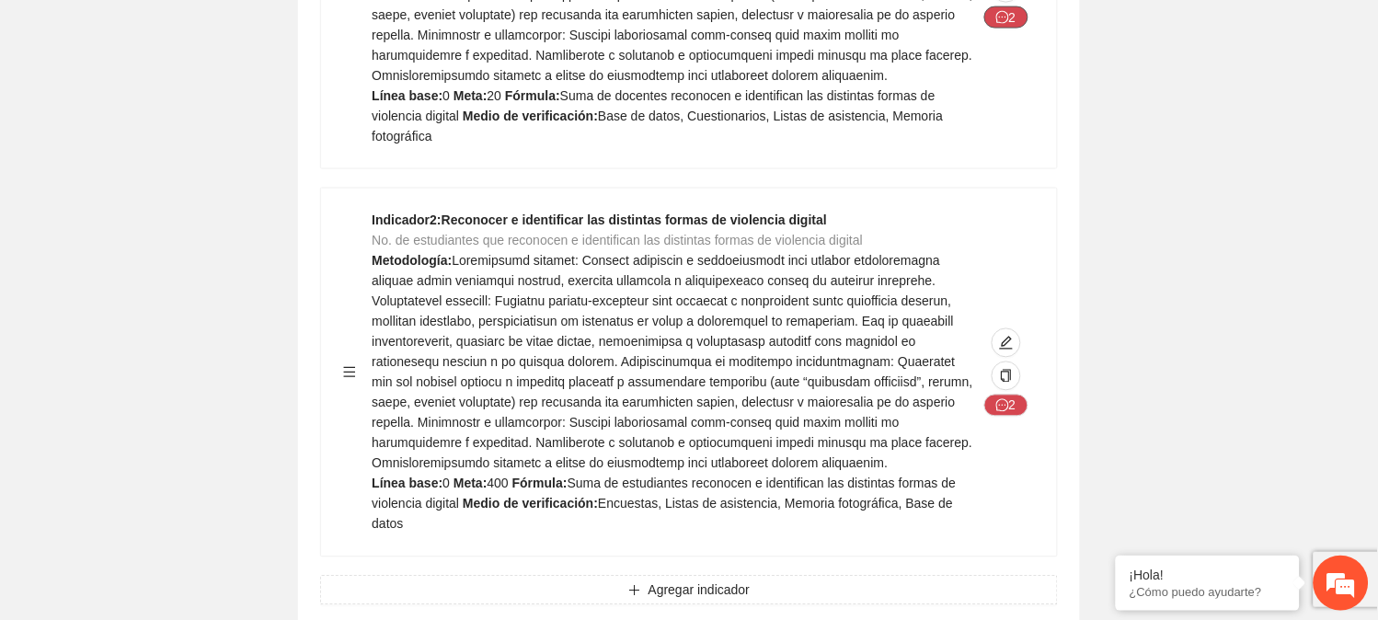
scroll to position [623, 0]
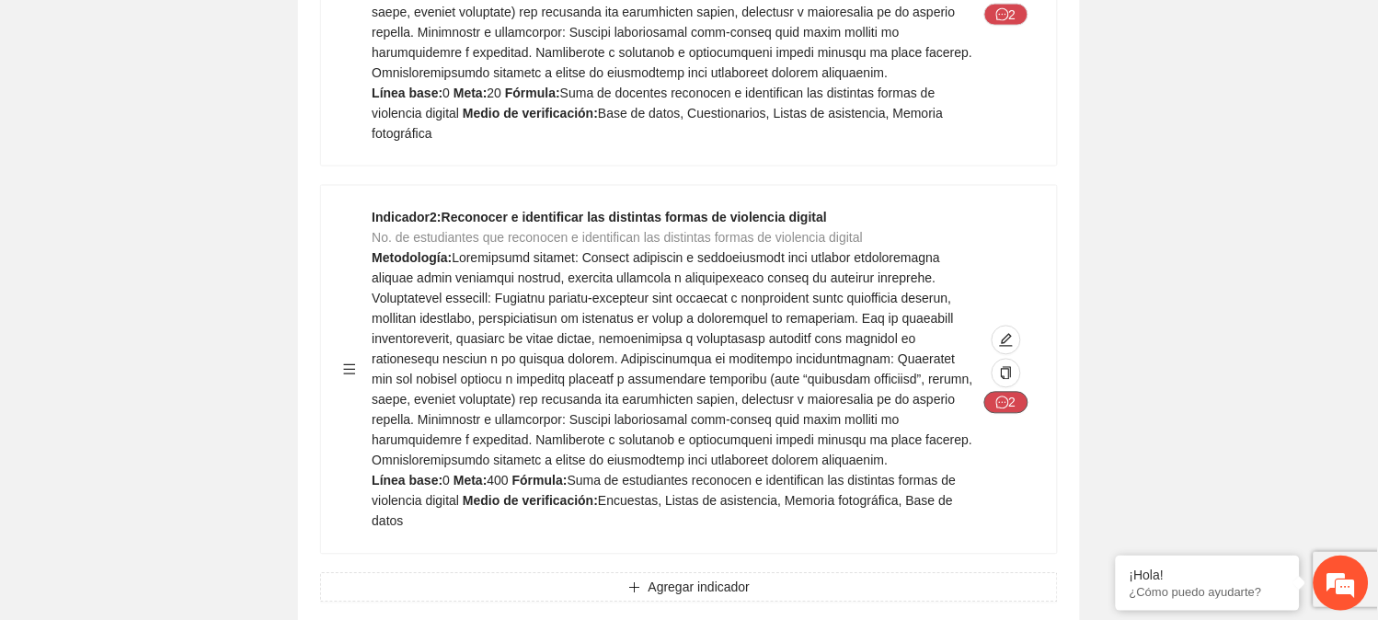
click at [1009, 392] on button "2" at bounding box center [1006, 403] width 44 height 22
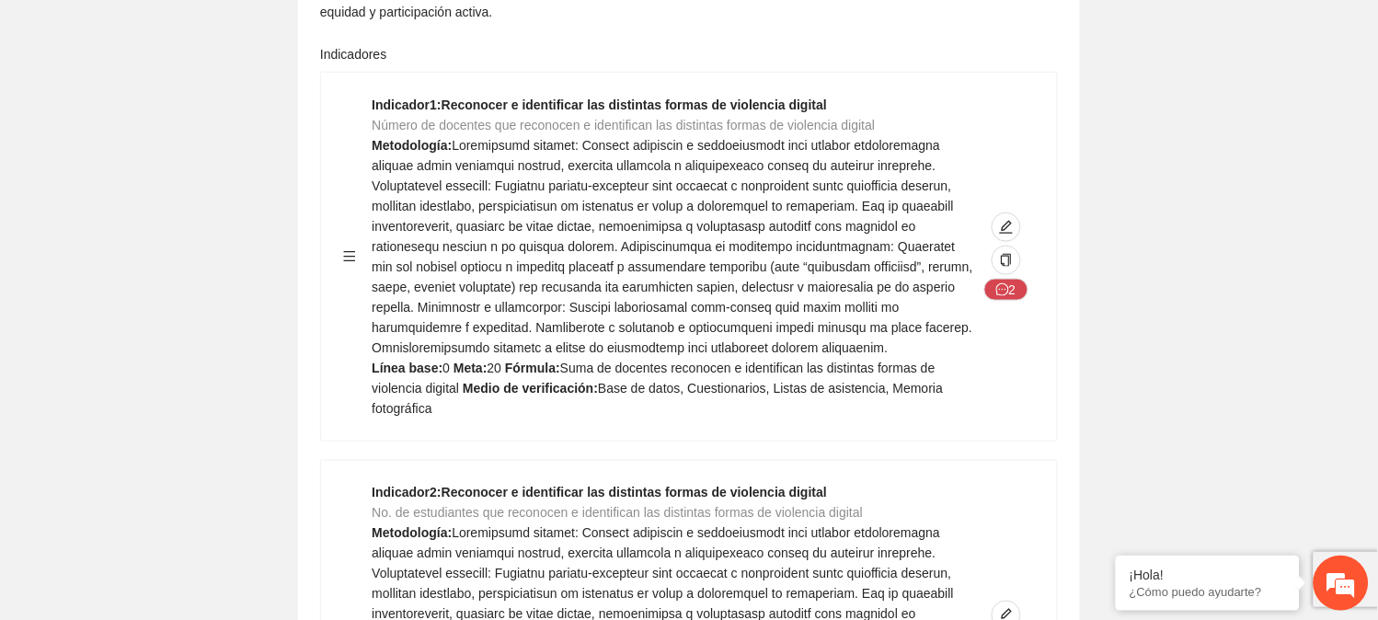
scroll to position [0, 0]
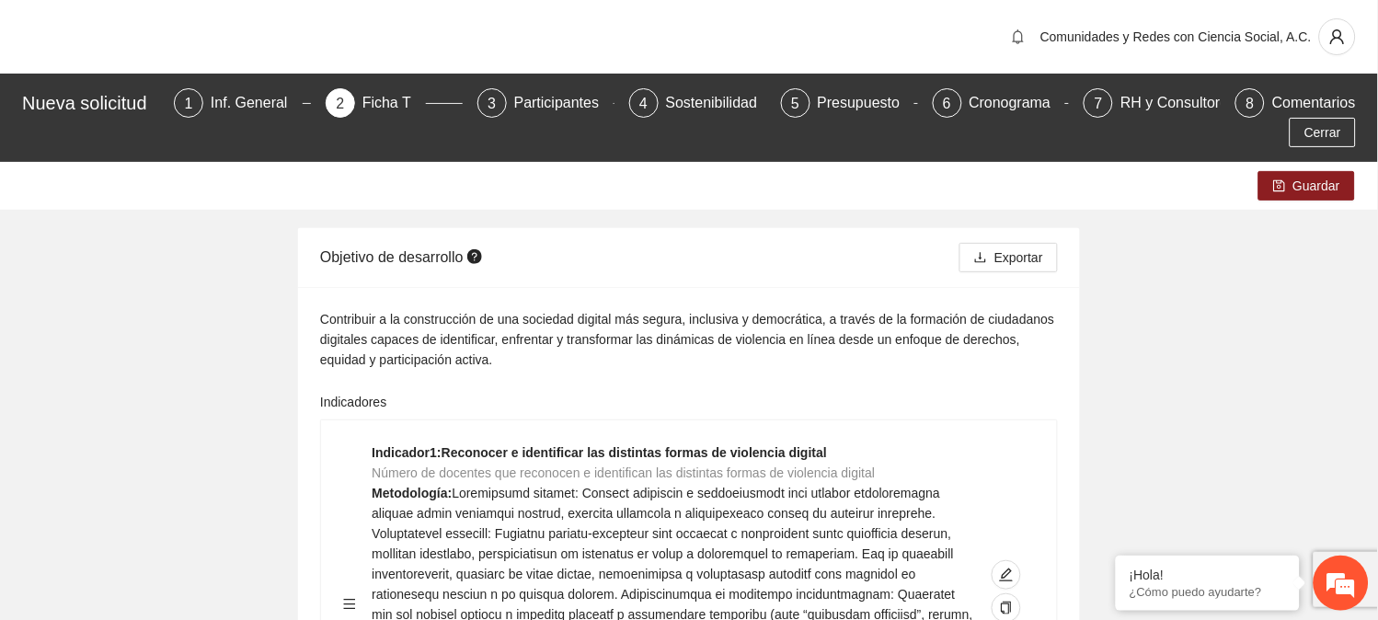
click at [697, 269] on div "Objetivo de desarrollo" at bounding box center [639, 257] width 639 height 52
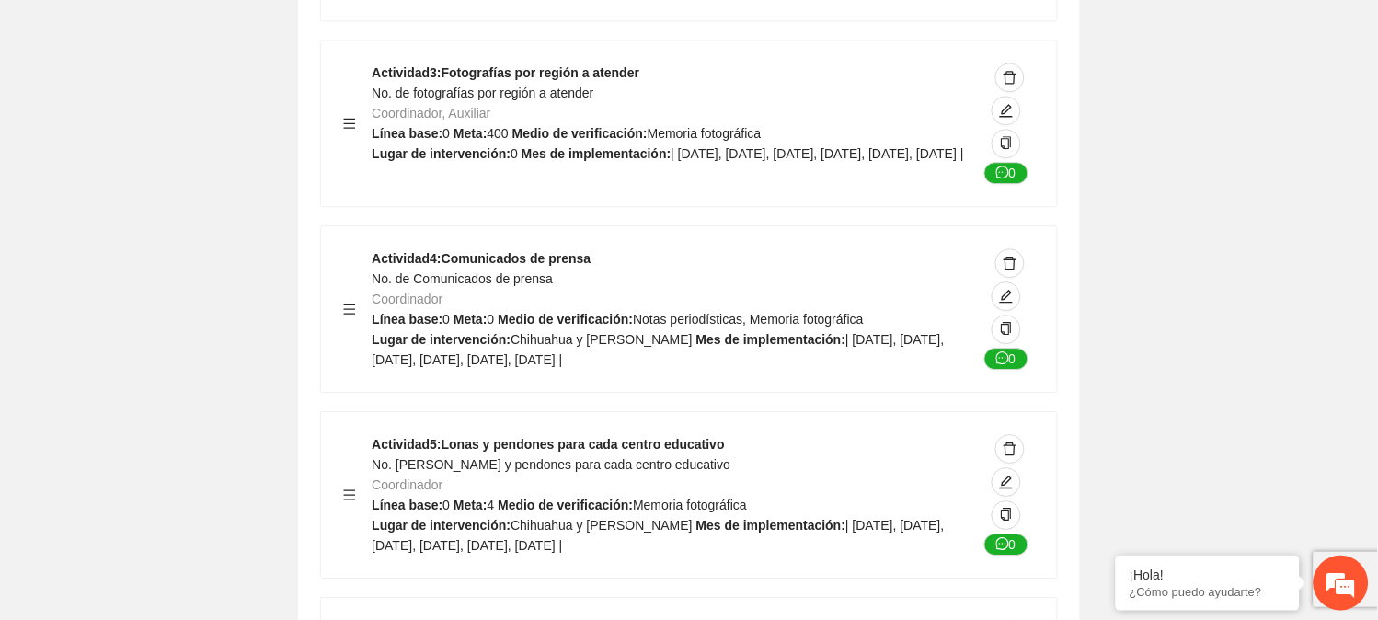
scroll to position [7510, 0]
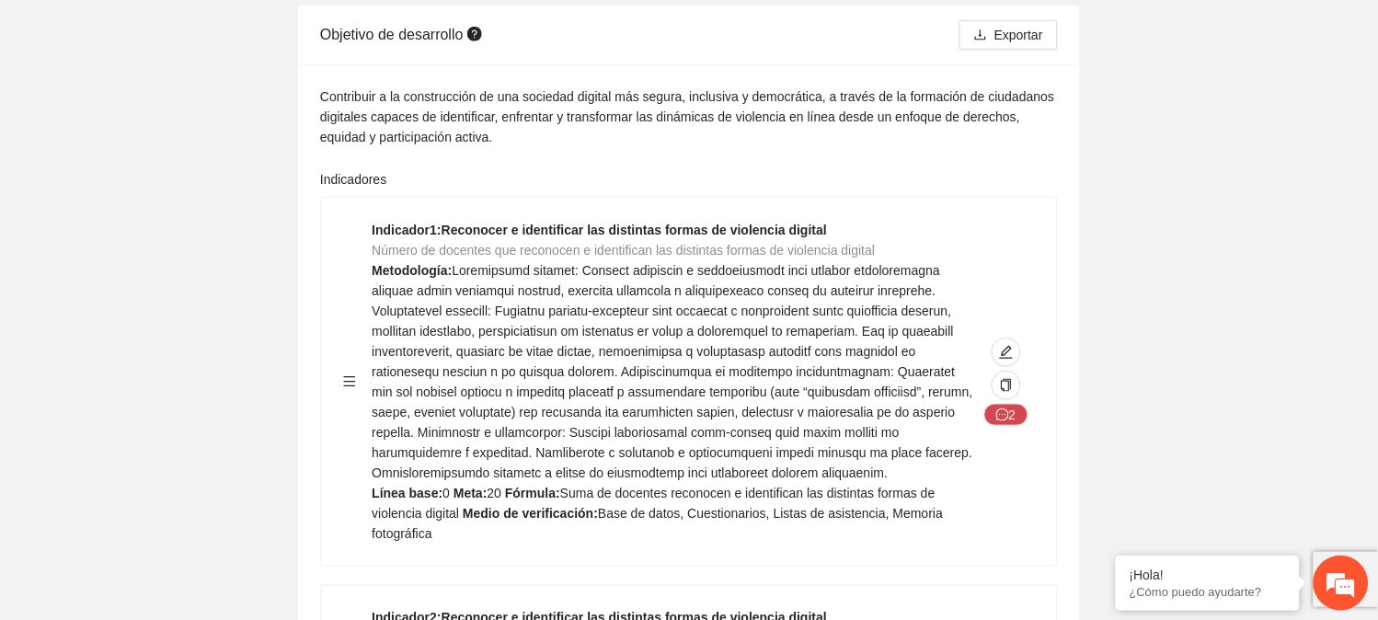
scroll to position [0, 0]
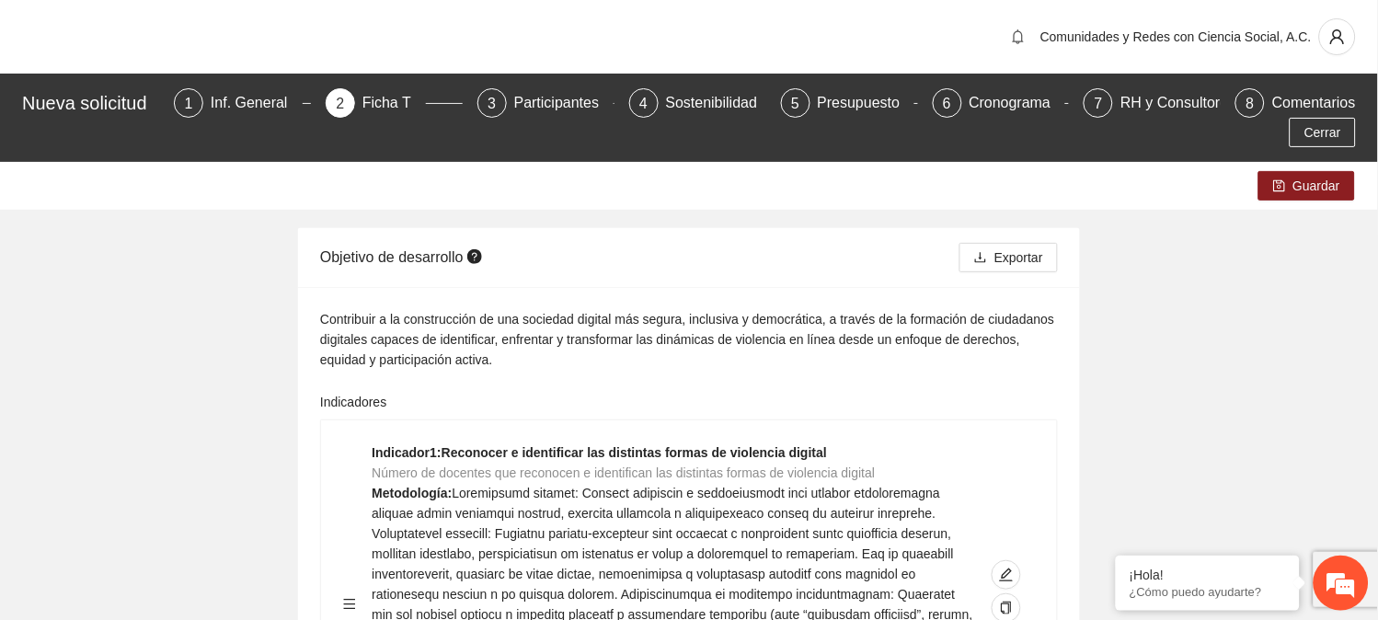
click at [117, 155] on div "Nueva solicitud 1 Inf. General 2 Ficha T 3 Participantes 4 Sostenibilidad 5 Pre…" at bounding box center [689, 118] width 1378 height 88
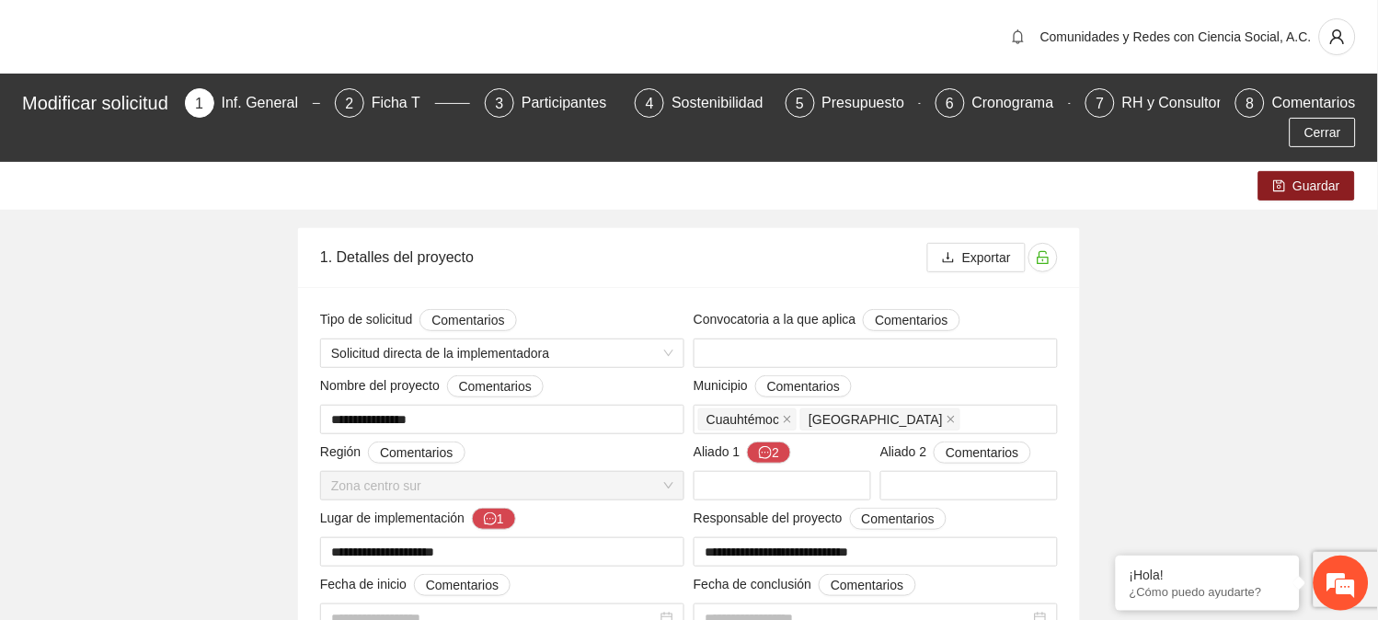
type input "**********"
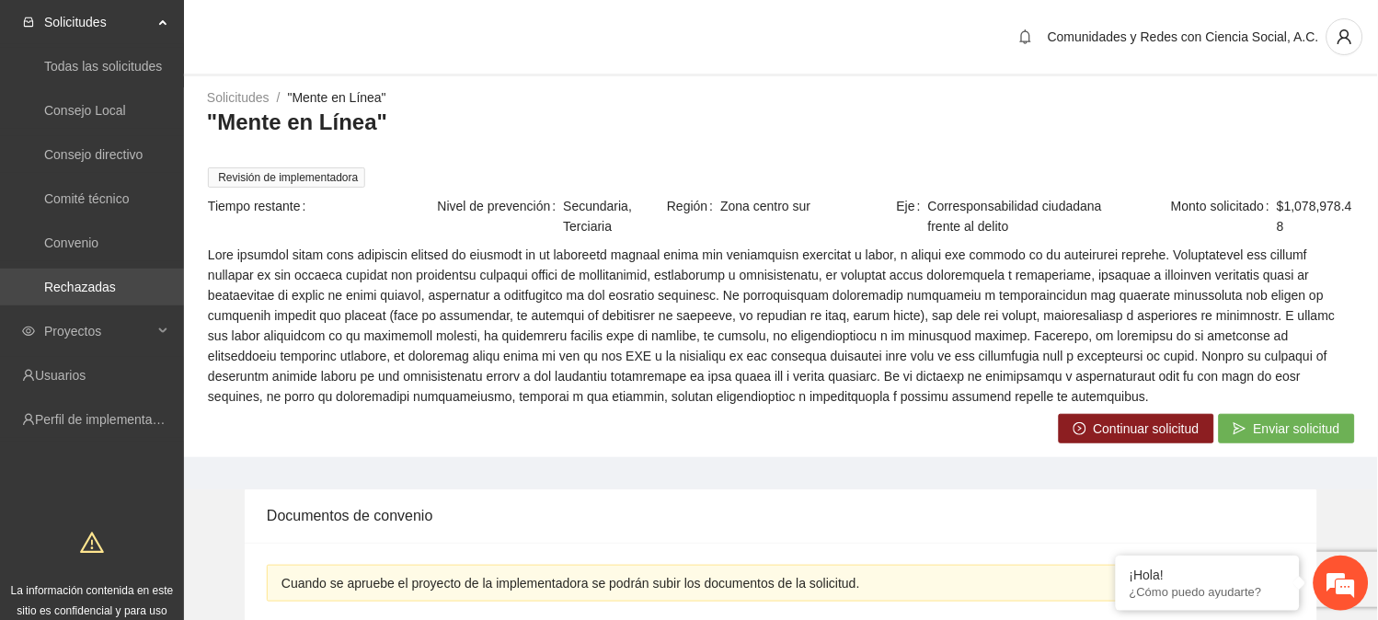
click at [85, 289] on link "Rechazadas" at bounding box center [80, 287] width 72 height 15
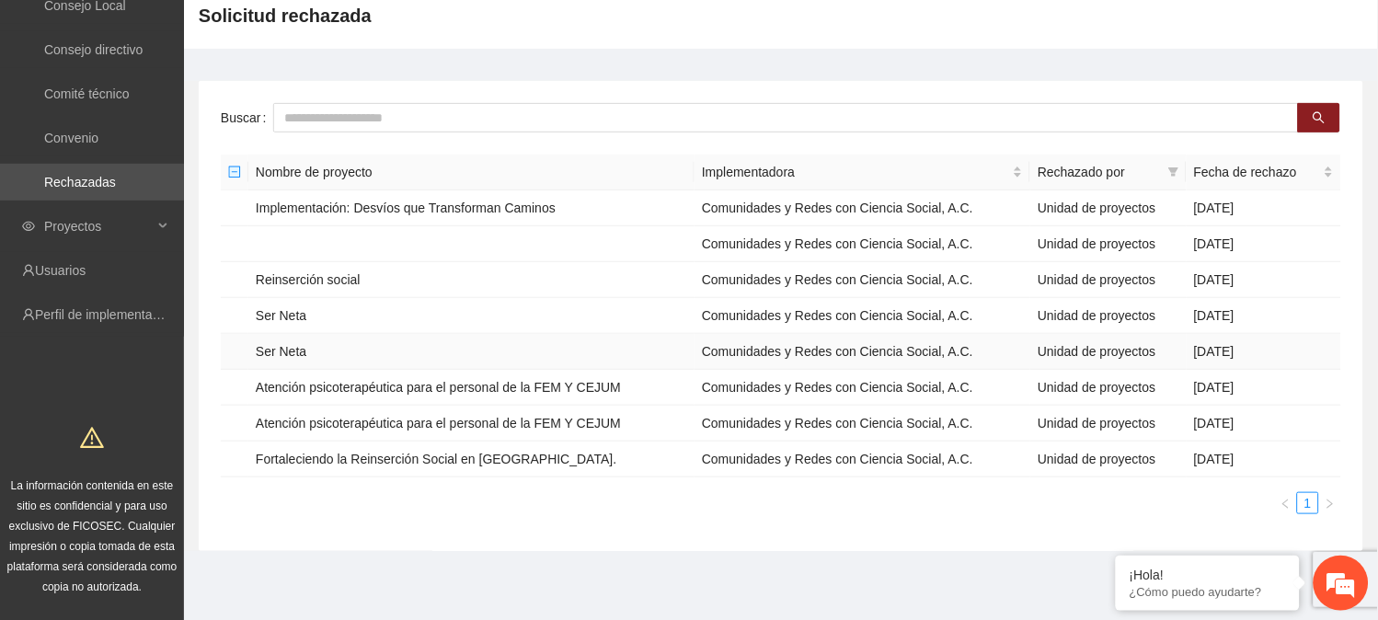
click at [281, 352] on td "Ser Neta" at bounding box center [471, 352] width 446 height 36
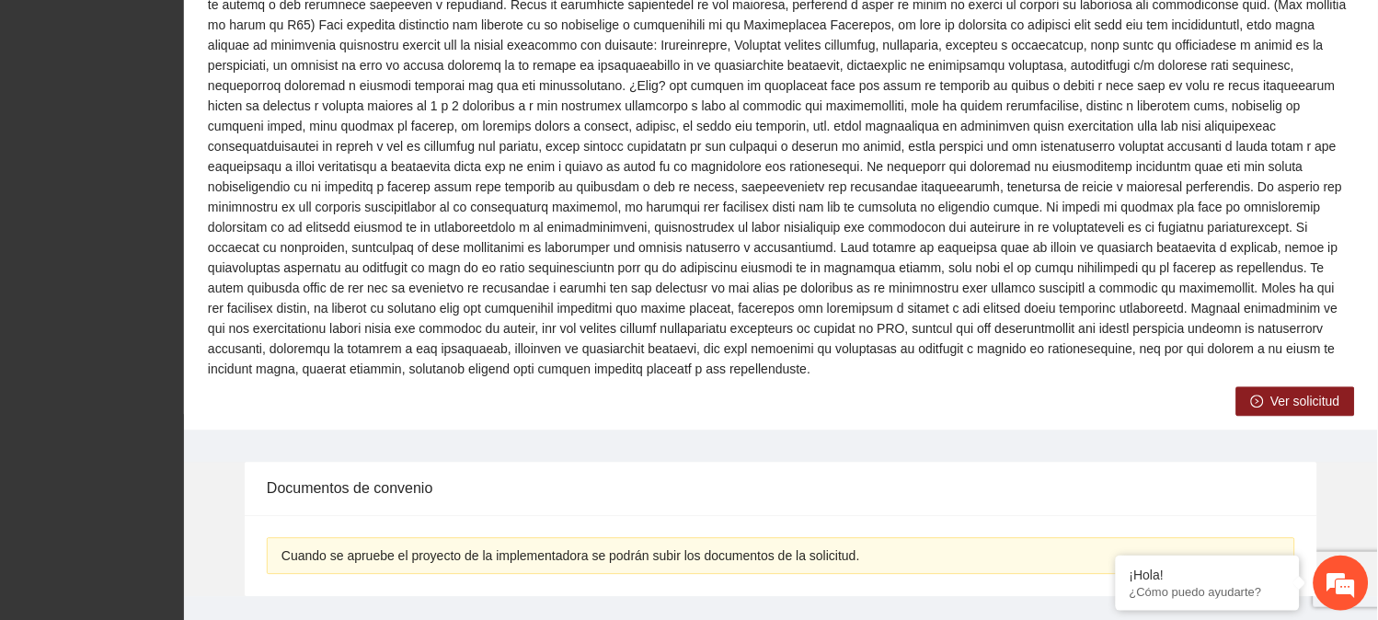
scroll to position [776, 0]
click at [1294, 391] on span "Ver solicitud" at bounding box center [1305, 401] width 69 height 20
